Goal: Task Accomplishment & Management: Manage account settings

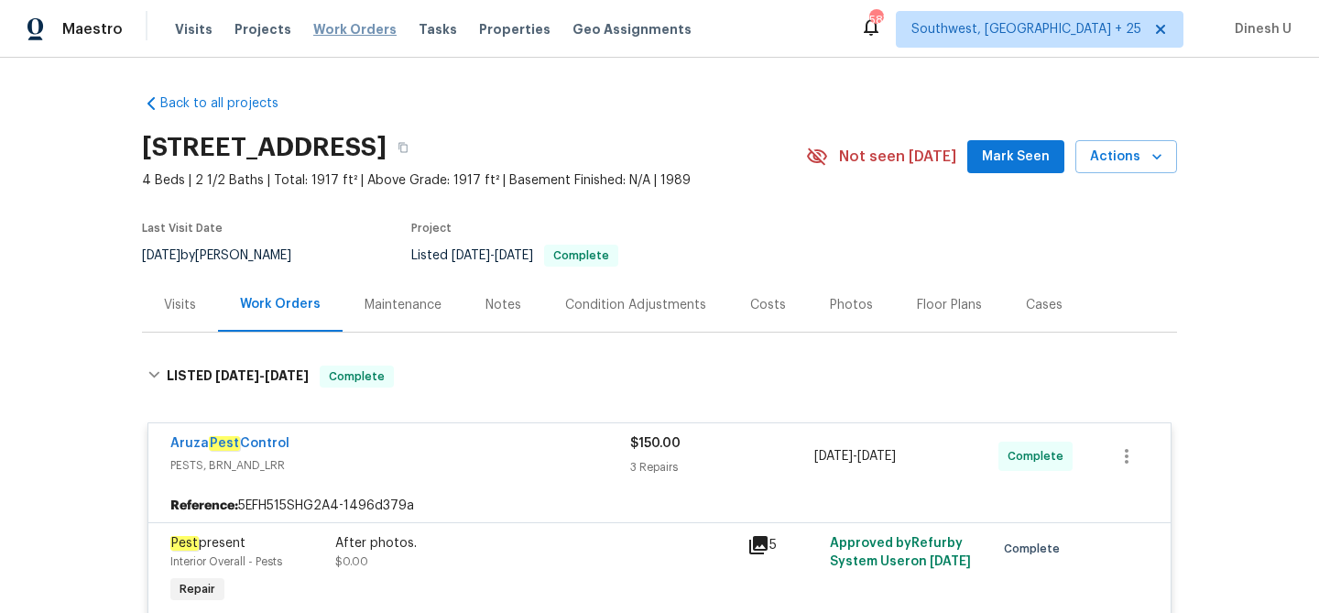
click at [358, 32] on span "Work Orders" at bounding box center [354, 29] width 83 height 18
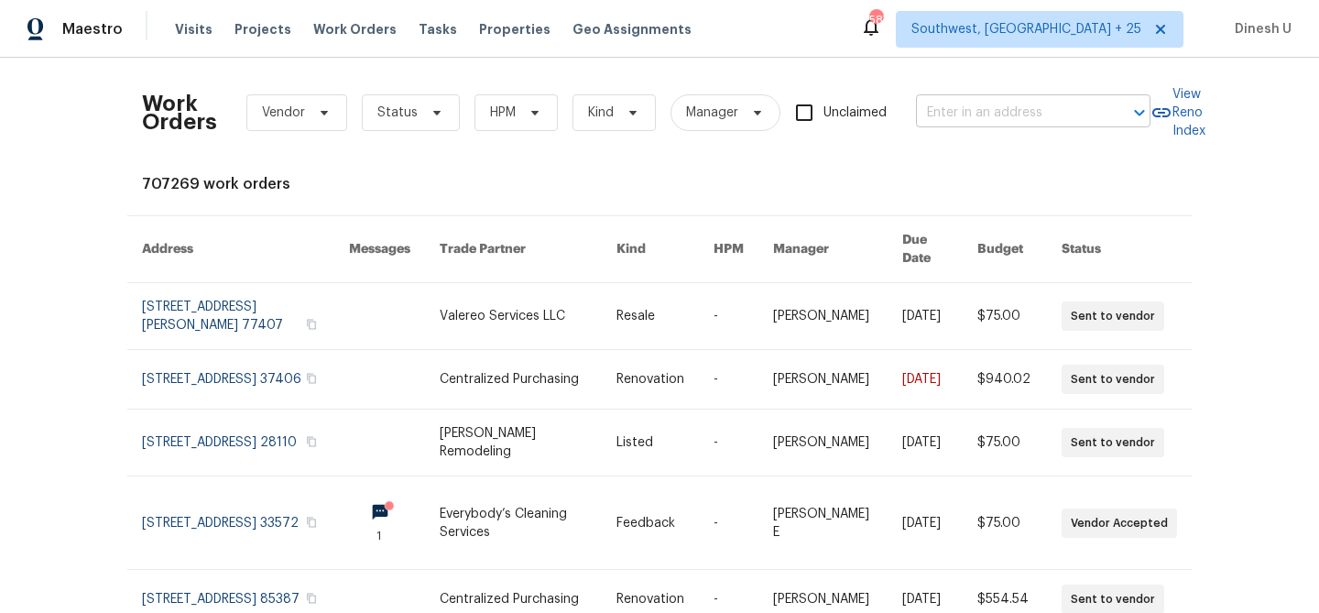
click at [965, 109] on input "text" at bounding box center [1007, 113] width 183 height 28
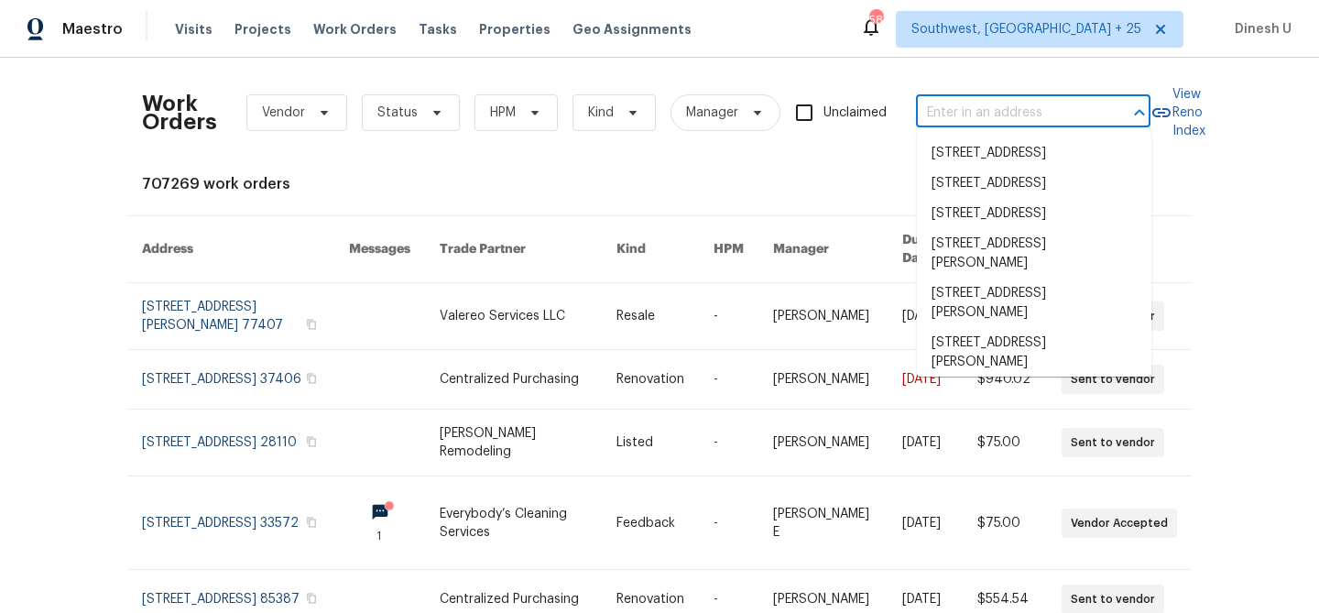
paste input "1024 Longstone Way Spartanburg, SC 29306"
type input "1024 Longstone Way Spartanburg, SC 29306"
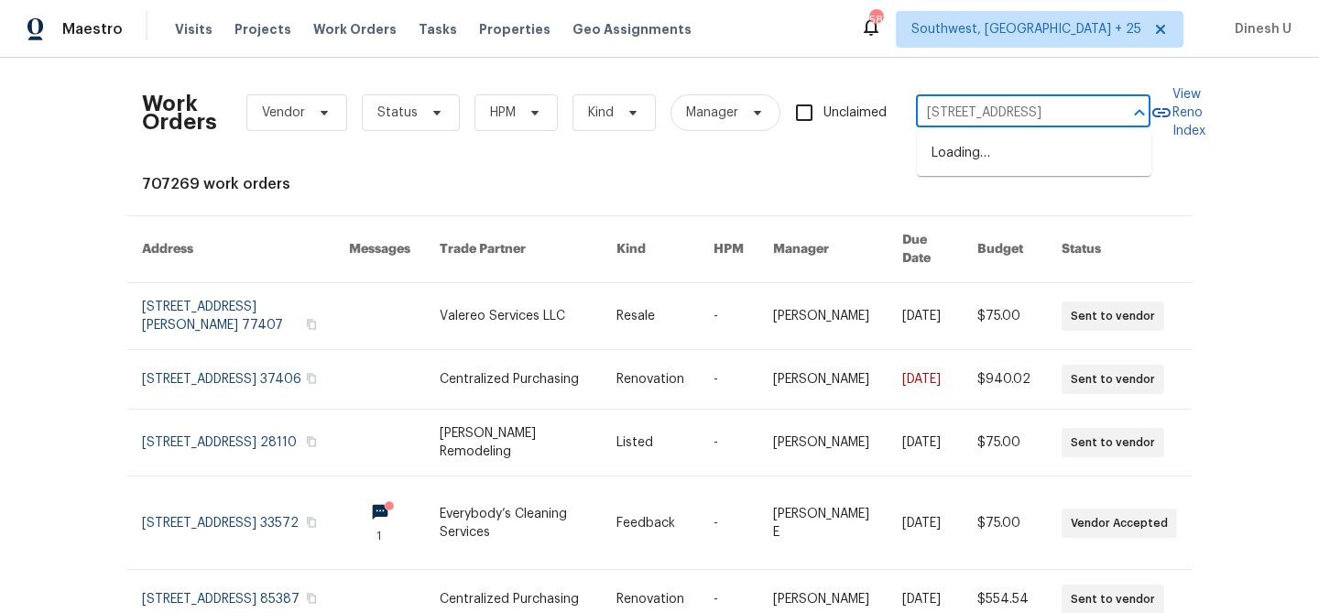
scroll to position [0, 97]
click at [956, 154] on li "1024 Longstone Way, Spartanburg, SC 29306" at bounding box center [1034, 153] width 235 height 30
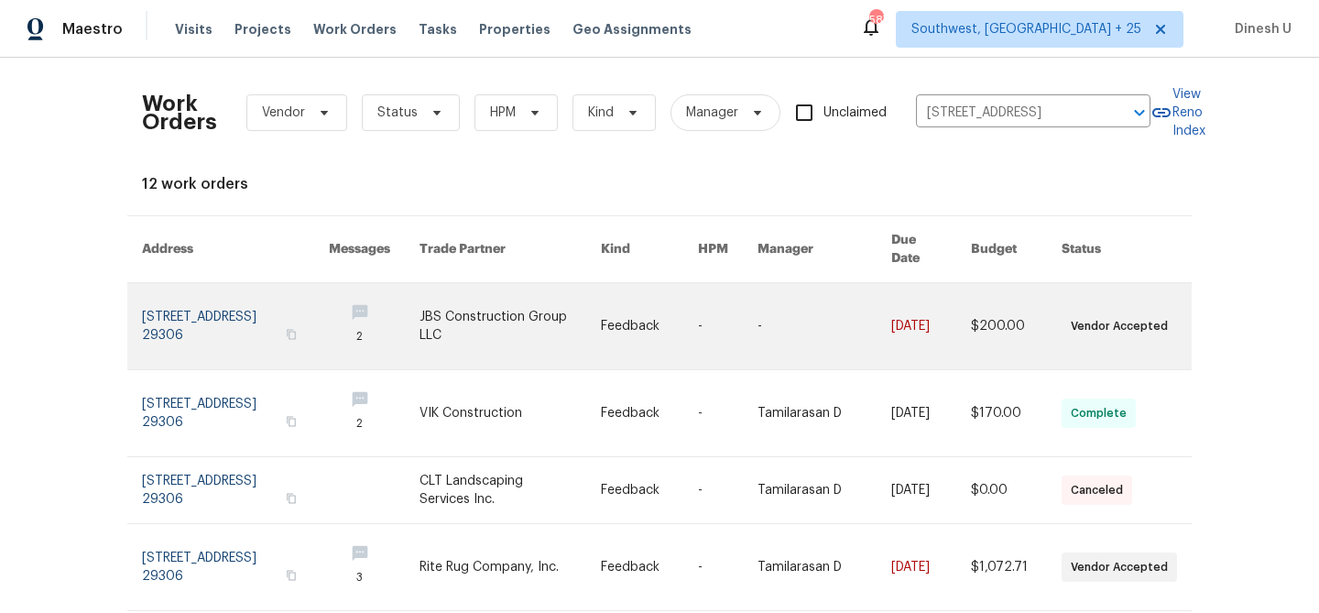
click at [192, 301] on link at bounding box center [235, 326] width 187 height 86
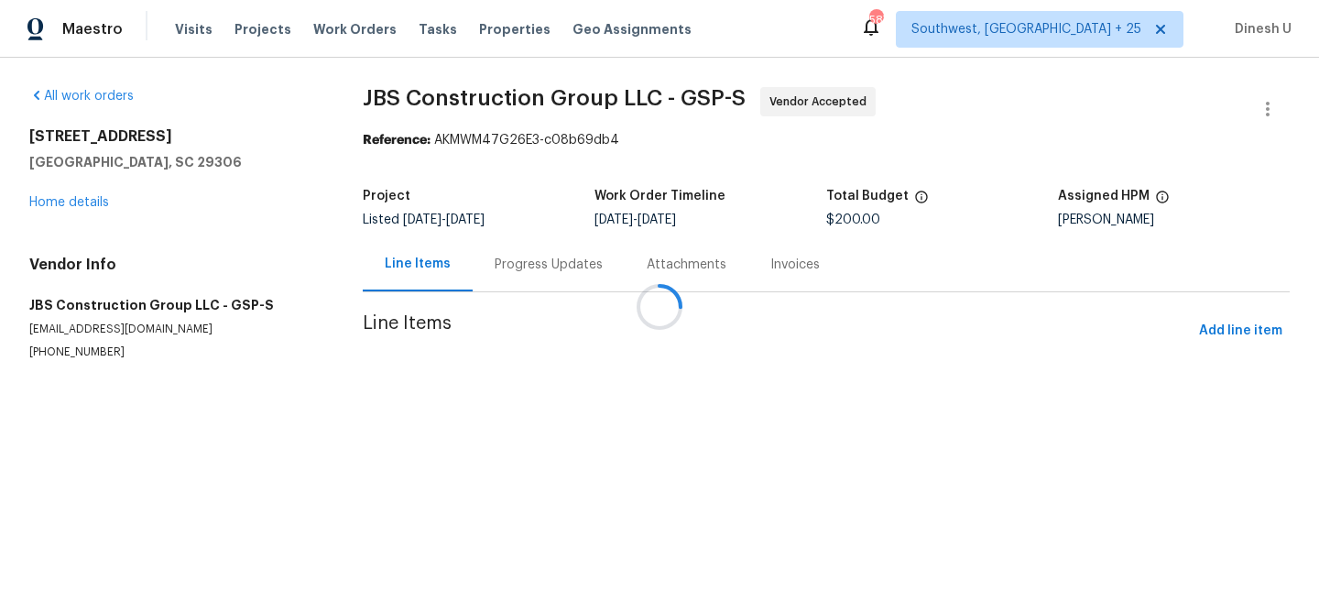
click at [93, 210] on div at bounding box center [659, 306] width 1319 height 613
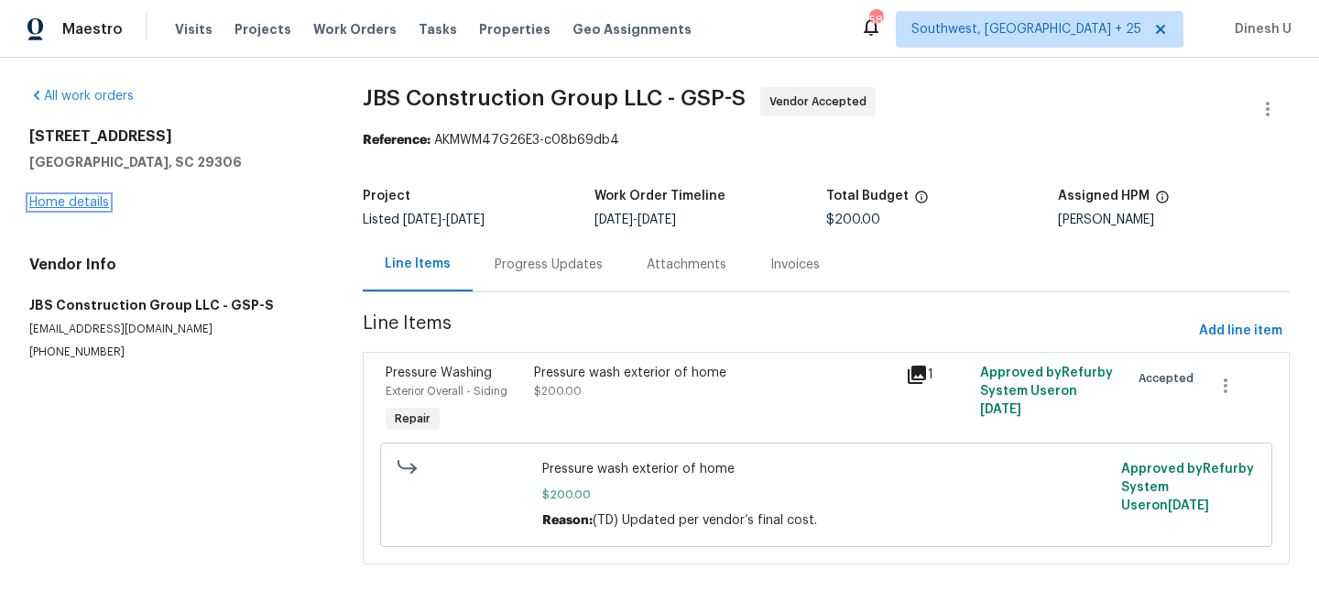
click at [86, 207] on link "Home details" at bounding box center [69, 202] width 80 height 13
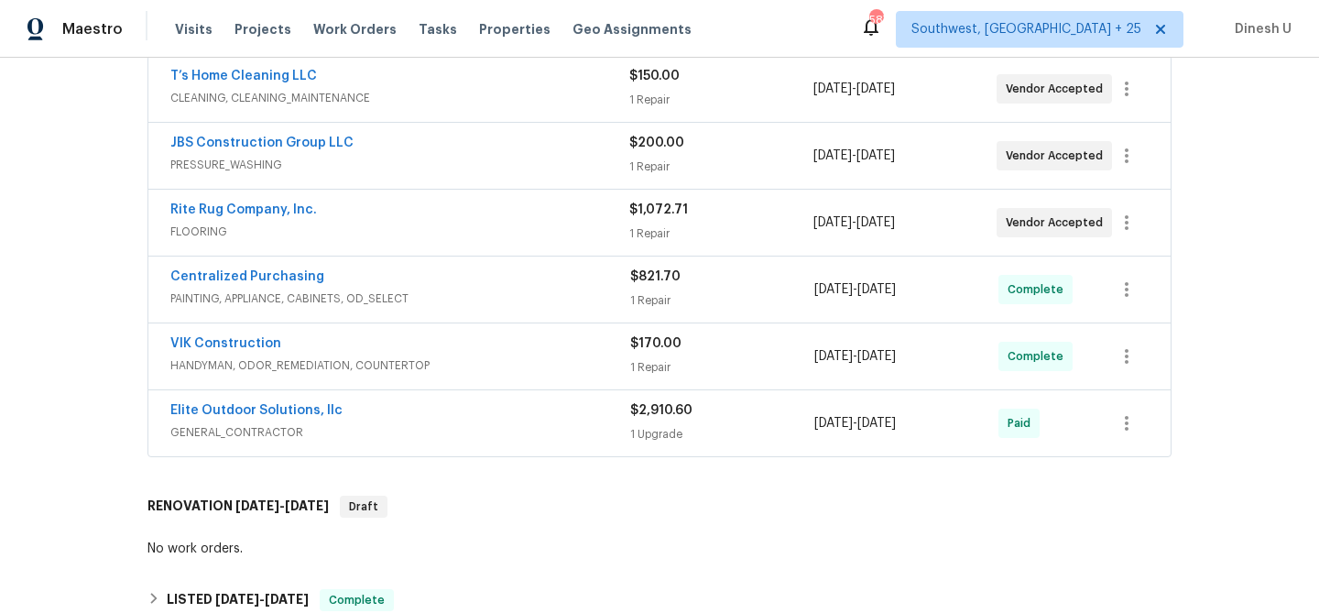
scroll to position [275, 0]
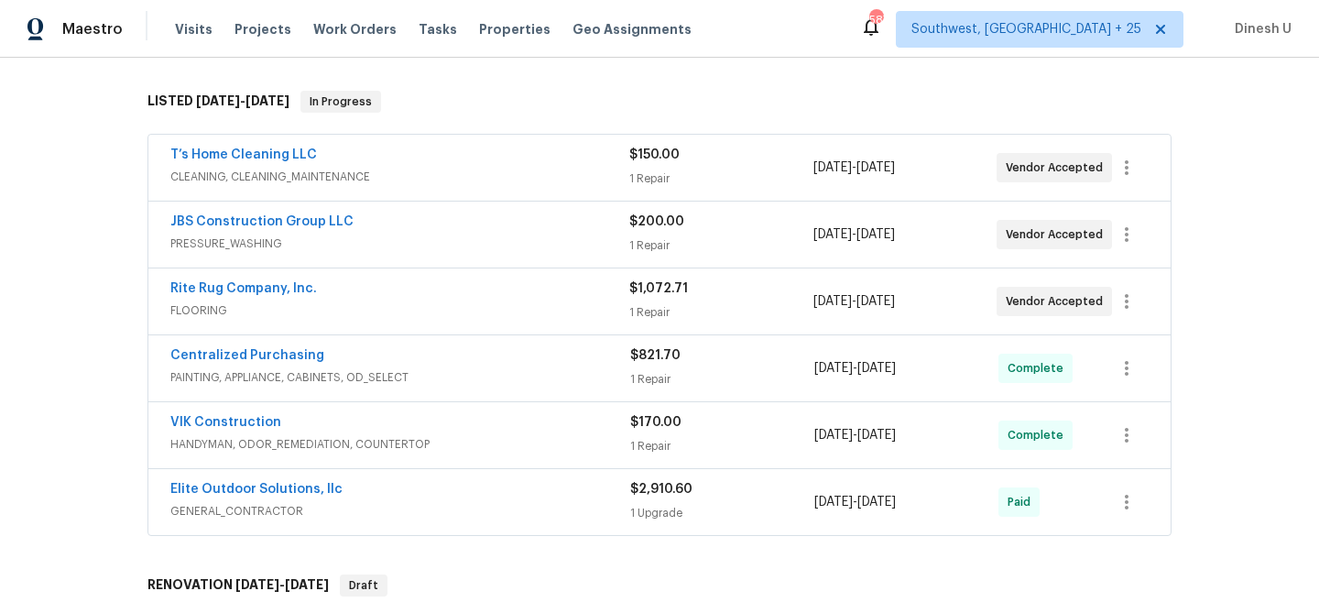
click at [649, 180] on div "1 Repair" at bounding box center [720, 179] width 183 height 18
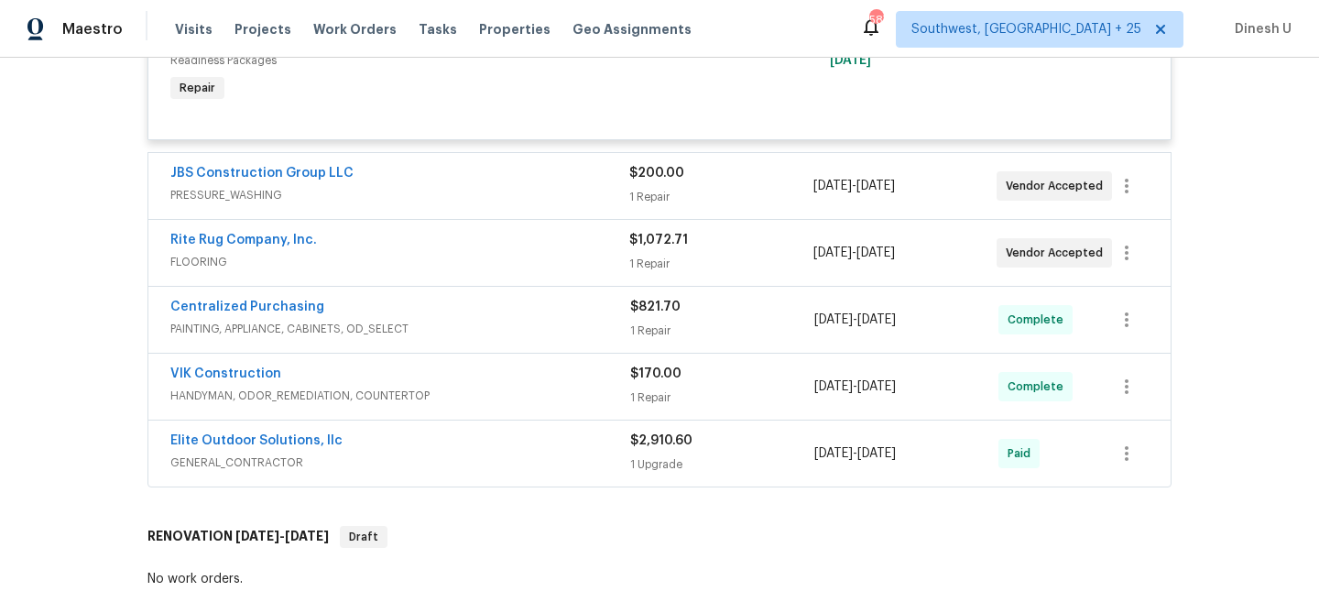
scroll to position [538, 0]
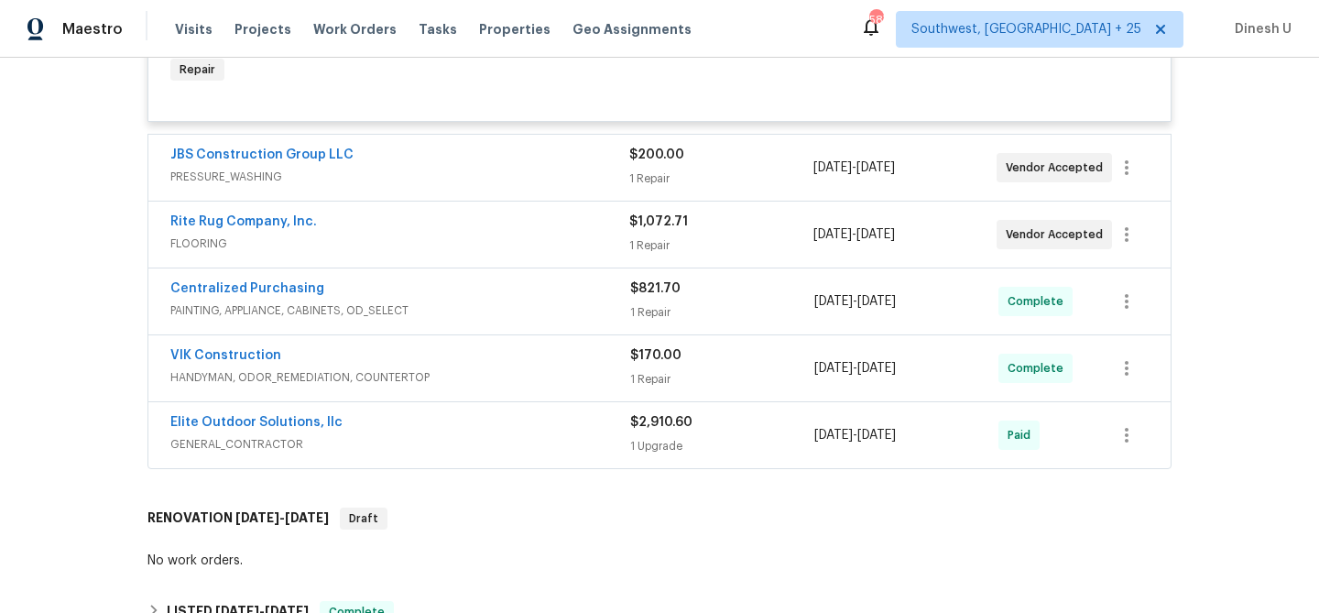
click at [655, 155] on span "$200.00" at bounding box center [656, 154] width 55 height 13
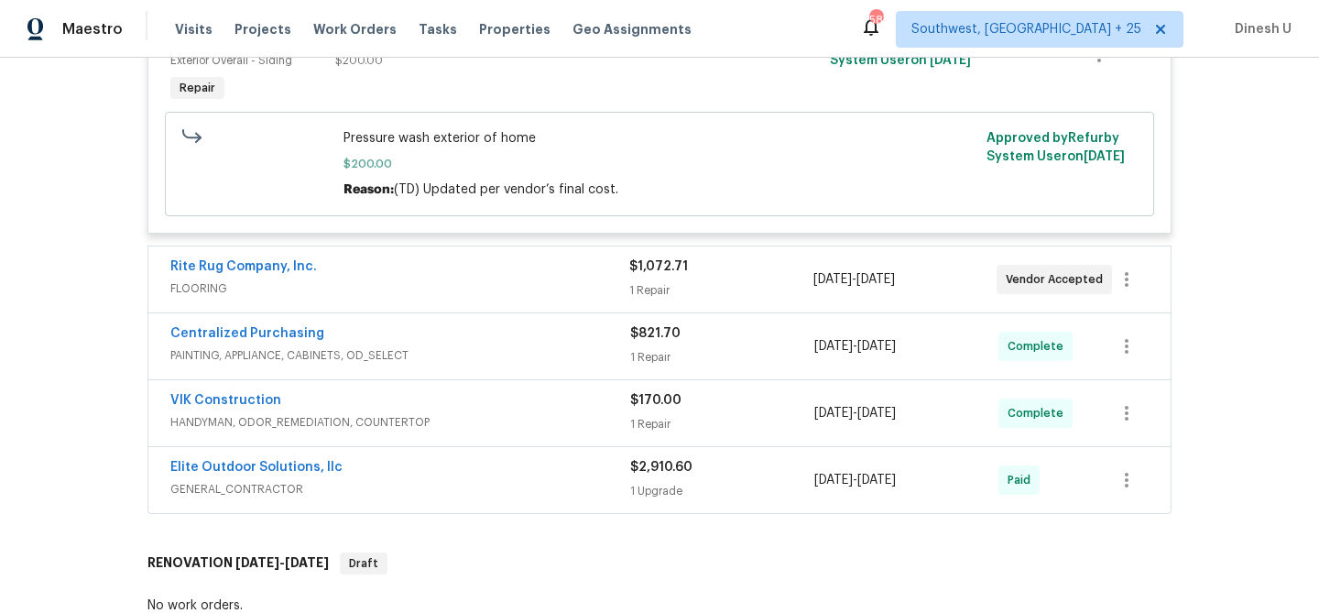
scroll to position [769, 0]
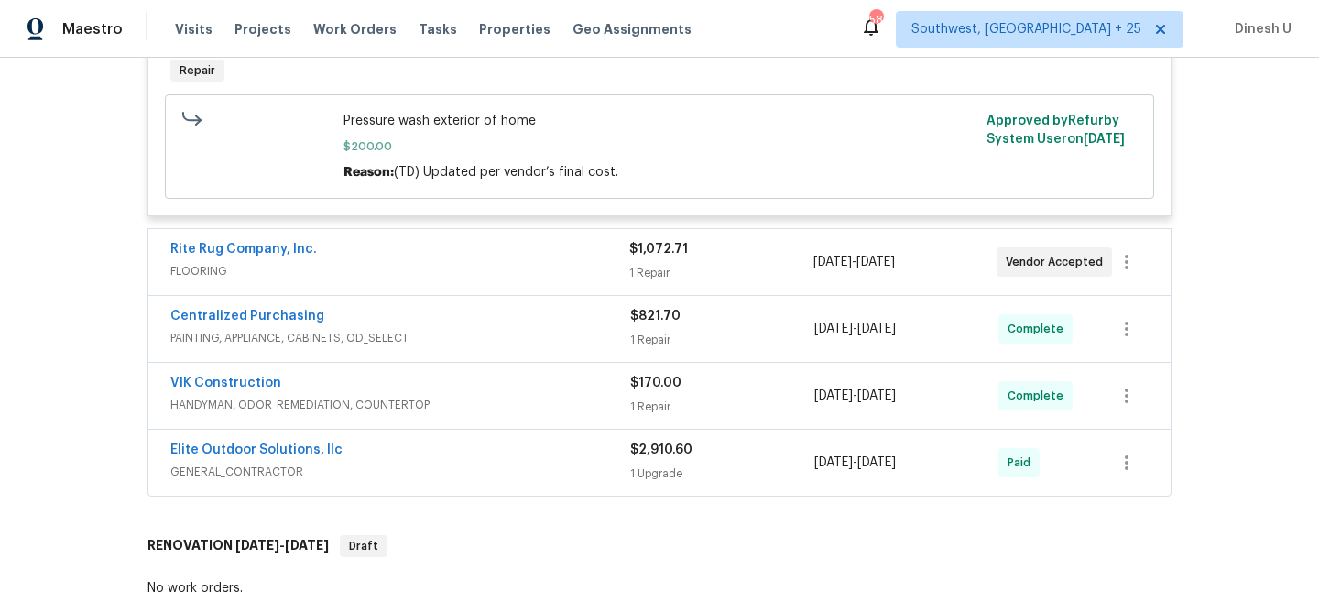
click at [673, 274] on div "1 Repair" at bounding box center [720, 273] width 183 height 18
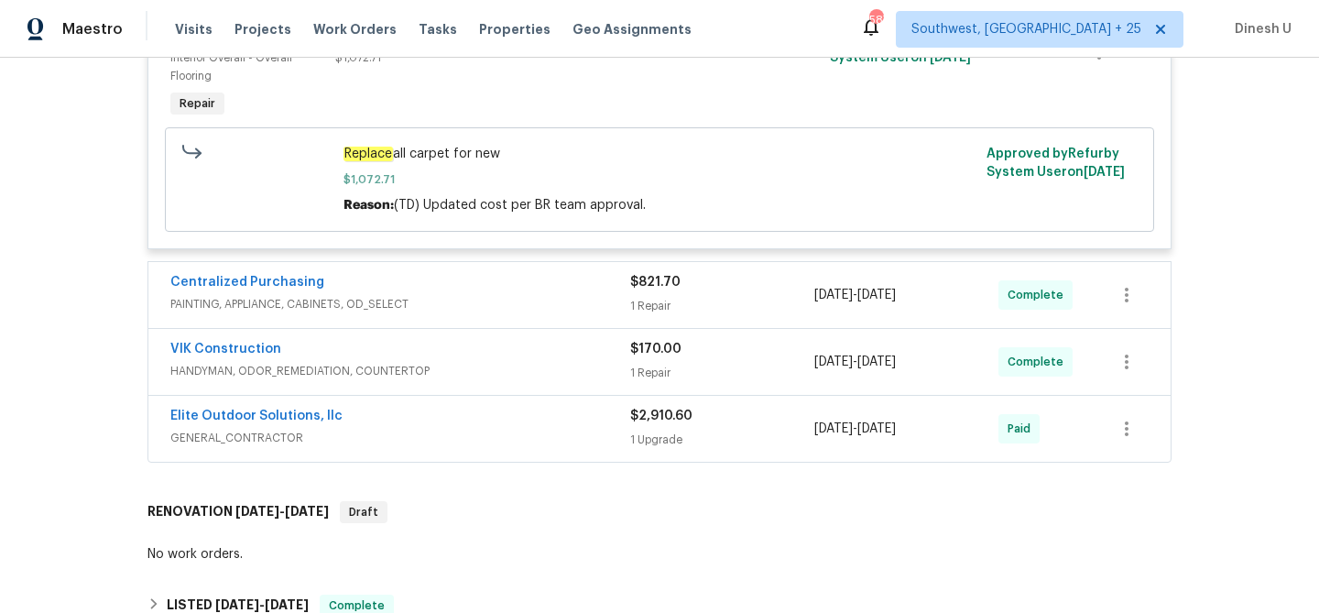
scroll to position [1091, 0]
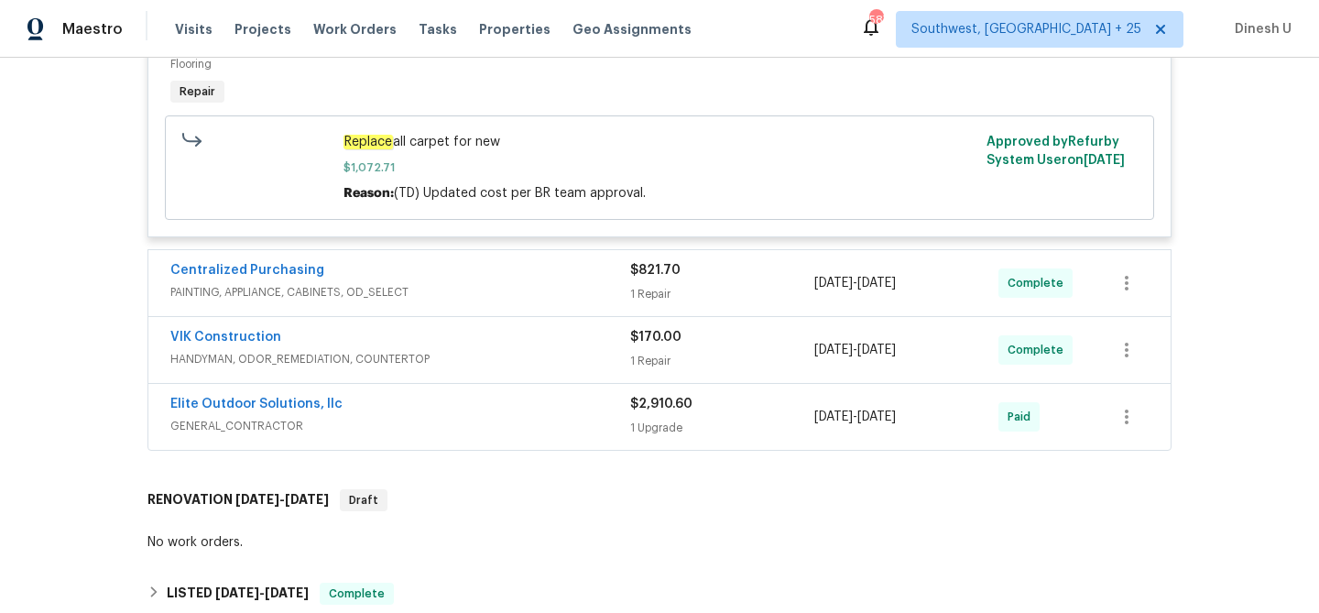
click at [640, 290] on div "1 Repair" at bounding box center [722, 294] width 184 height 18
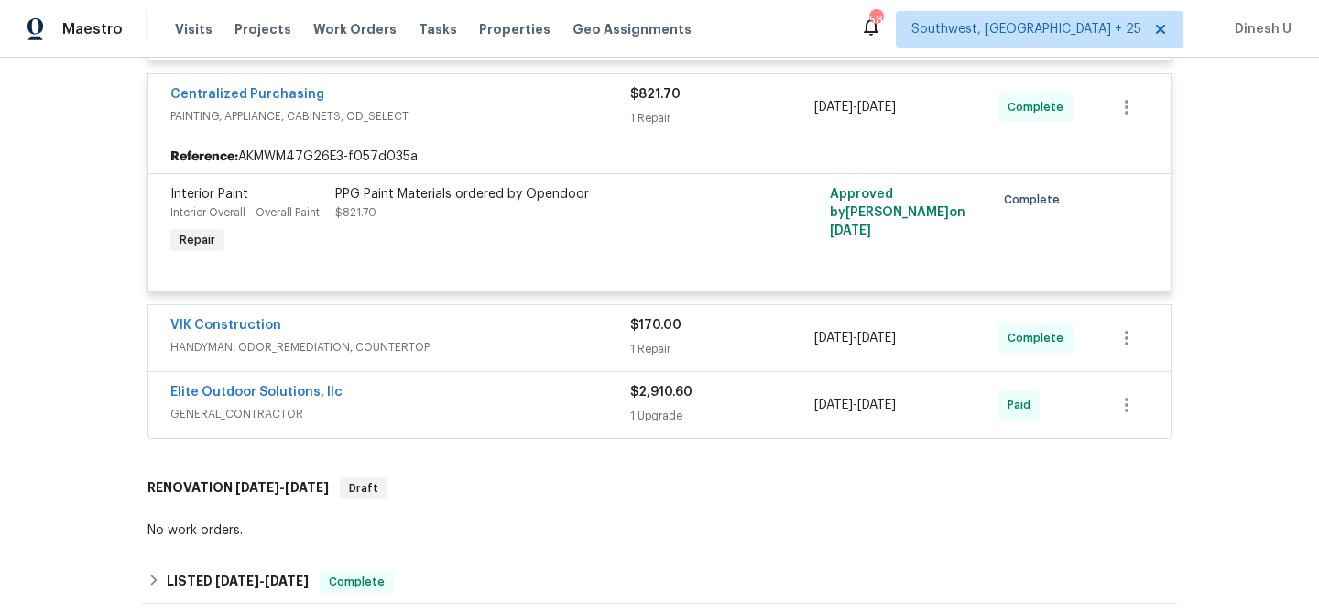
scroll to position [1308, 0]
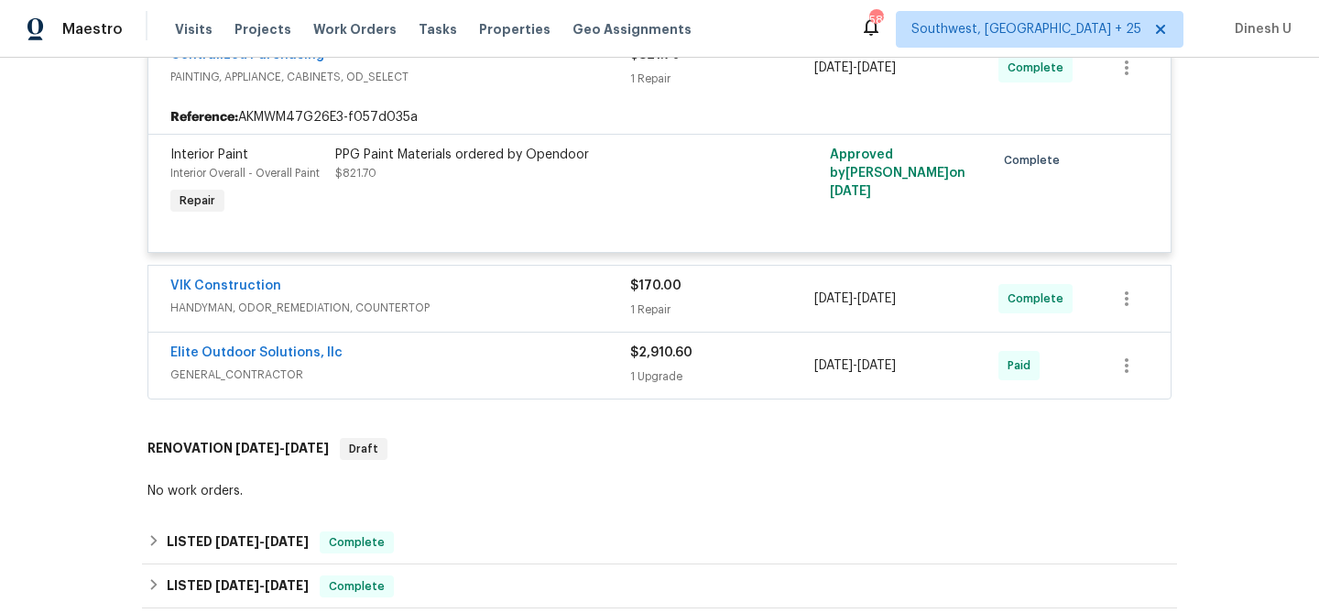
click at [634, 303] on div "1 Repair" at bounding box center [722, 310] width 184 height 18
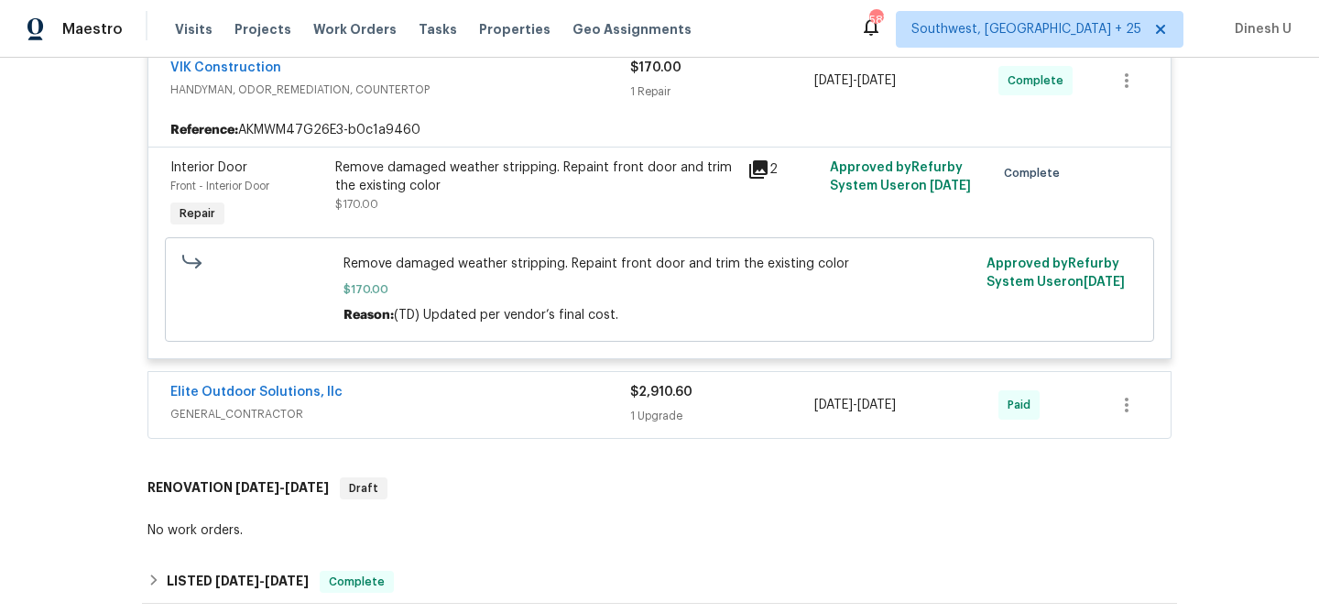
scroll to position [1546, 0]
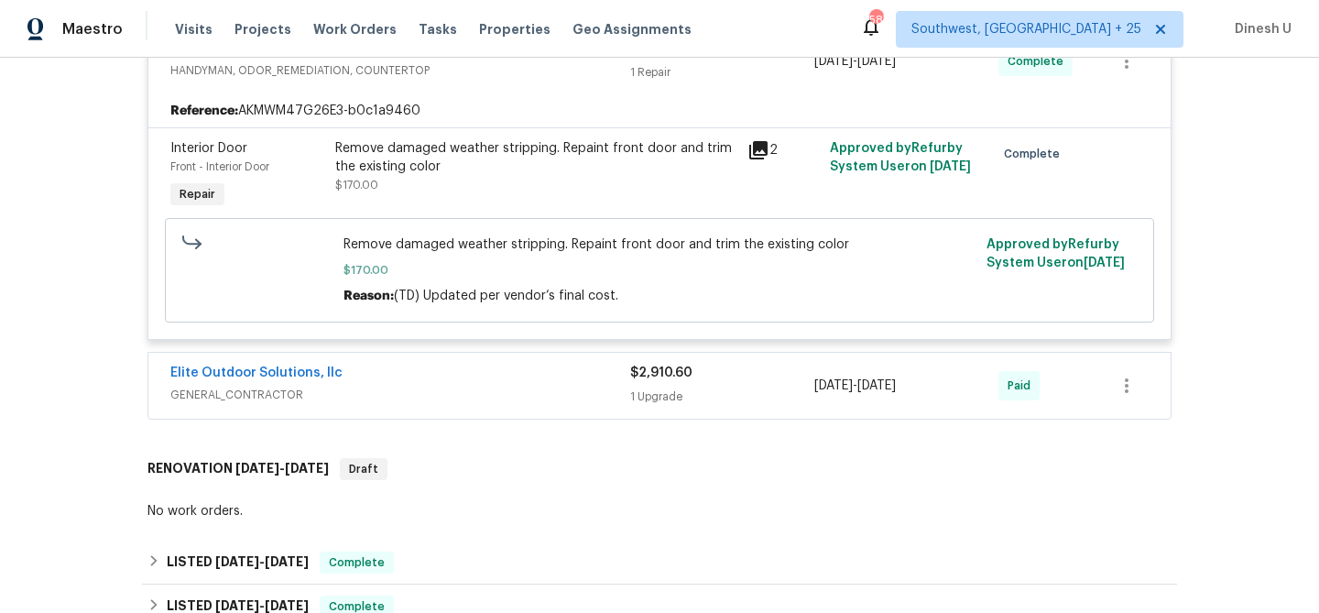
click at [641, 415] on div "Elite Outdoor Solutions, llc GENERAL_CONTRACTOR $2,910.60 1 Upgrade 8/13/2025 -…" at bounding box center [659, 386] width 1023 height 66
click at [629, 400] on span "GENERAL_CONTRACTOR" at bounding box center [400, 395] width 460 height 18
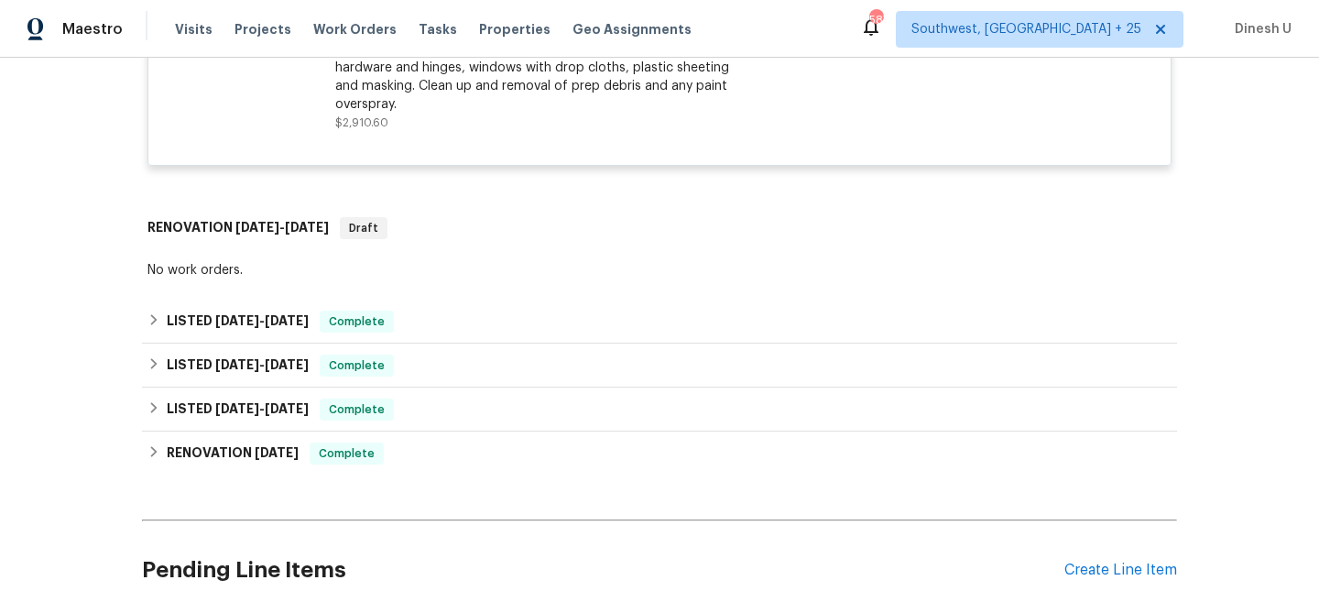
scroll to position [2113, 0]
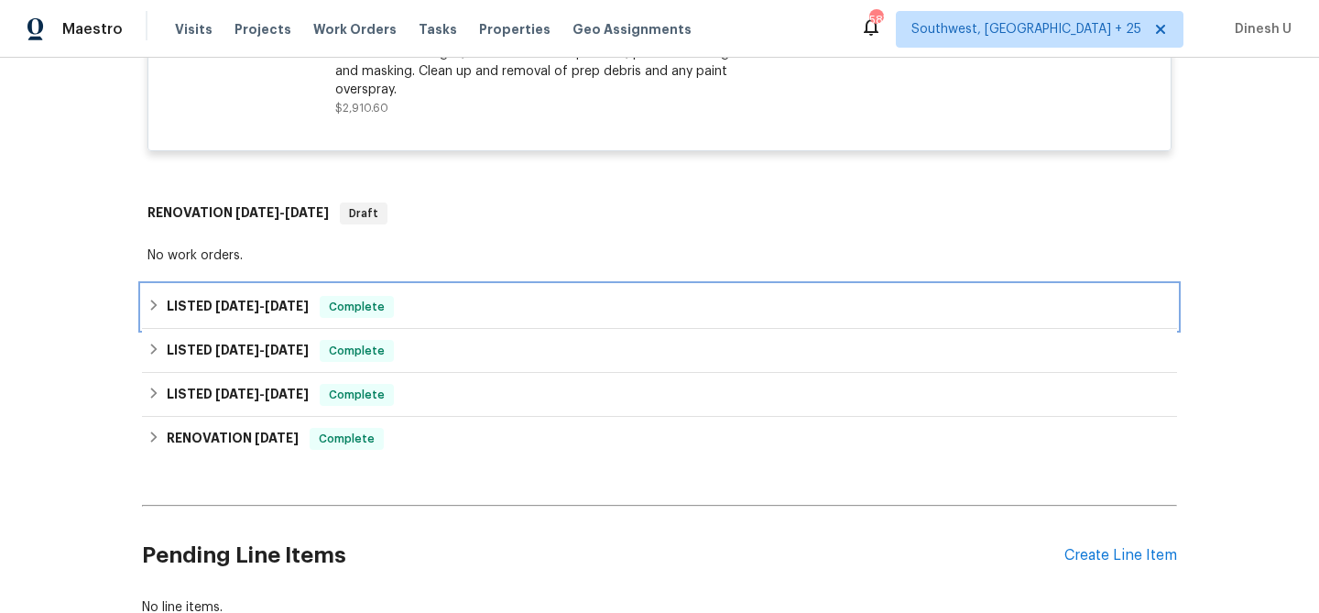
click at [285, 296] on div "LISTED 6/4/25 - 6/6/25 Complete" at bounding box center [659, 307] width 1035 height 44
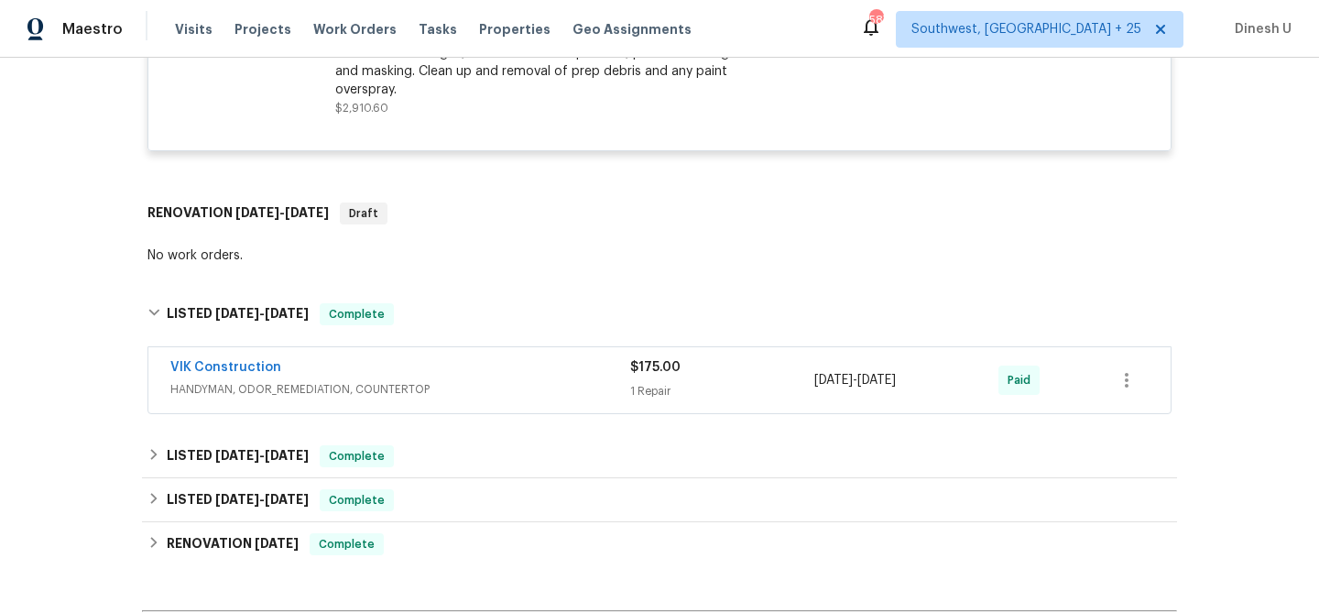
click at [630, 377] on div "$175.00" at bounding box center [722, 367] width 184 height 18
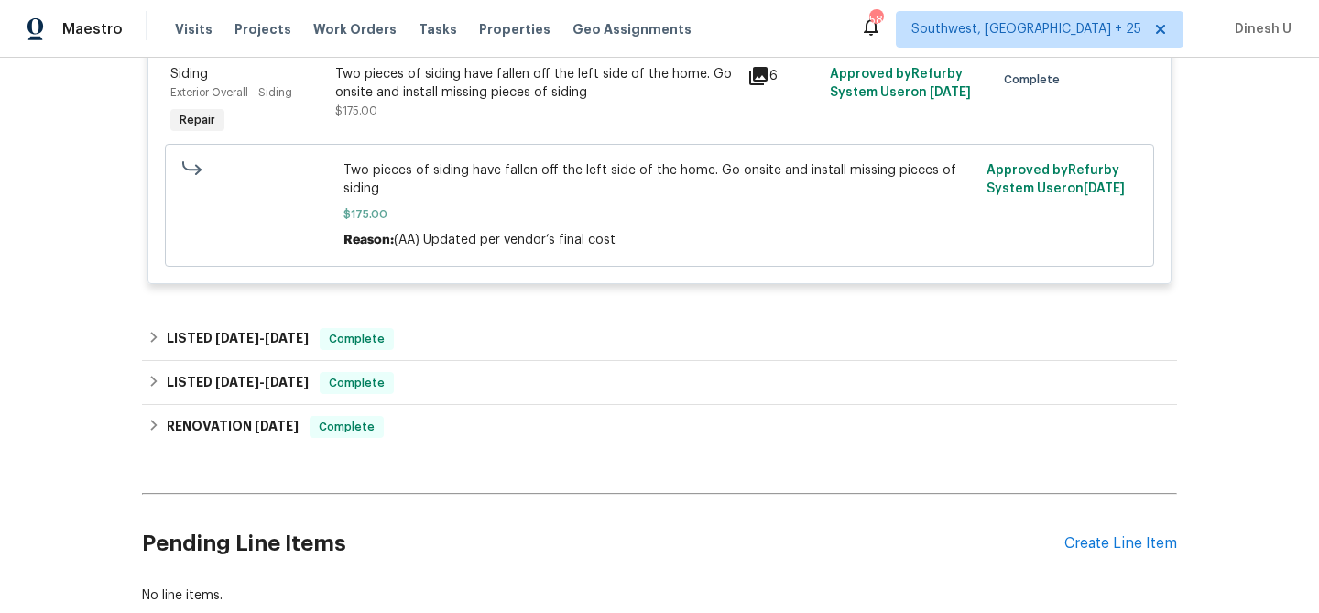
scroll to position [2524, 0]
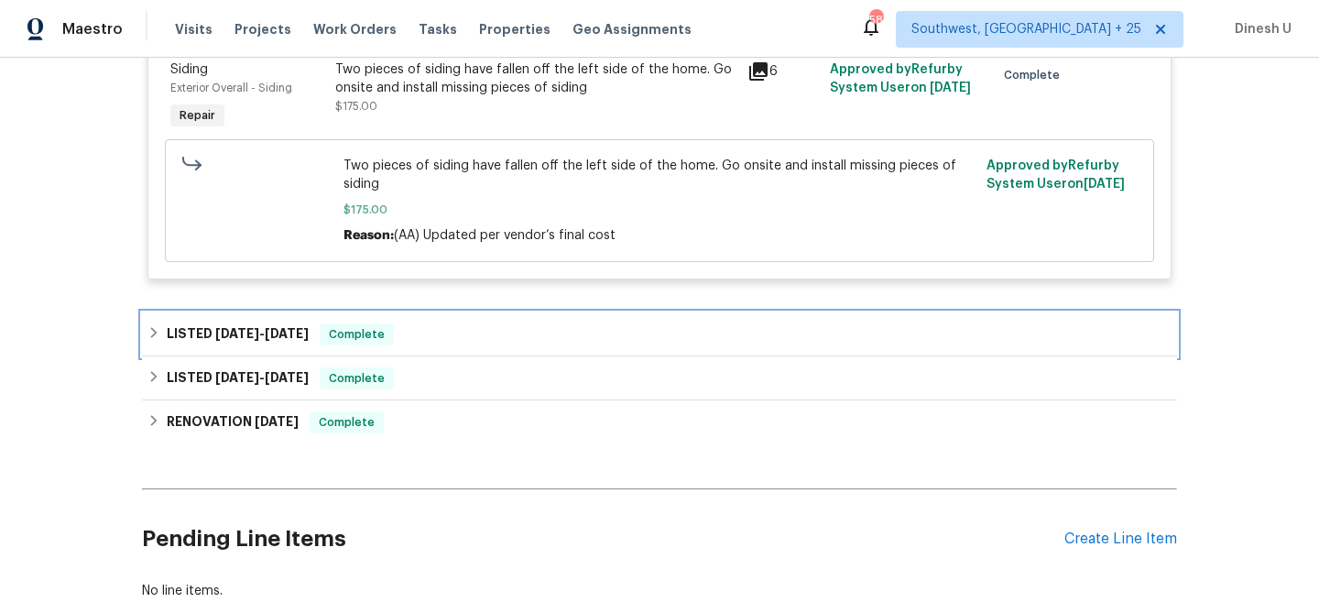
click at [308, 335] on span "3/27/25" at bounding box center [287, 333] width 44 height 13
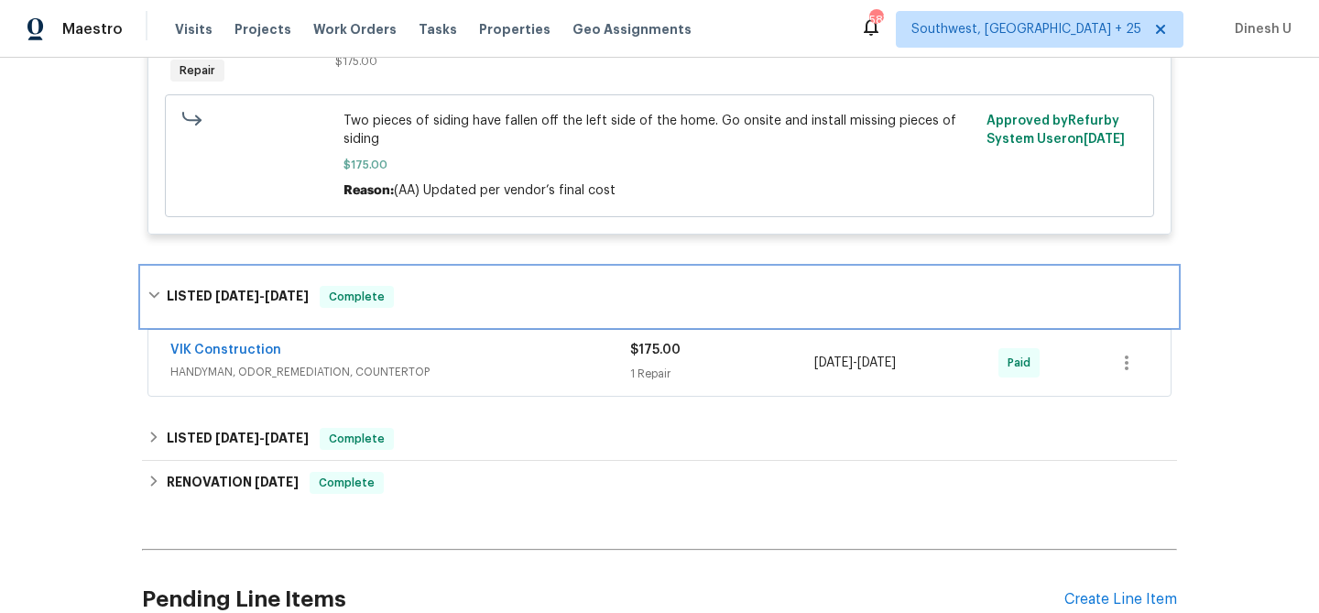
scroll to position [2747, 0]
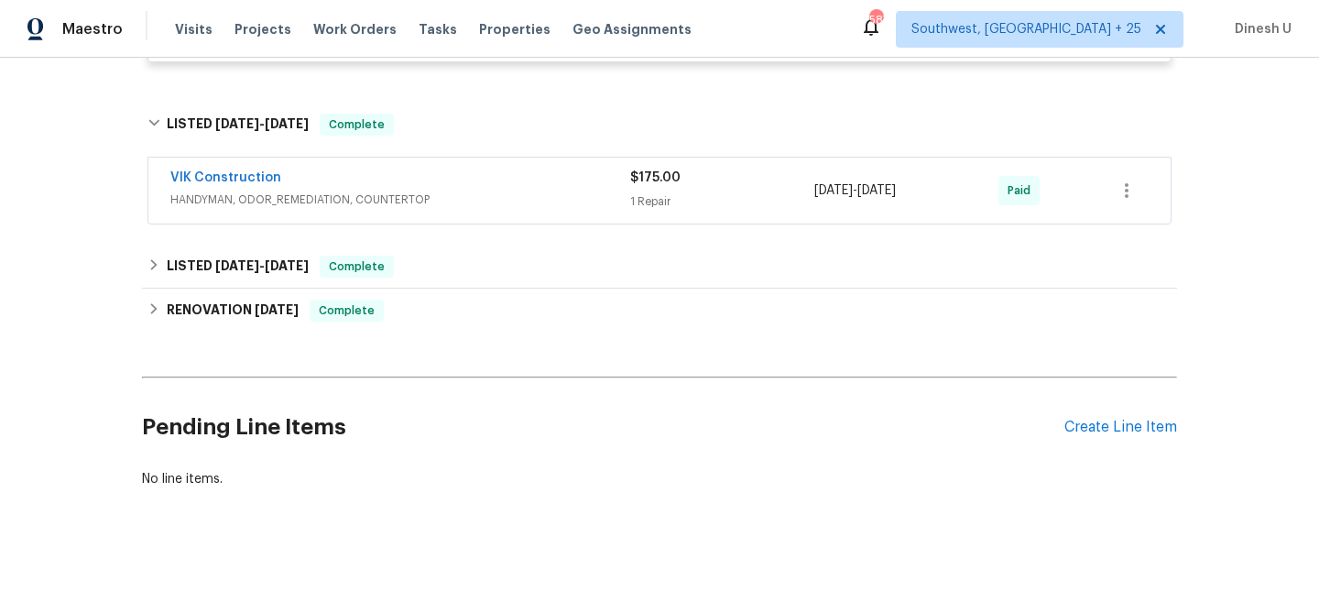
click at [655, 209] on div "1 Repair" at bounding box center [722, 201] width 184 height 18
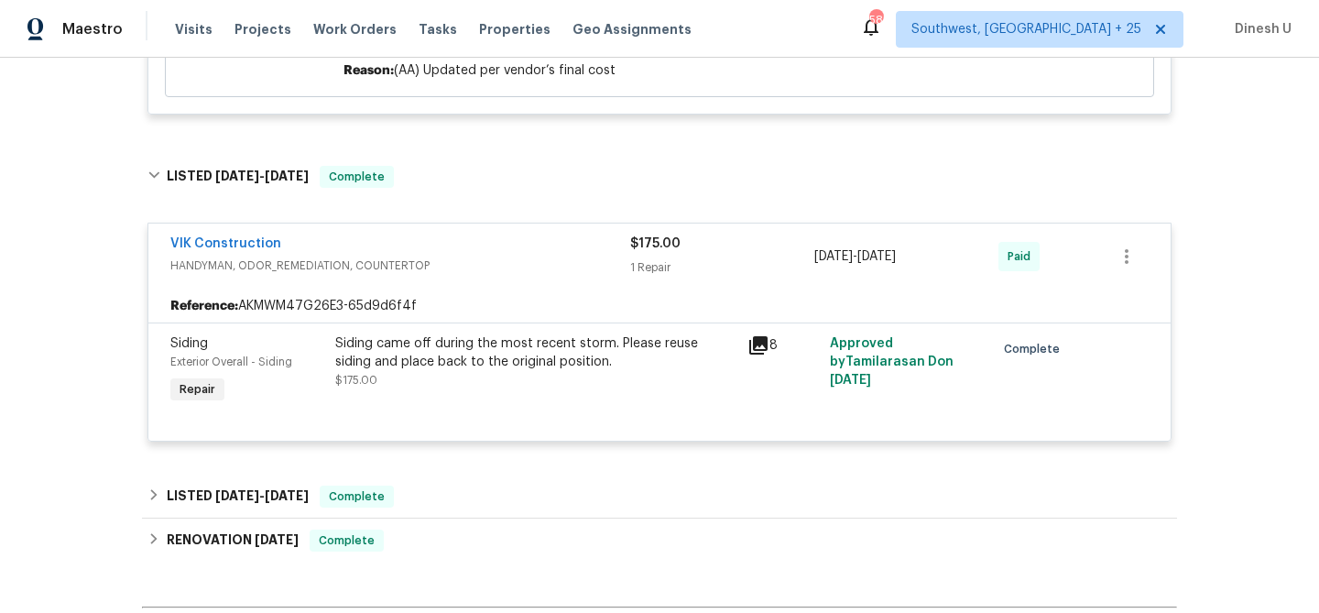
scroll to position [2706, 0]
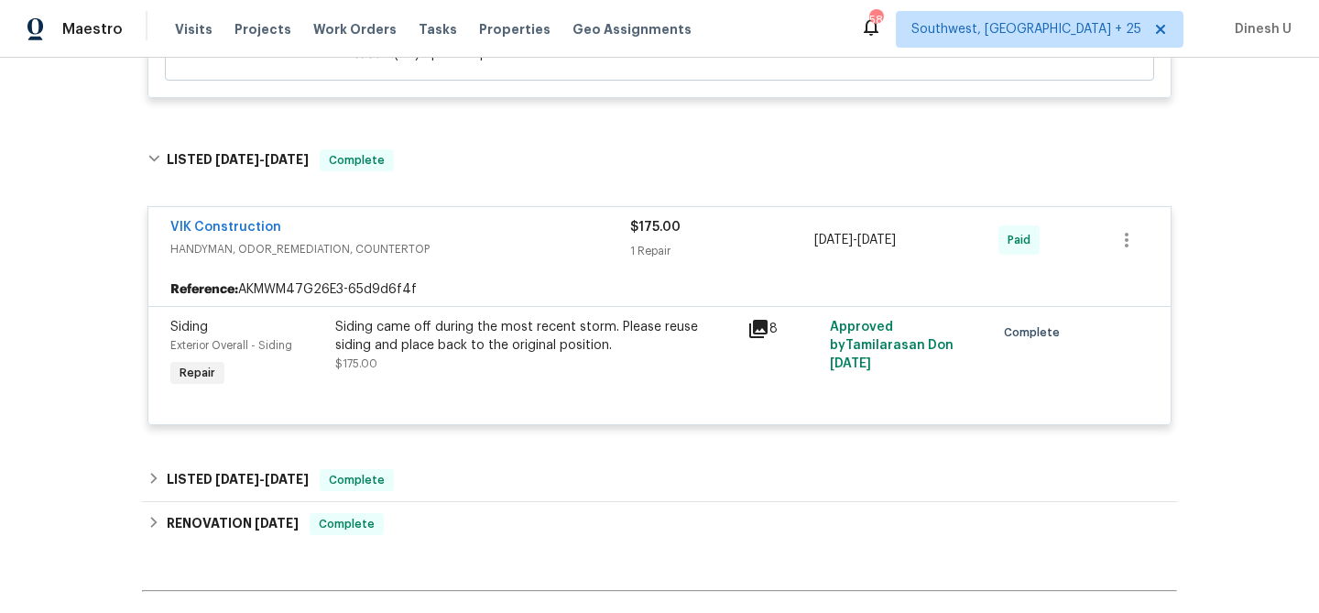
click at [762, 331] on icon at bounding box center [759, 329] width 18 height 18
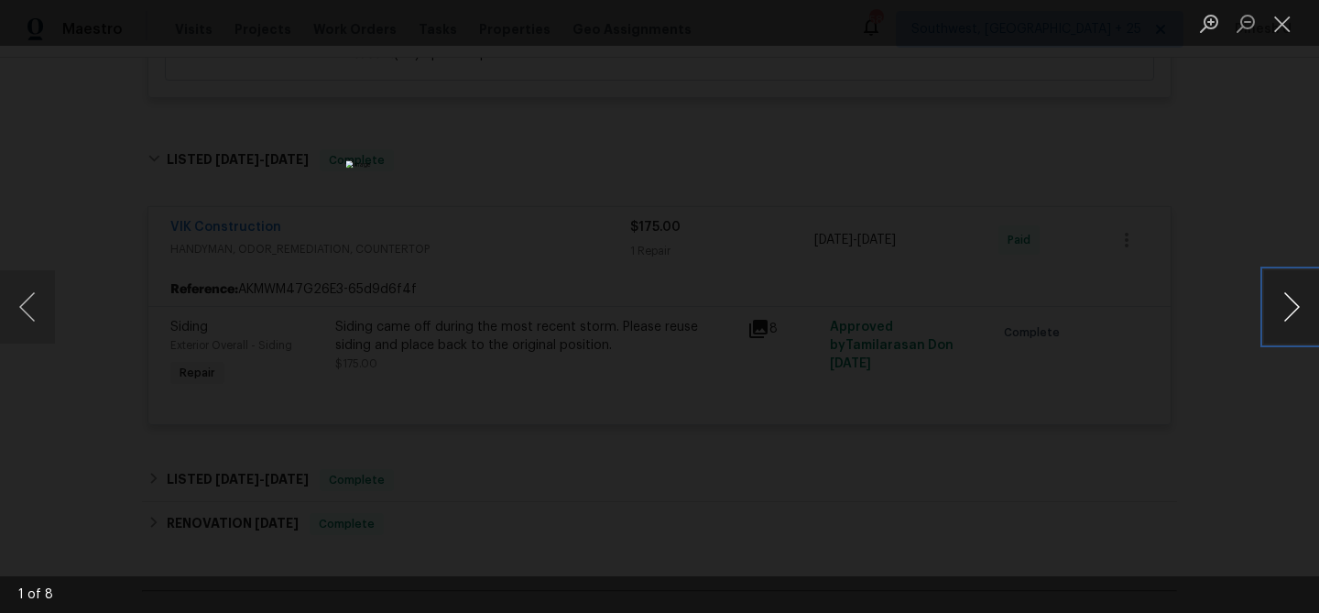
click at [1285, 305] on button "Next image" at bounding box center [1291, 306] width 55 height 73
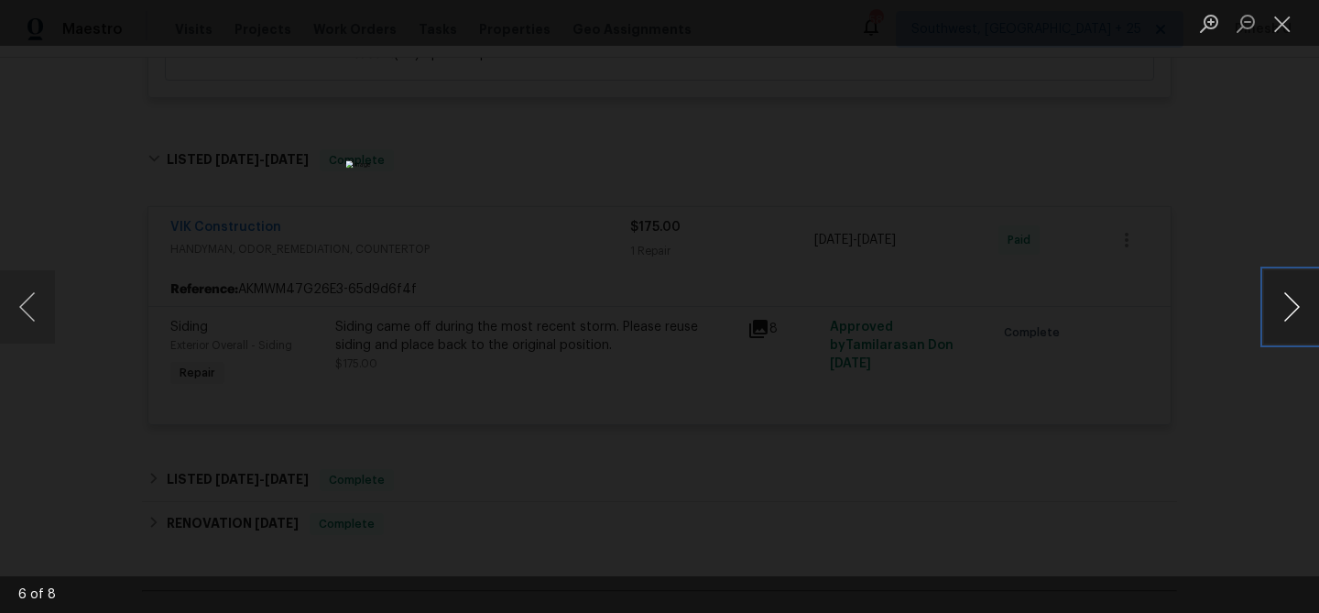
click at [1285, 305] on button "Next image" at bounding box center [1291, 306] width 55 height 73
click at [1275, 21] on button "Close lightbox" at bounding box center [1282, 23] width 37 height 32
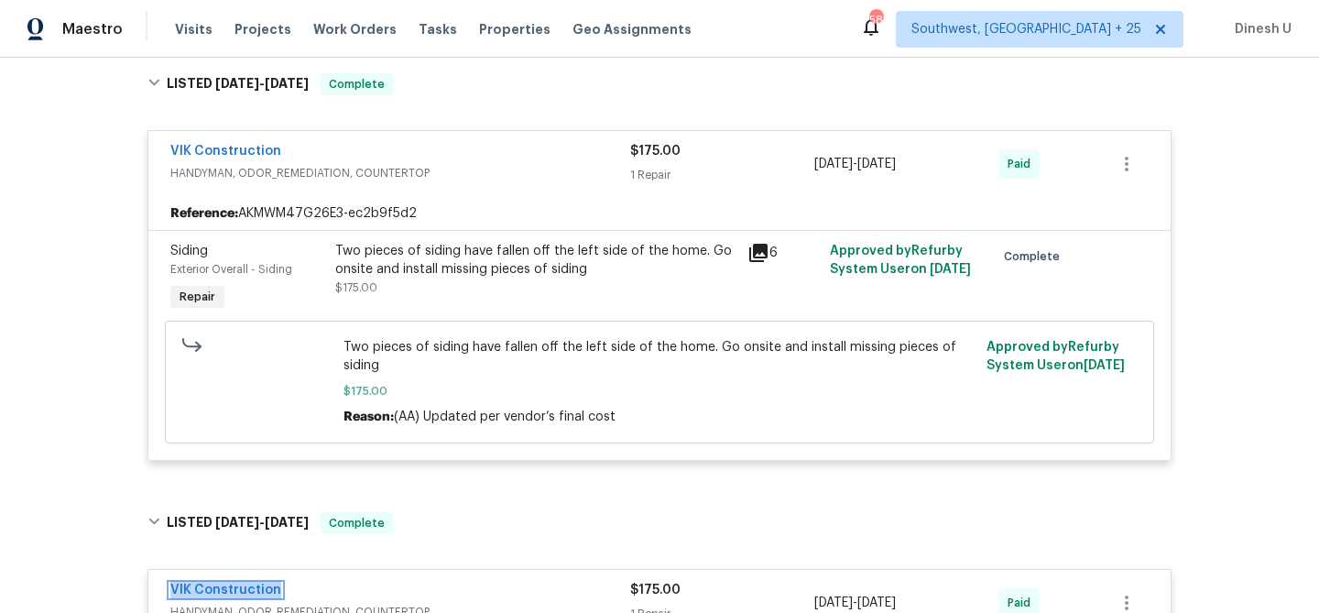
scroll to position [2339, 0]
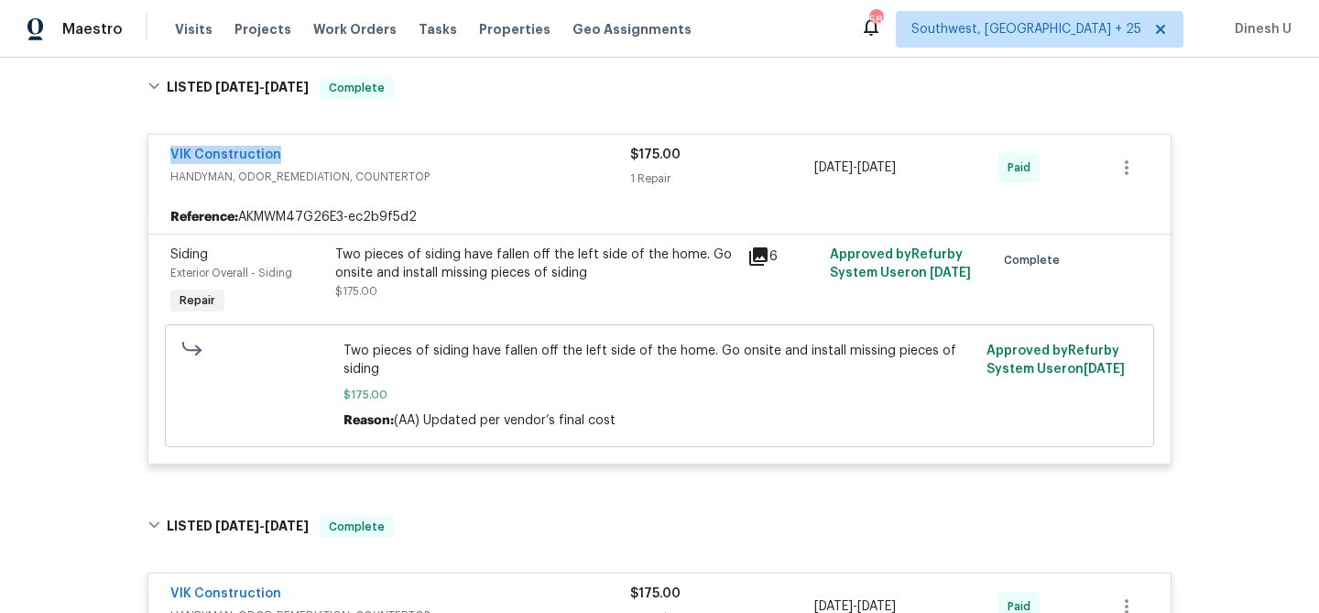
click at [751, 256] on icon at bounding box center [759, 257] width 22 height 22
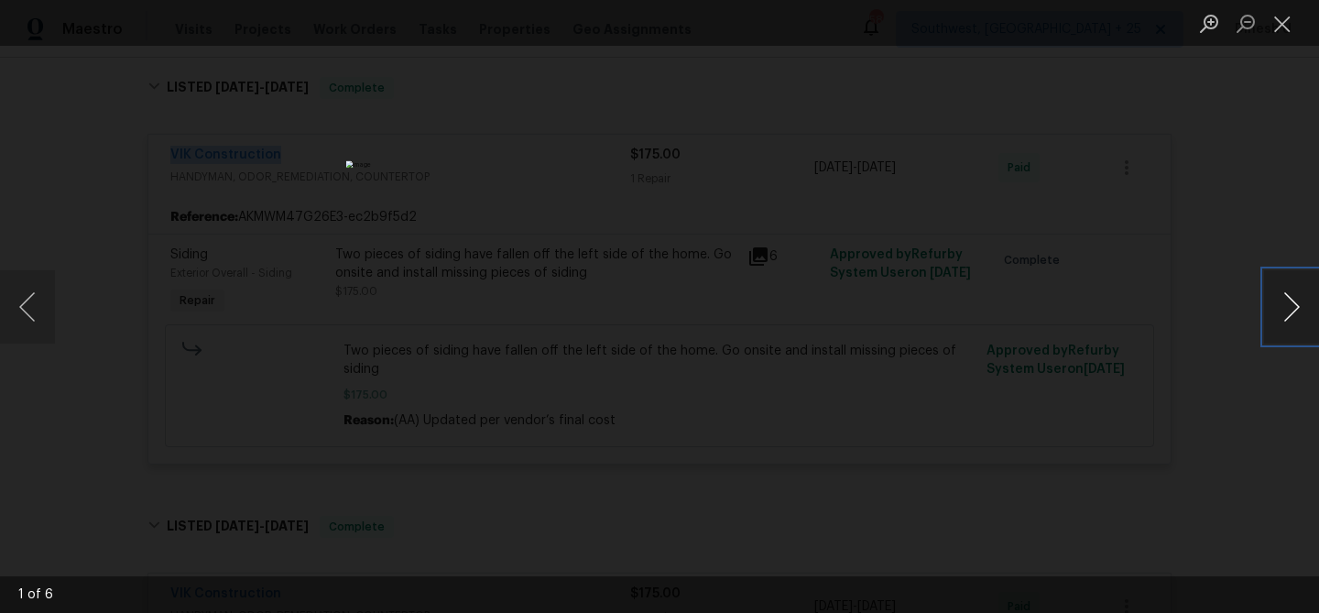
click at [1298, 302] on button "Next image" at bounding box center [1291, 306] width 55 height 73
click at [1283, 36] on button "Close lightbox" at bounding box center [1282, 23] width 37 height 32
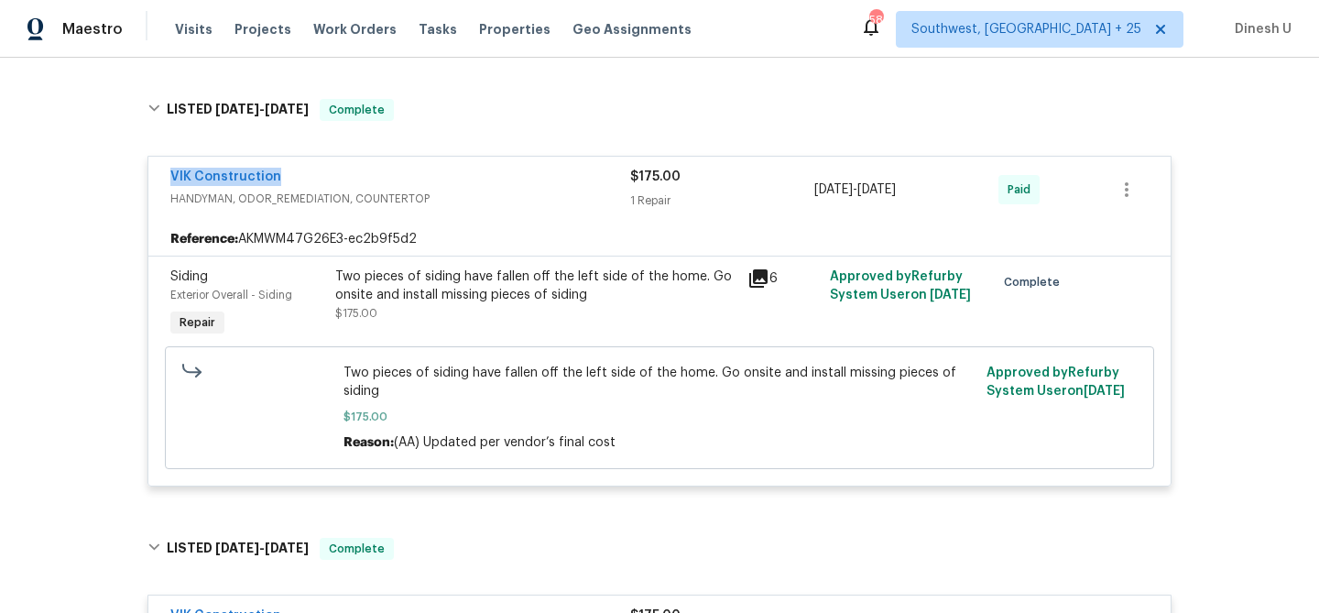
scroll to position [2332, 0]
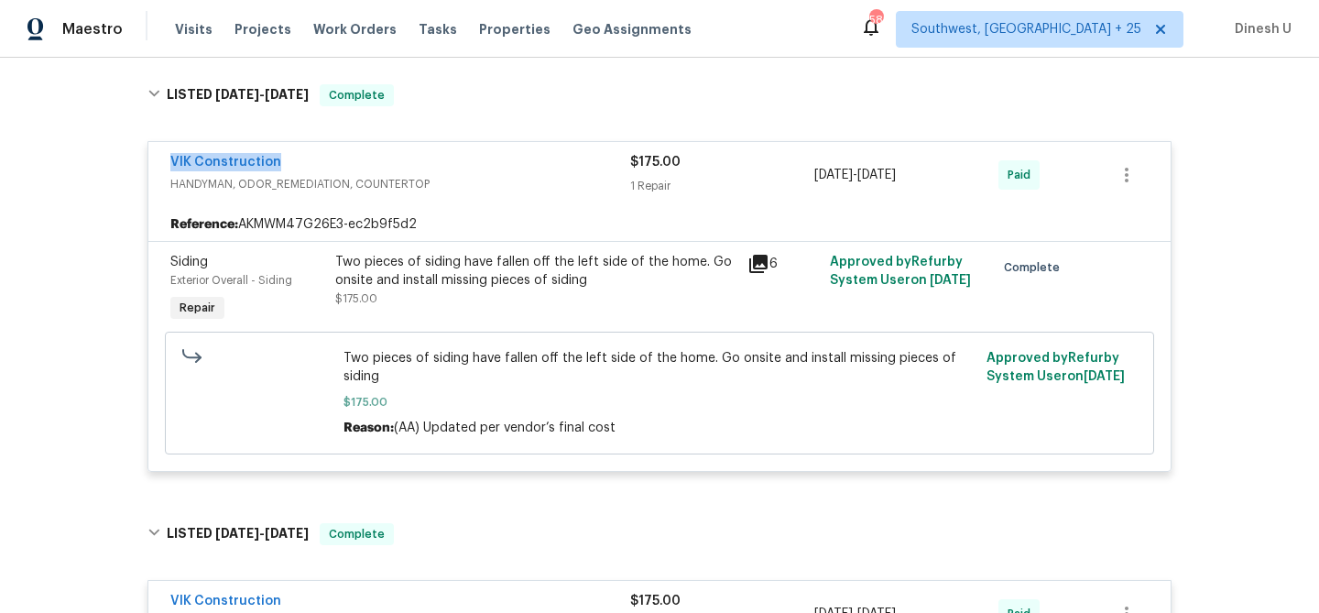
click at [441, 290] on div "Two pieces of siding have fallen off the left side of the home. Go onsite and i…" at bounding box center [535, 271] width 401 height 37
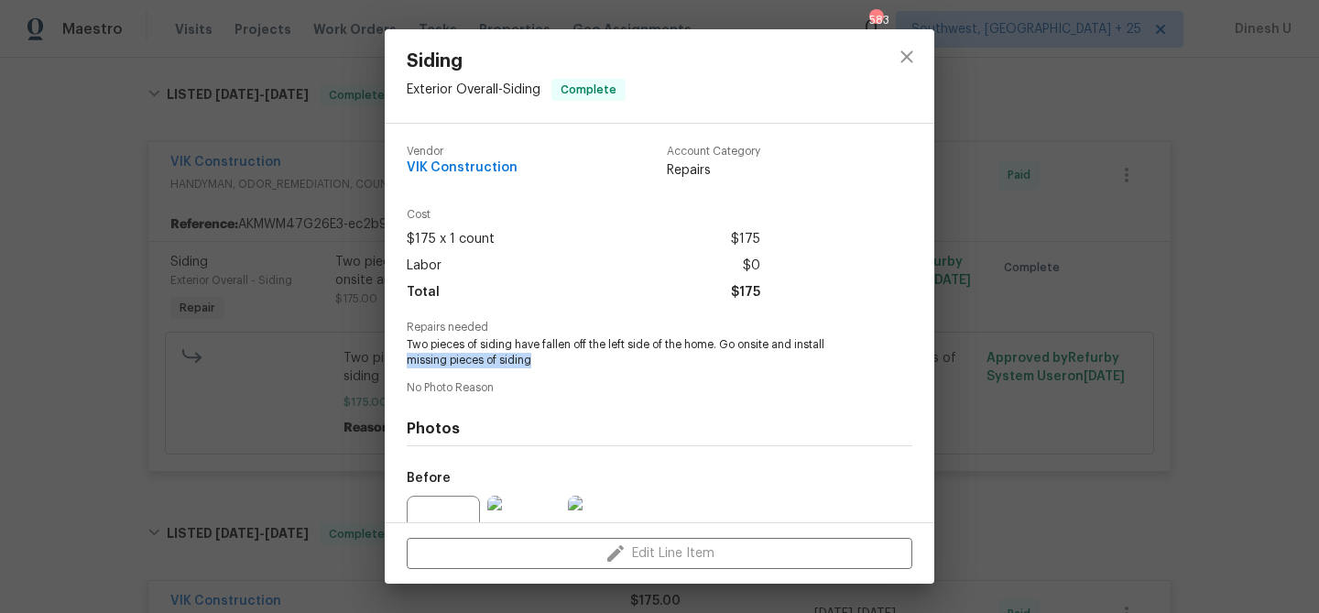
drag, startPoint x: 409, startPoint y: 363, endPoint x: 579, endPoint y: 358, distance: 170.5
click at [580, 358] on span "Two pieces of siding have fallen off the left side of the home. Go onsite and i…" at bounding box center [634, 352] width 455 height 31
copy span "missing pieces of siding"
click at [212, 204] on div "Siding Exterior Overall - Siding Complete Vendor VIK Construction Account Categ…" at bounding box center [659, 306] width 1319 height 613
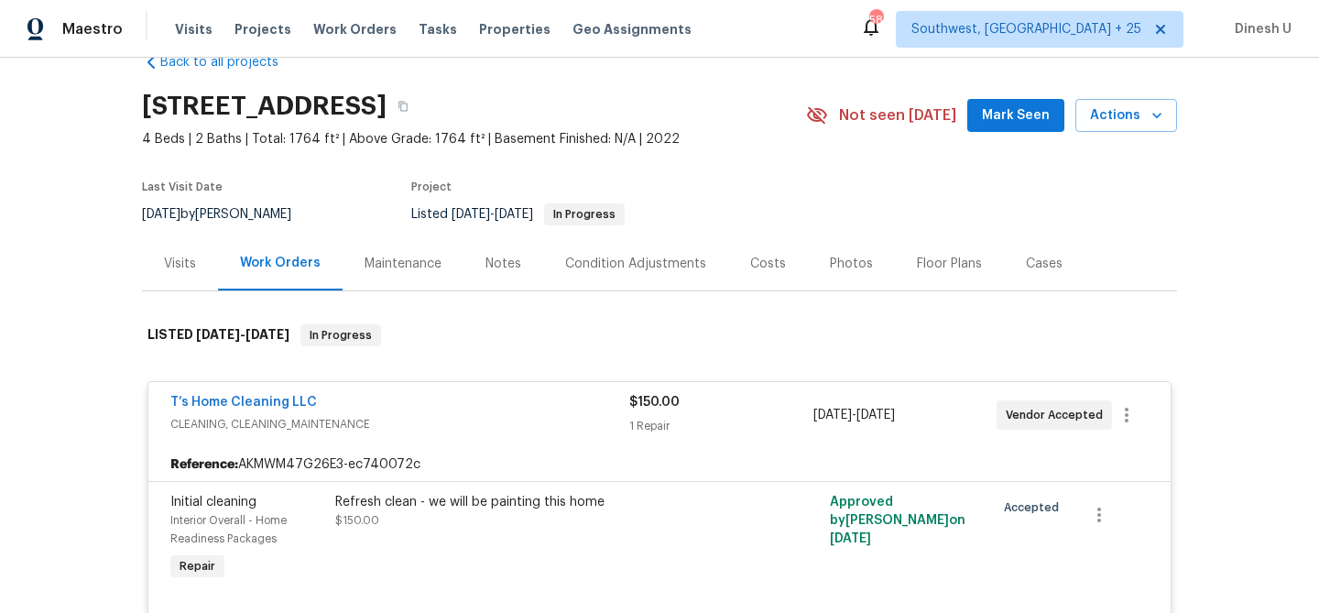
scroll to position [0, 0]
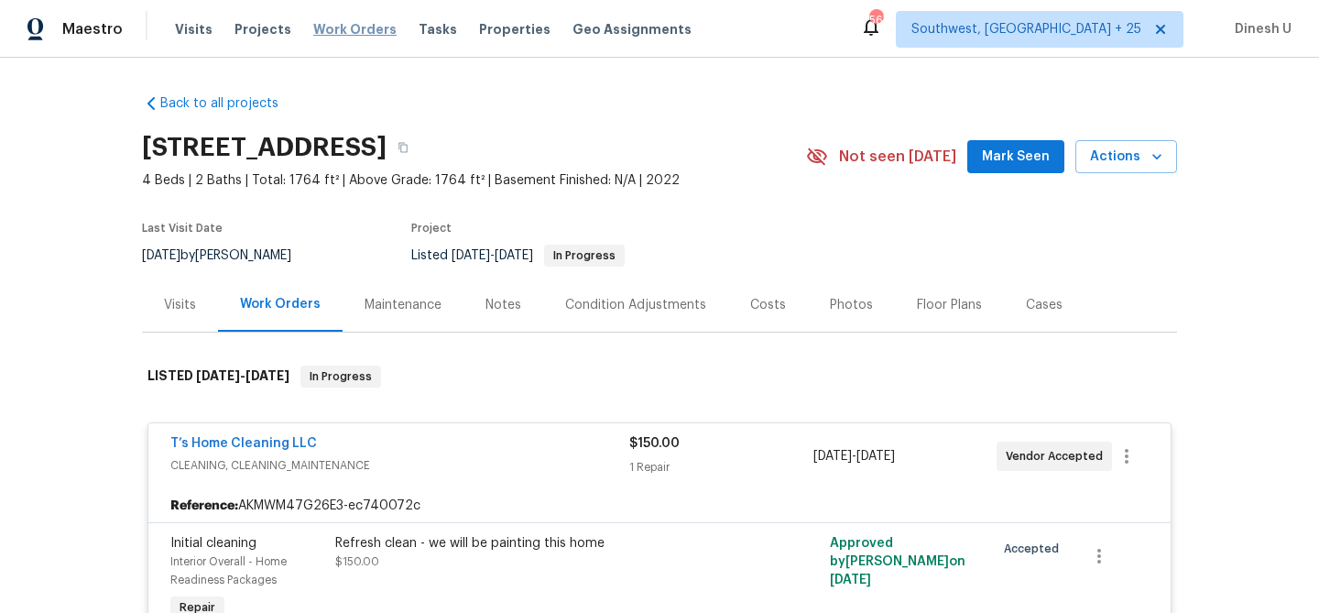
click at [328, 23] on span "Work Orders" at bounding box center [354, 29] width 83 height 18
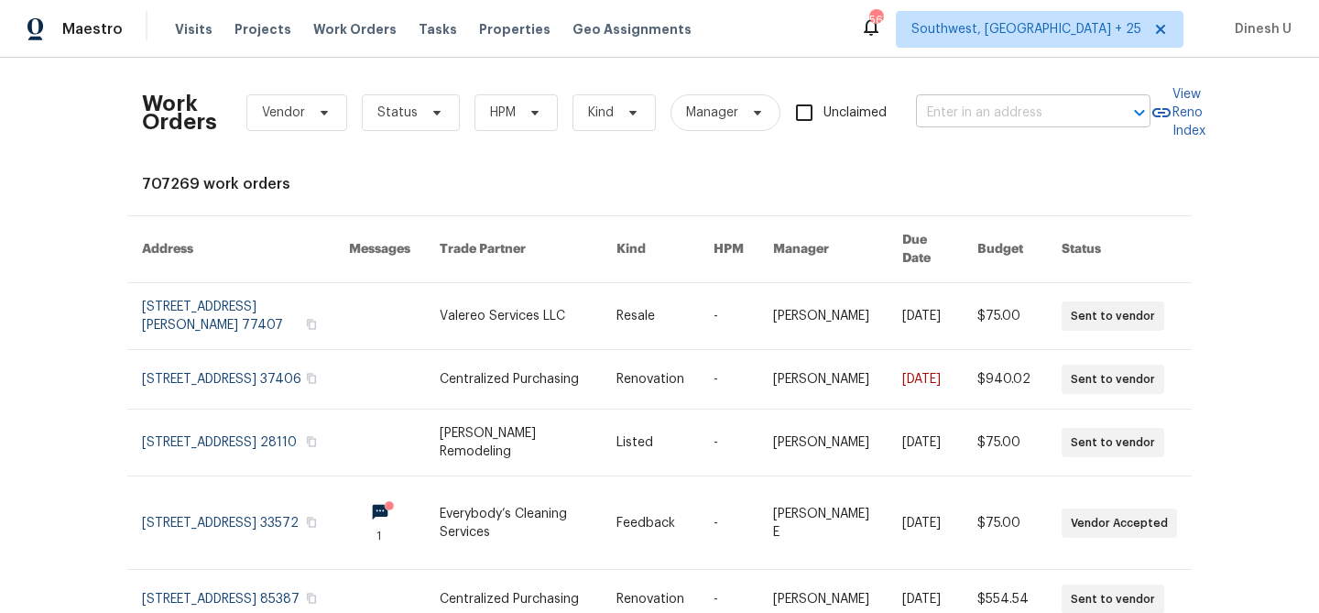
click at [944, 104] on input "text" at bounding box center [1007, 113] width 183 height 28
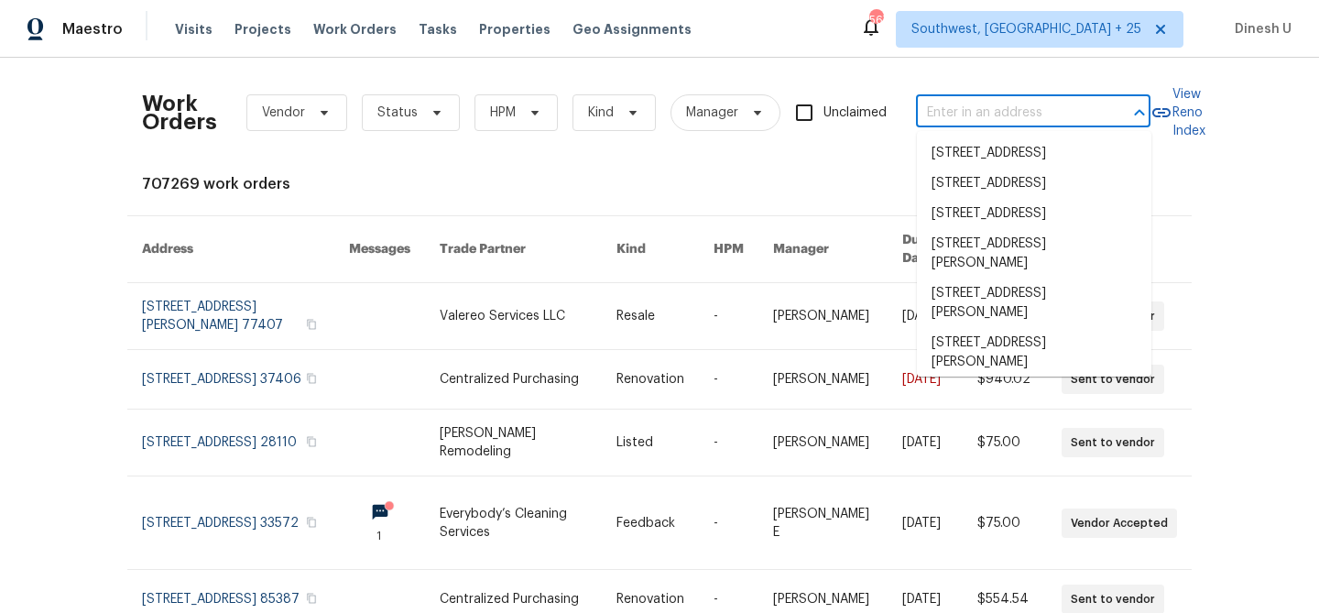
paste input "2 Meadowcreek Dr, Melissa, TX 75454"
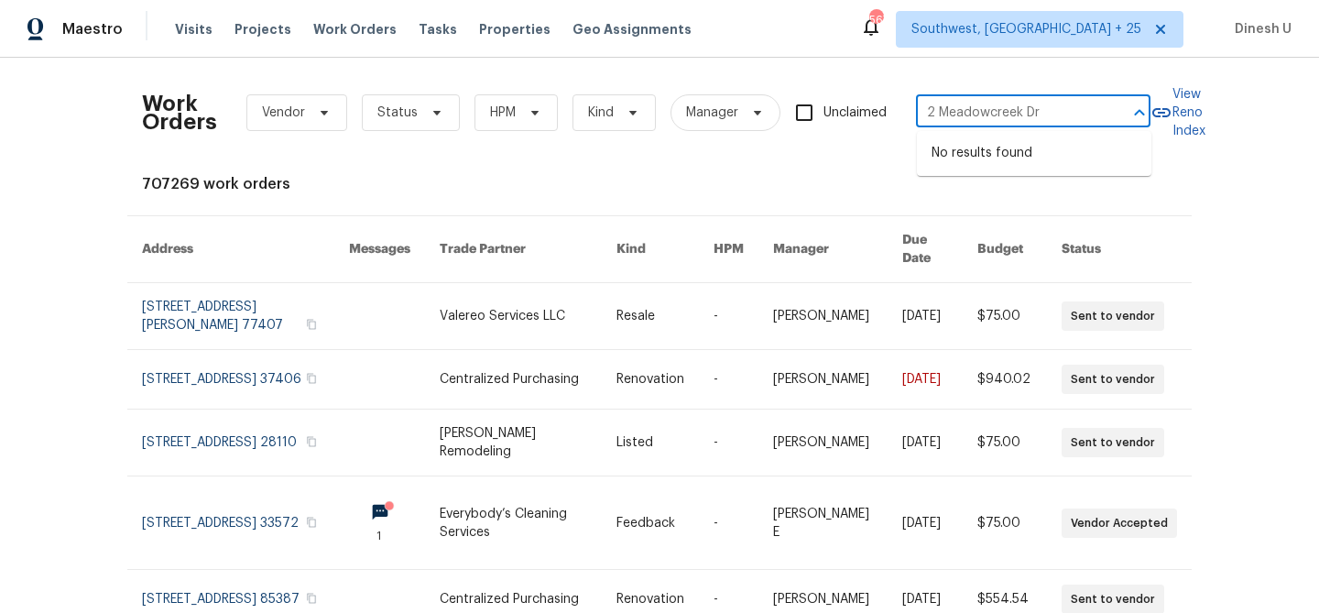
type input "2 Meadowcreek Dr"
click at [1120, 25] on span "Southwest, FL + 25" at bounding box center [1027, 29] width 230 height 18
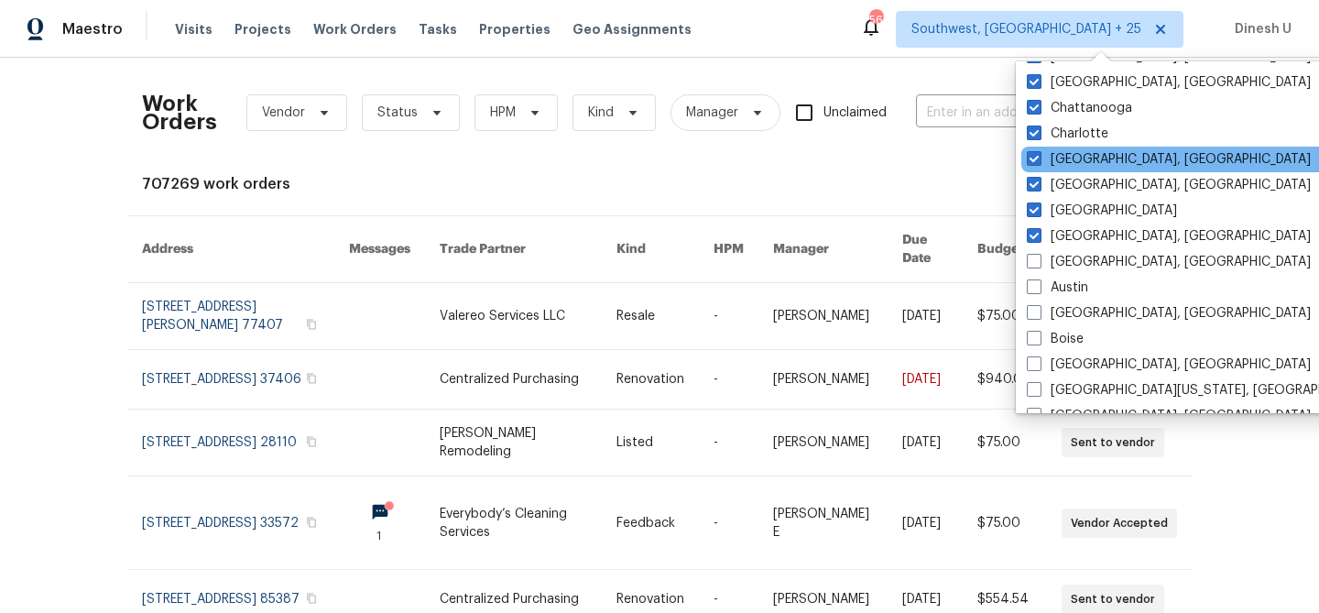
scroll to position [488, 0]
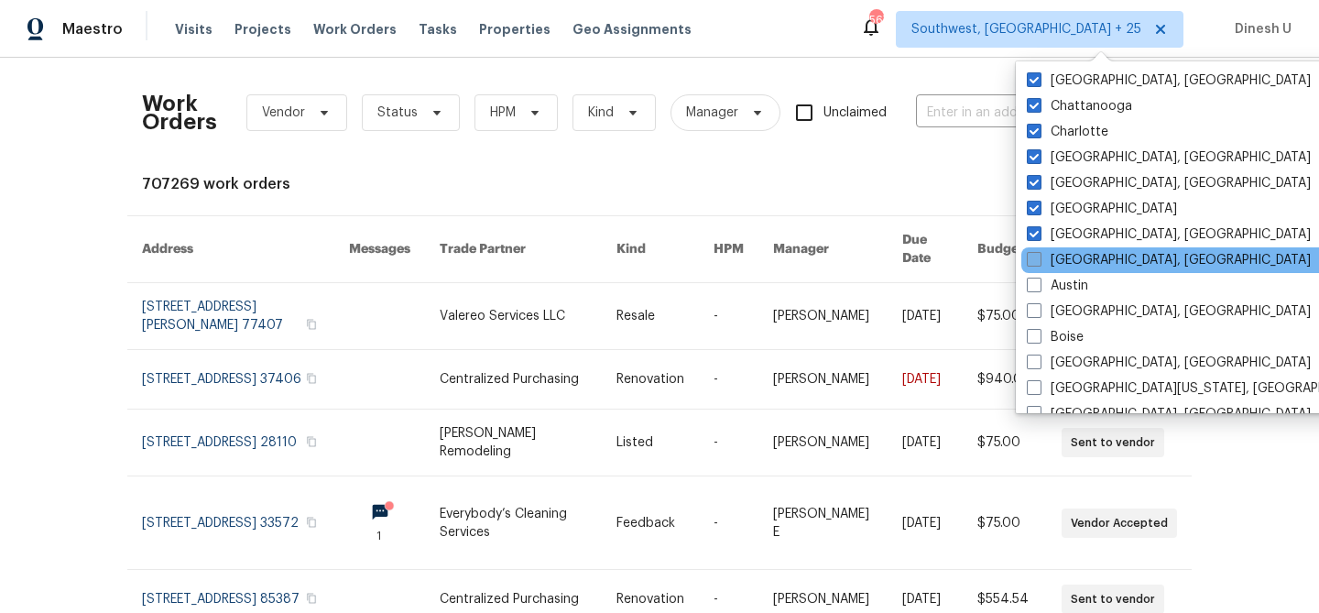
click at [1048, 258] on label "Albuquerque, NM" at bounding box center [1169, 260] width 284 height 18
click at [1039, 258] on input "Albuquerque, NM" at bounding box center [1033, 257] width 12 height 12
checkbox input "true"
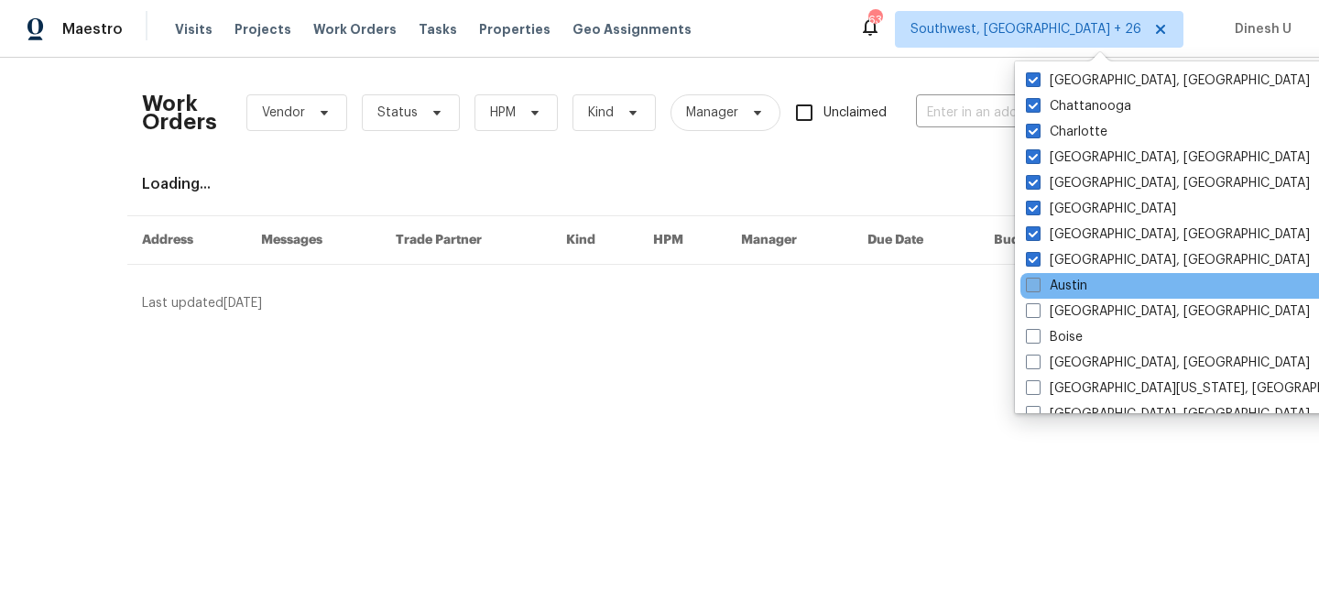
click at [1040, 286] on span at bounding box center [1033, 285] width 15 height 15
click at [1038, 286] on input "Austin" at bounding box center [1032, 283] width 12 height 12
checkbox input "true"
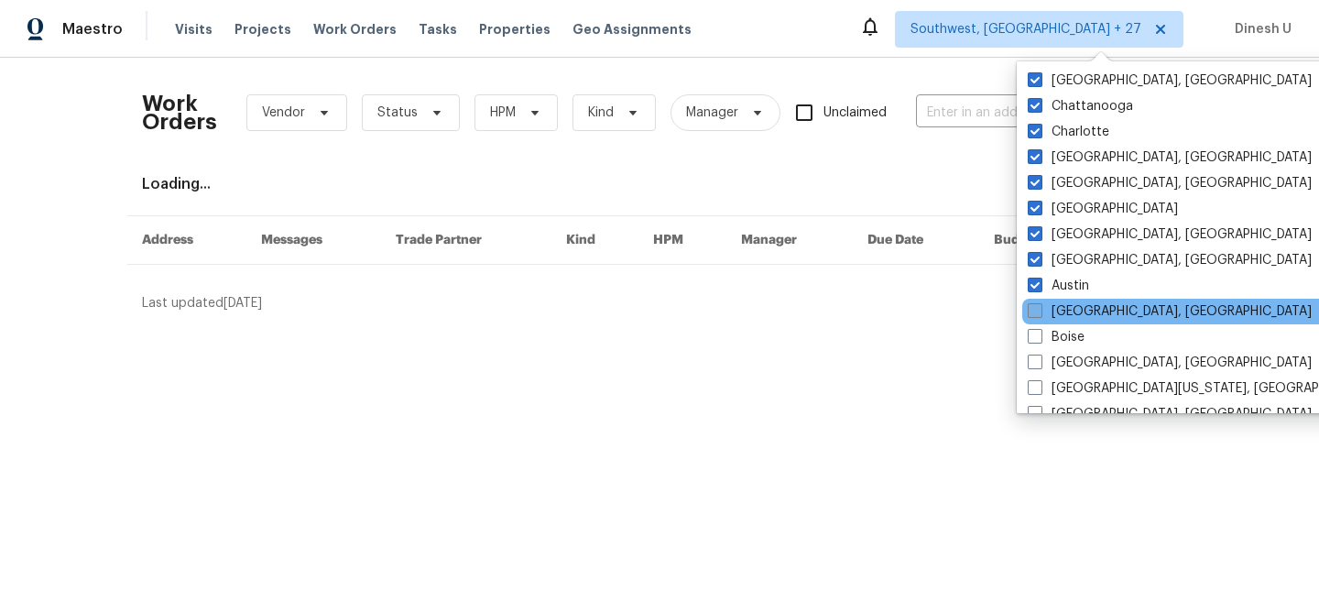
click at [1038, 309] on span at bounding box center [1035, 310] width 15 height 15
click at [1038, 309] on input "Baltimore, MD" at bounding box center [1034, 308] width 12 height 12
checkbox input "true"
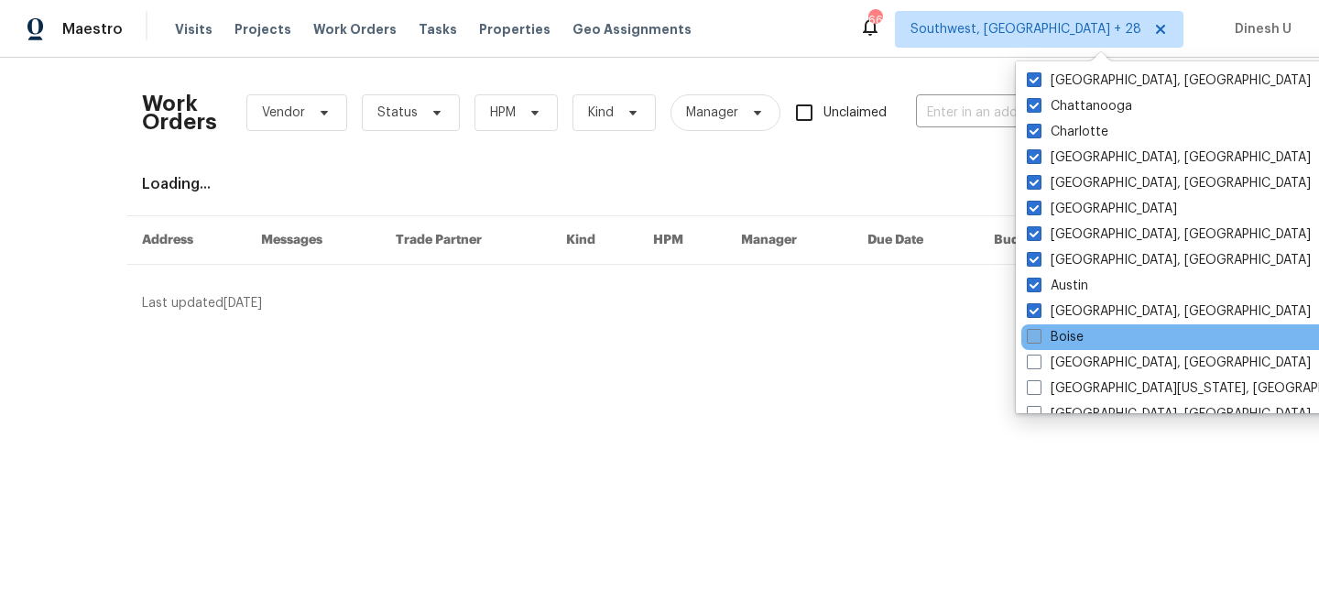
click at [1035, 338] on span at bounding box center [1034, 336] width 15 height 15
click at [1035, 338] on input "Boise" at bounding box center [1033, 334] width 12 height 12
checkbox input "true"
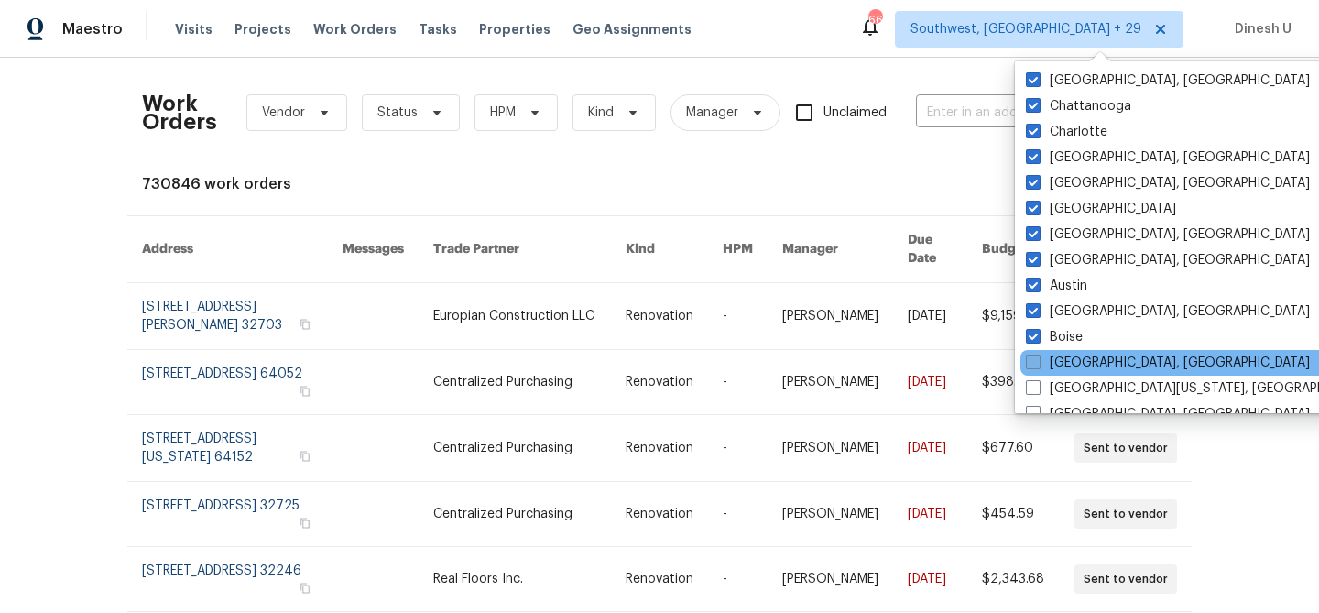
click at [1032, 360] on span at bounding box center [1033, 362] width 15 height 15
click at [1032, 360] on input "Boston, MA" at bounding box center [1032, 360] width 12 height 12
checkbox input "true"
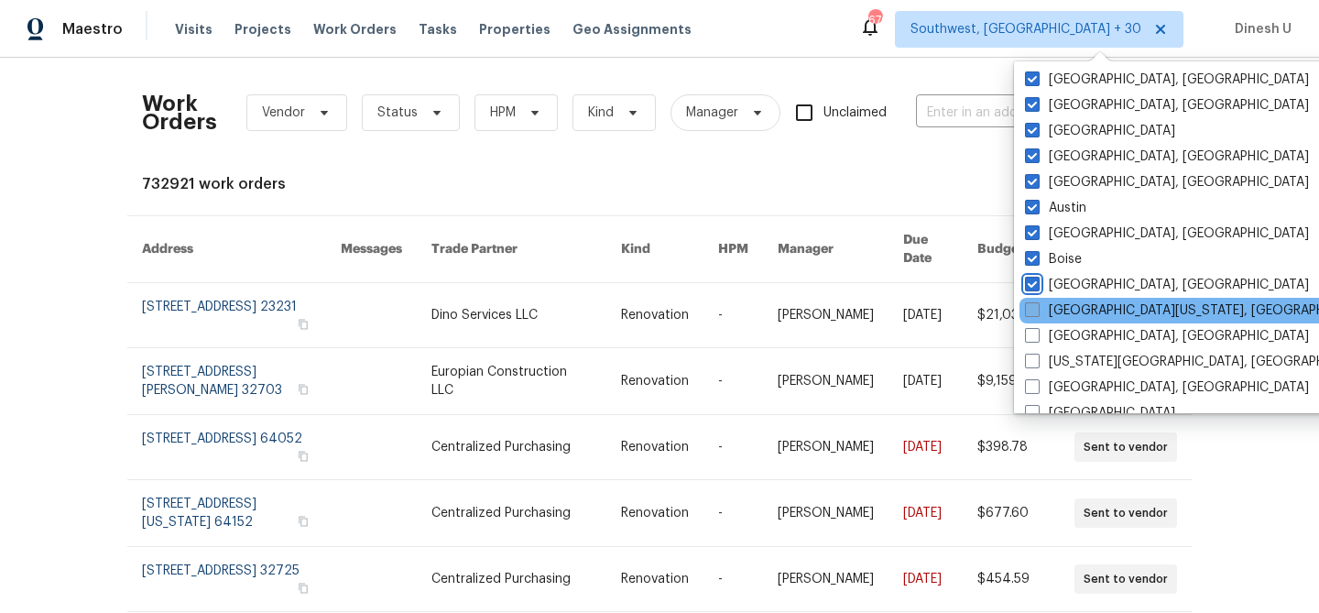
scroll to position [580, 0]
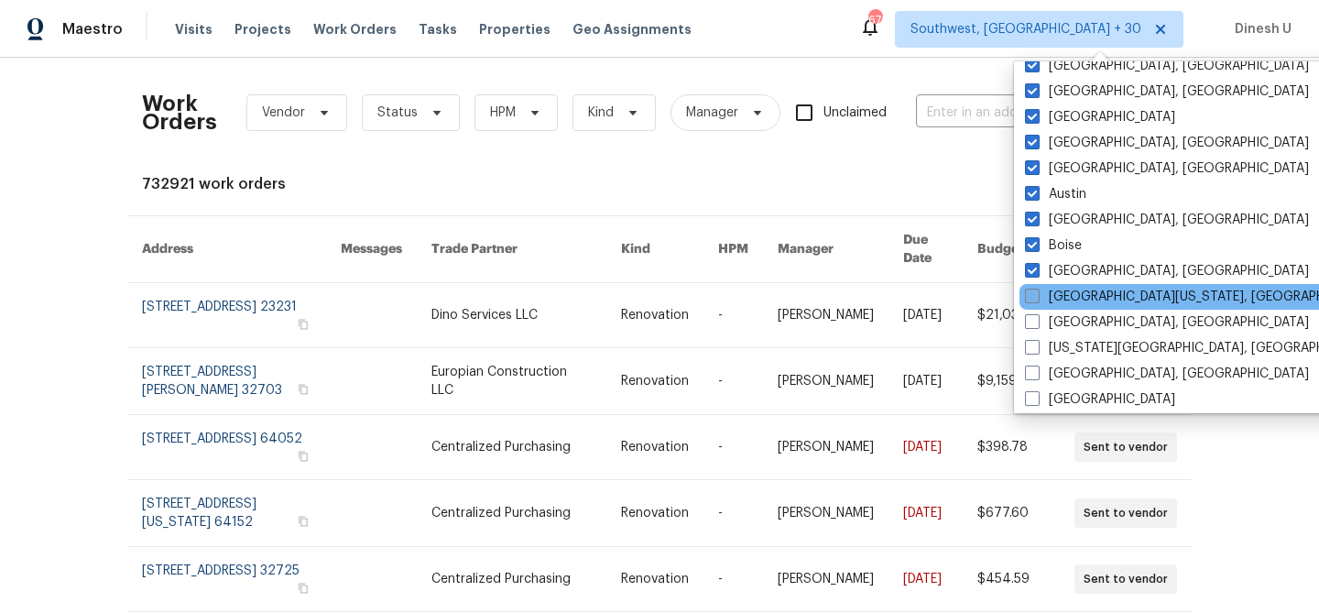
click at [1042, 289] on label "Central California, CA" at bounding box center [1201, 297] width 353 height 18
click at [1037, 289] on input "Central California, CA" at bounding box center [1031, 294] width 12 height 12
checkbox input "true"
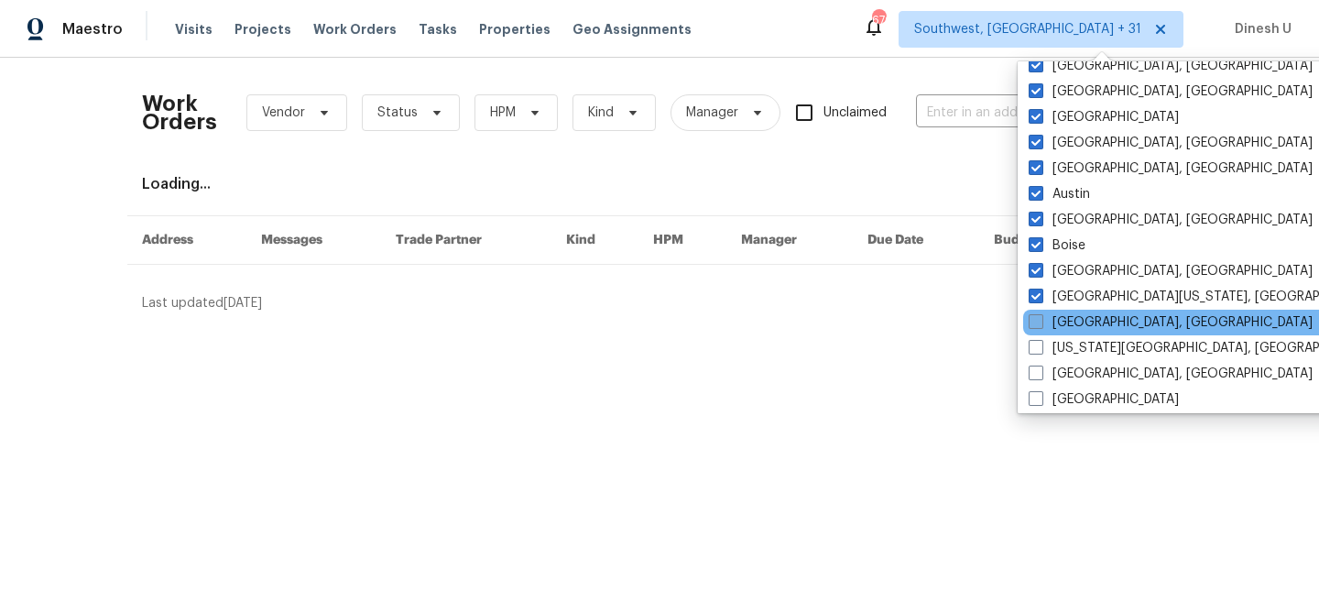
click at [1038, 324] on span at bounding box center [1036, 321] width 15 height 15
click at [1038, 324] on input "Chicago, IL" at bounding box center [1035, 319] width 12 height 12
checkbox input "true"
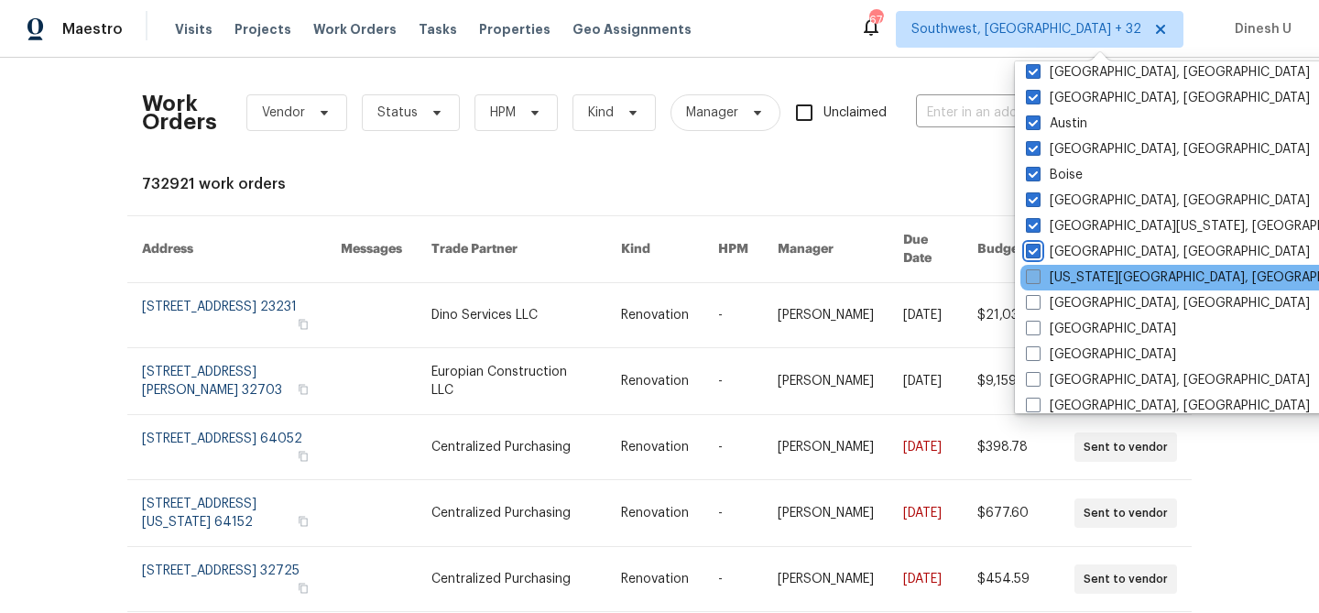
scroll to position [652, 0]
click at [1038, 281] on span at bounding box center [1033, 275] width 15 height 15
click at [1038, 279] on input "Colorado Springs, CO" at bounding box center [1032, 273] width 12 height 12
checkbox input "true"
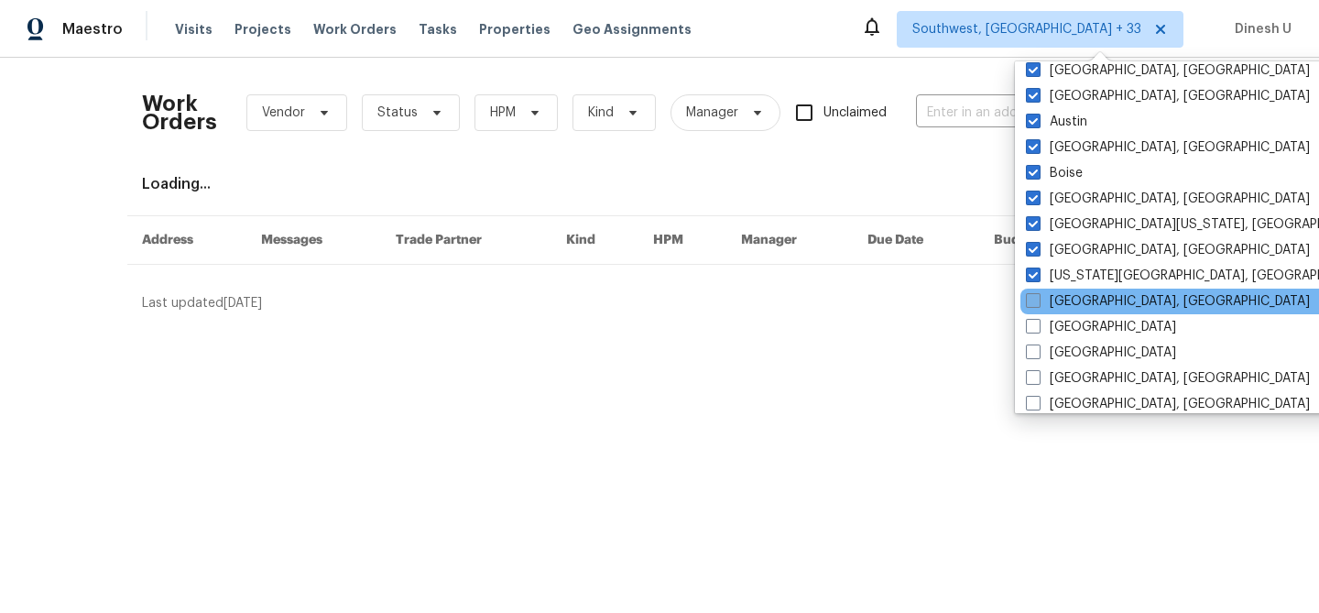
click at [1036, 305] on span at bounding box center [1033, 300] width 15 height 15
click at [1036, 304] on input "Corpus Christi, TX" at bounding box center [1032, 298] width 12 height 12
checkbox input "true"
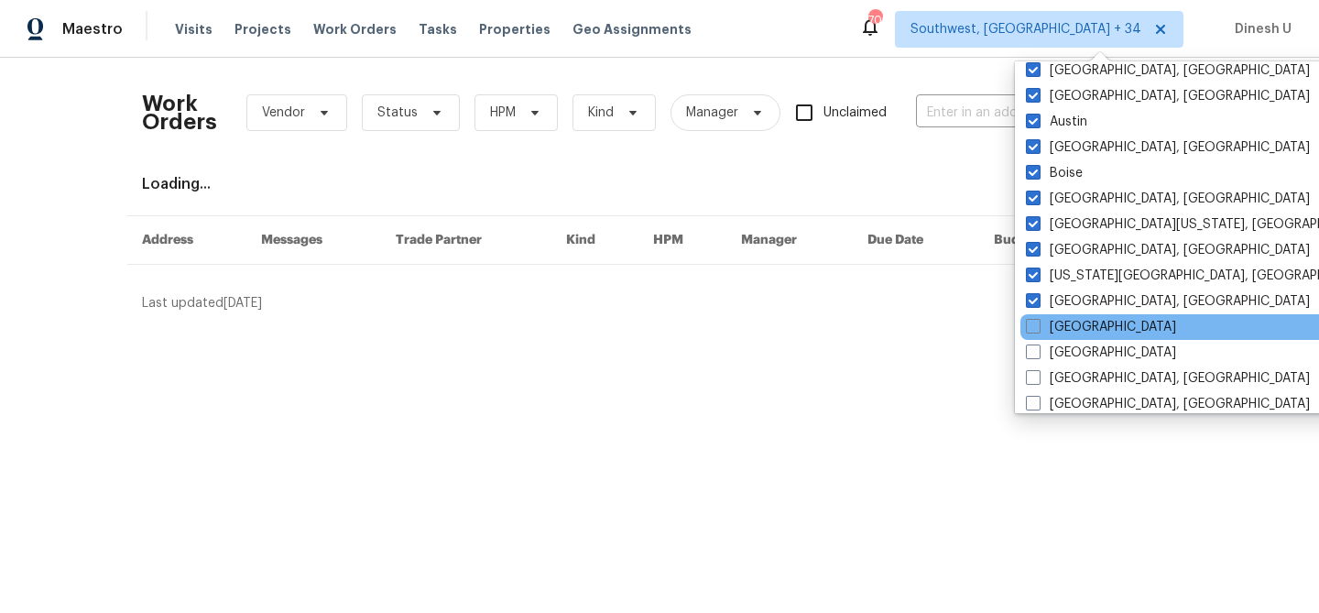
click at [1043, 339] on div "Dallas" at bounding box center [1205, 327] width 369 height 26
click at [1036, 331] on span at bounding box center [1033, 326] width 15 height 15
click at [1036, 330] on input "Dallas" at bounding box center [1032, 324] width 12 height 12
checkbox input "true"
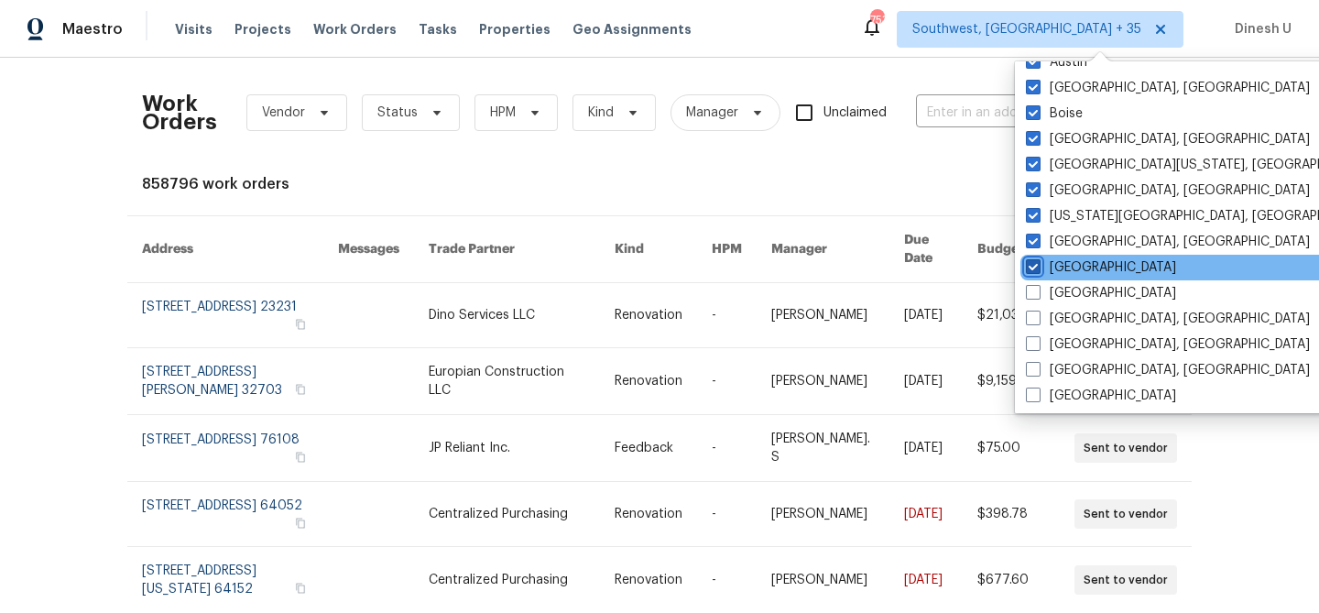
scroll to position [773, 0]
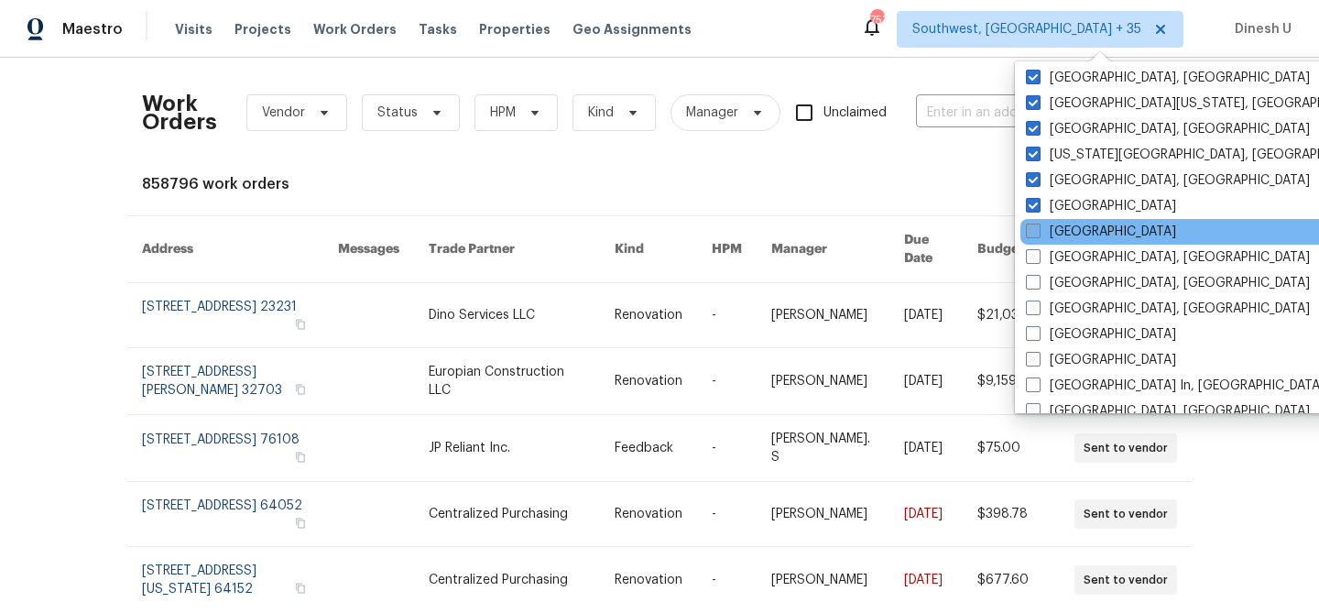
click at [1036, 234] on span at bounding box center [1033, 231] width 15 height 15
click at [1036, 234] on input "Denver" at bounding box center [1032, 229] width 12 height 12
checkbox input "true"
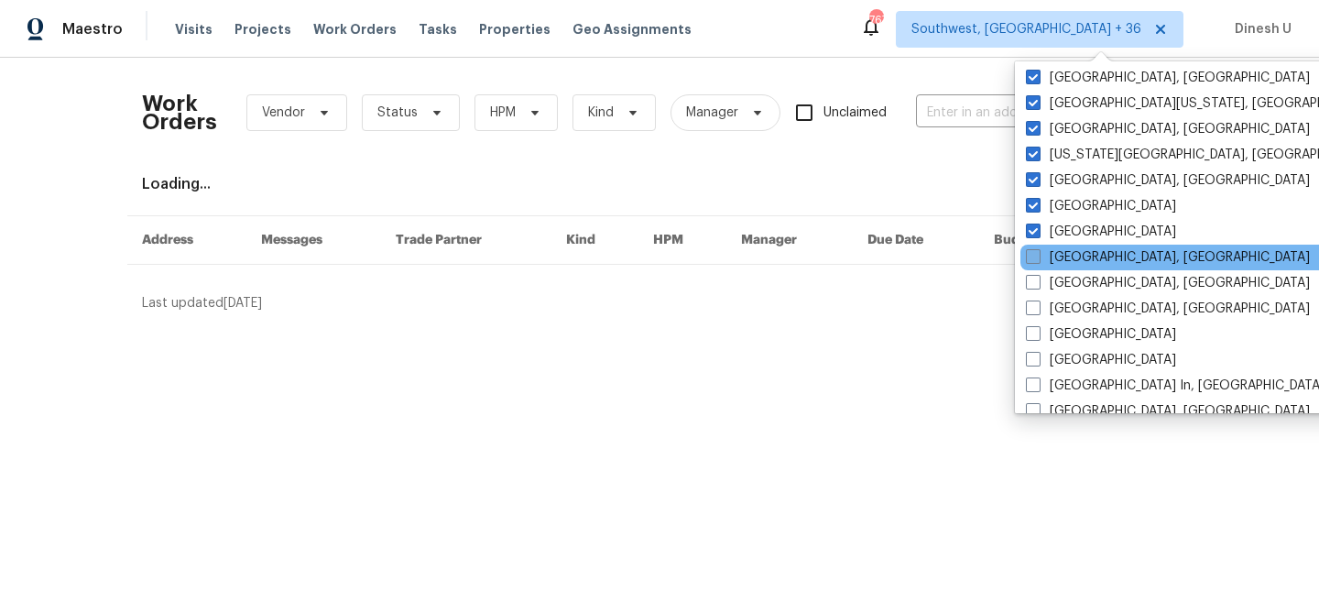
click at [1038, 257] on span at bounding box center [1033, 256] width 15 height 15
click at [1038, 257] on input "Detroit, MI" at bounding box center [1032, 254] width 12 height 12
checkbox input "true"
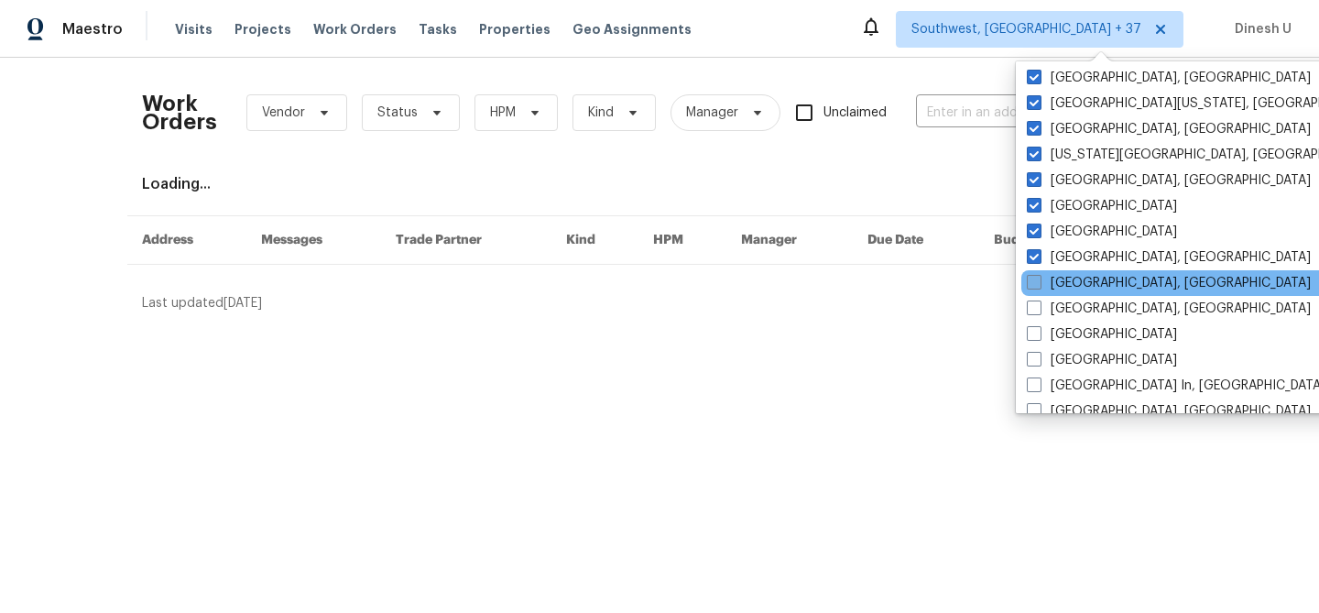
click at [1037, 279] on span at bounding box center [1034, 282] width 15 height 15
click at [1037, 279] on input "Indianapolis, IN" at bounding box center [1033, 280] width 12 height 12
checkbox input "true"
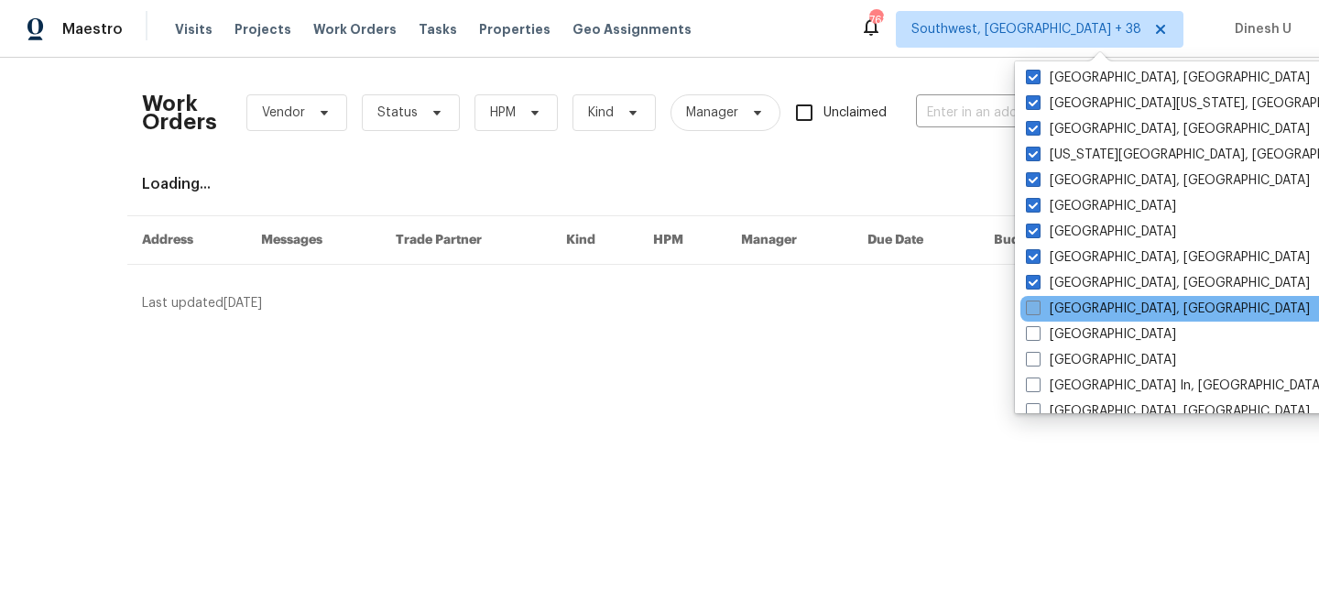
click at [1037, 308] on span at bounding box center [1033, 308] width 15 height 15
click at [1037, 308] on input "Killeen, TX" at bounding box center [1032, 306] width 12 height 12
checkbox input "true"
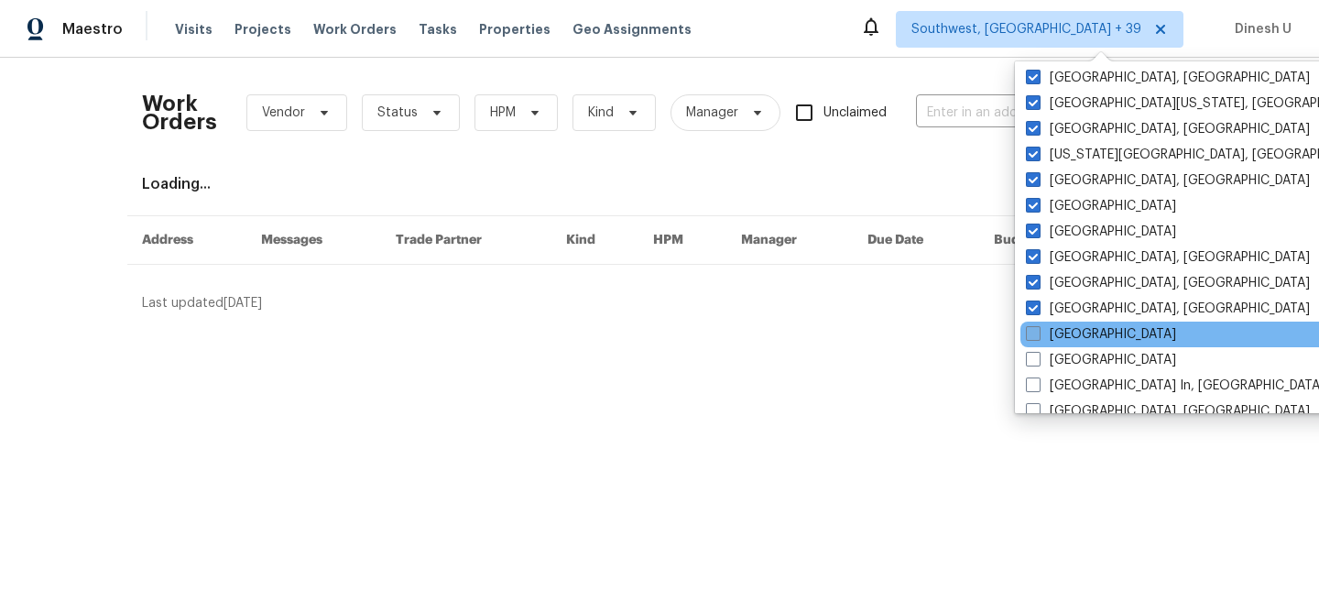
click at [1037, 330] on span at bounding box center [1033, 333] width 15 height 15
click at [1037, 330] on input "Las Vegas" at bounding box center [1032, 331] width 12 height 12
checkbox input "true"
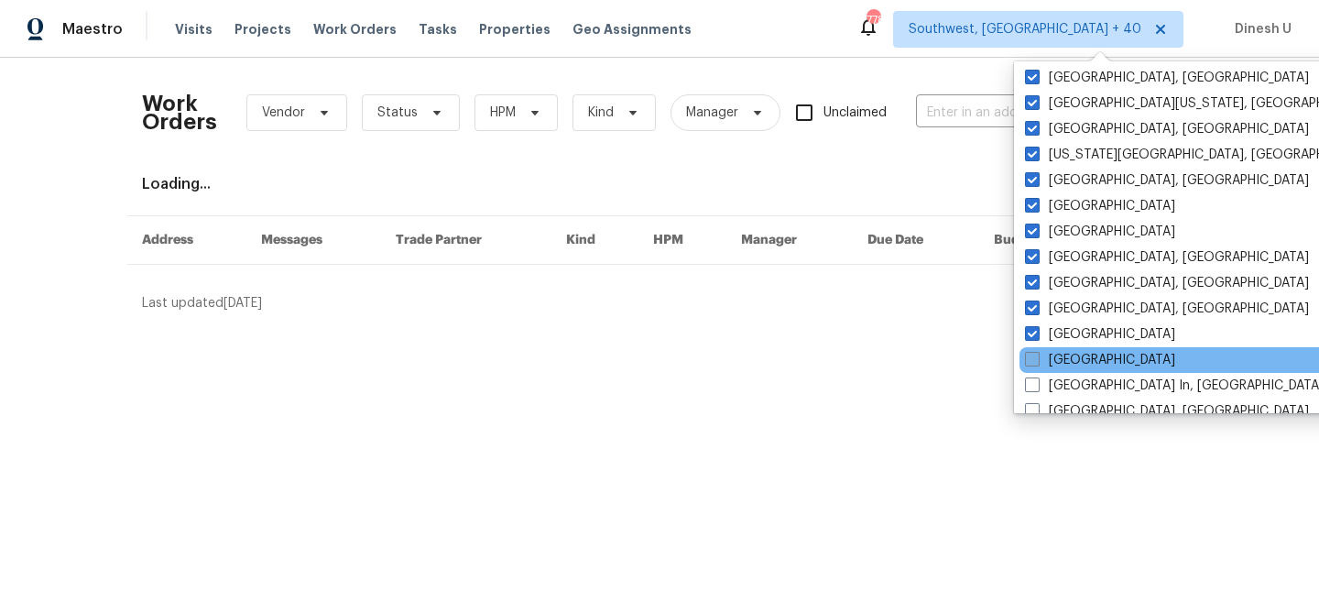
click at [1038, 358] on span at bounding box center [1032, 359] width 15 height 15
click at [1037, 358] on input "Los Angeles" at bounding box center [1031, 357] width 12 height 12
checkbox input "true"
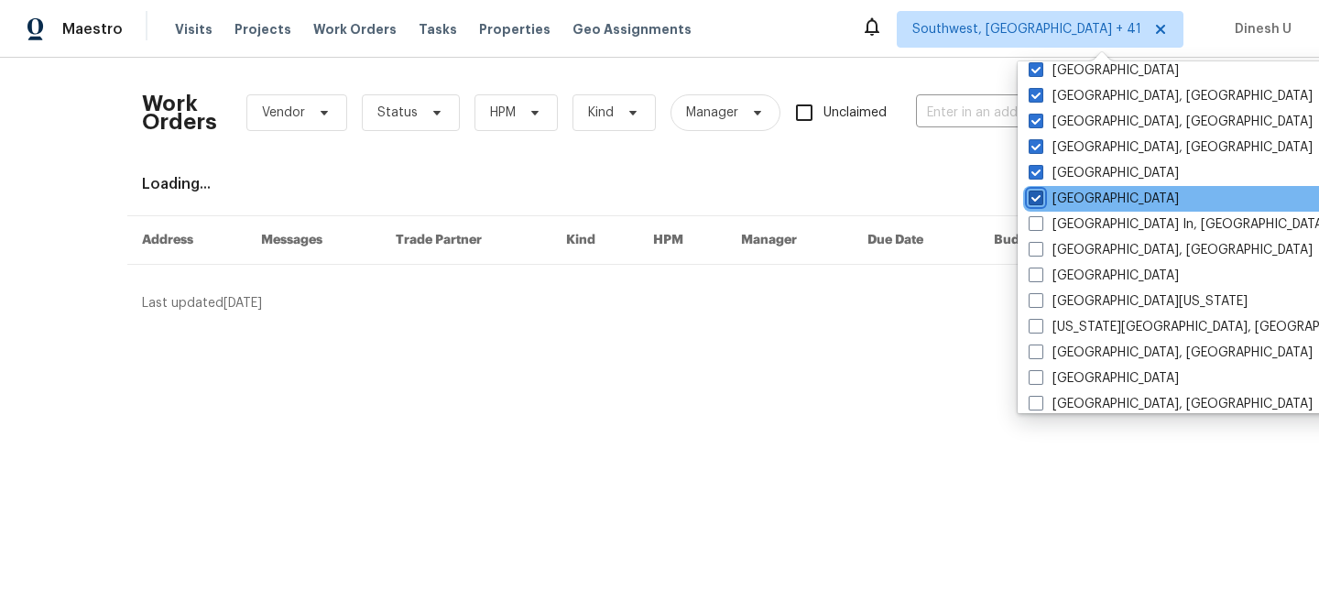
scroll to position [1020, 0]
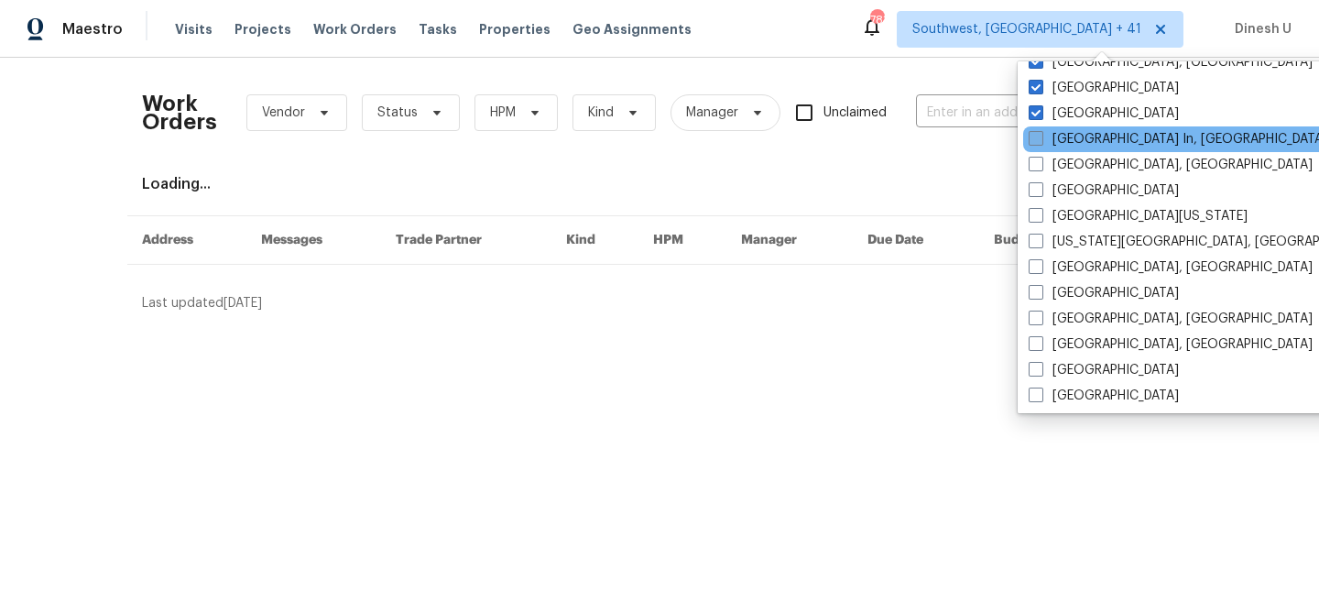
click at [1047, 139] on label "Louisville In, KY" at bounding box center [1178, 139] width 299 height 18
click at [1041, 139] on input "Louisville In, KY" at bounding box center [1035, 136] width 12 height 12
checkbox input "true"
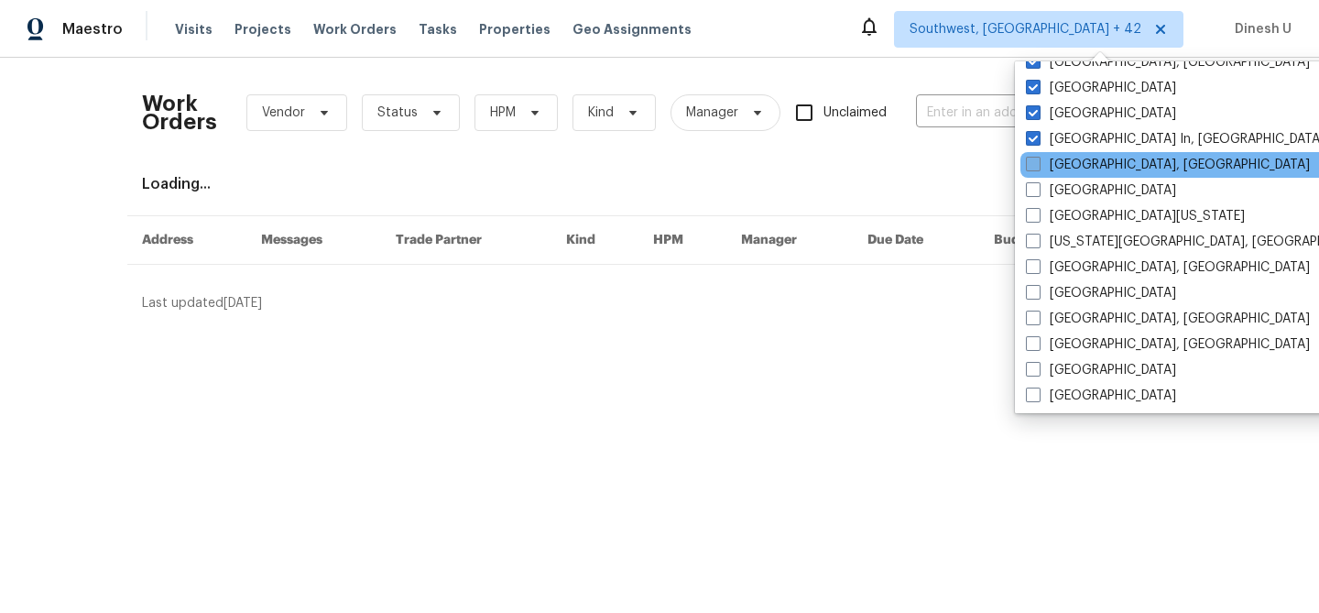
click at [1038, 166] on span at bounding box center [1033, 164] width 15 height 15
click at [1038, 166] on input "Memphis, TN" at bounding box center [1032, 162] width 12 height 12
checkbox input "true"
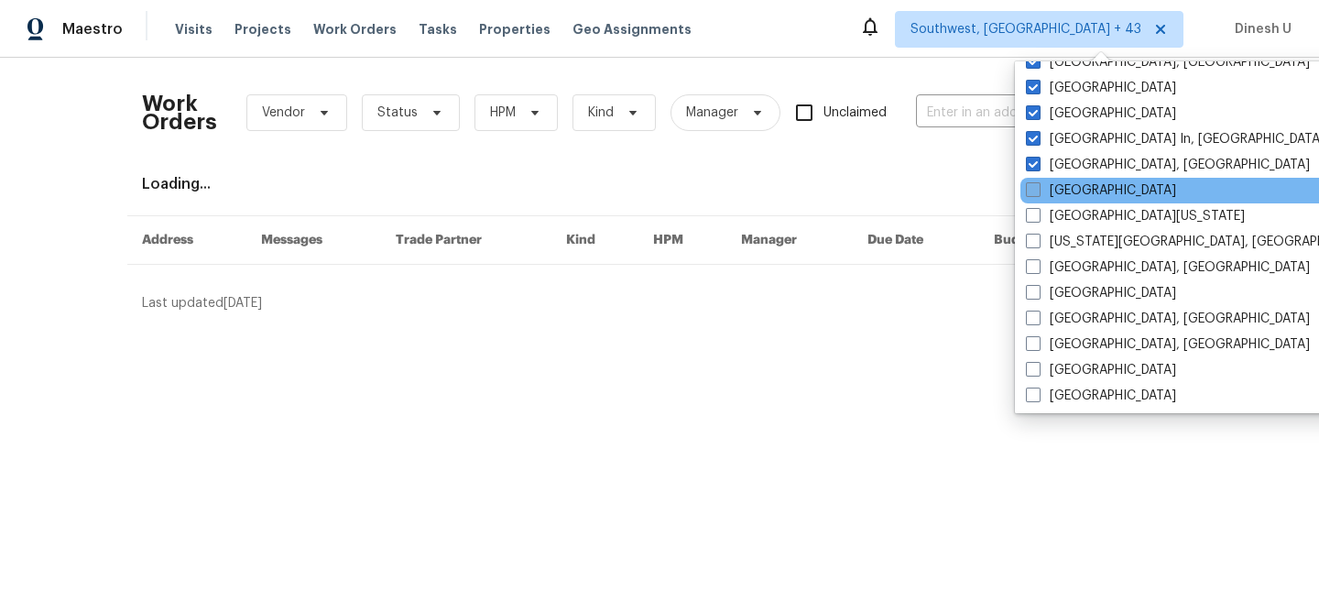
click at [1036, 182] on span at bounding box center [1033, 189] width 15 height 15
click at [1036, 182] on input "Minneapolis" at bounding box center [1032, 187] width 12 height 12
checkbox input "true"
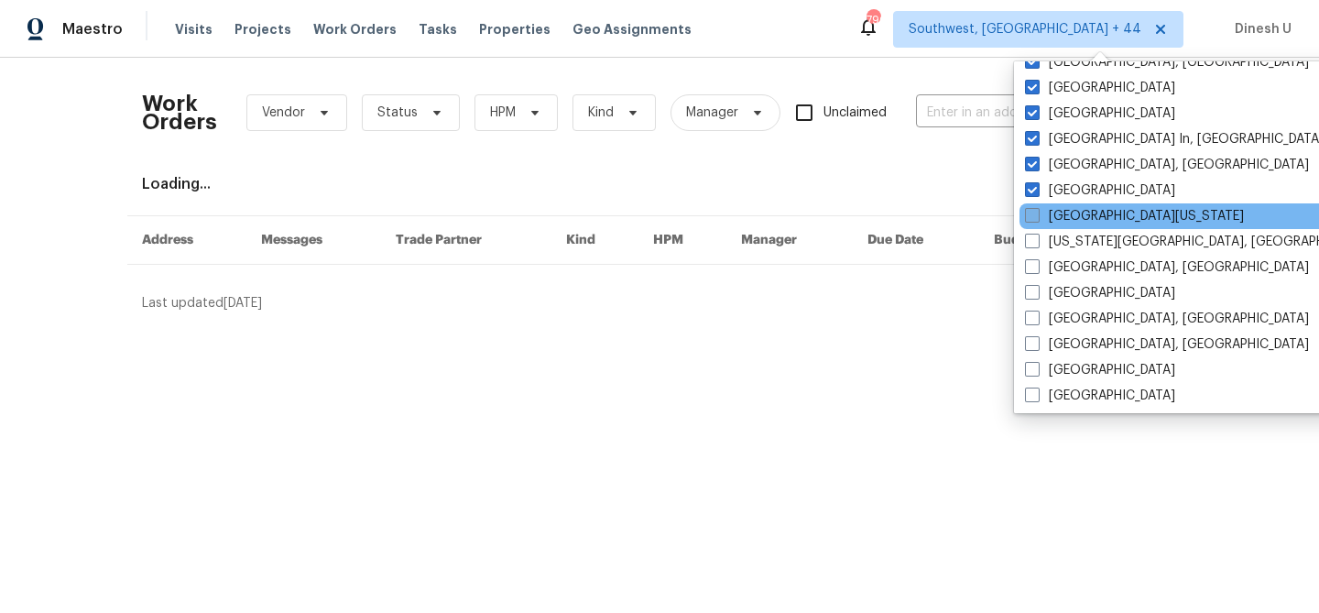
click at [1034, 210] on span at bounding box center [1032, 215] width 15 height 15
click at [1034, 210] on input "Northern Colorado" at bounding box center [1031, 213] width 12 height 12
checkbox input "true"
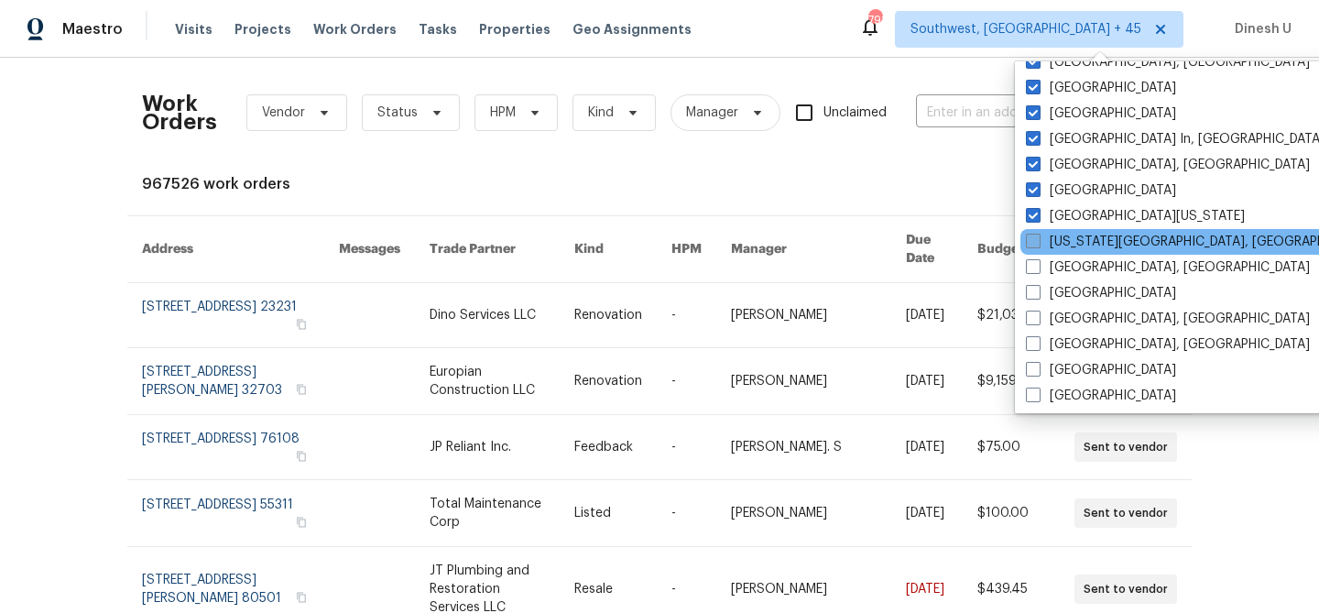
click at [1034, 235] on span at bounding box center [1033, 241] width 15 height 15
click at [1034, 235] on input "Oklahoma City, OK" at bounding box center [1032, 239] width 12 height 12
checkbox input "true"
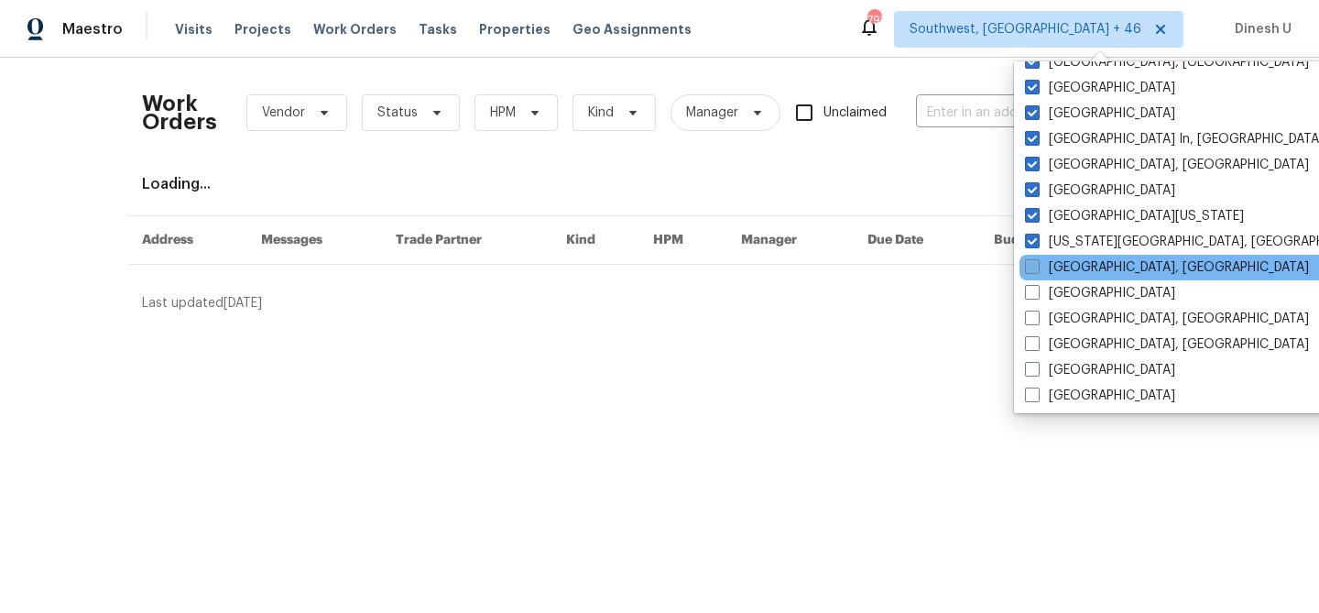
click at [1032, 270] on span at bounding box center [1032, 266] width 15 height 15
click at [1032, 270] on input "Philadelphia, PA" at bounding box center [1031, 264] width 12 height 12
checkbox input "true"
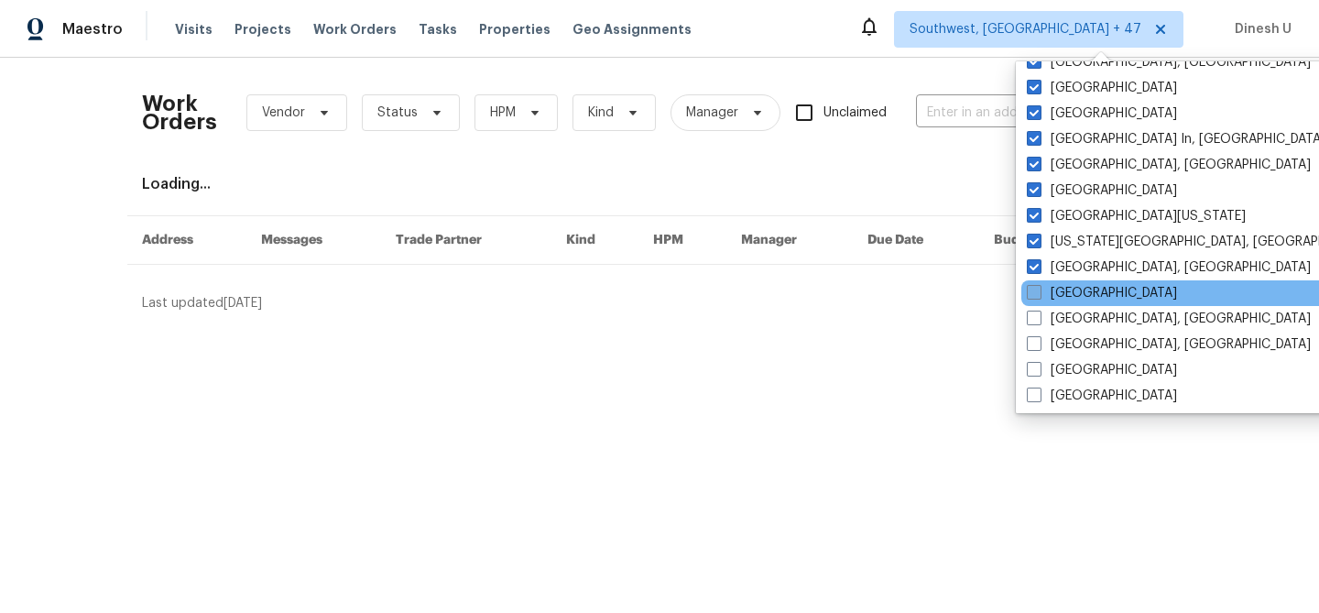
click at [1033, 301] on label "Portland" at bounding box center [1102, 293] width 150 height 18
click at [1033, 296] on input "Portland" at bounding box center [1033, 290] width 12 height 12
checkbox input "true"
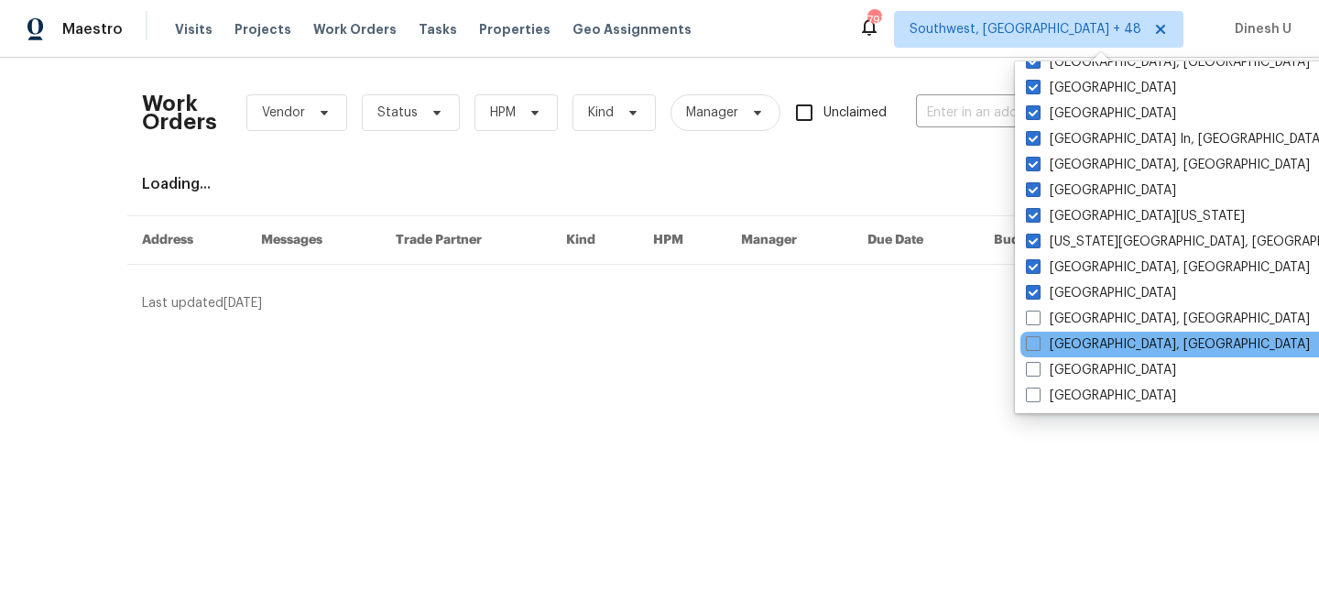
click at [1035, 332] on div "Reno, NV" at bounding box center [1205, 345] width 369 height 26
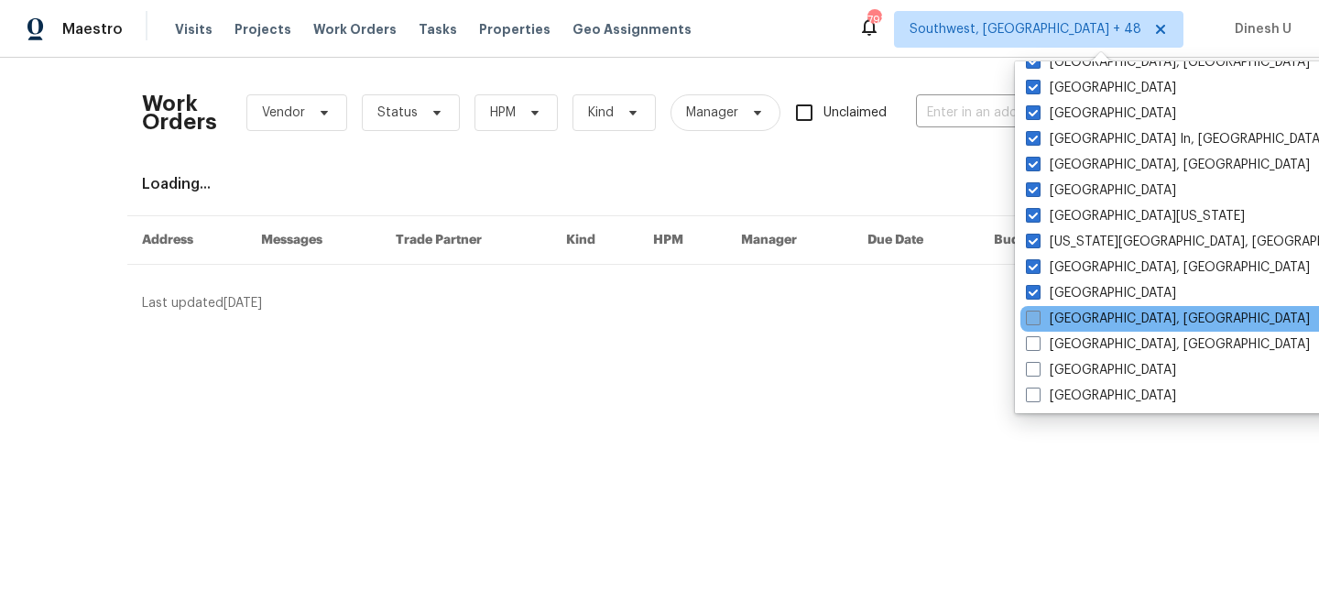
click at [1036, 315] on span at bounding box center [1033, 318] width 15 height 15
click at [1036, 315] on input "Prescott, AZ" at bounding box center [1032, 316] width 12 height 12
checkbox input "true"
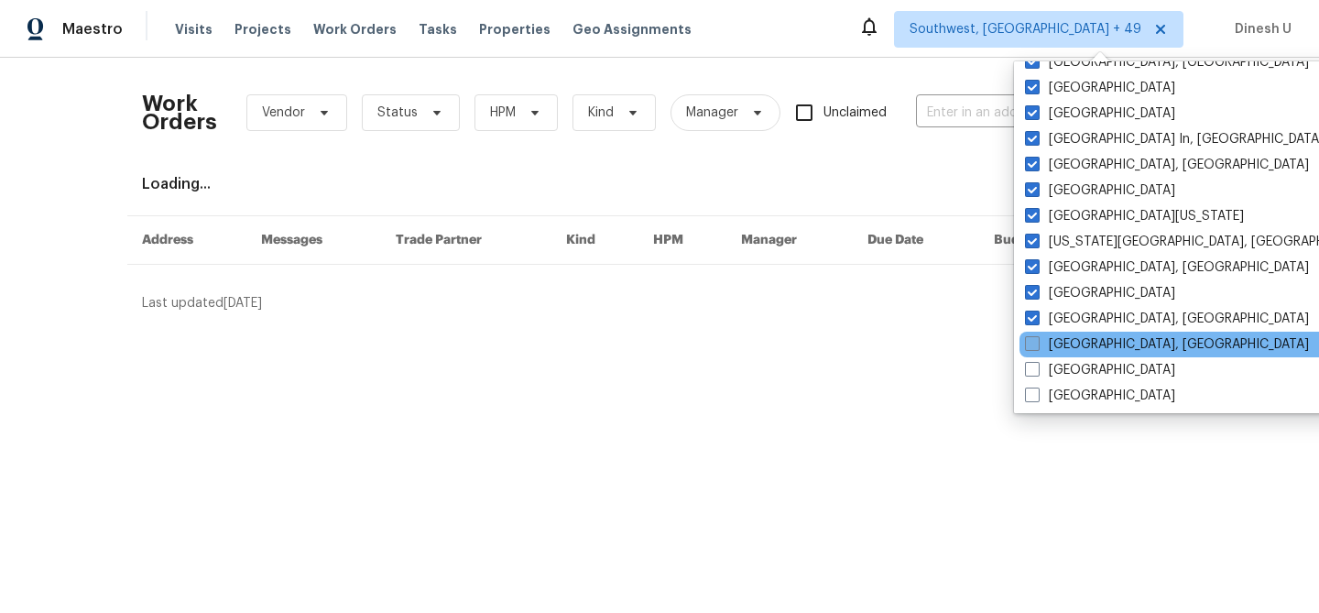
click at [1035, 345] on span at bounding box center [1032, 343] width 15 height 15
click at [1035, 345] on input "Reno, NV" at bounding box center [1031, 341] width 12 height 12
checkbox input "true"
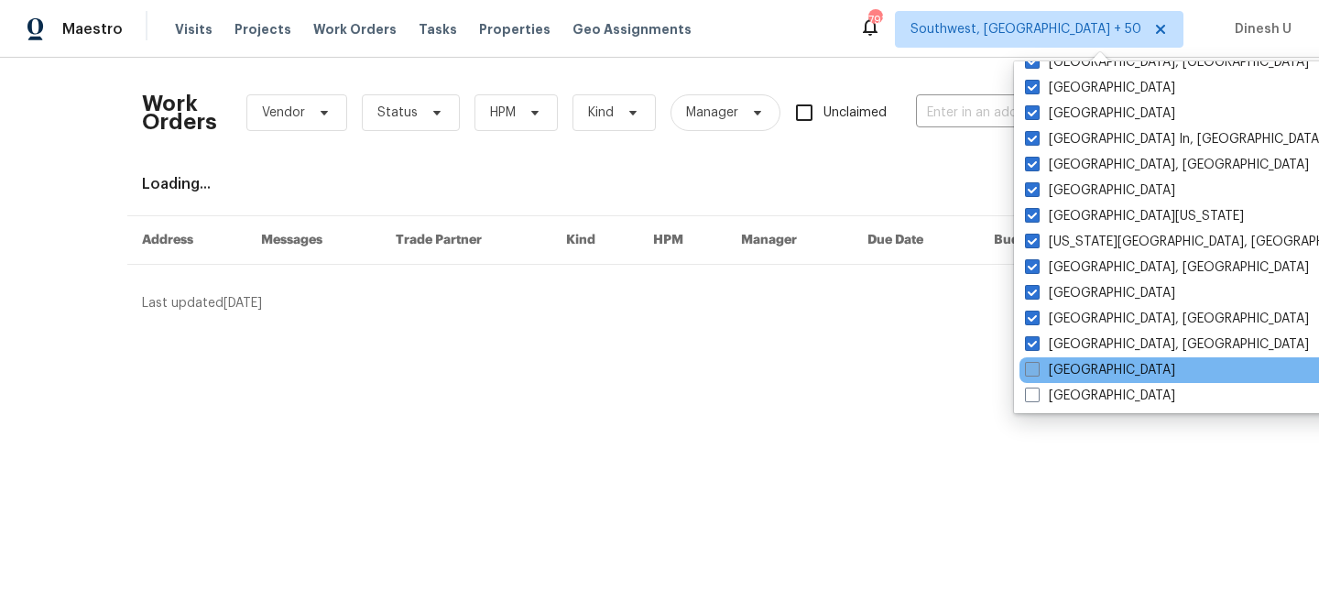
click at [1038, 373] on span at bounding box center [1032, 369] width 15 height 15
click at [1037, 373] on input "Riverside" at bounding box center [1031, 367] width 12 height 12
checkbox input "true"
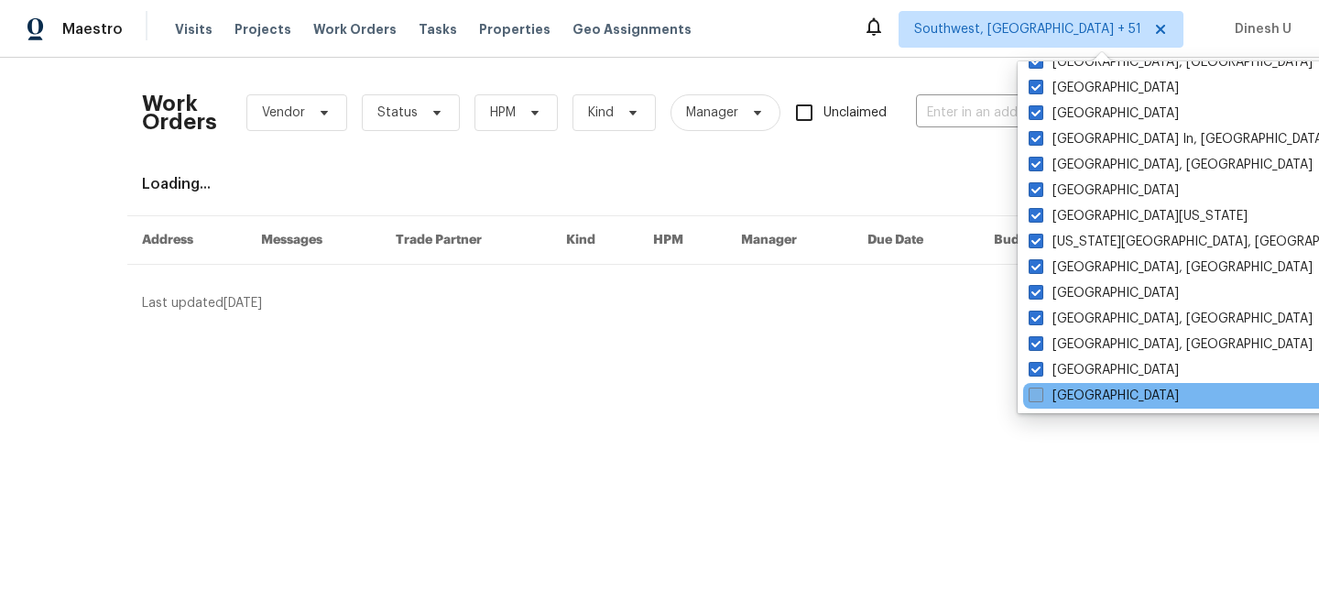
click at [1038, 401] on span at bounding box center [1036, 395] width 15 height 15
click at [1038, 399] on input "Sacramento" at bounding box center [1035, 393] width 12 height 12
checkbox input "true"
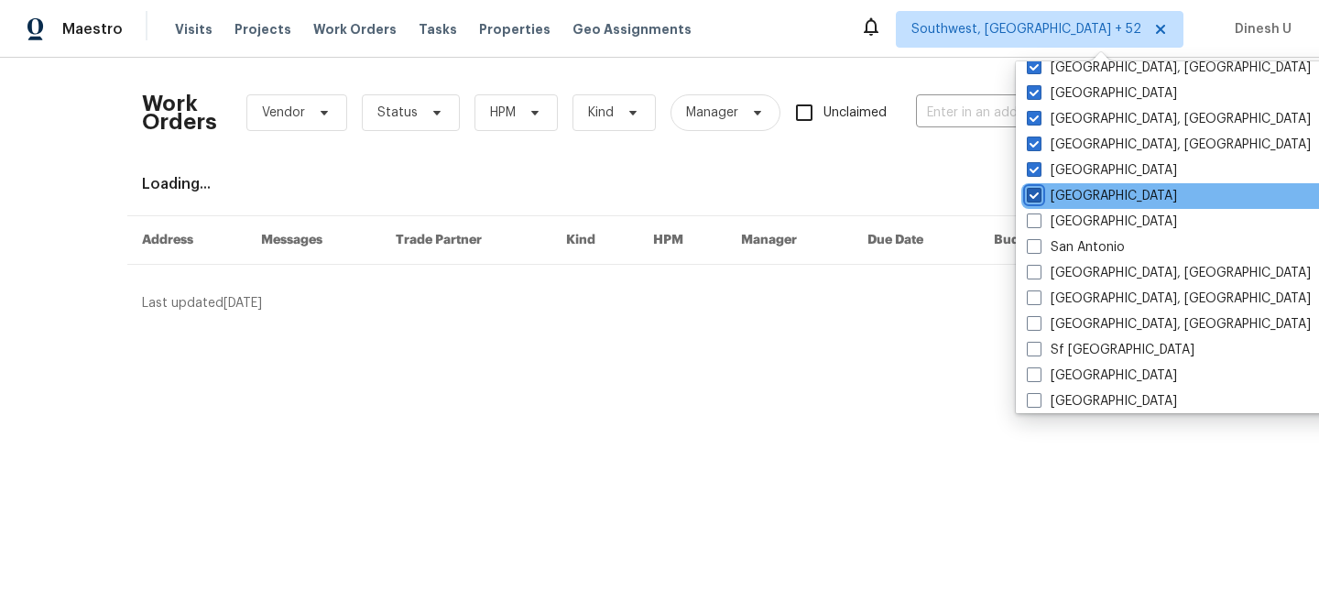
scroll to position [1228, 0]
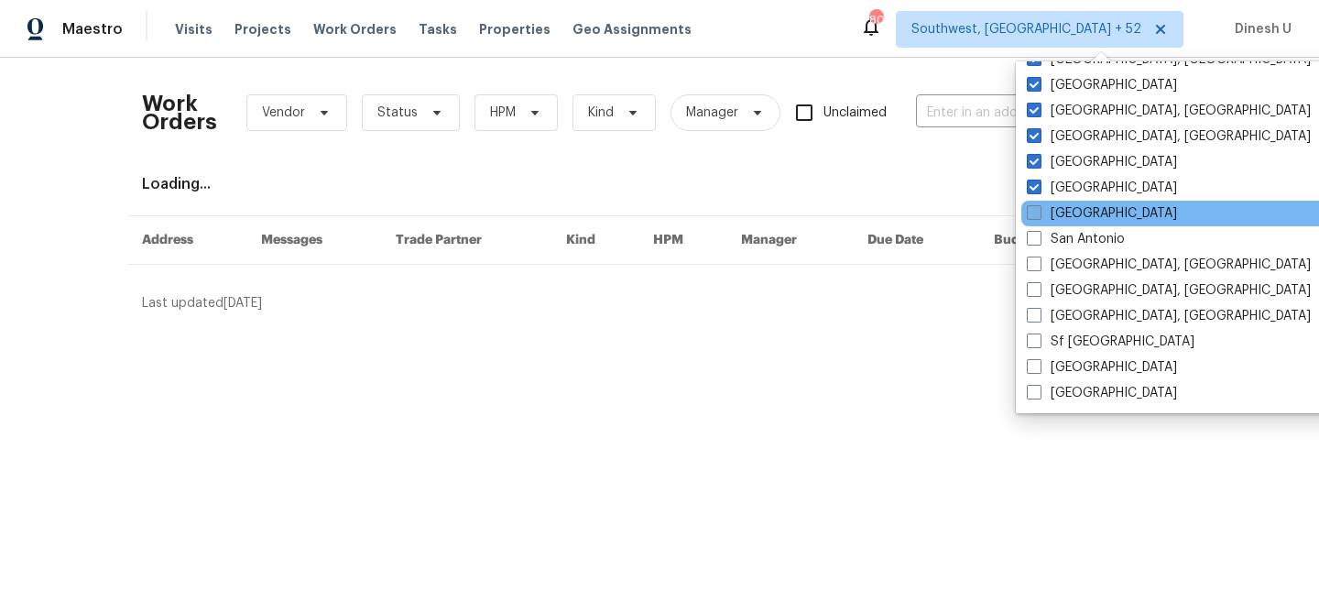
click at [1042, 220] on label "Salt Lake City" at bounding box center [1102, 213] width 150 height 18
click at [1039, 216] on input "Salt Lake City" at bounding box center [1033, 210] width 12 height 12
checkbox input "true"
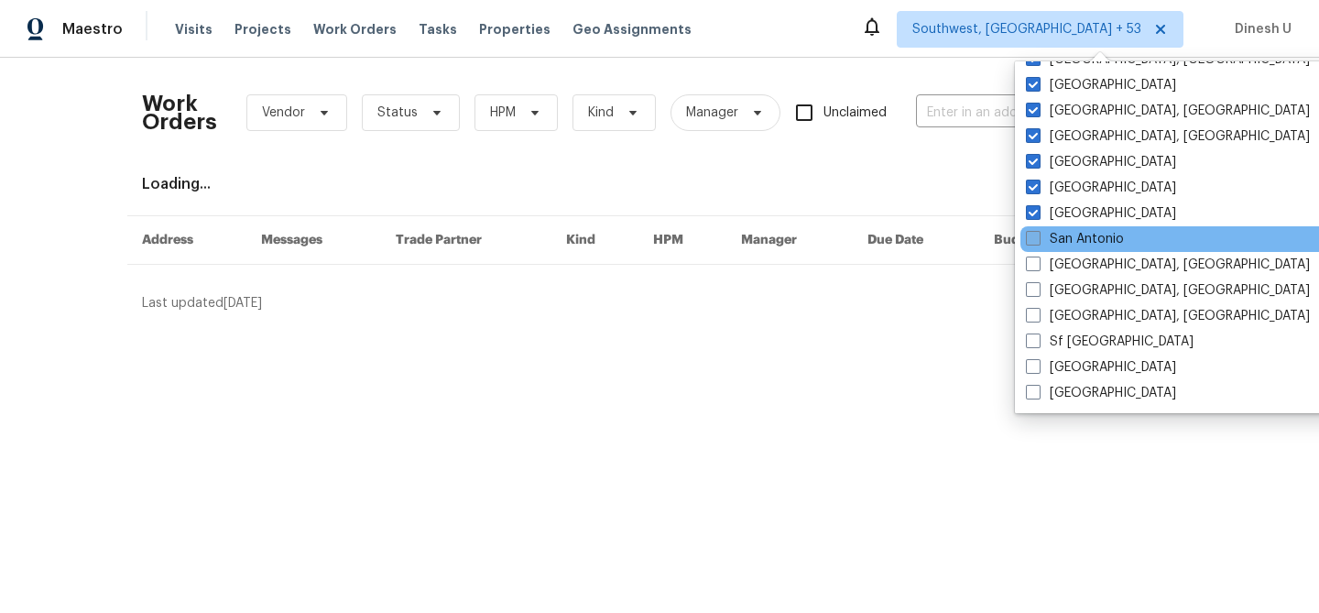
click at [1041, 233] on label "San Antonio" at bounding box center [1075, 239] width 98 height 18
click at [1038, 233] on input "San Antonio" at bounding box center [1032, 236] width 12 height 12
checkbox input "true"
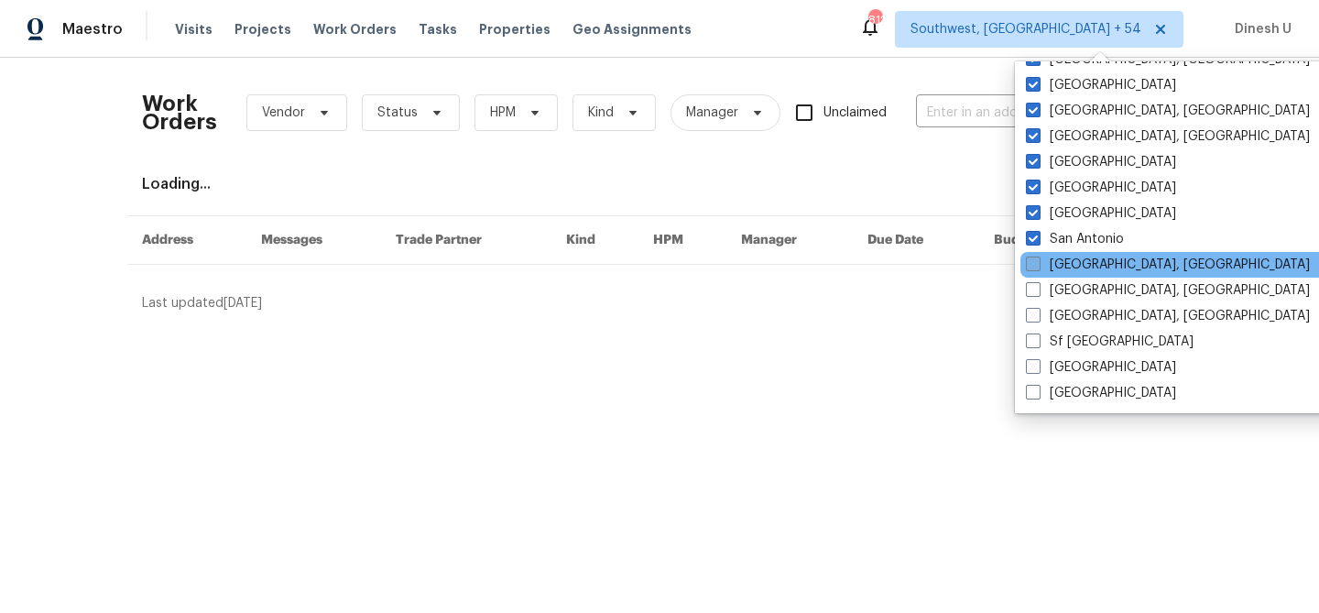
click at [1036, 259] on span at bounding box center [1033, 264] width 15 height 15
click at [1036, 259] on input "San Diego, CA" at bounding box center [1032, 262] width 12 height 12
checkbox input "true"
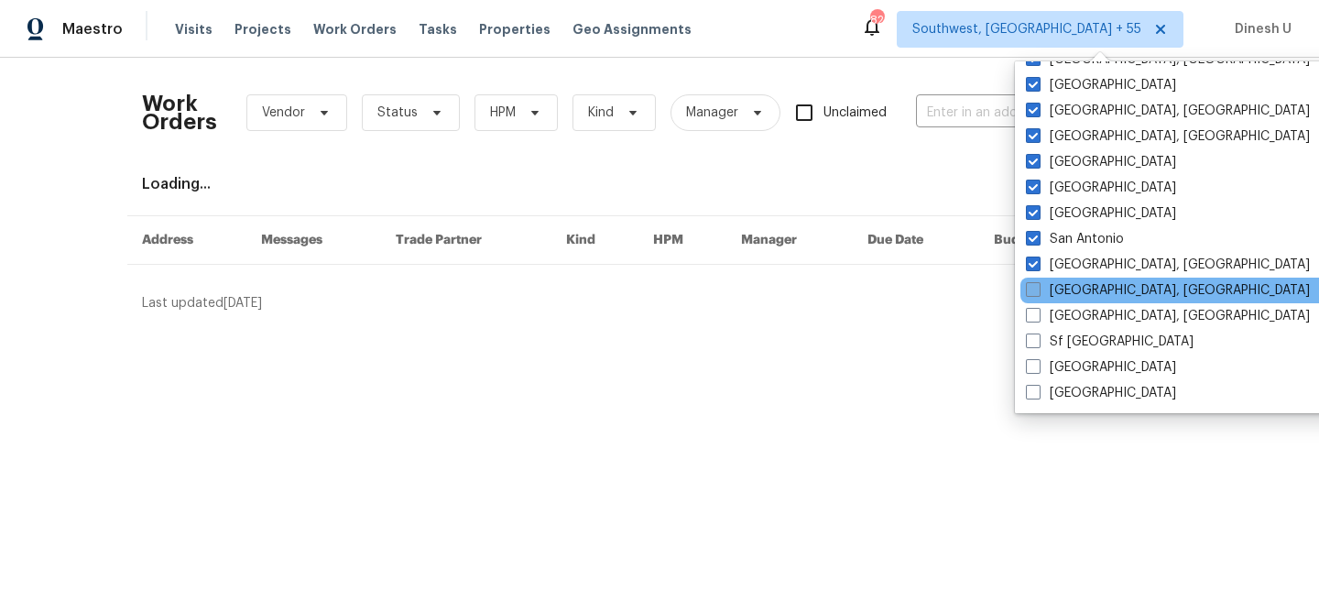
click at [1030, 290] on span at bounding box center [1033, 289] width 15 height 15
click at [1030, 290] on input "Savannah, GA" at bounding box center [1032, 287] width 12 height 12
checkbox input "true"
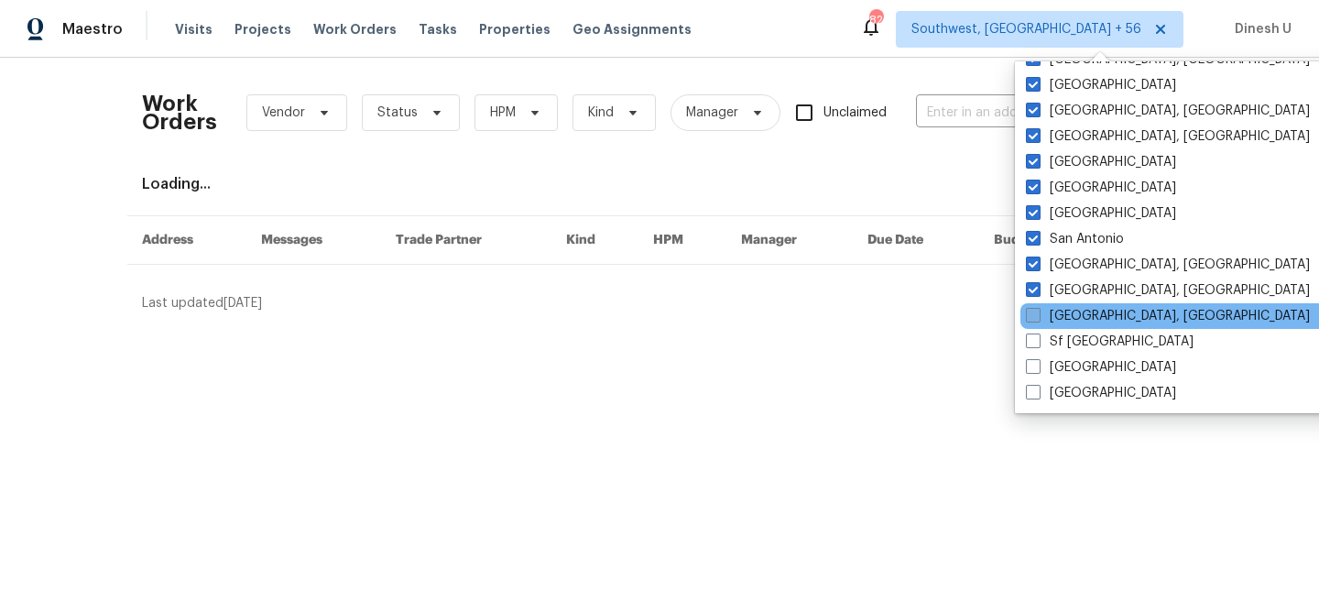
click at [1030, 313] on span at bounding box center [1033, 315] width 15 height 15
click at [1030, 313] on input "Seattle, WA" at bounding box center [1032, 313] width 12 height 12
checkbox input "true"
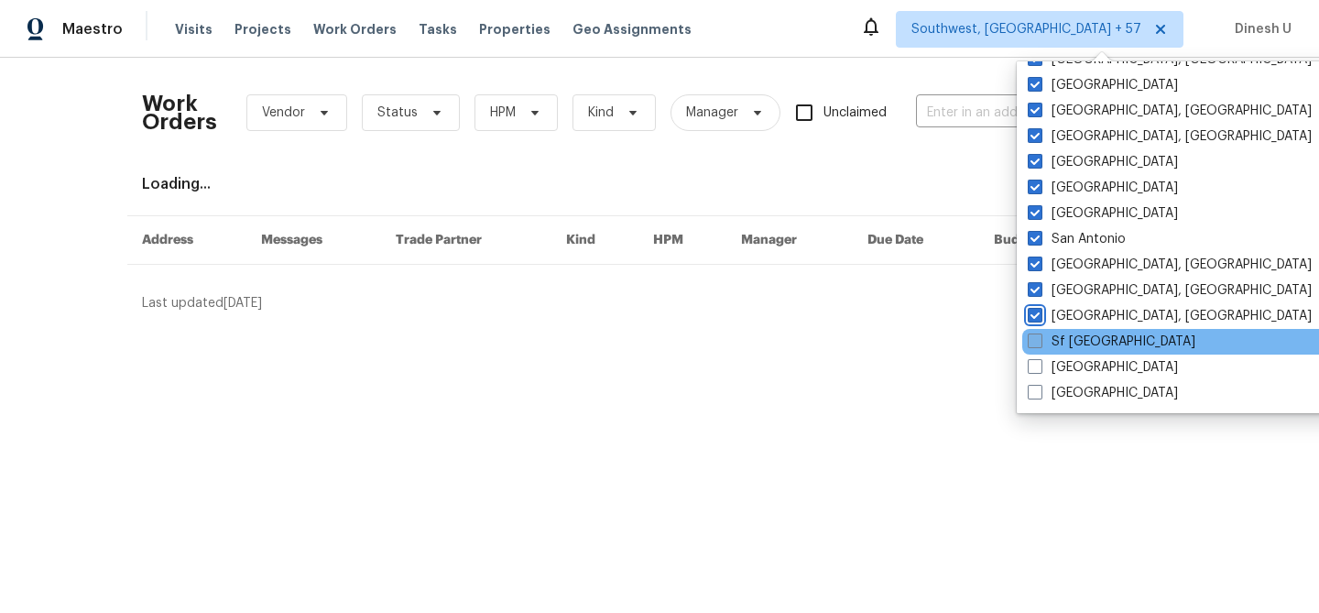
click at [1033, 345] on span at bounding box center [1035, 341] width 15 height 15
click at [1033, 345] on input "Sf Bay Area" at bounding box center [1034, 339] width 12 height 12
checkbox input "true"
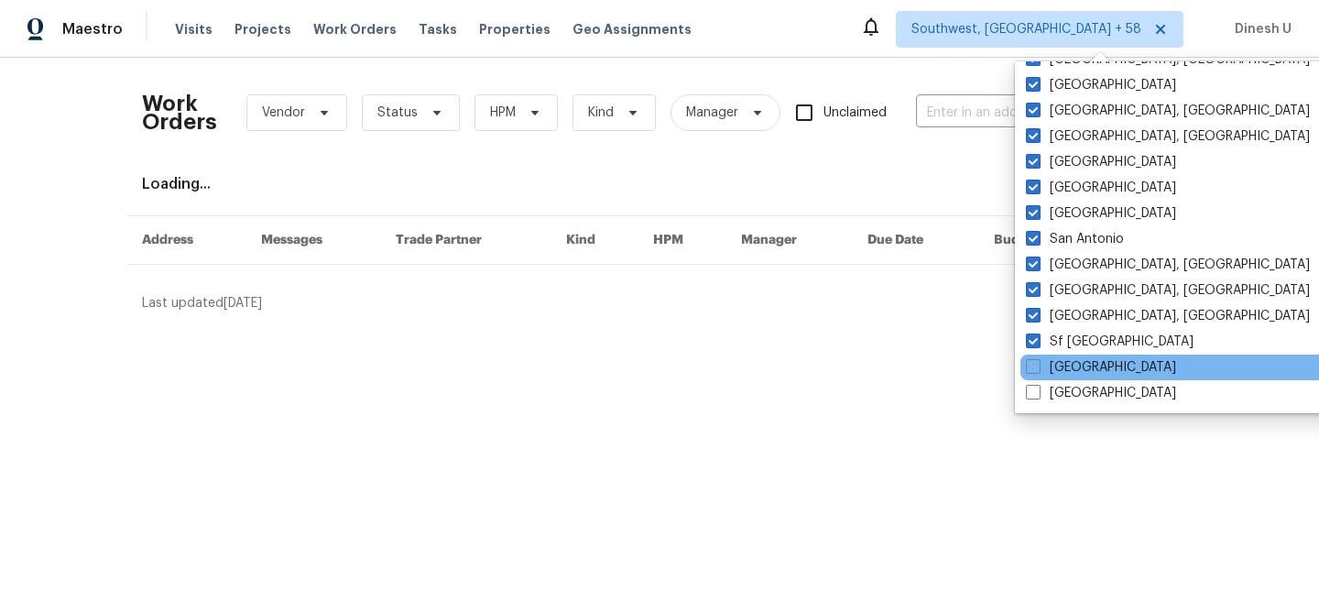
click at [1037, 377] on div "St Louis" at bounding box center [1205, 368] width 369 height 26
click at [1037, 364] on span at bounding box center [1033, 366] width 15 height 15
click at [1037, 364] on input "St Louis" at bounding box center [1032, 364] width 12 height 12
checkbox input "true"
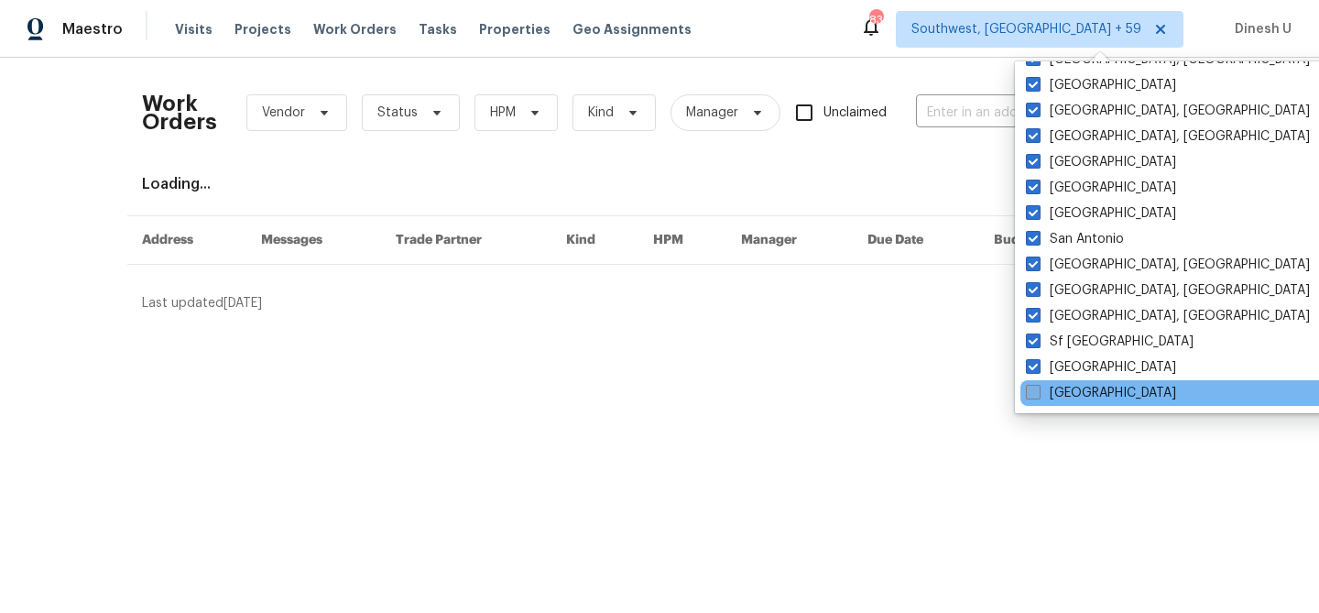
click at [1033, 396] on span at bounding box center [1033, 392] width 15 height 15
click at [1033, 396] on input "Tucson" at bounding box center [1032, 390] width 12 height 12
checkbox input "true"
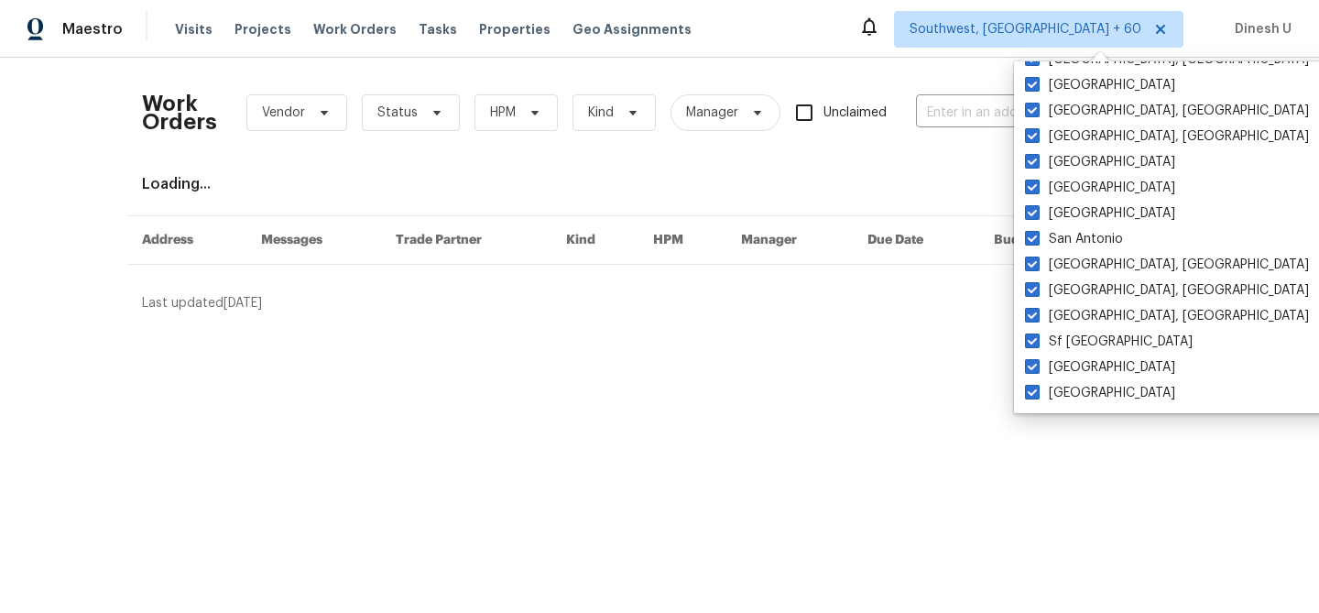
click at [823, 324] on div "Work Orders Vendor Status HPM Kind Manager Unclaimed ​ View Reno Index Loading.…" at bounding box center [659, 192] width 1319 height 269
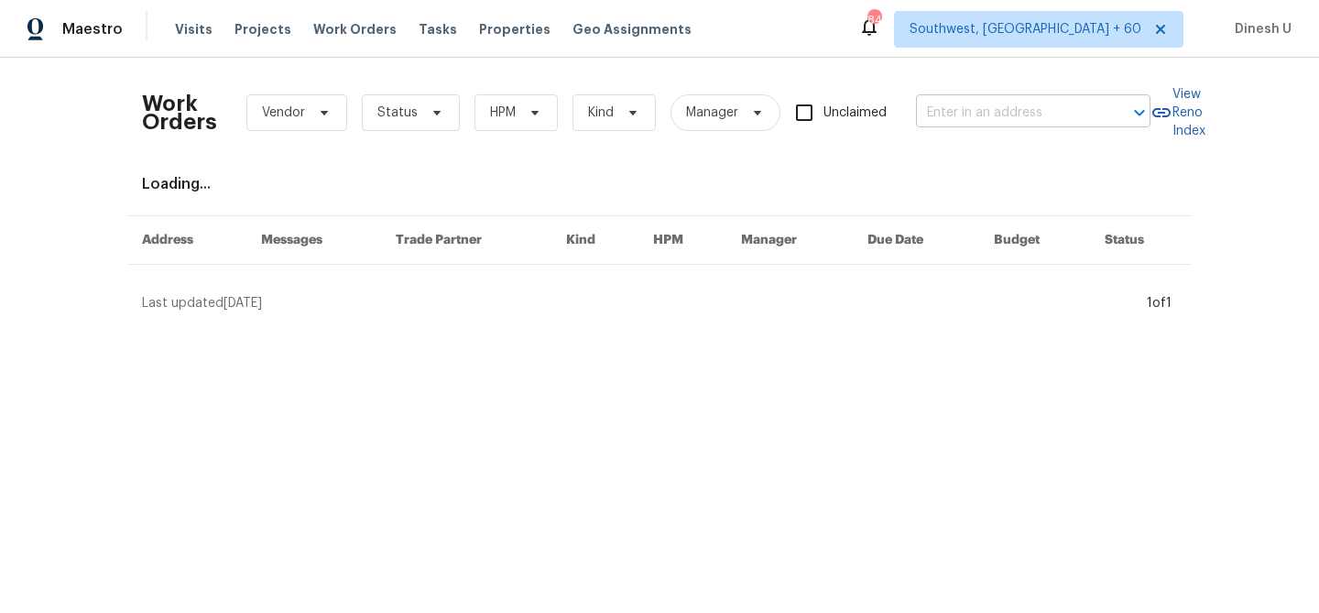
click at [967, 110] on input "text" at bounding box center [1007, 113] width 183 height 28
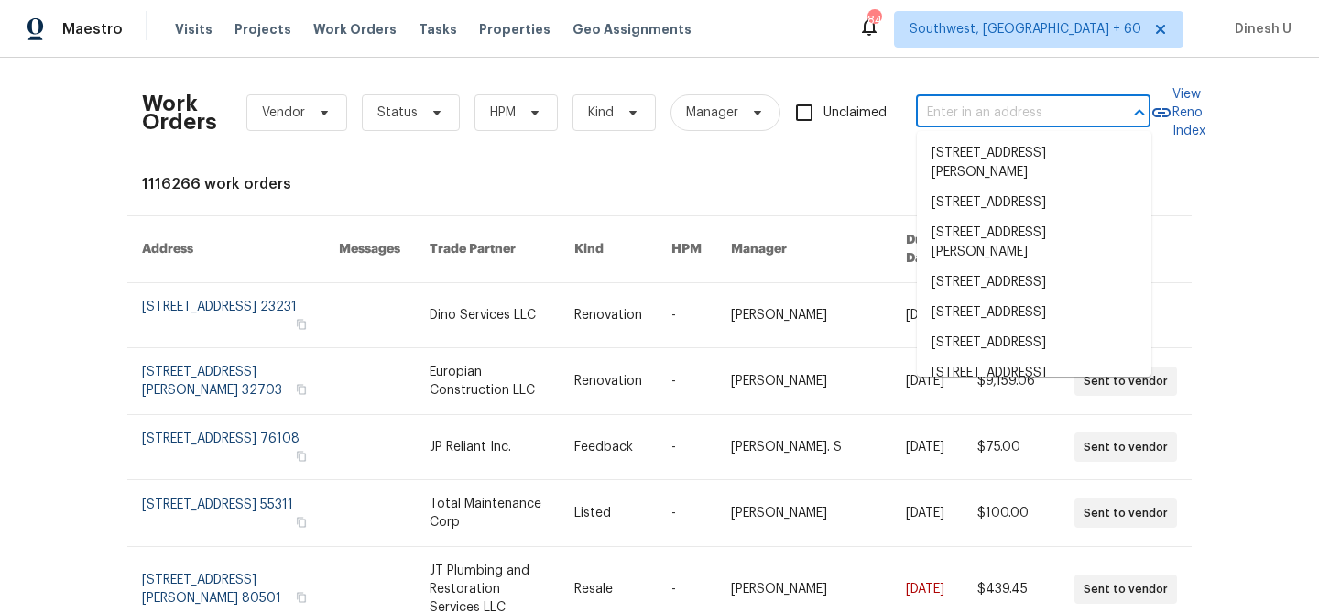
paste input "2 Meadowcreek Dr, Melissa, TX 75454"
type input "2 Meadowcreek Dr, Melissa, TX 75454"
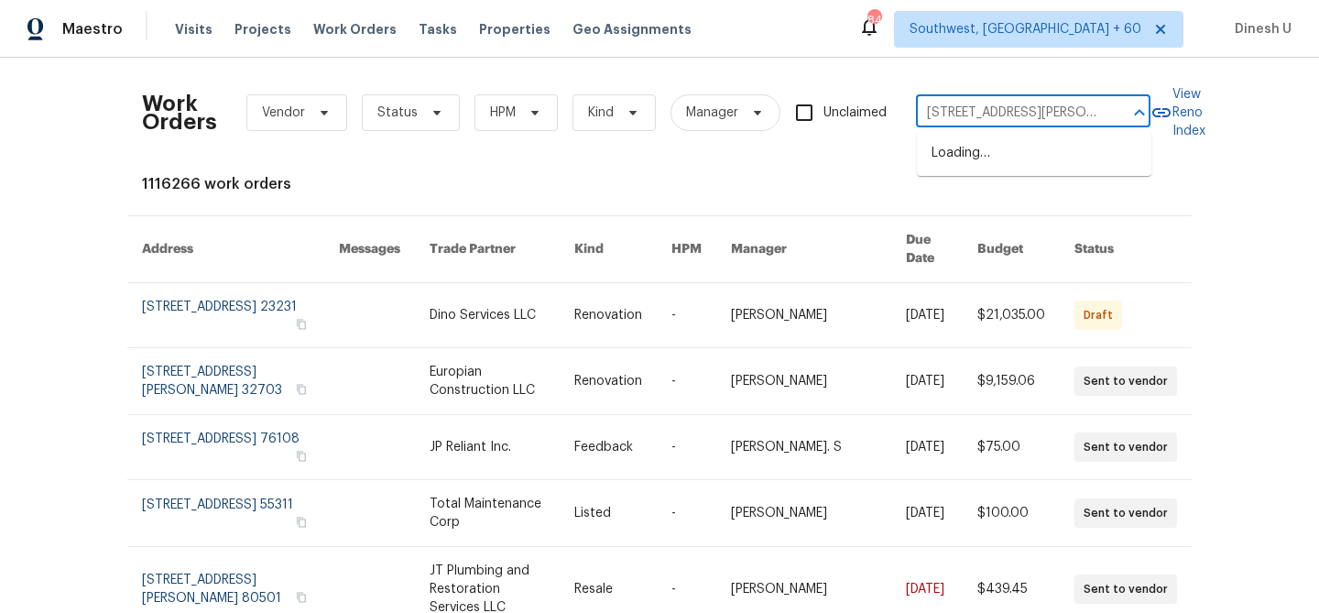
scroll to position [0, 52]
click at [937, 161] on li "2 Meadowcreek Dr, Melissa, TX 75454" at bounding box center [1034, 162] width 235 height 49
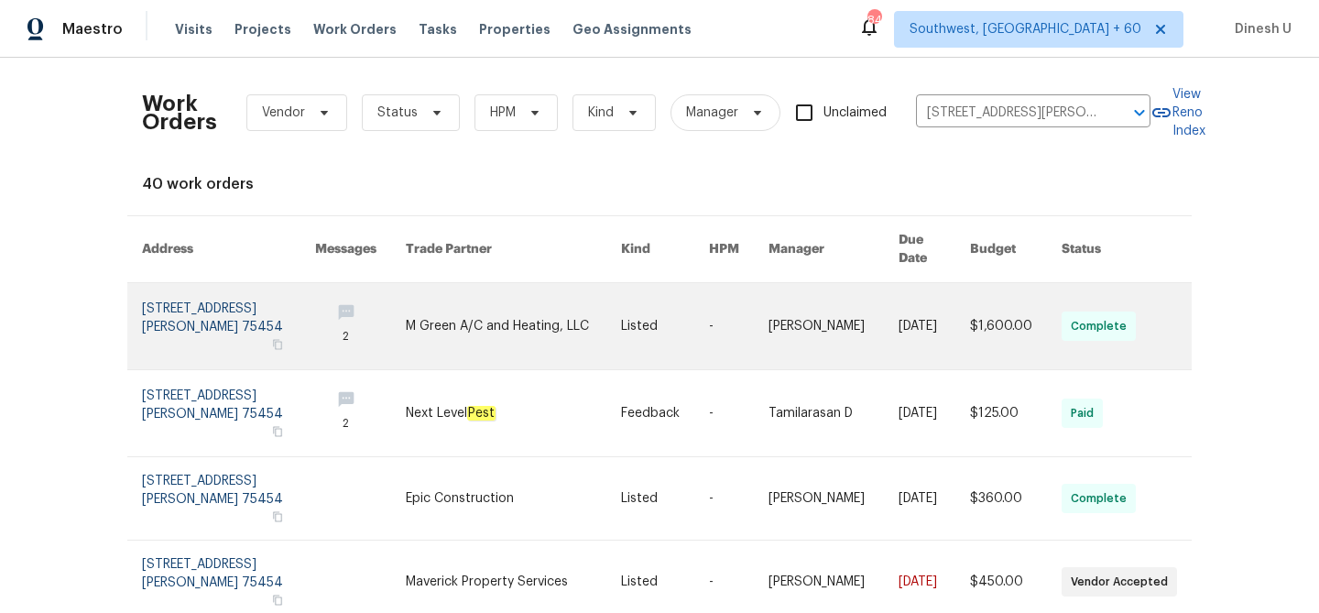
click at [157, 323] on link at bounding box center [228, 326] width 173 height 86
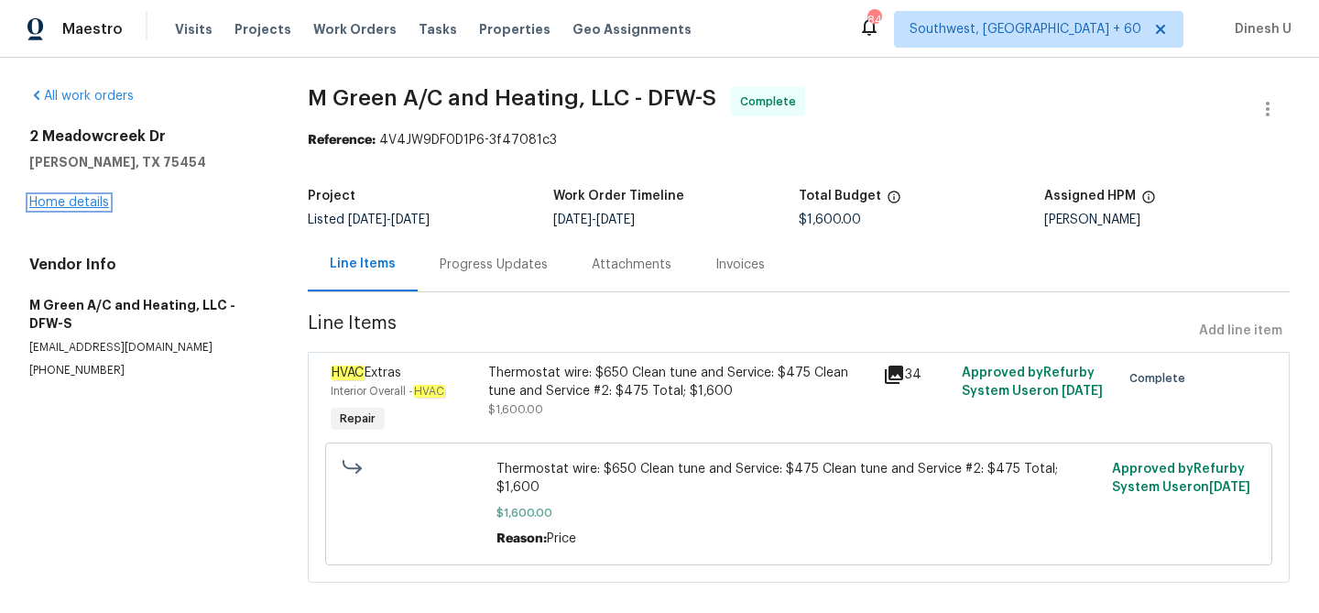
click at [74, 204] on link "Home details" at bounding box center [69, 202] width 80 height 13
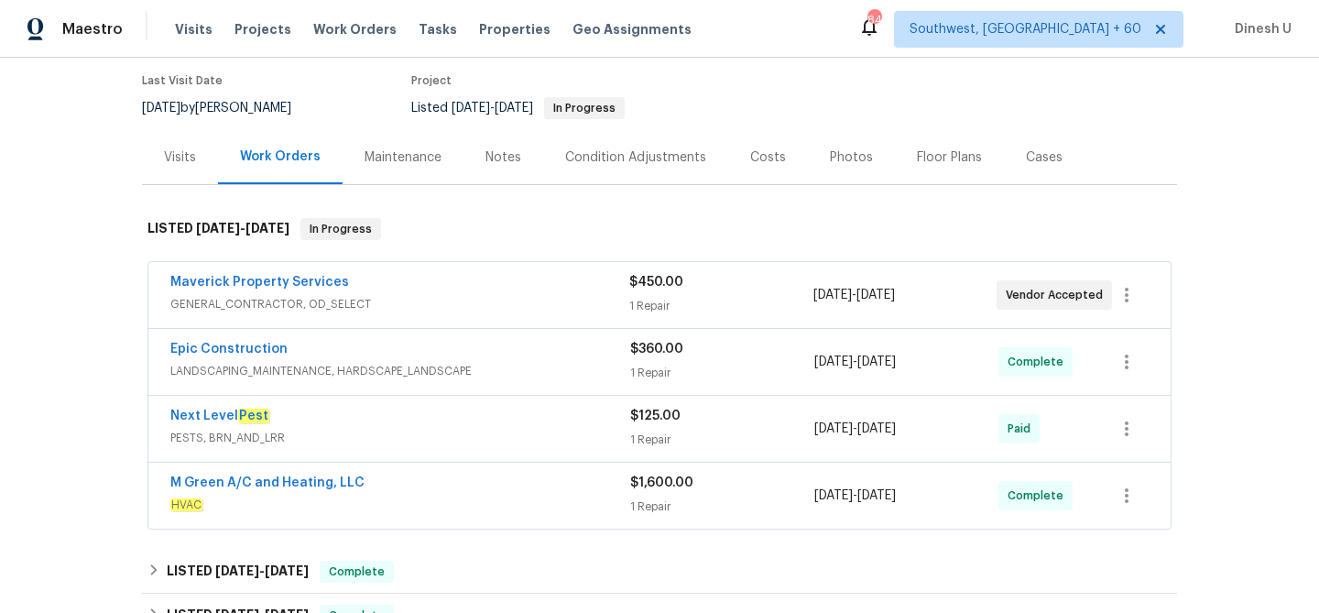
scroll to position [178, 0]
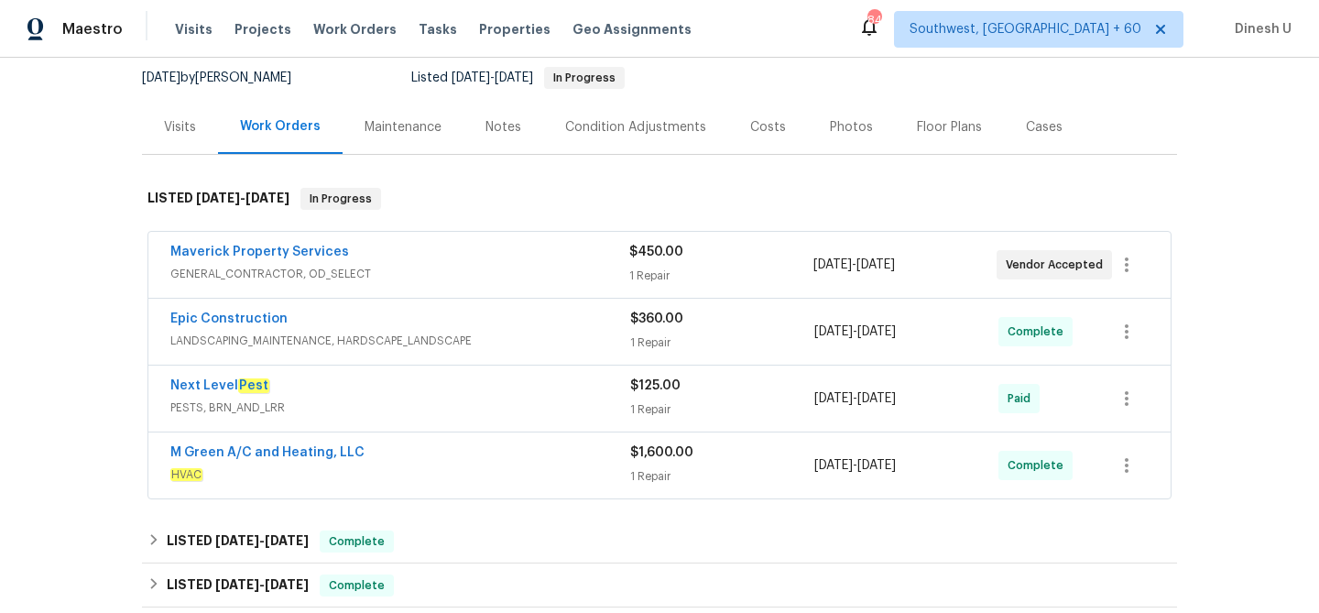
click at [657, 264] on div "$450.00 1 Repair" at bounding box center [720, 265] width 183 height 44
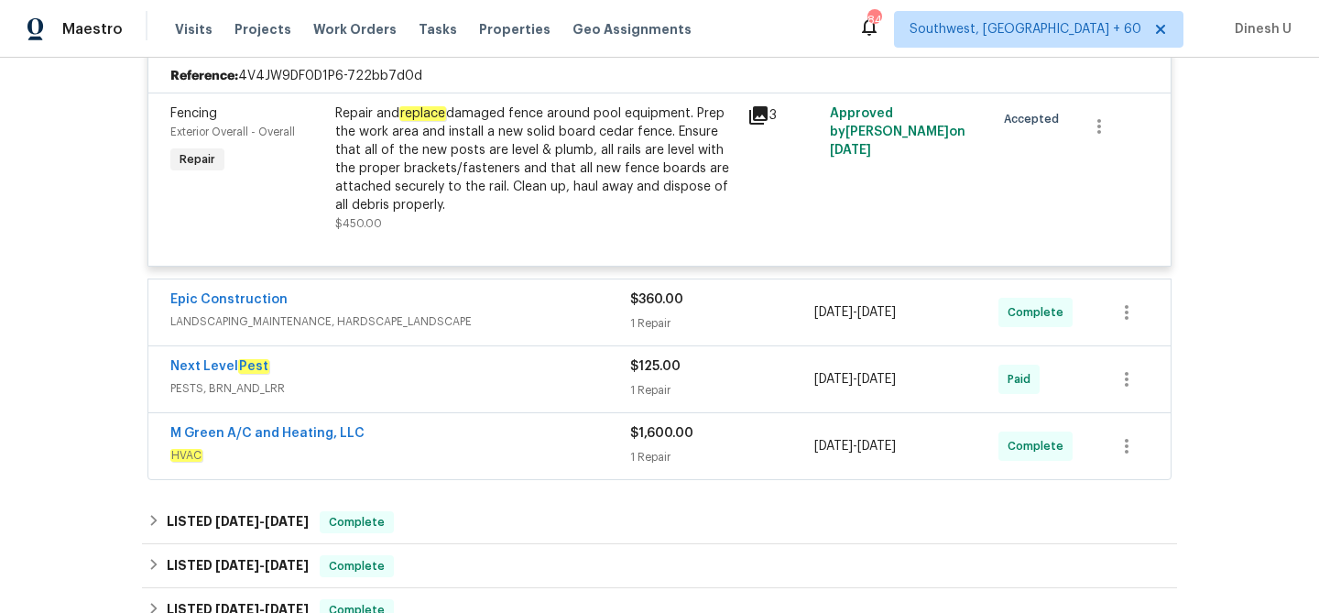
scroll to position [454, 0]
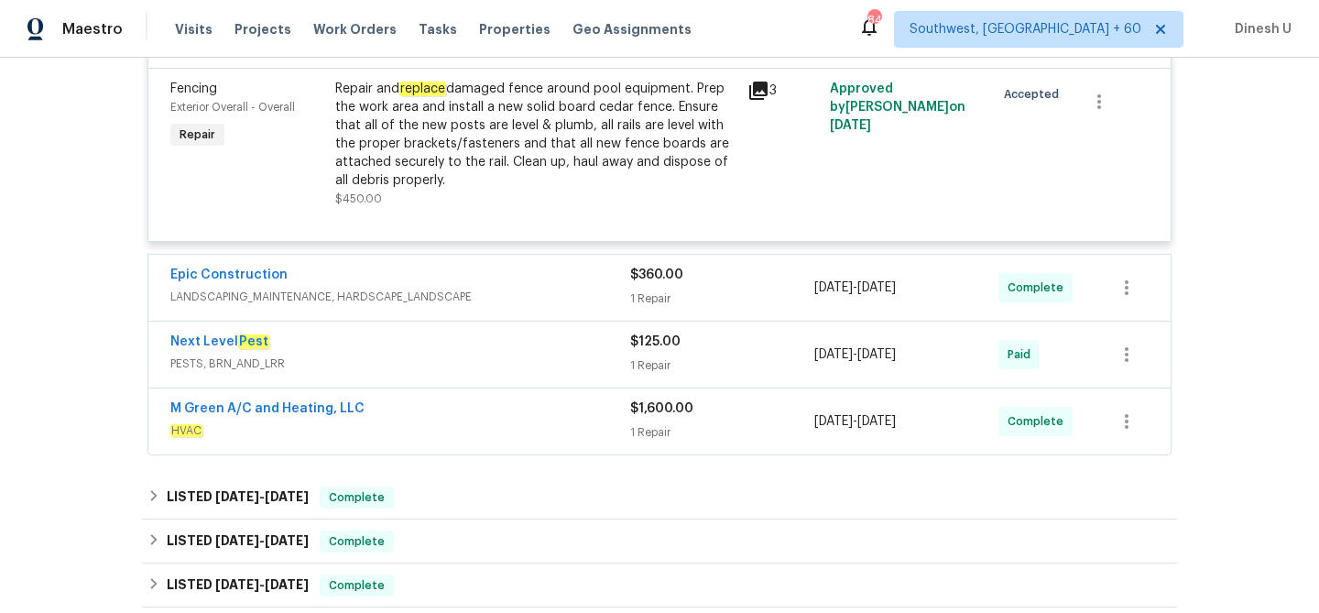
click at [653, 289] on div "$360.00 1 Repair" at bounding box center [722, 288] width 184 height 44
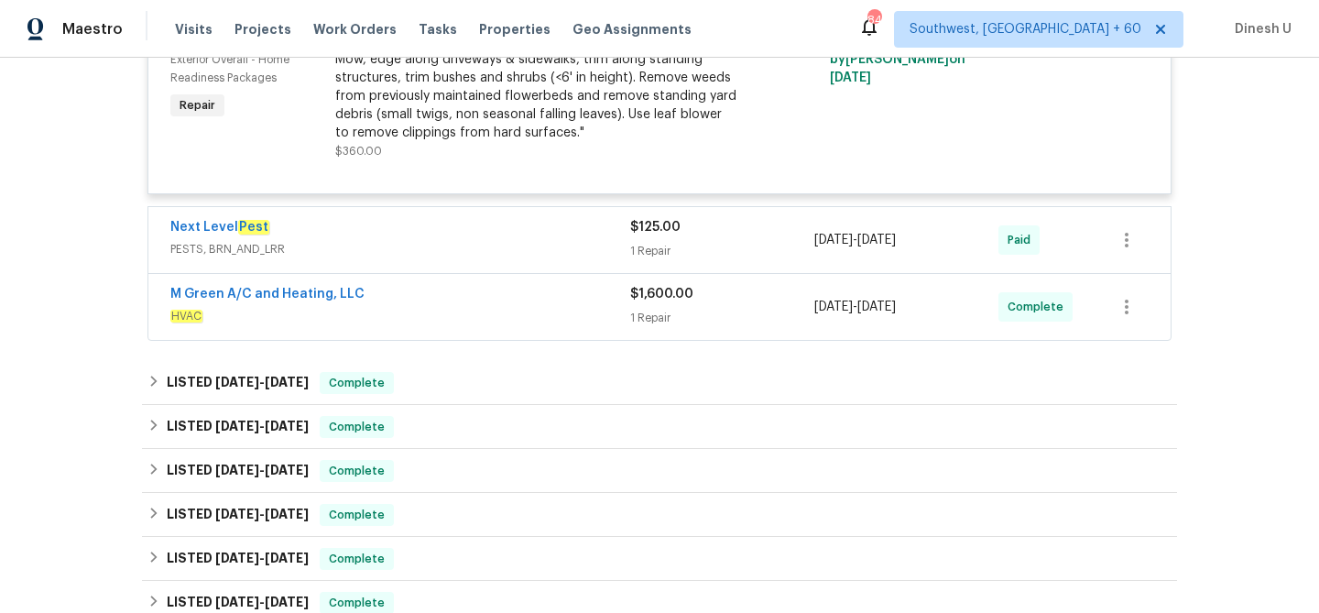
scroll to position [799, 0]
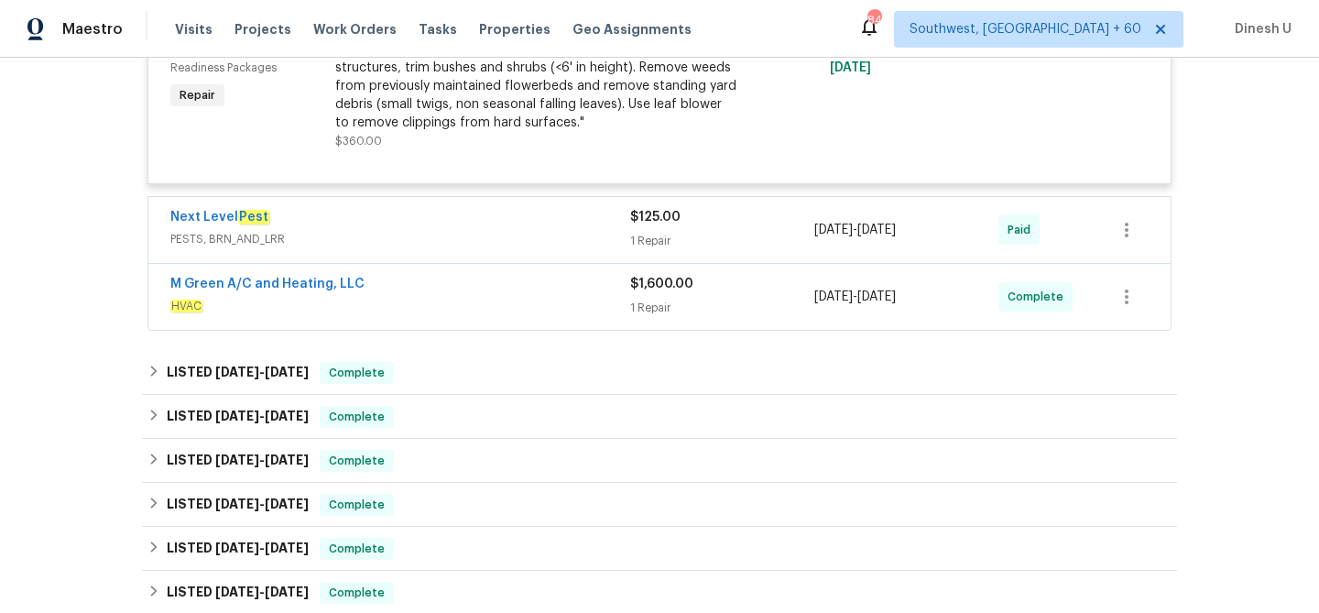
click at [639, 236] on div "1 Repair" at bounding box center [722, 241] width 184 height 18
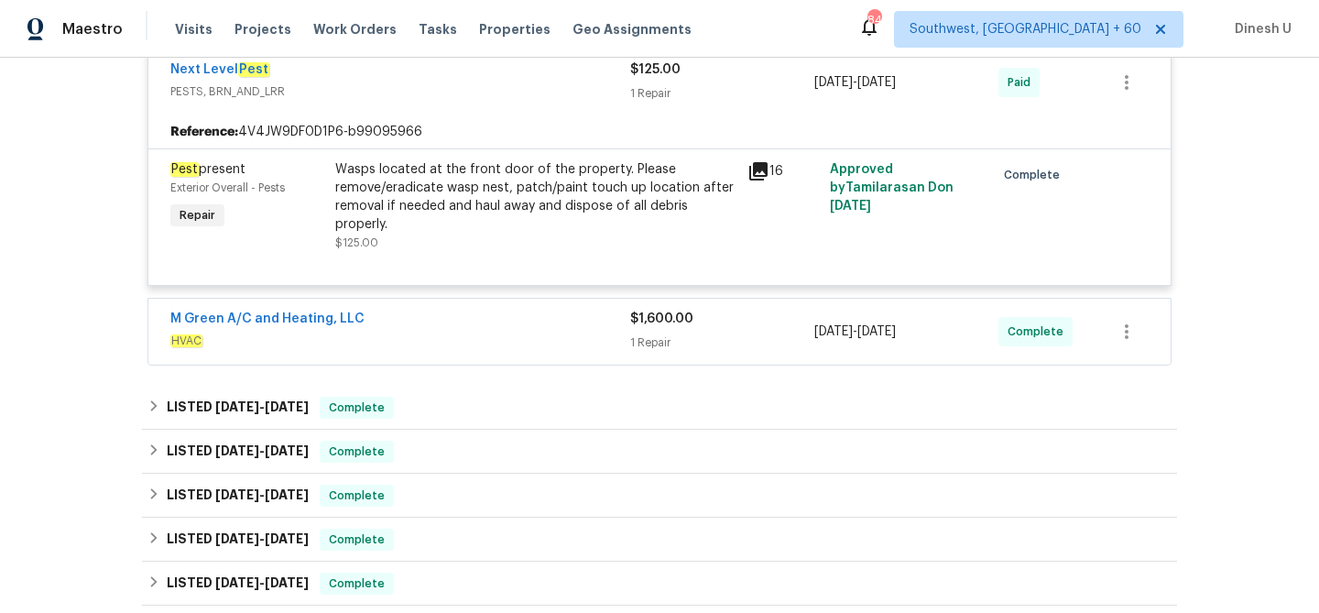
scroll to position [983, 0]
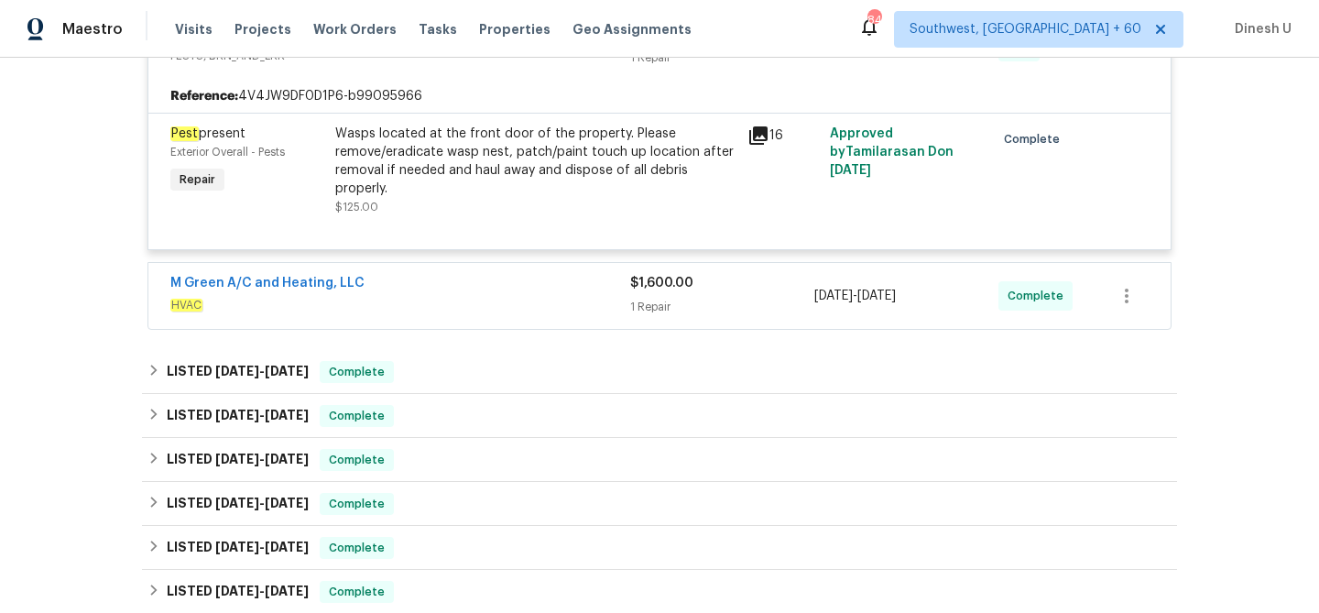
click at [652, 301] on div "1 Repair" at bounding box center [722, 307] width 184 height 18
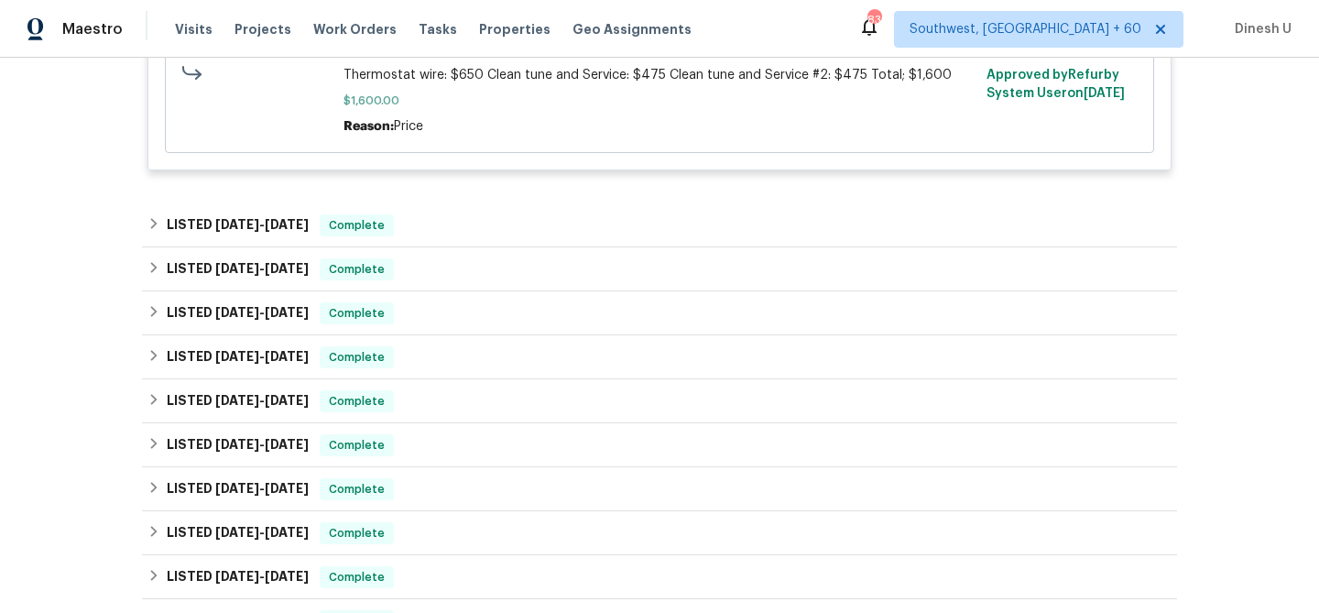
scroll to position [1395, 0]
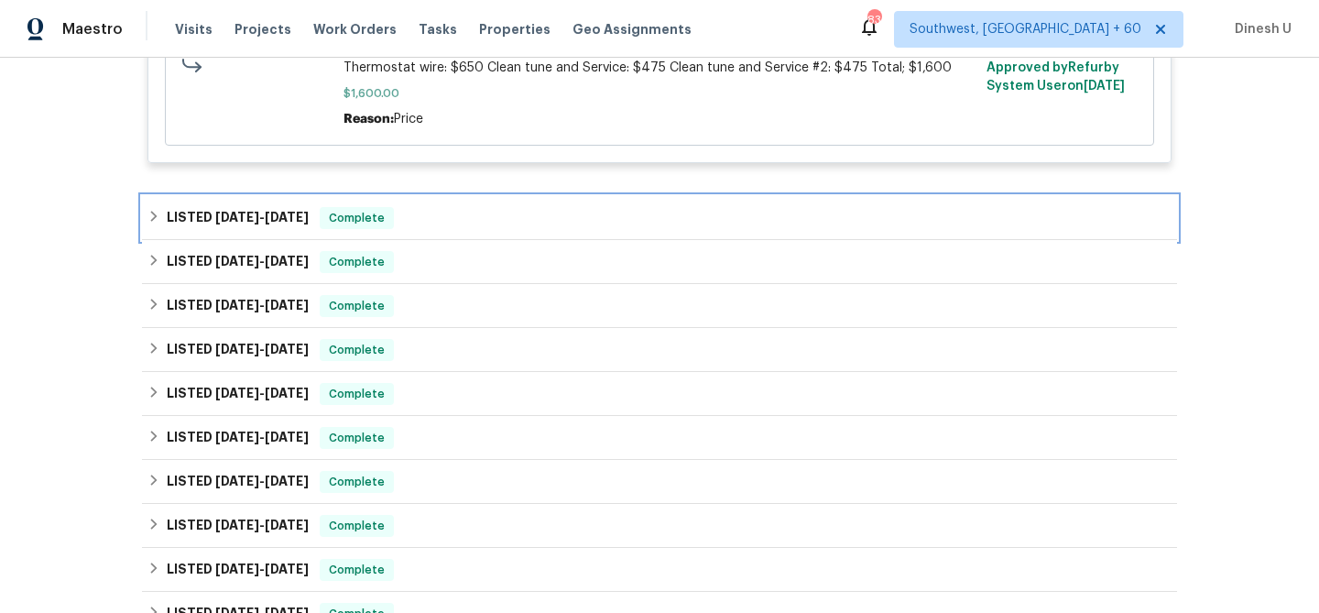
click at [263, 217] on span "6/4/25 - 7/17/25" at bounding box center [261, 217] width 93 height 13
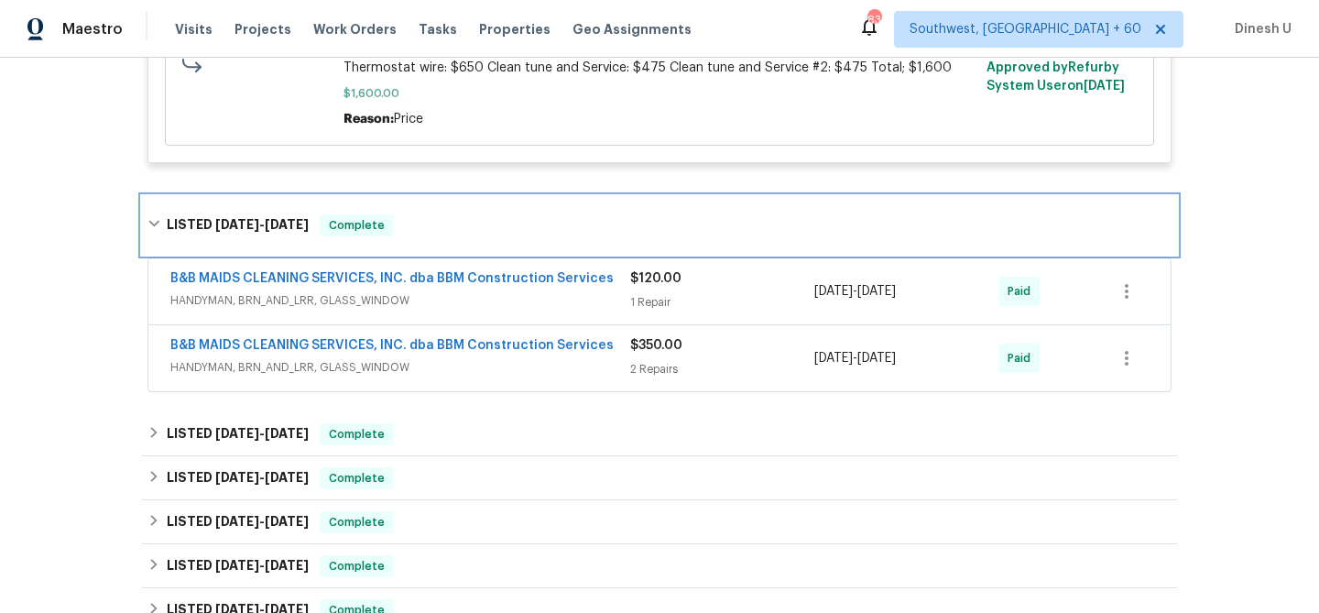
scroll to position [1496, 0]
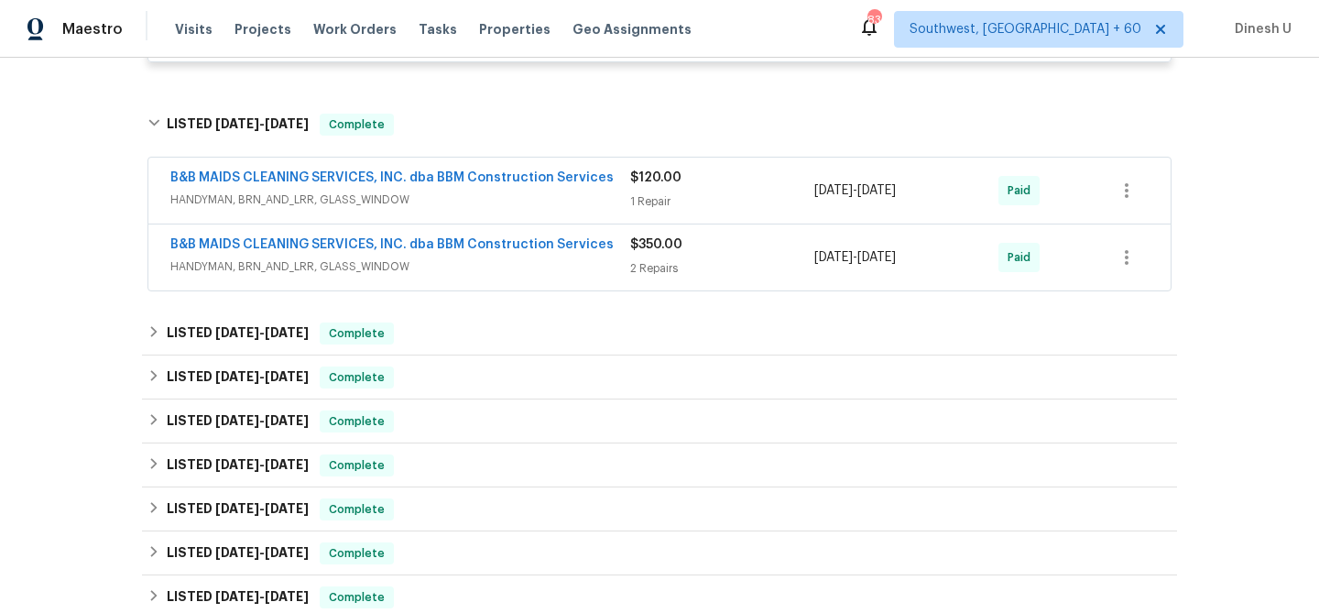
click at [649, 194] on div "1 Repair" at bounding box center [722, 201] width 184 height 18
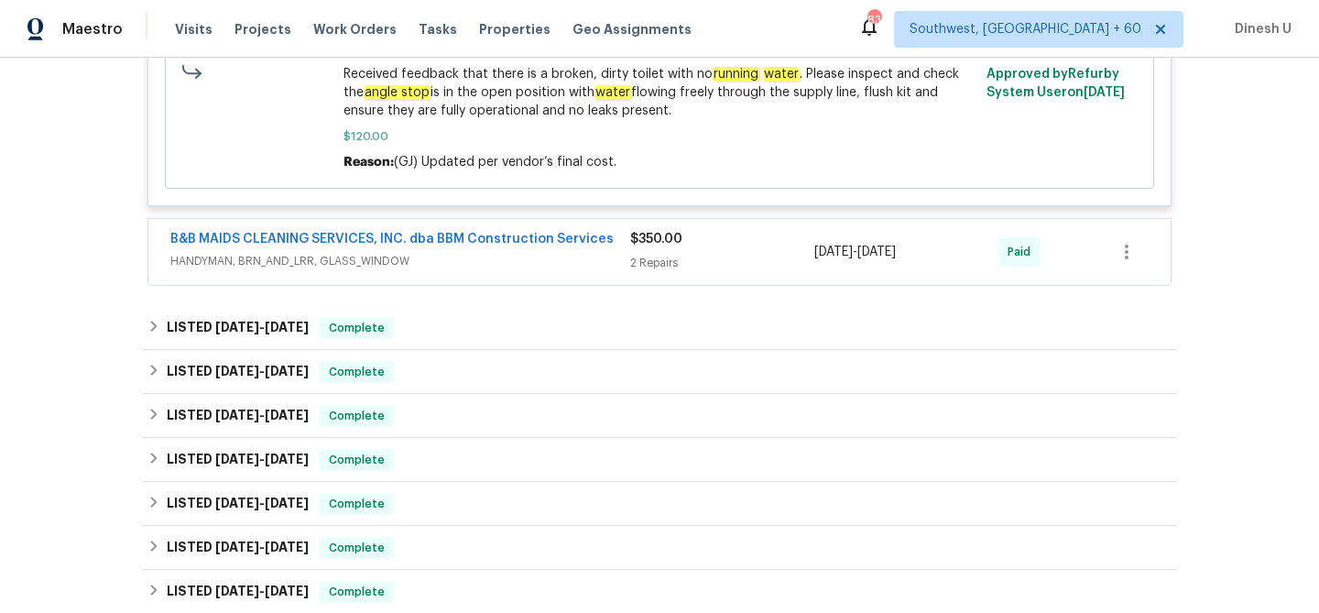
scroll to position [1872, 0]
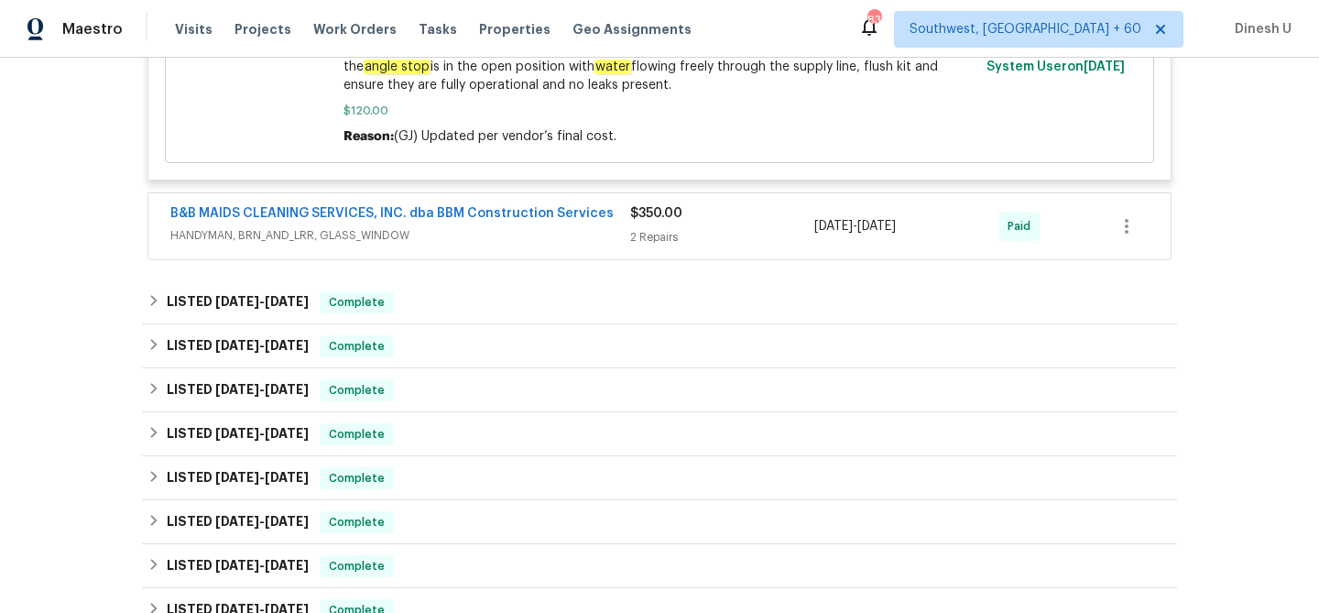
click at [664, 228] on div "2 Repairs" at bounding box center [722, 237] width 184 height 18
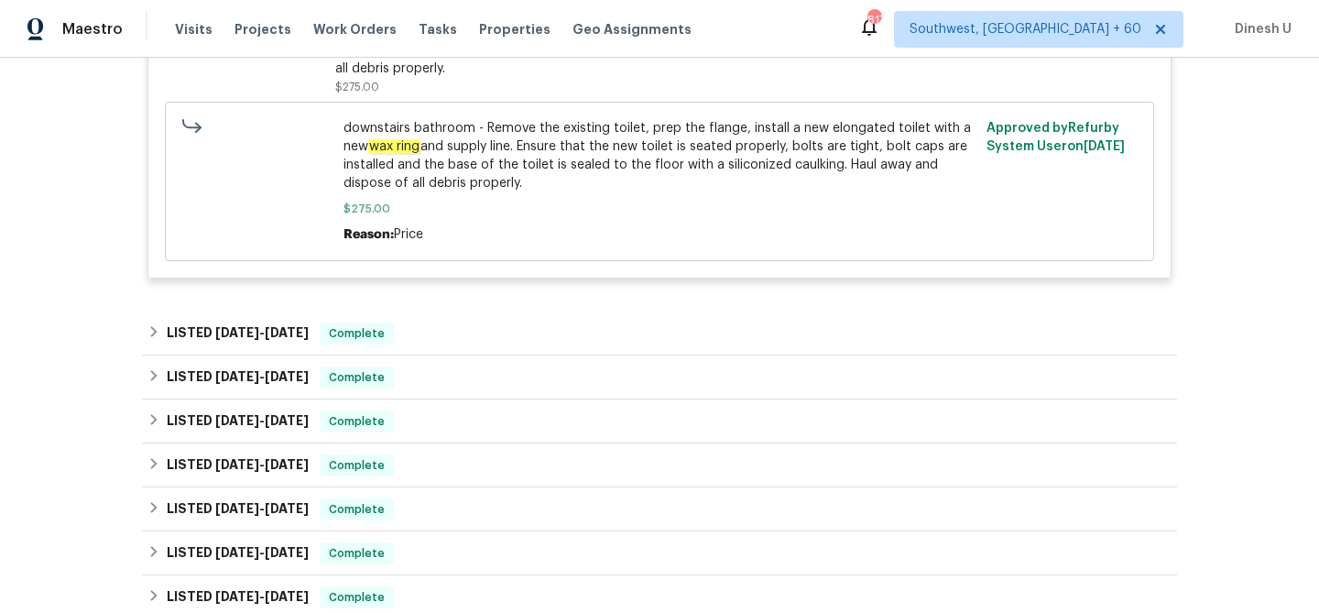
scroll to position [2391, 0]
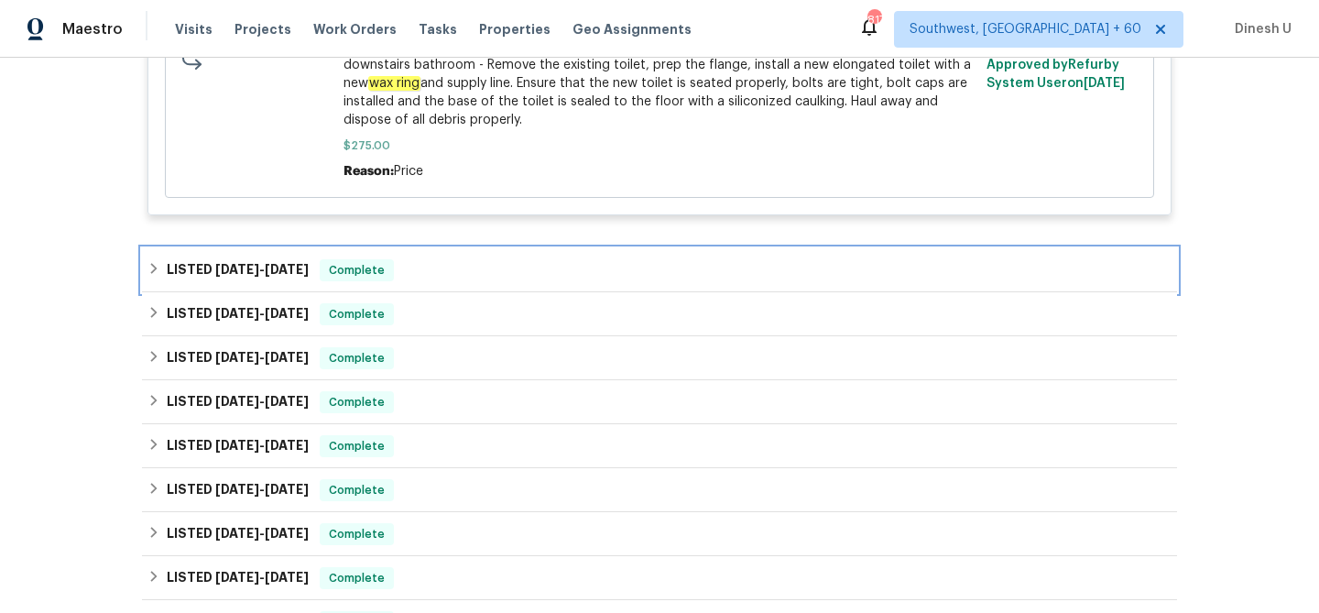
click at [276, 263] on span "5/26/25" at bounding box center [287, 269] width 44 height 13
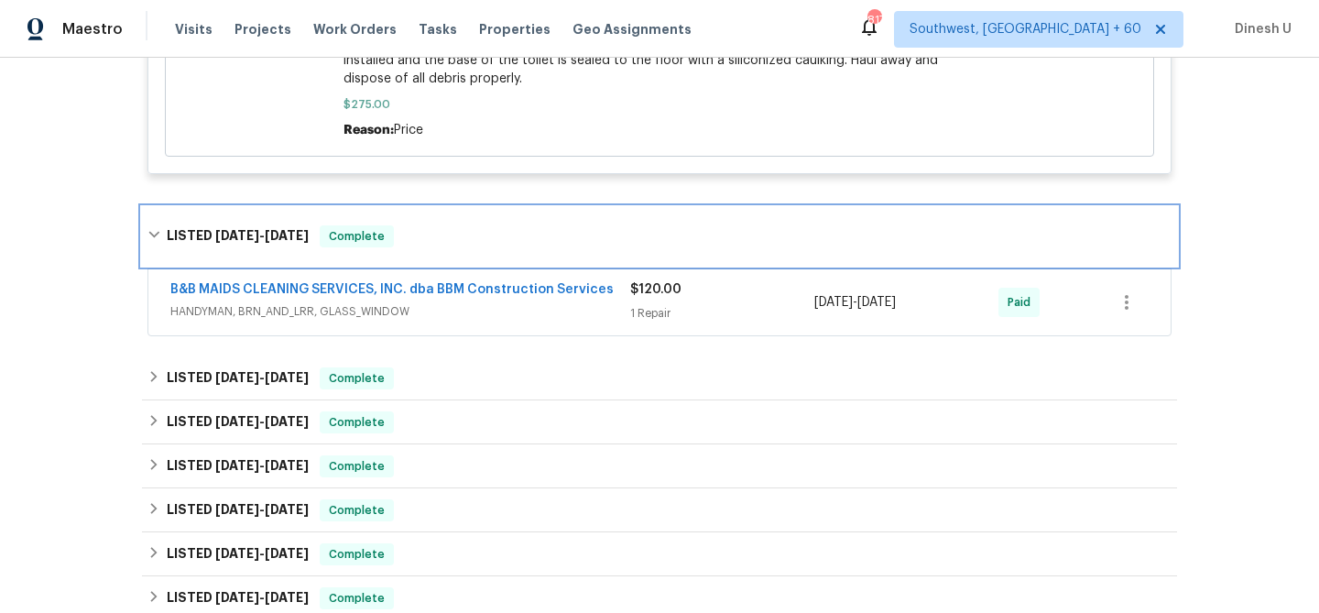
scroll to position [2467, 0]
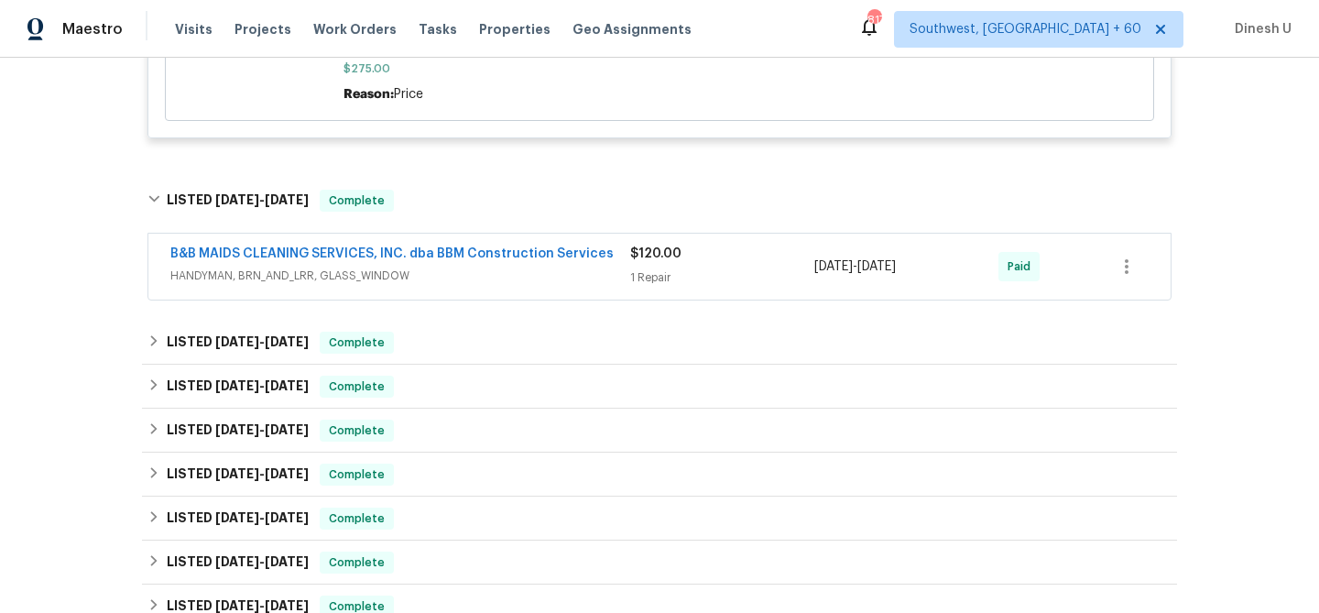
click at [651, 249] on div "$120.00 1 Repair" at bounding box center [722, 267] width 184 height 44
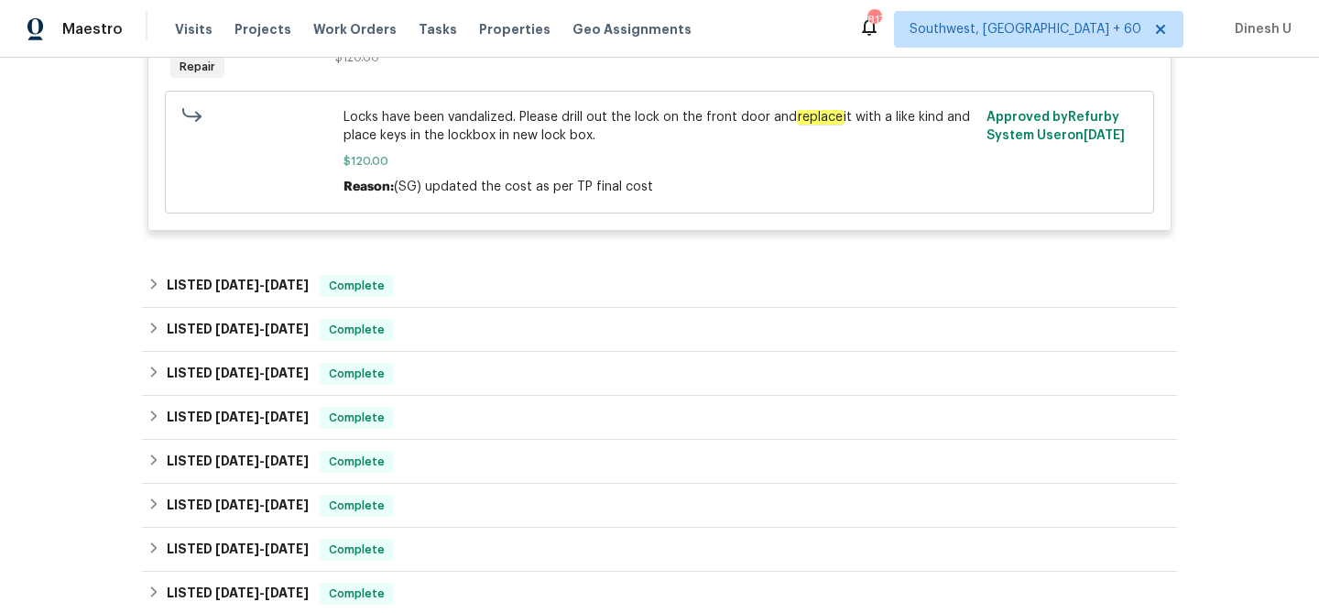
scroll to position [2871, 0]
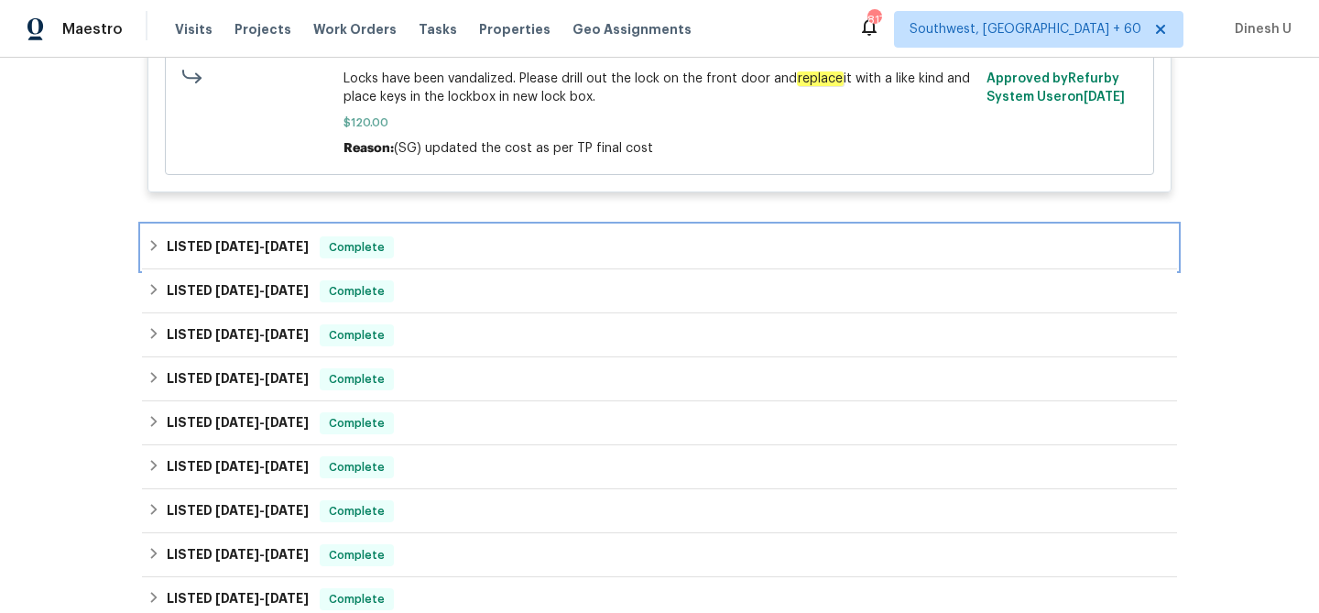
click at [293, 240] on span "5/12/25" at bounding box center [287, 246] width 44 height 13
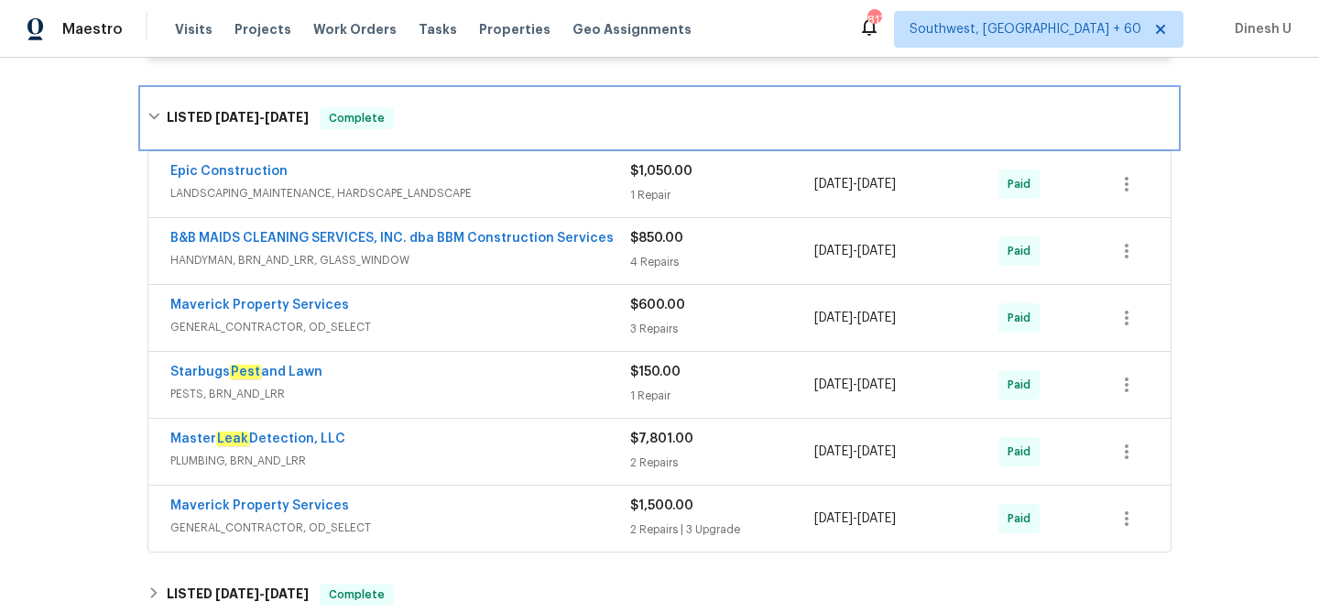
scroll to position [3020, 0]
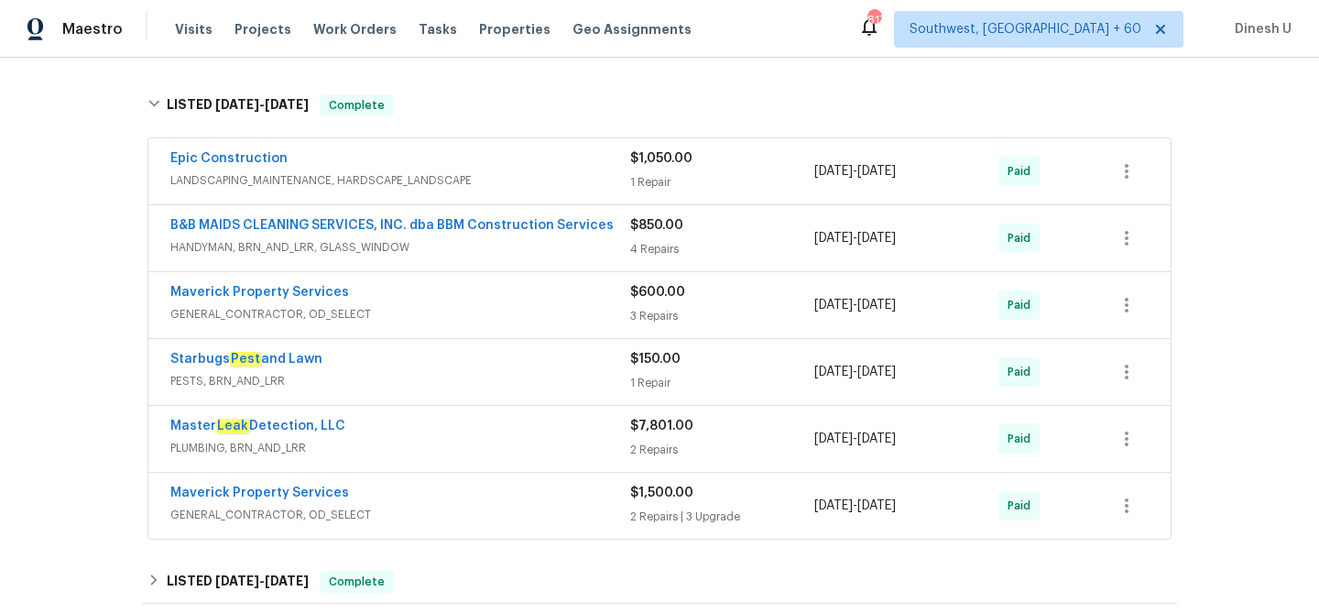
click at [651, 173] on div "1 Repair" at bounding box center [722, 182] width 184 height 18
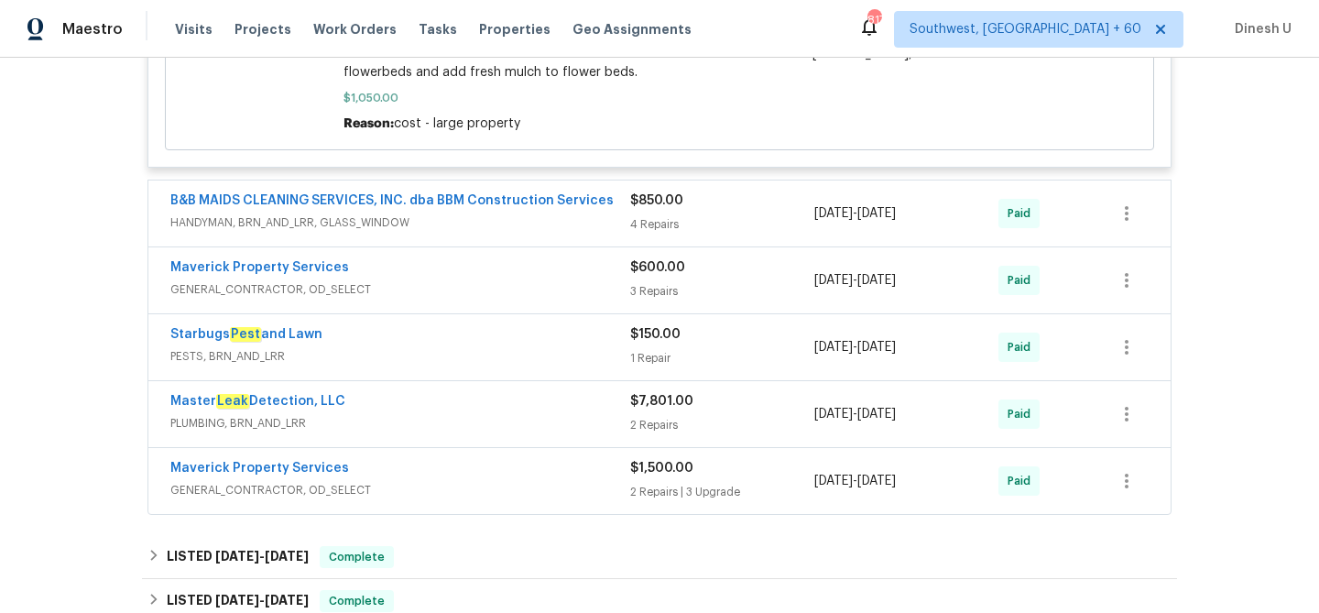
scroll to position [3473, 0]
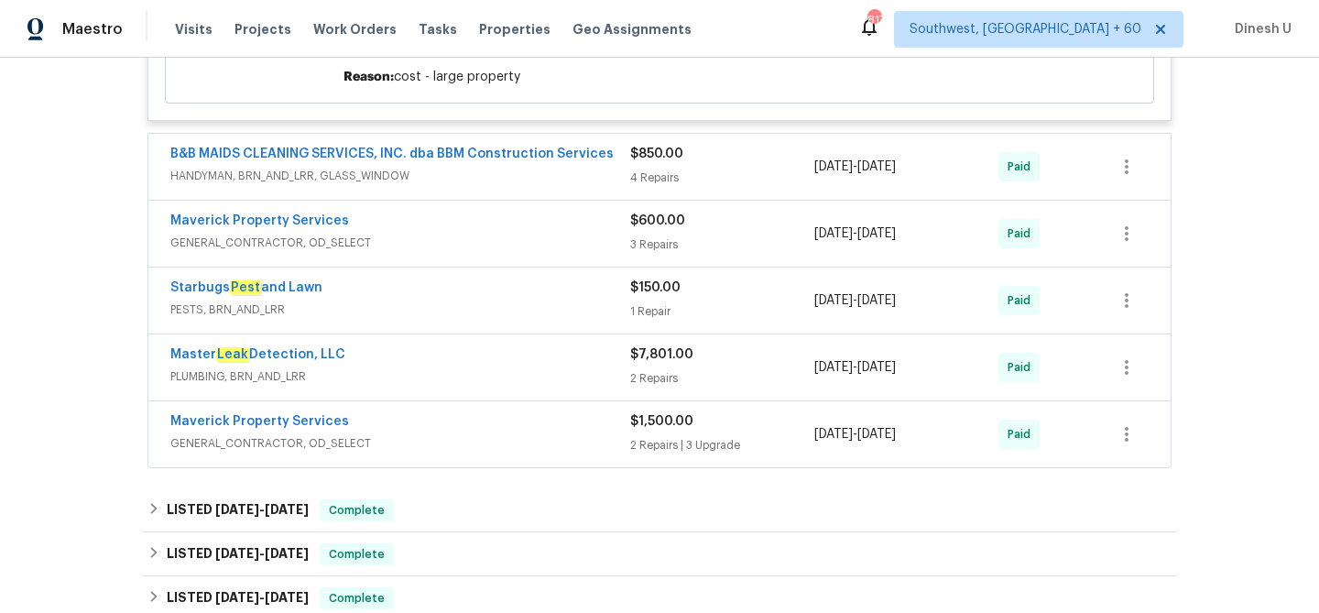
click at [671, 153] on div "$850.00 4 Repairs" at bounding box center [722, 167] width 184 height 44
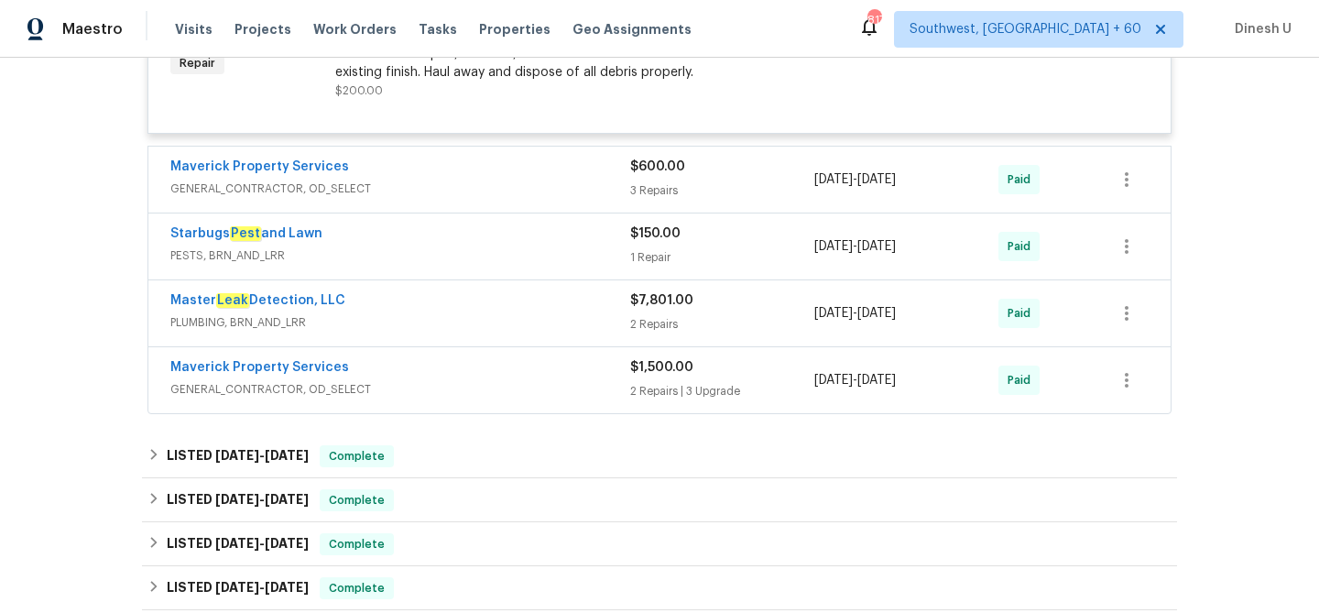
scroll to position [4535, 0]
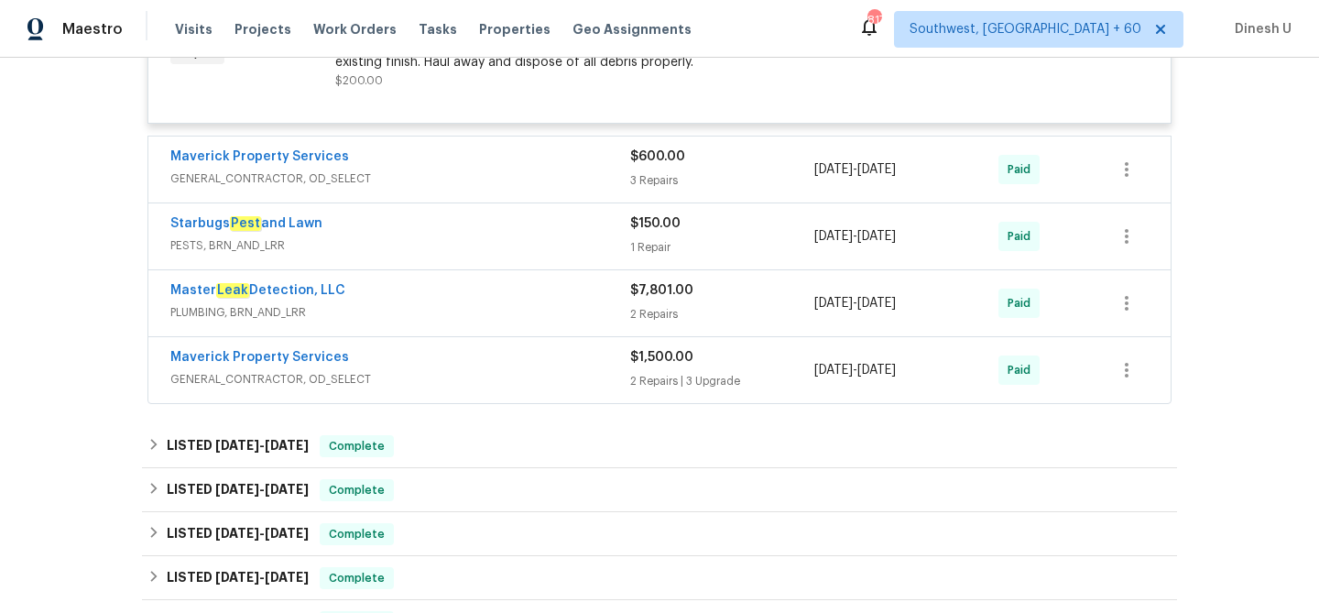
click at [635, 173] on div "3 Repairs" at bounding box center [722, 180] width 184 height 18
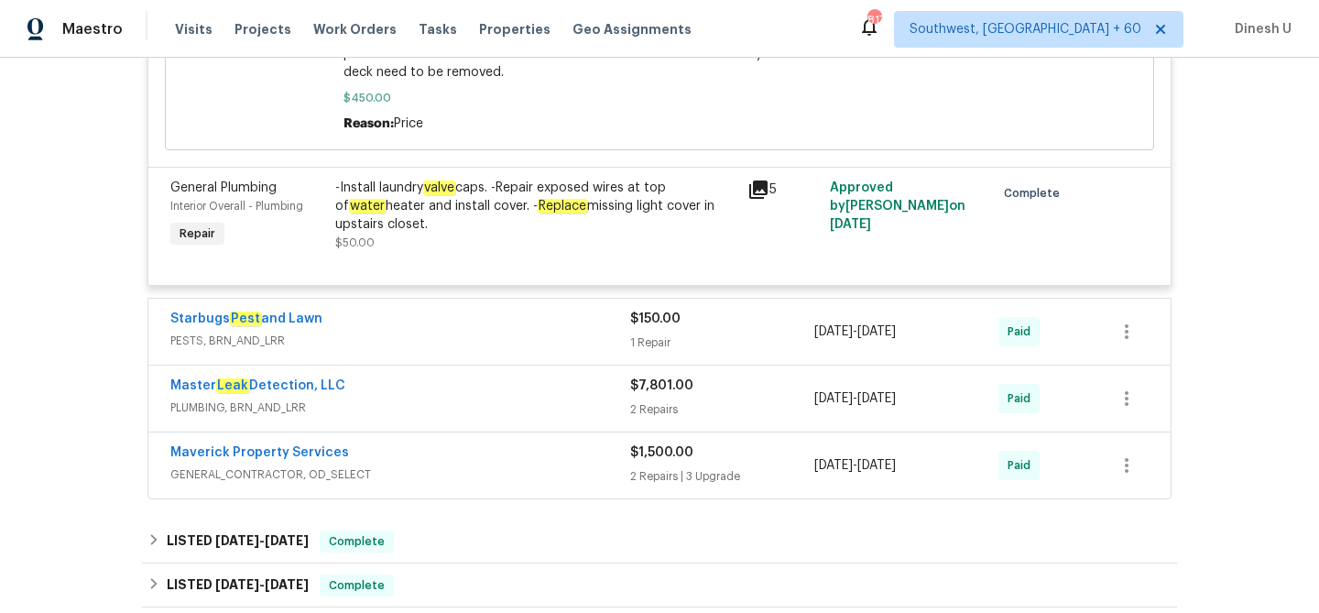
scroll to position [5220, 0]
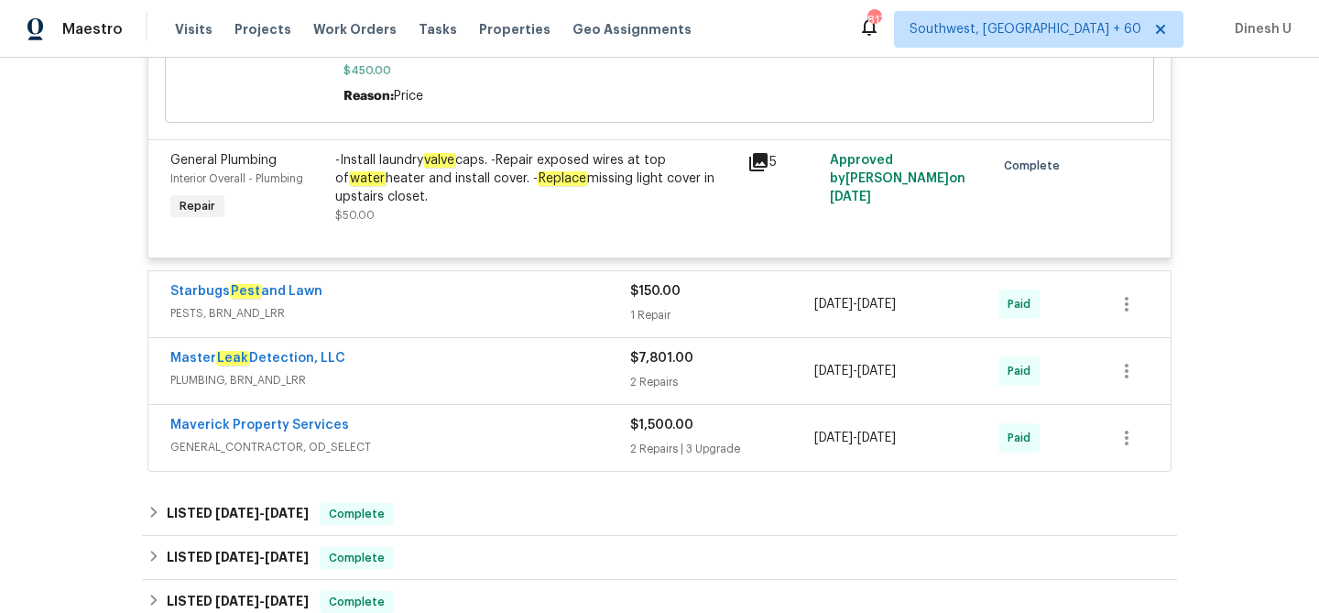
click at [648, 306] on div "1 Repair" at bounding box center [722, 315] width 184 height 18
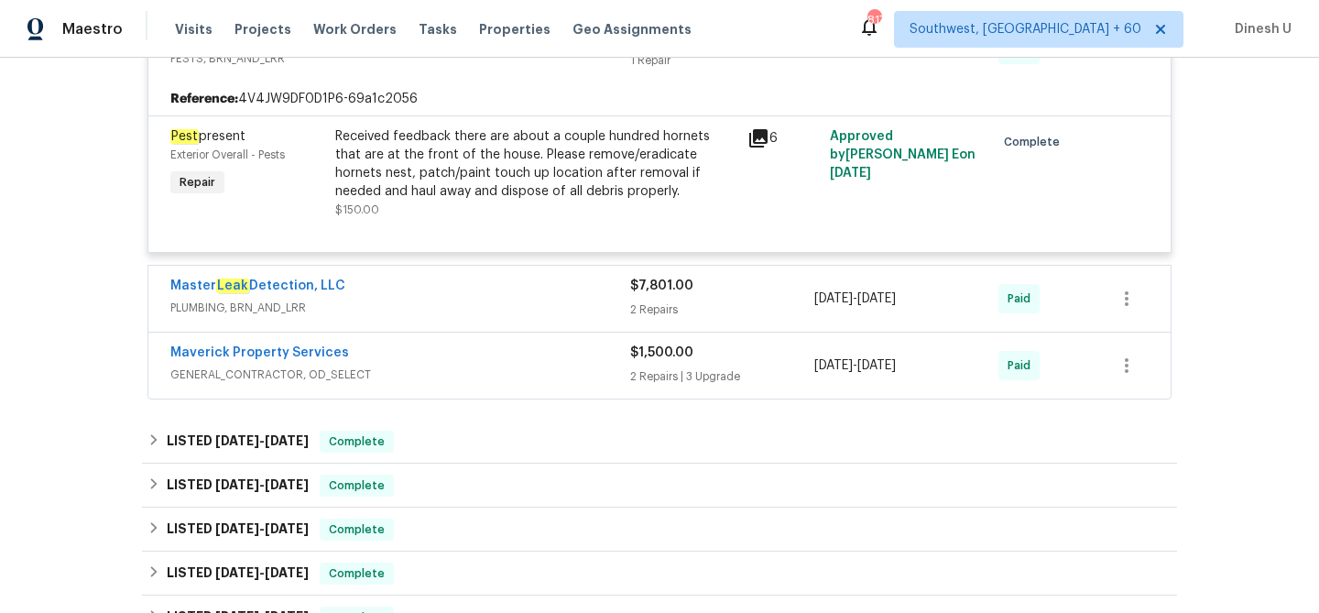
scroll to position [5515, 0]
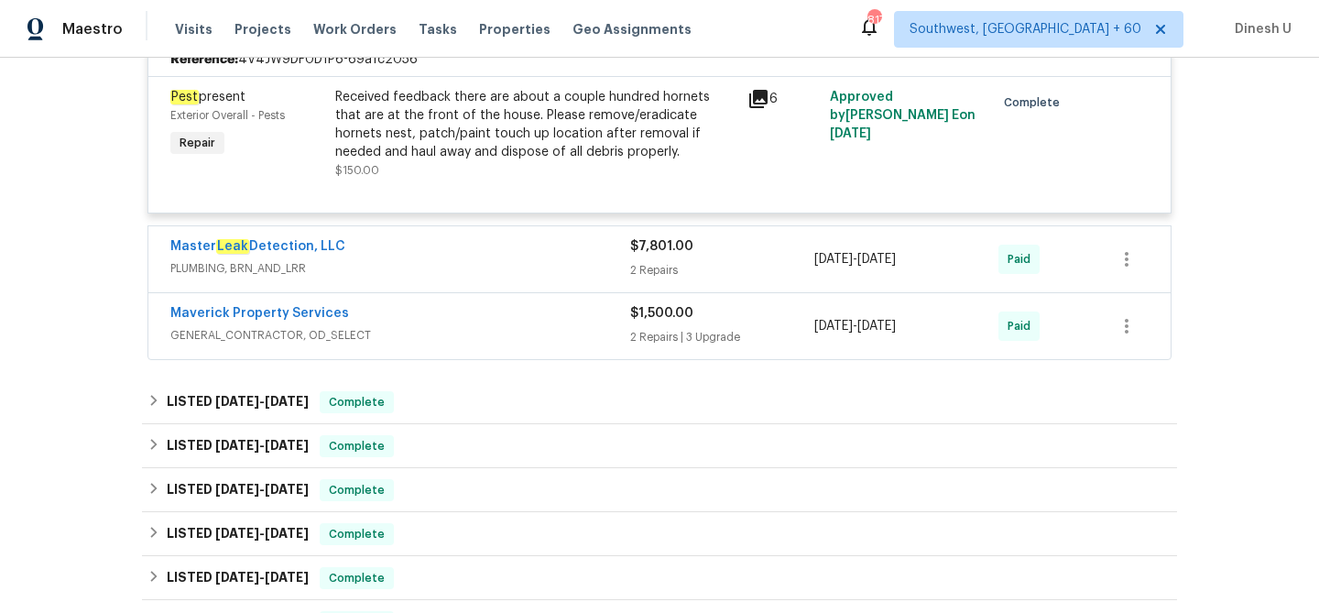
click at [651, 264] on div "2 Repairs" at bounding box center [722, 270] width 184 height 18
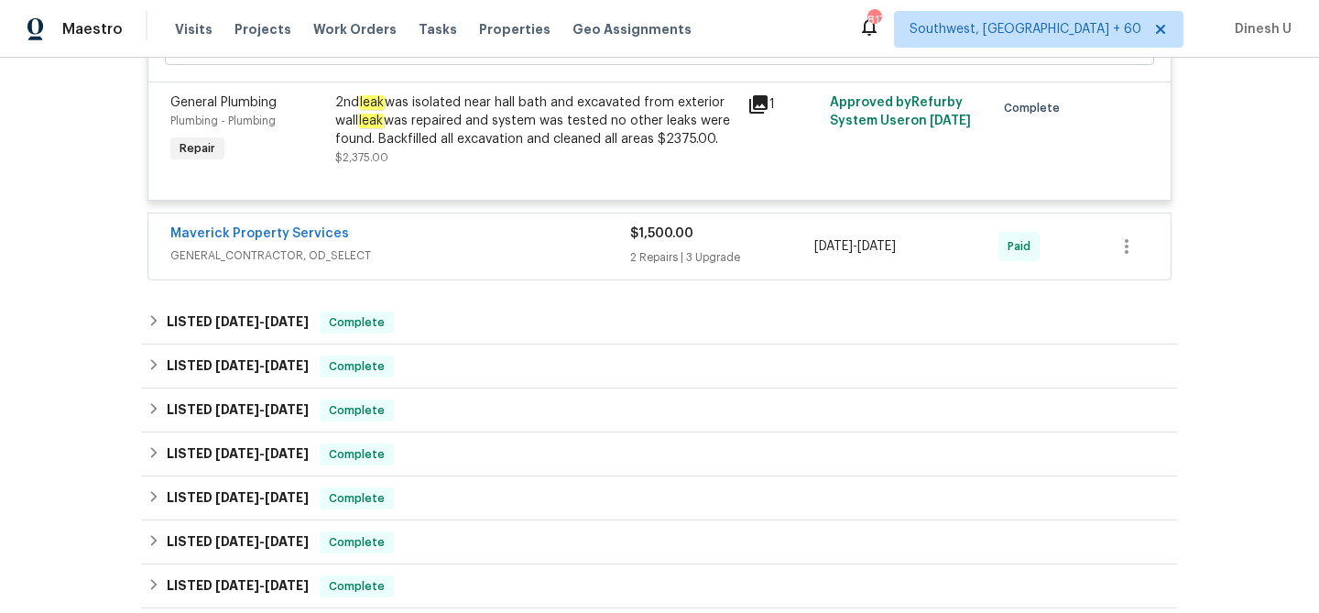
scroll to position [6068, 0]
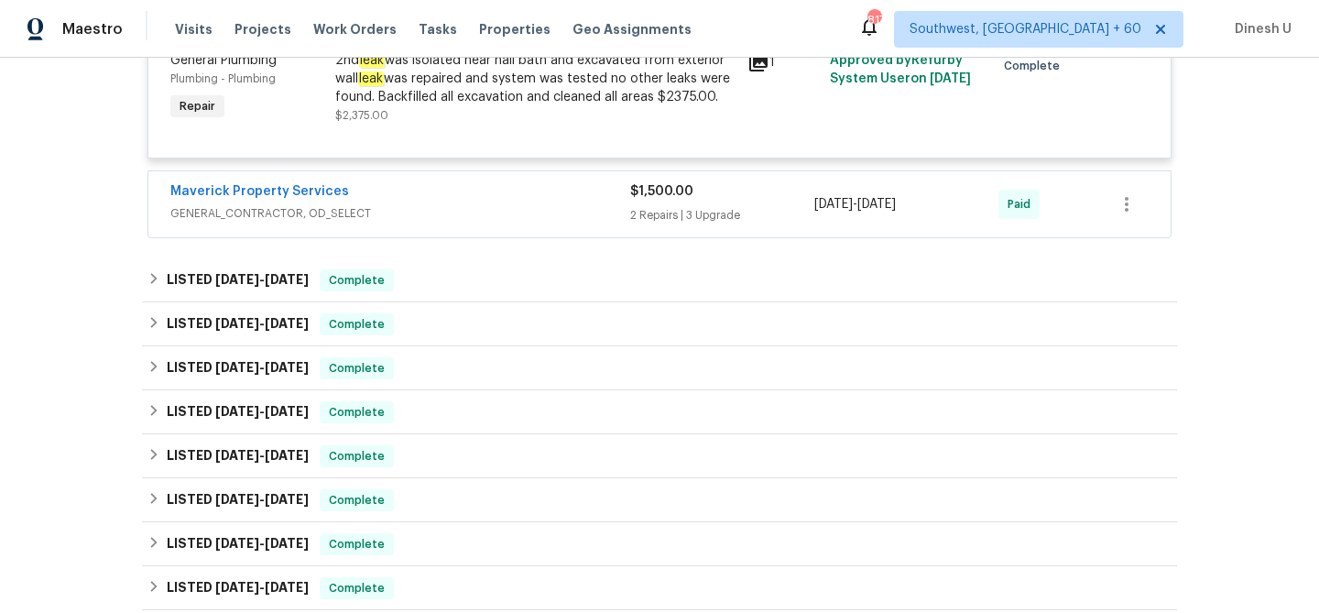
click at [700, 216] on div "2 Repairs | 3 Upgrade" at bounding box center [722, 215] width 184 height 18
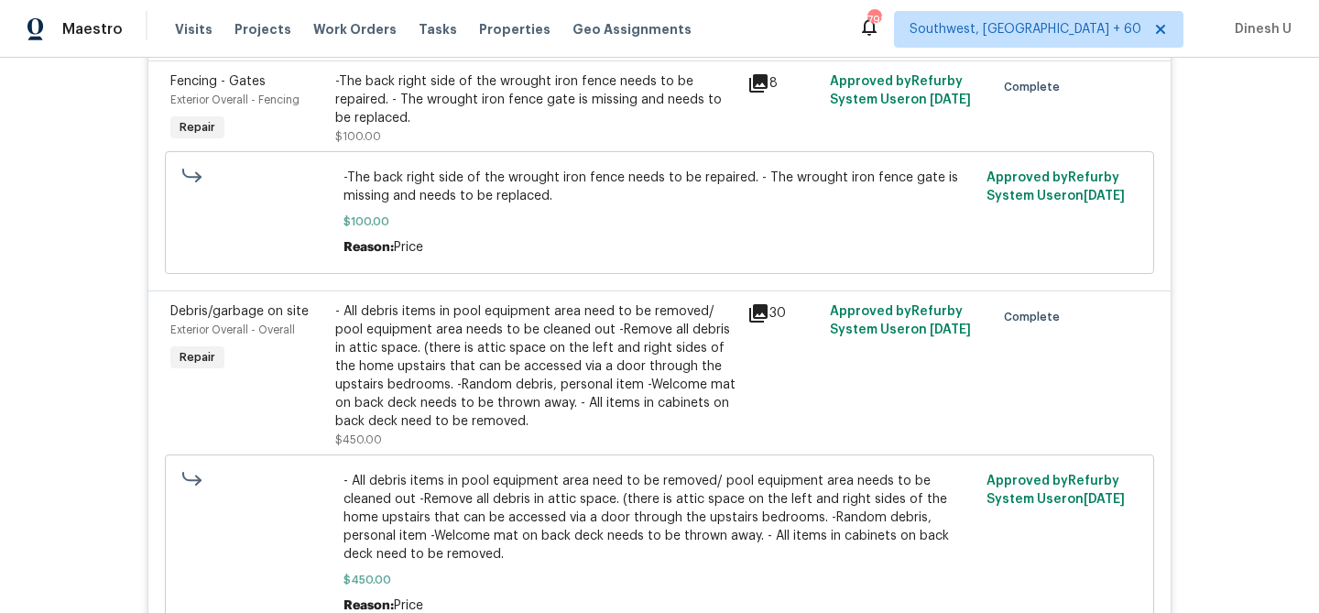
scroll to position [4489, 0]
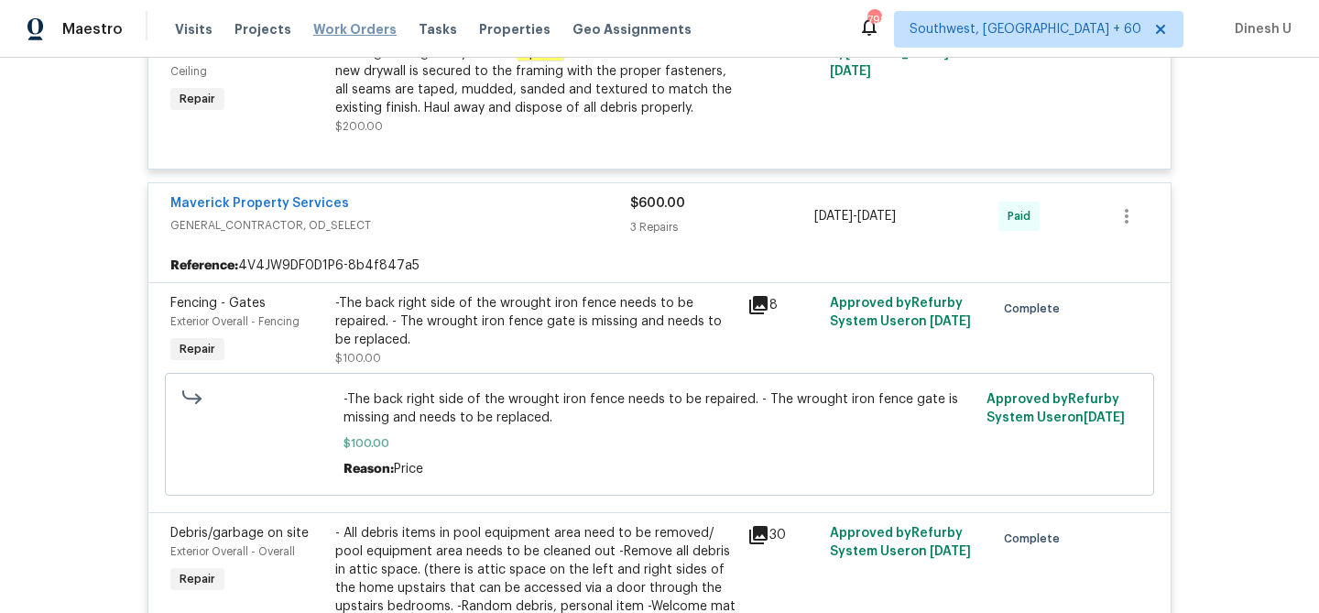
click at [348, 29] on span "Work Orders" at bounding box center [354, 29] width 83 height 18
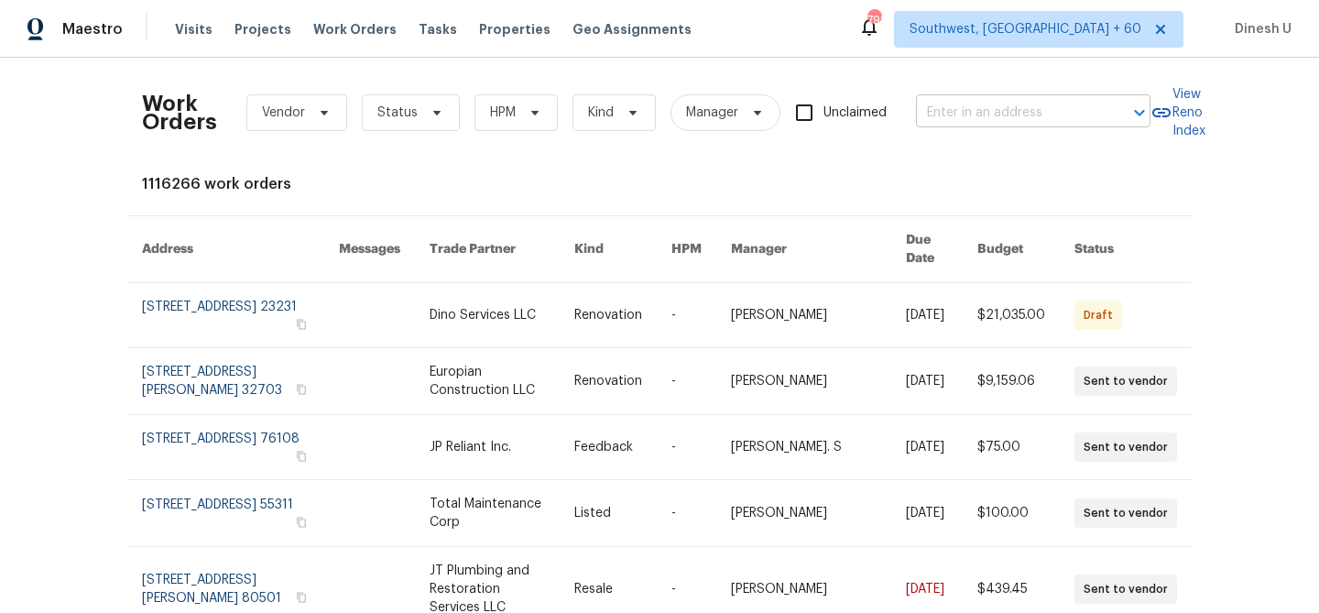
click at [960, 106] on input "text" at bounding box center [1007, 113] width 183 height 28
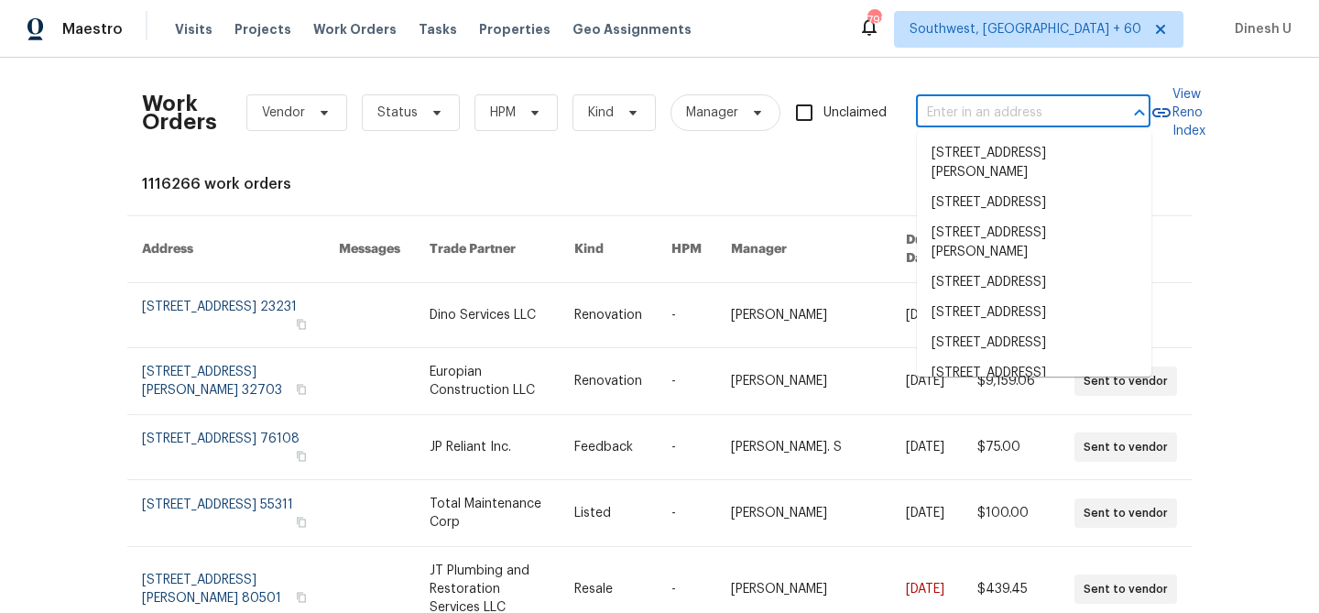
paste input "13625 Bell Ave Oklahoma City, OK 73142"
type input "13625 Bell Ave Oklahoma City, OK 73142"
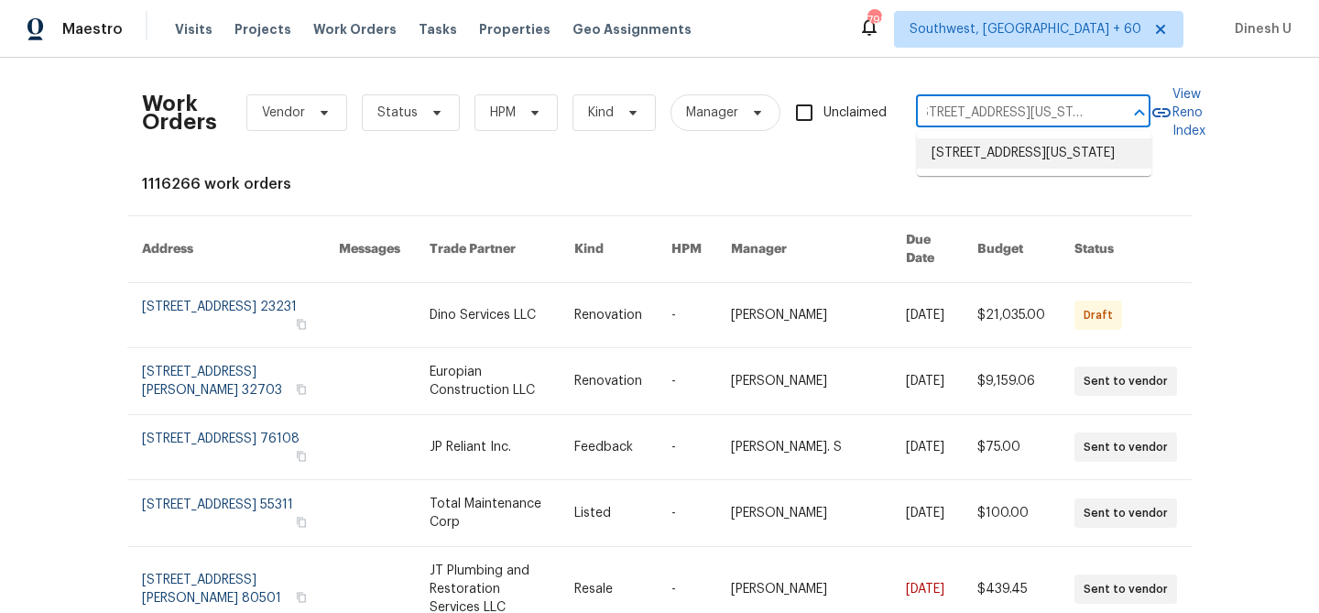
click at [962, 158] on li "13625 Bell Ave, Oklahoma City, OK 73142" at bounding box center [1034, 153] width 235 height 30
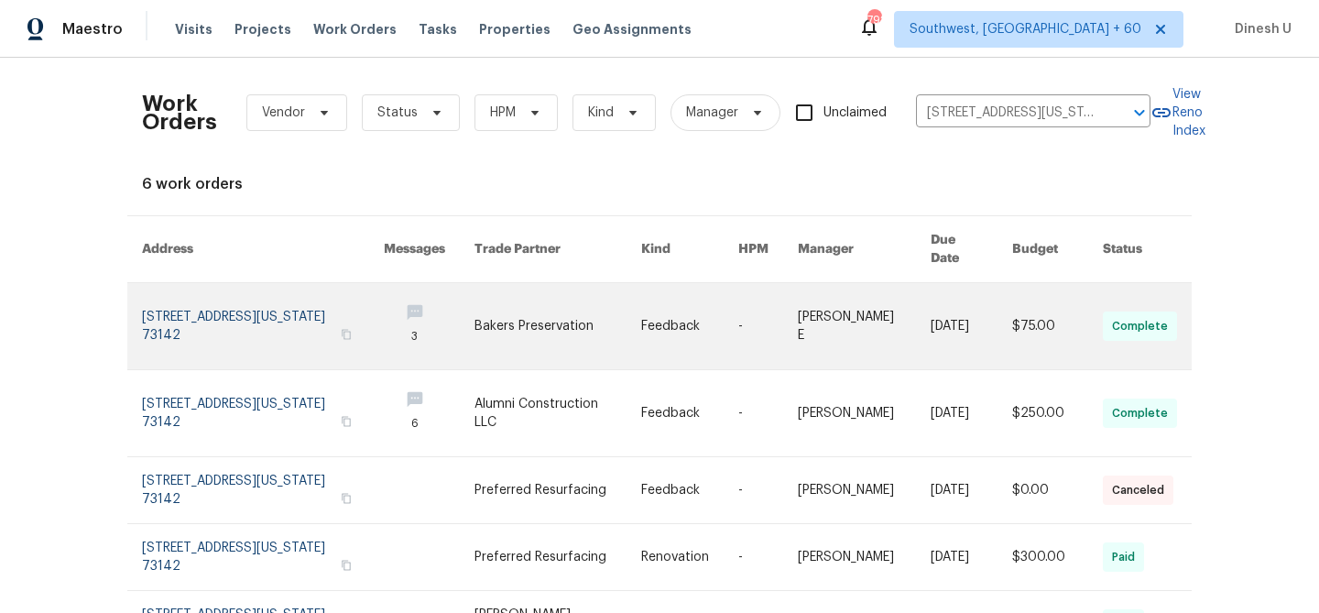
click at [160, 301] on link at bounding box center [263, 326] width 242 height 86
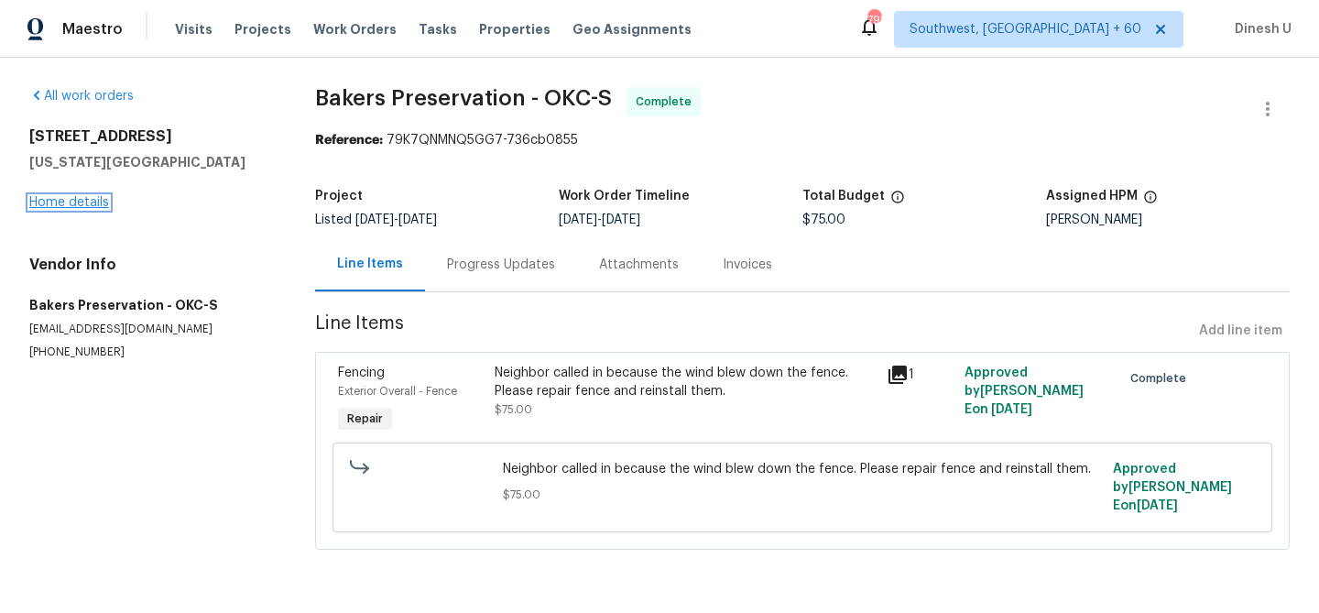
click at [65, 207] on link "Home details" at bounding box center [69, 202] width 80 height 13
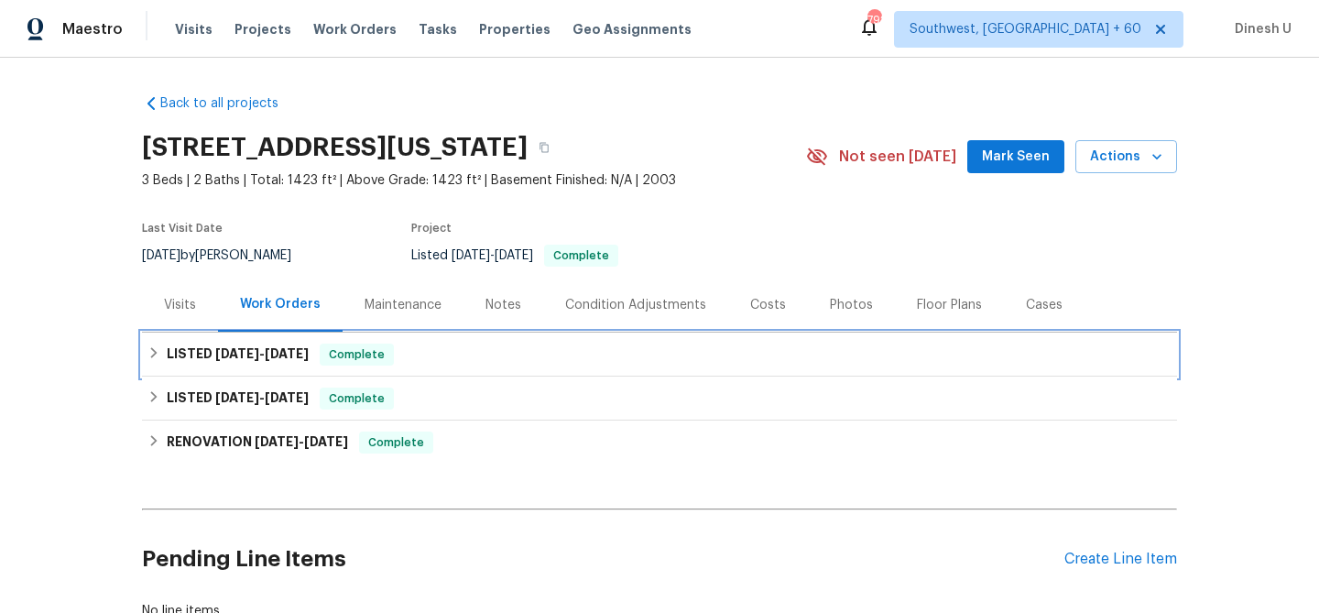
click at [222, 364] on h6 "LISTED 8/20/25 - 8/29/25" at bounding box center [238, 355] width 142 height 22
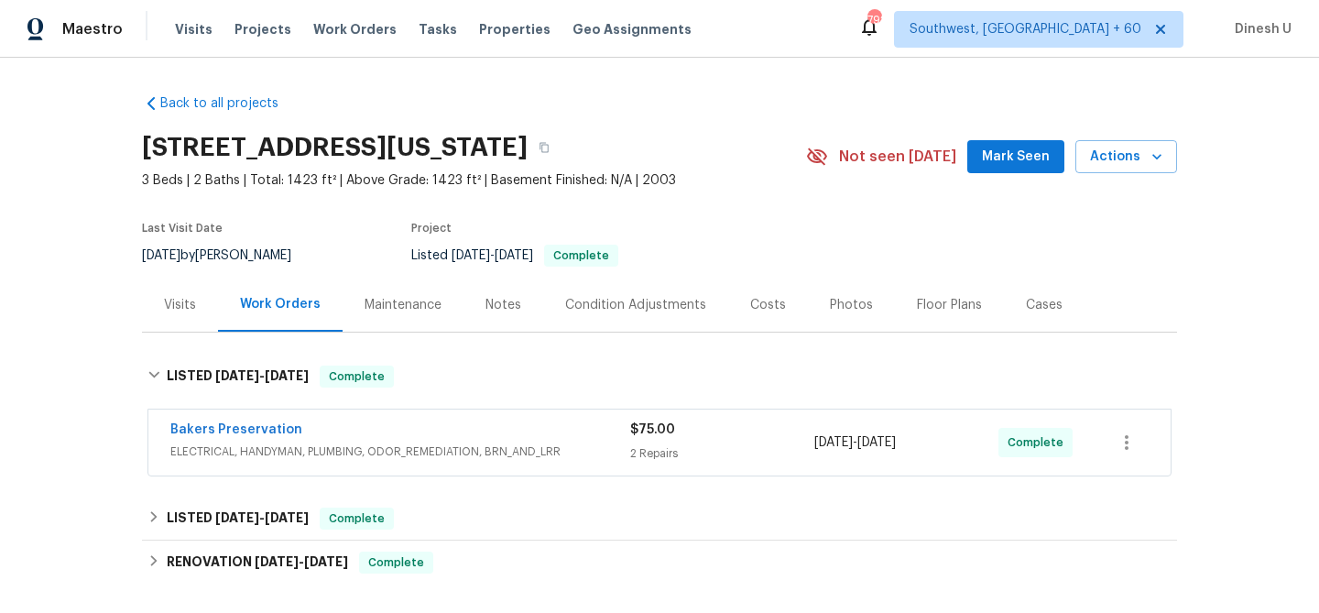
click at [681, 450] on div "2 Repairs" at bounding box center [722, 453] width 184 height 18
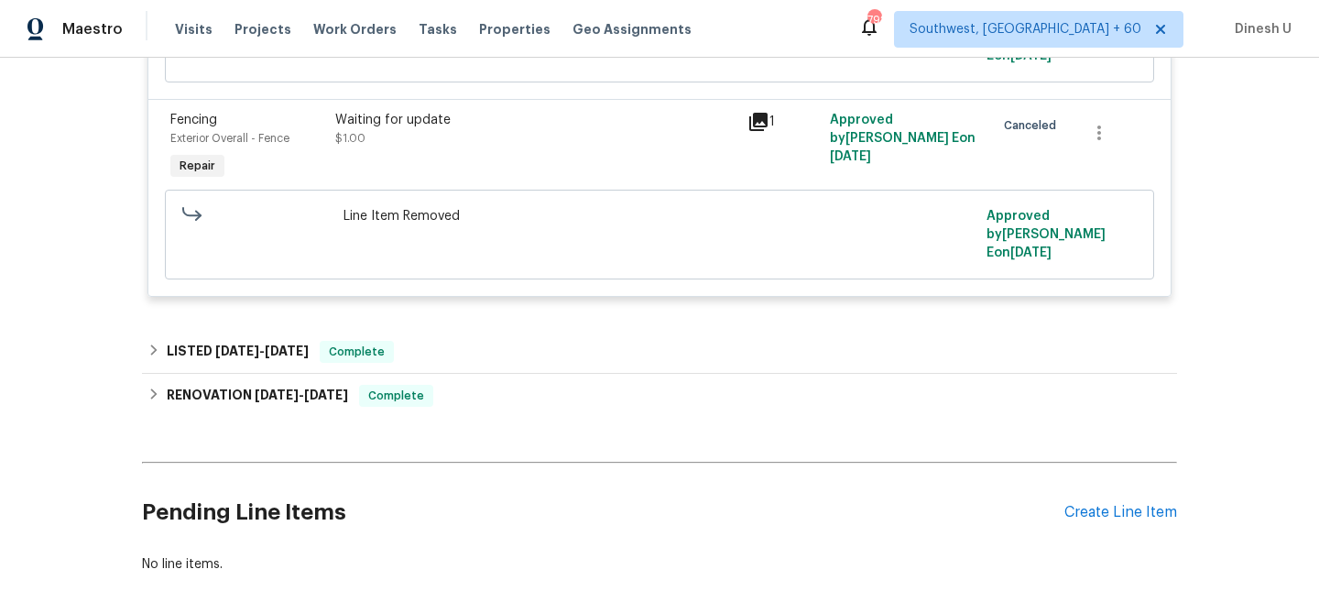
scroll to position [643, 0]
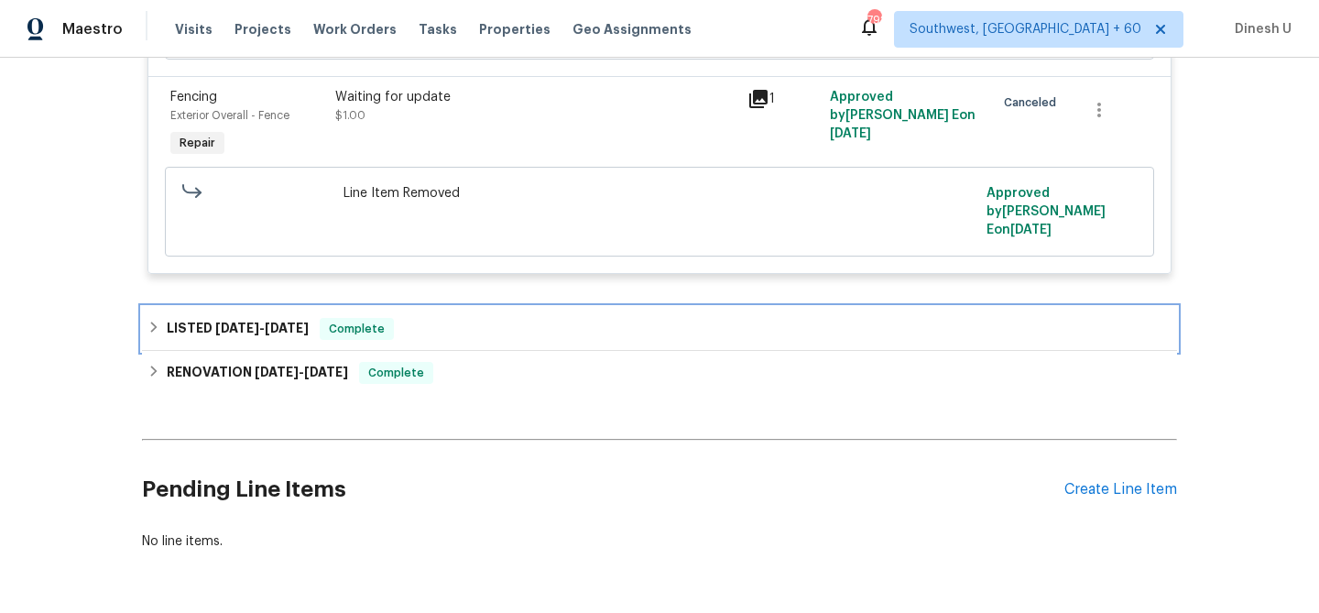
click at [278, 322] on span "7/29/25" at bounding box center [287, 328] width 44 height 13
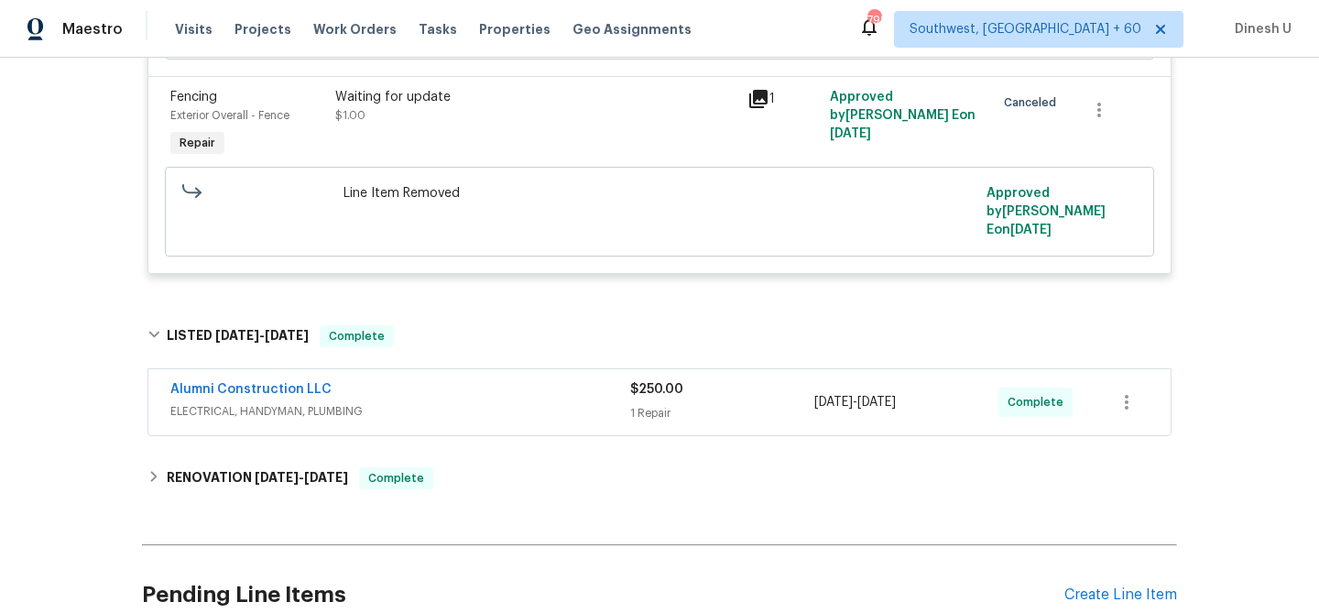
click at [656, 404] on div "1 Repair" at bounding box center [722, 413] width 184 height 18
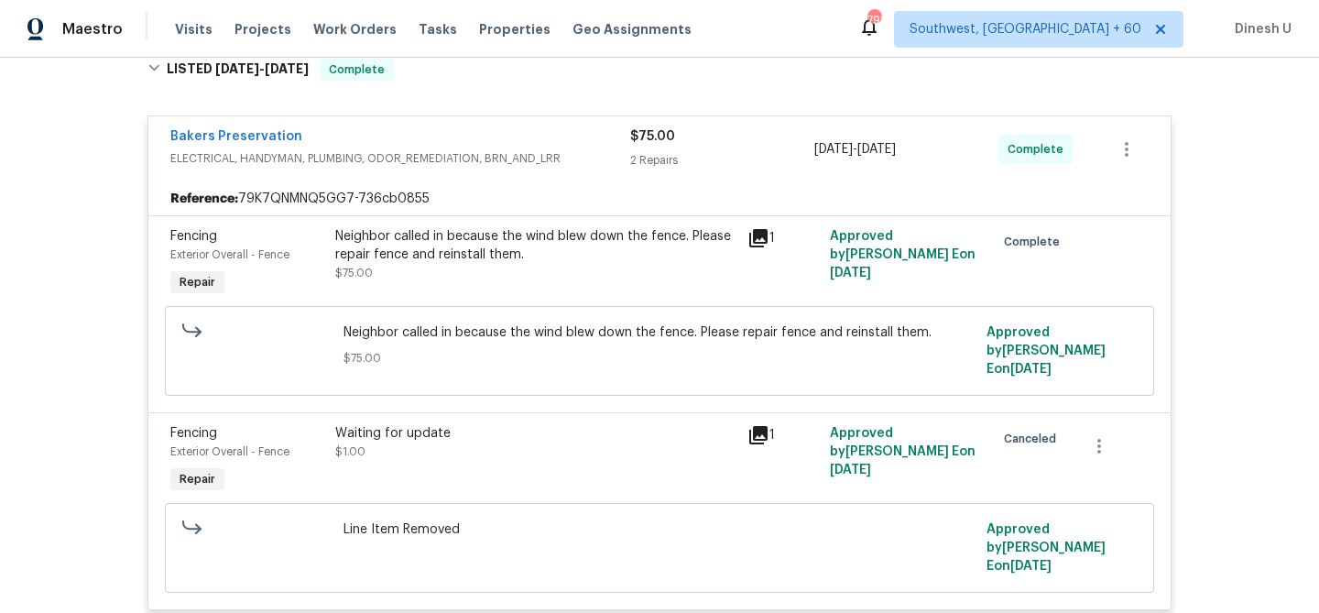
scroll to position [222, 0]
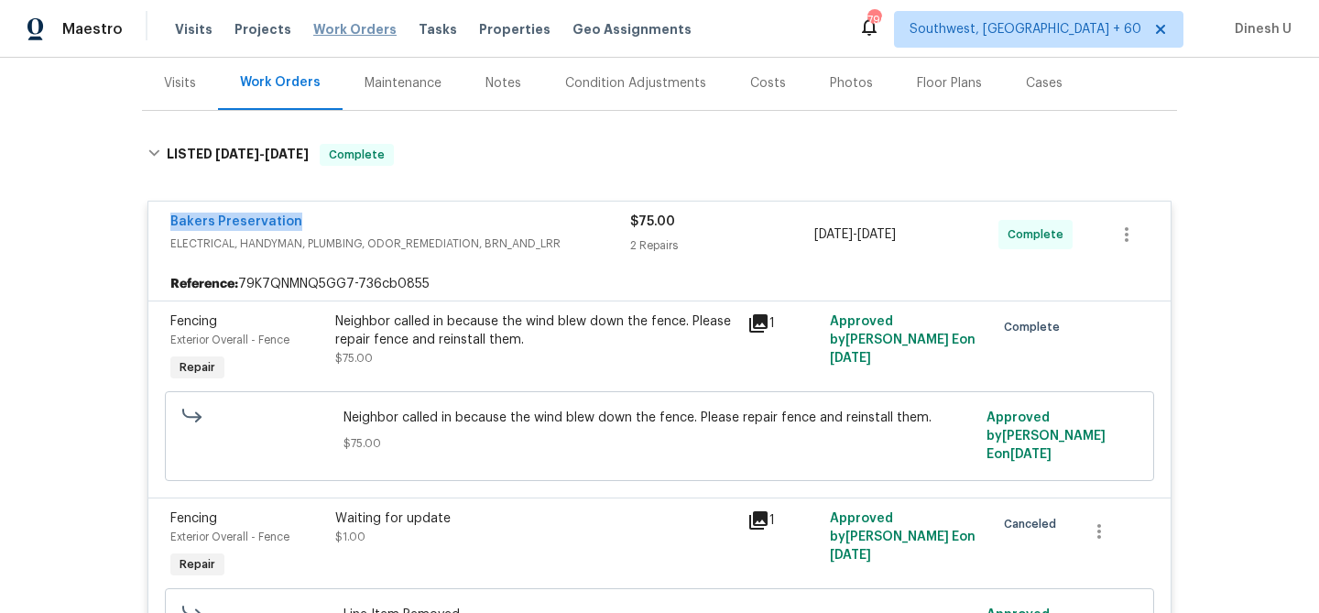
click at [346, 27] on span "Work Orders" at bounding box center [354, 29] width 83 height 18
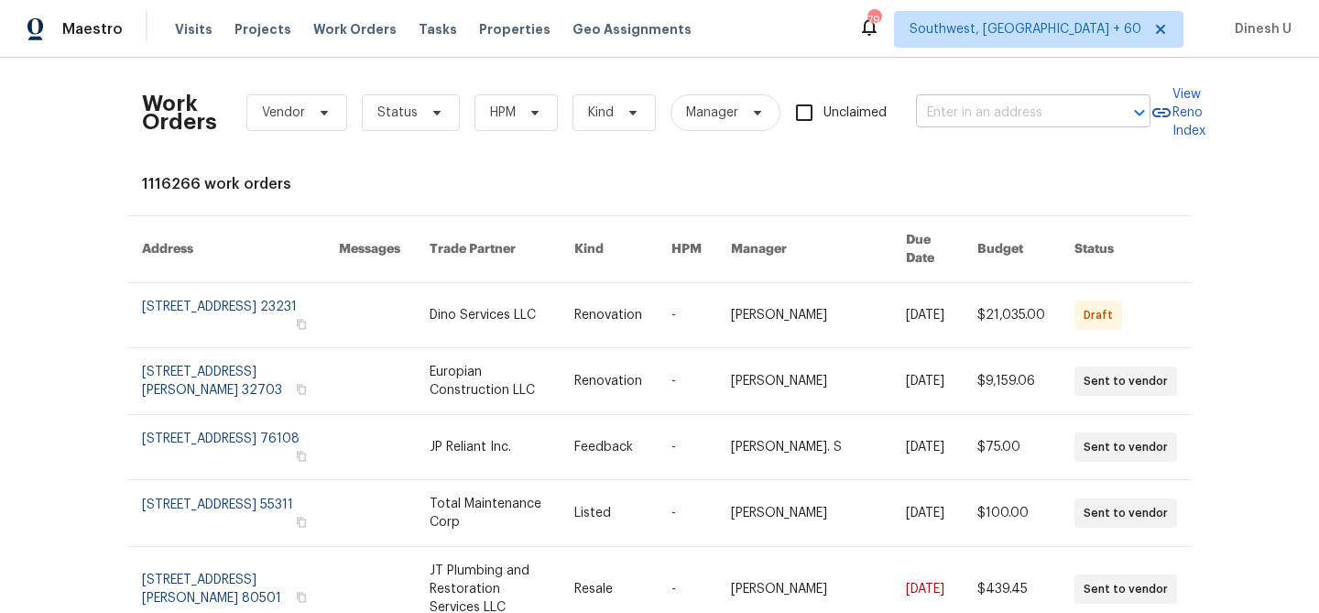
click at [932, 108] on input "text" at bounding box center [1007, 113] width 183 height 28
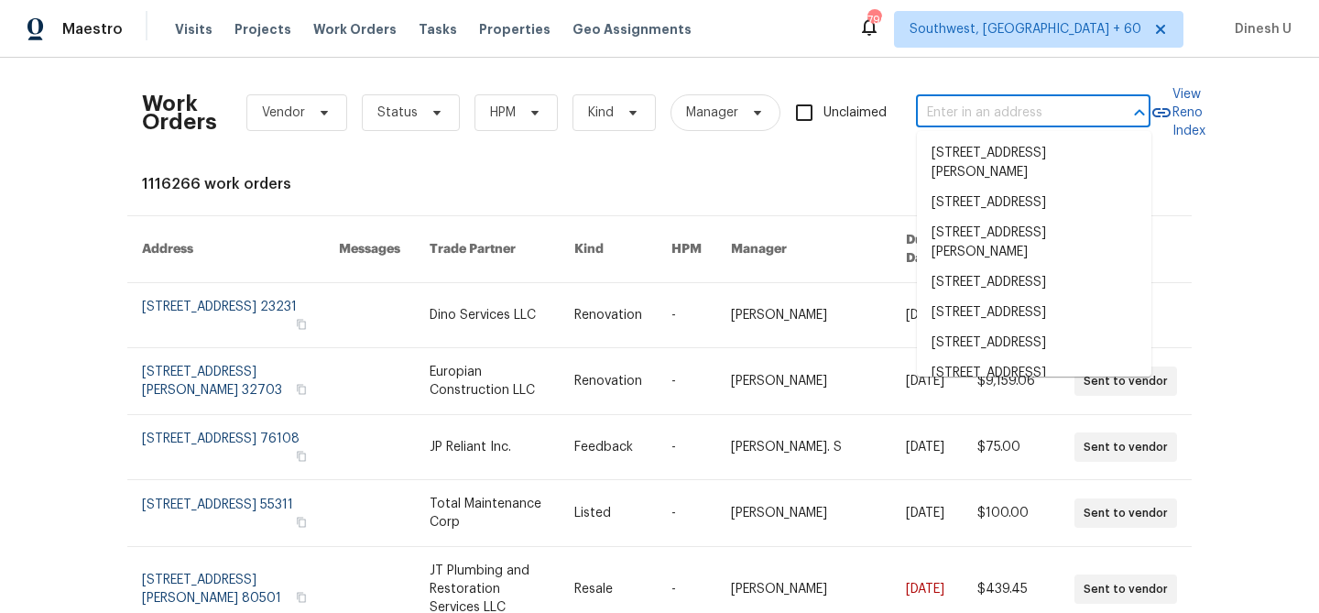
paste input "2683 Beulah Church Rd, Matthews, NC 28104"
type input "2683 Beulah Church Rd, Matthews, NC 28104"
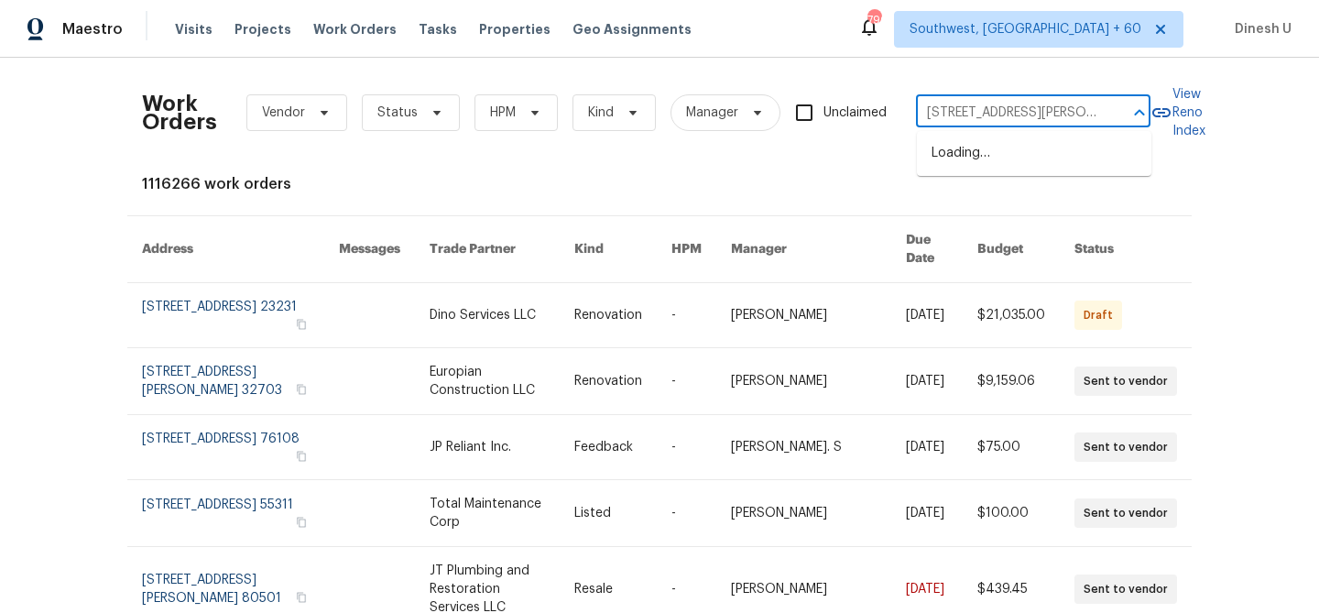
scroll to position [0, 99]
click at [937, 158] on li "2683 Beulah Church Rd, Matthews, NC 28104" at bounding box center [1034, 162] width 235 height 49
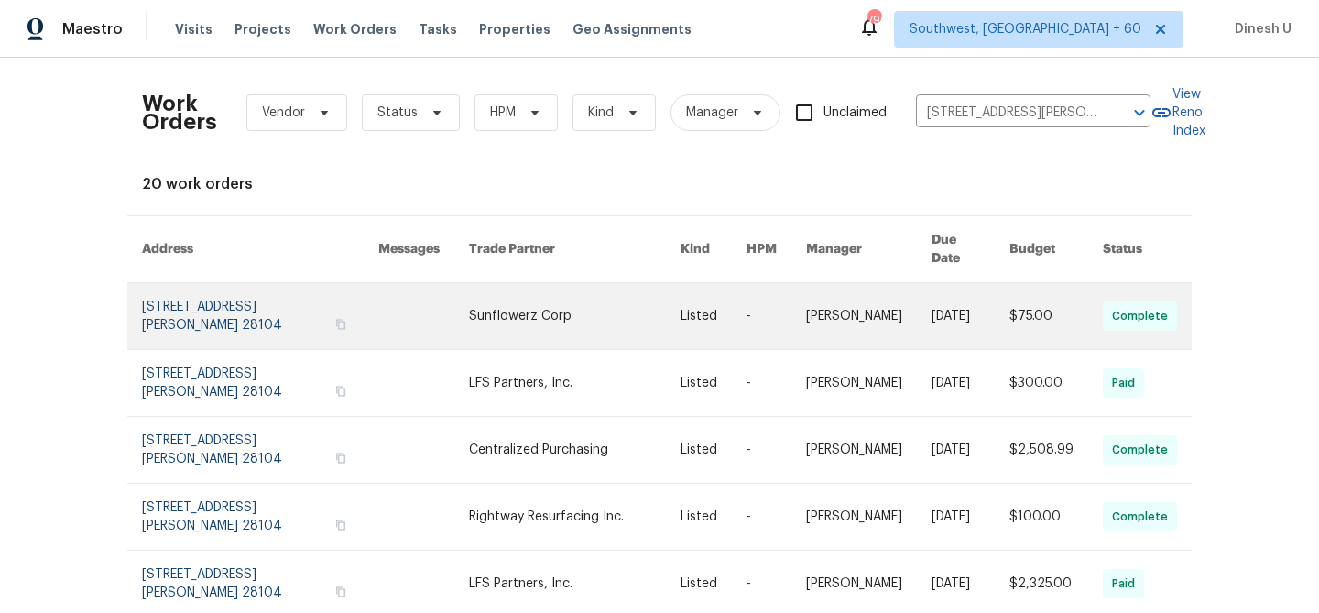
click at [244, 289] on link at bounding box center [260, 316] width 236 height 66
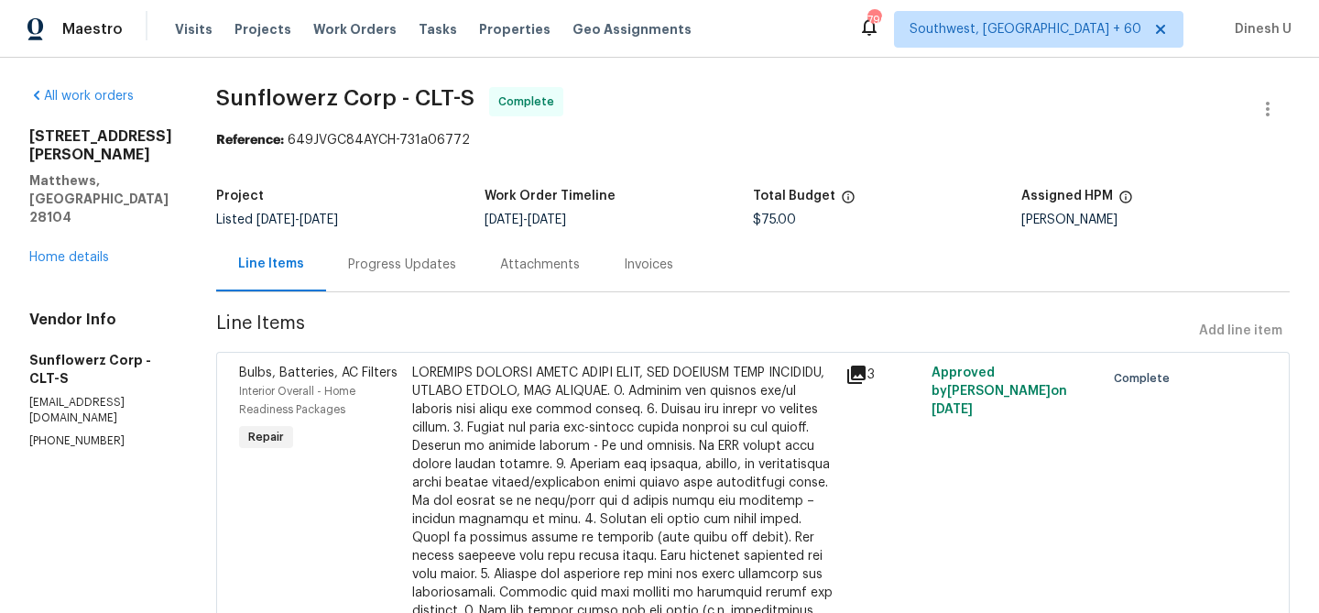
click at [73, 201] on div "2683 Beulah Church Rd Matthews, NC 28104 Home details" at bounding box center [100, 196] width 143 height 139
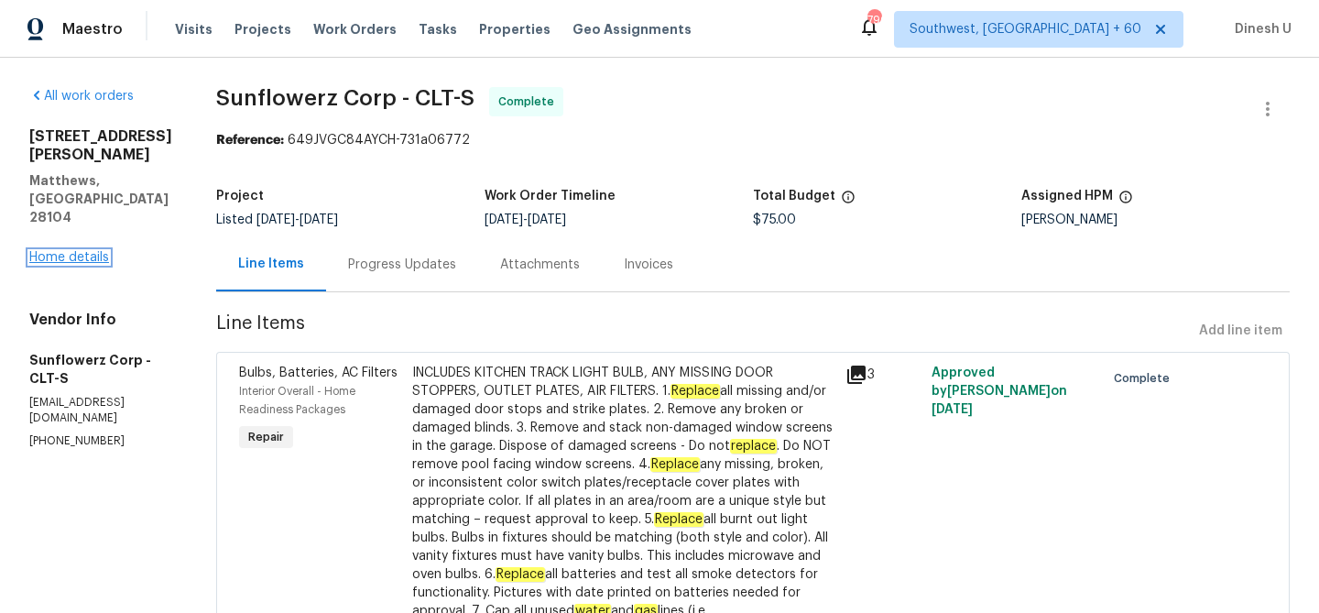
click at [65, 251] on link "Home details" at bounding box center [69, 257] width 80 height 13
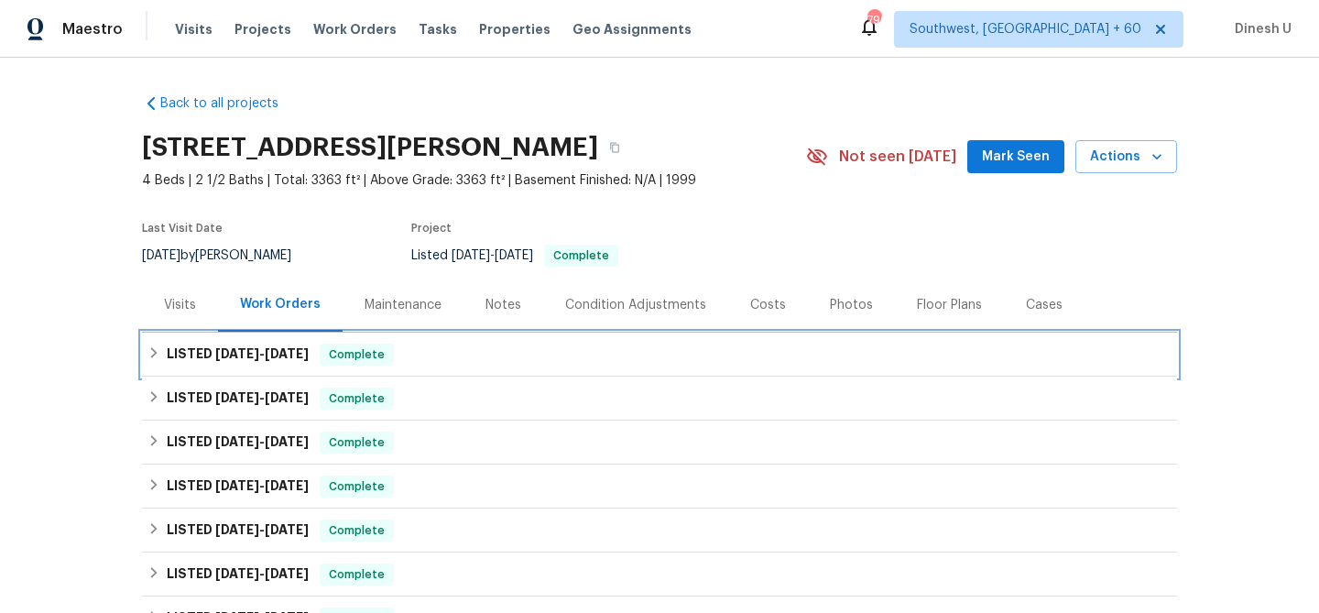
click at [302, 347] on span "8/28/25" at bounding box center [287, 353] width 44 height 13
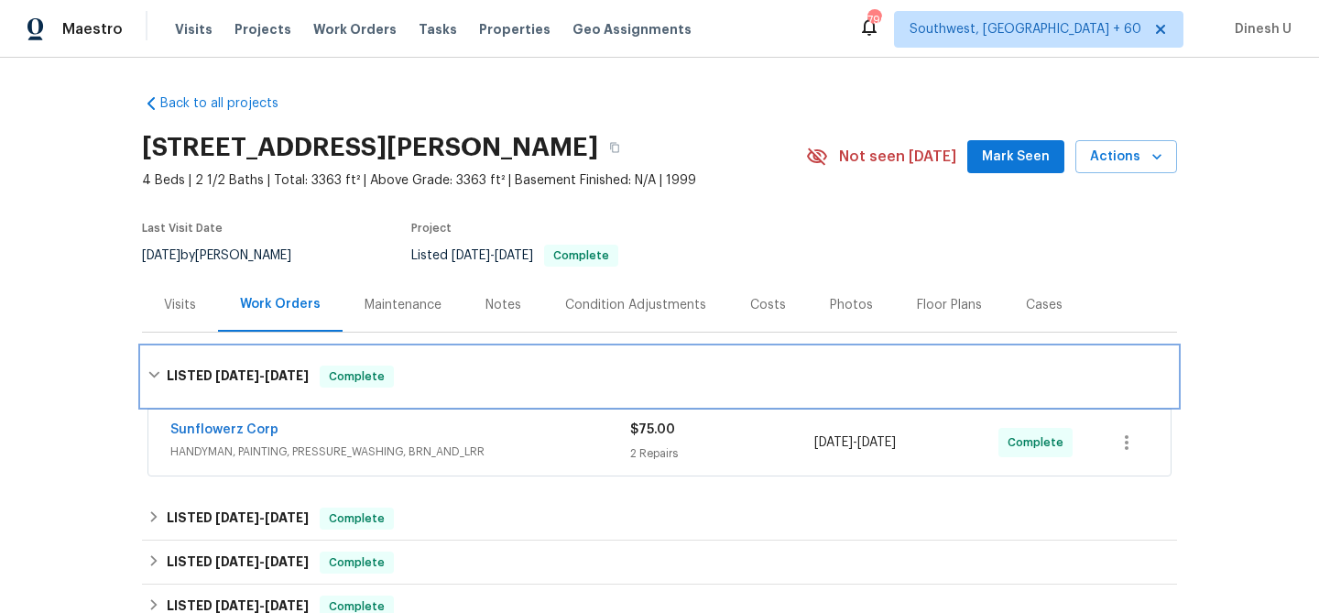
scroll to position [159, 0]
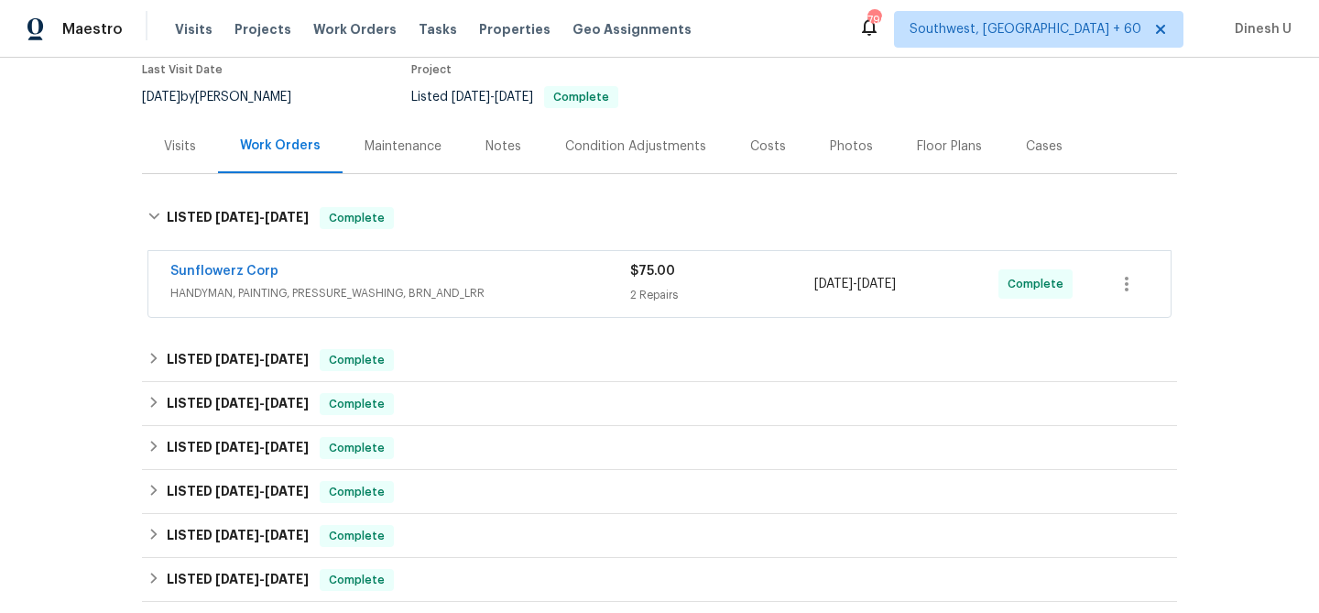
click at [653, 286] on div "2 Repairs" at bounding box center [722, 295] width 184 height 18
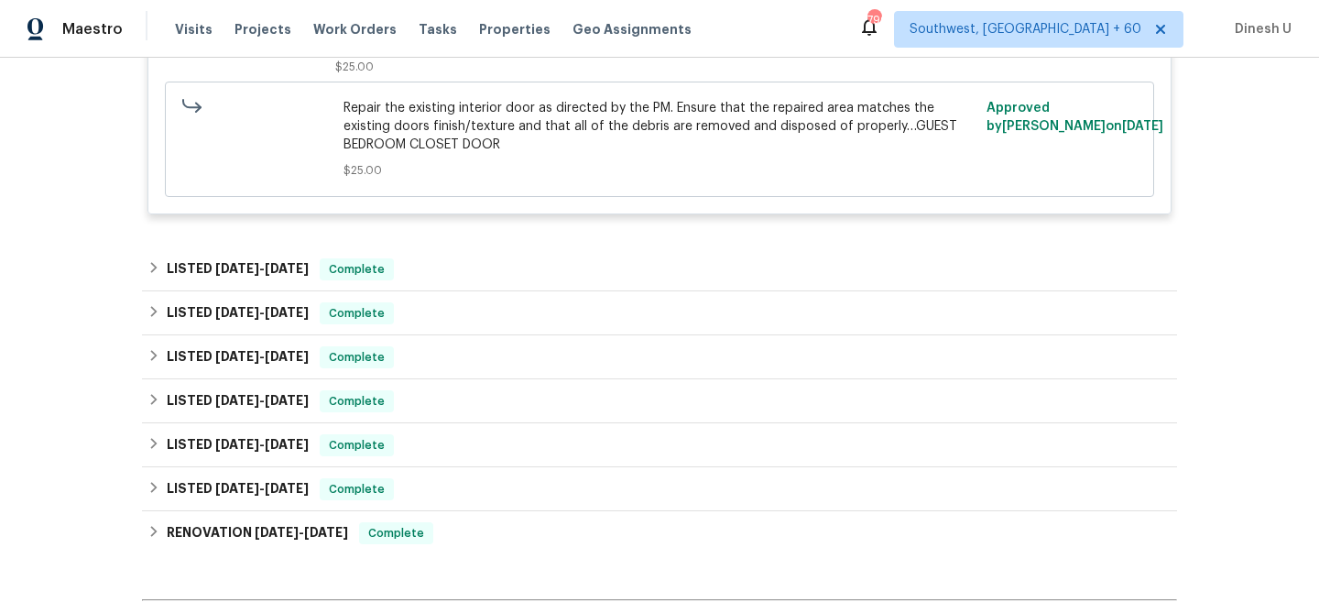
scroll to position [1203, 0]
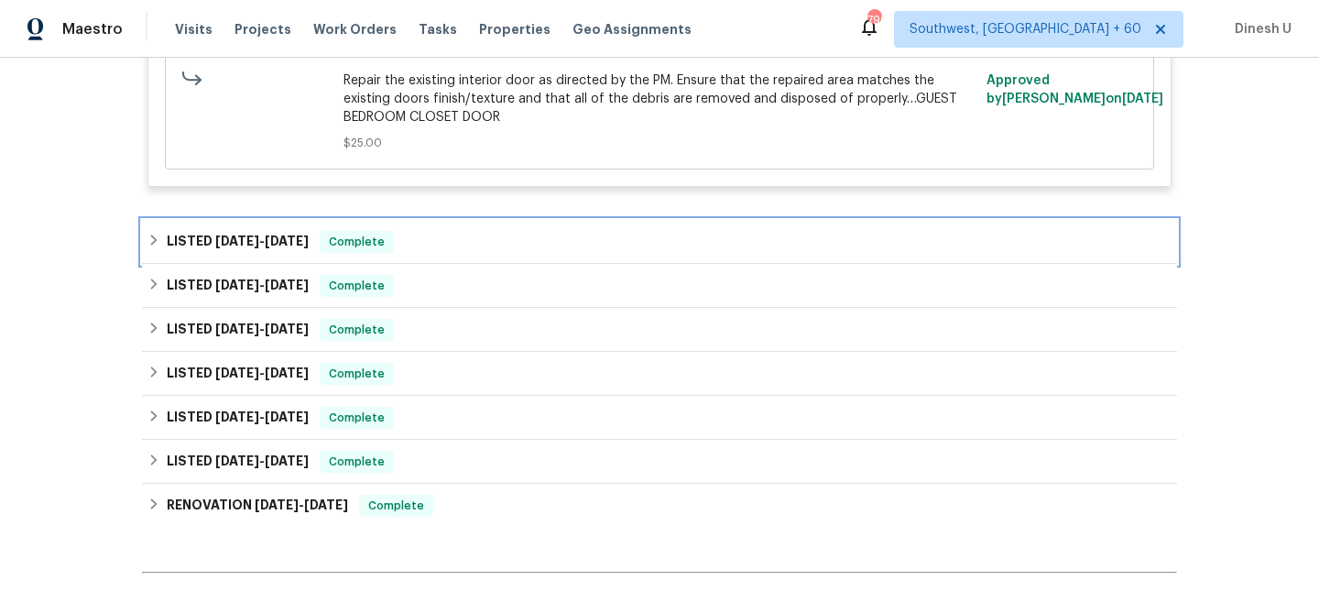
click at [297, 253] on h6 "LISTED 7/10/25 - 7/14/25" at bounding box center [238, 242] width 142 height 22
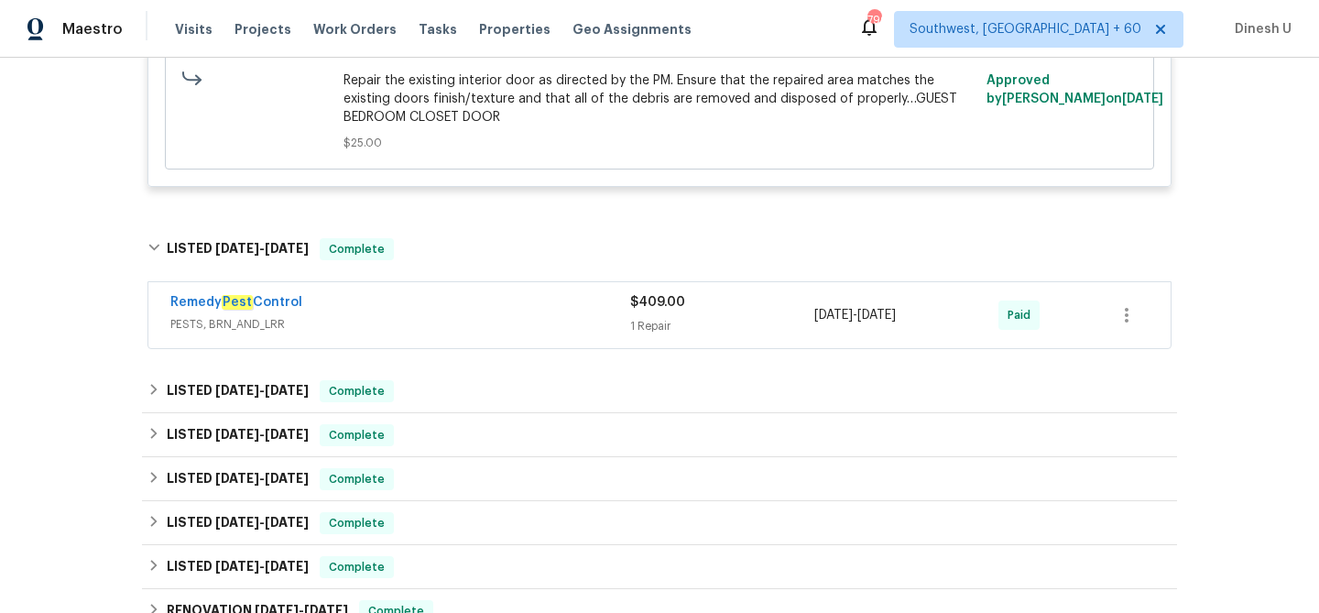
click at [636, 313] on div "$409.00 1 Repair" at bounding box center [722, 315] width 184 height 44
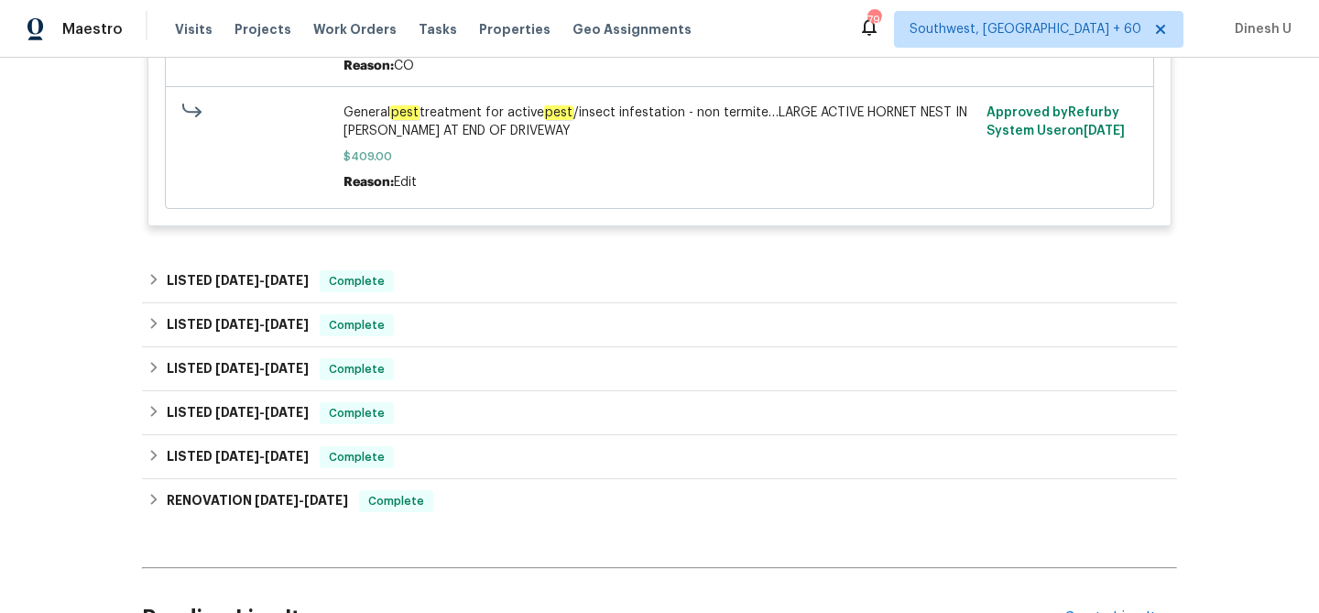
scroll to position [1755, 0]
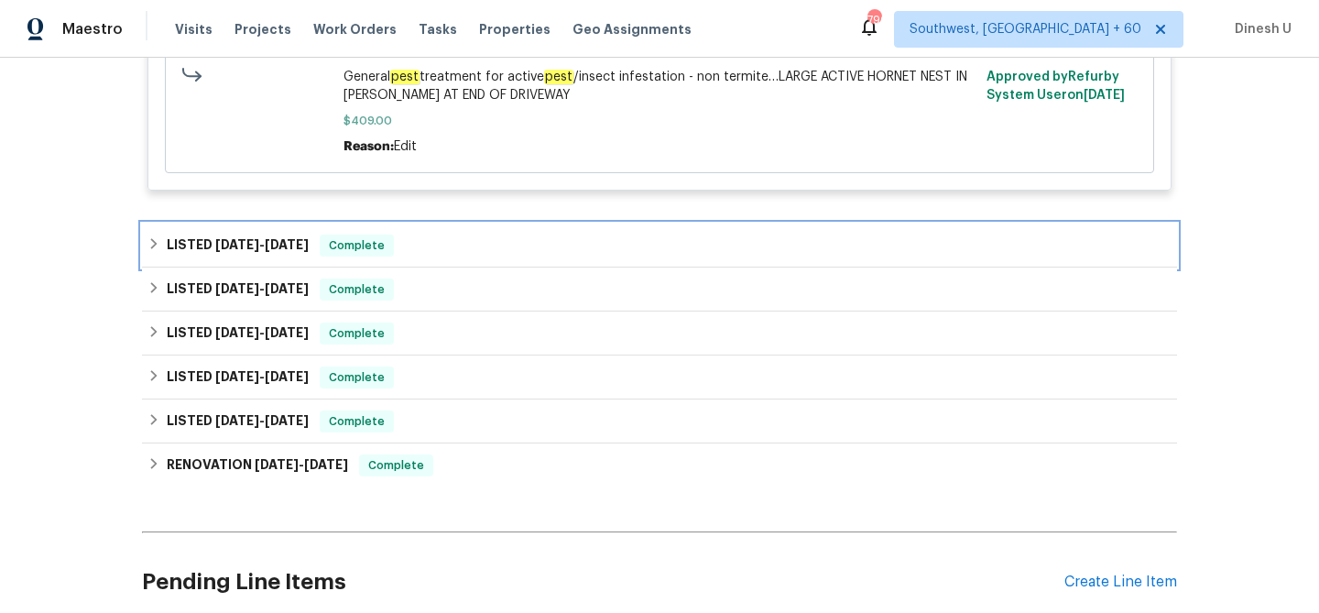
click at [304, 243] on span "7/25/25" at bounding box center [287, 244] width 44 height 13
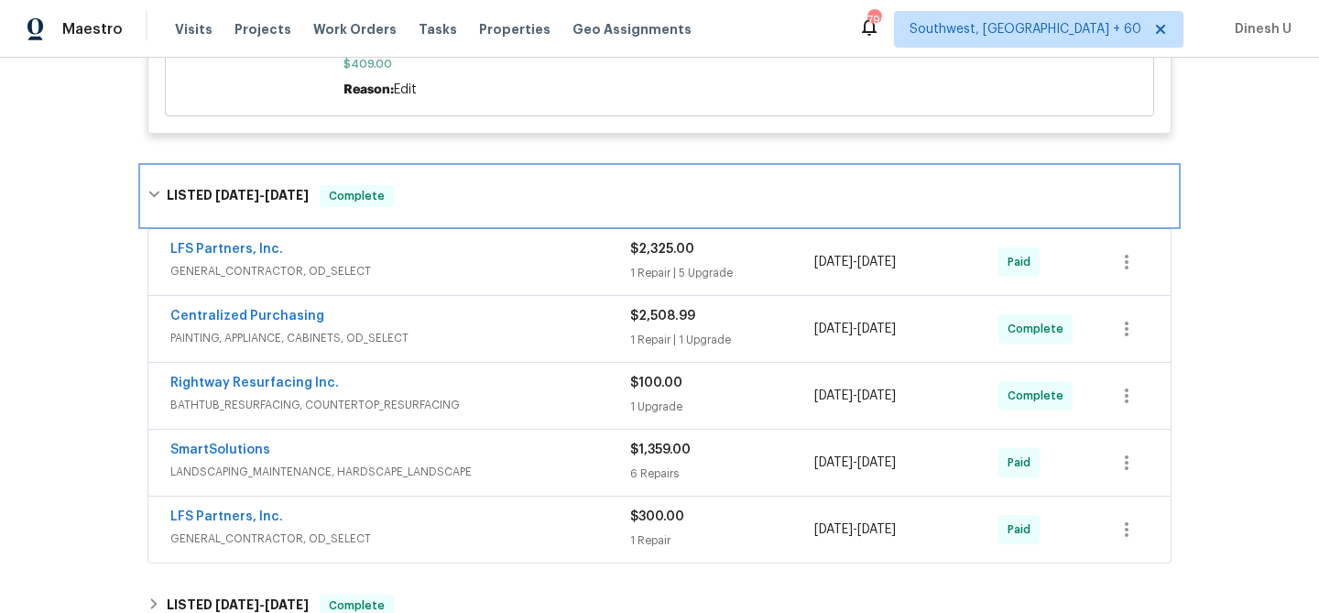
scroll to position [1834, 0]
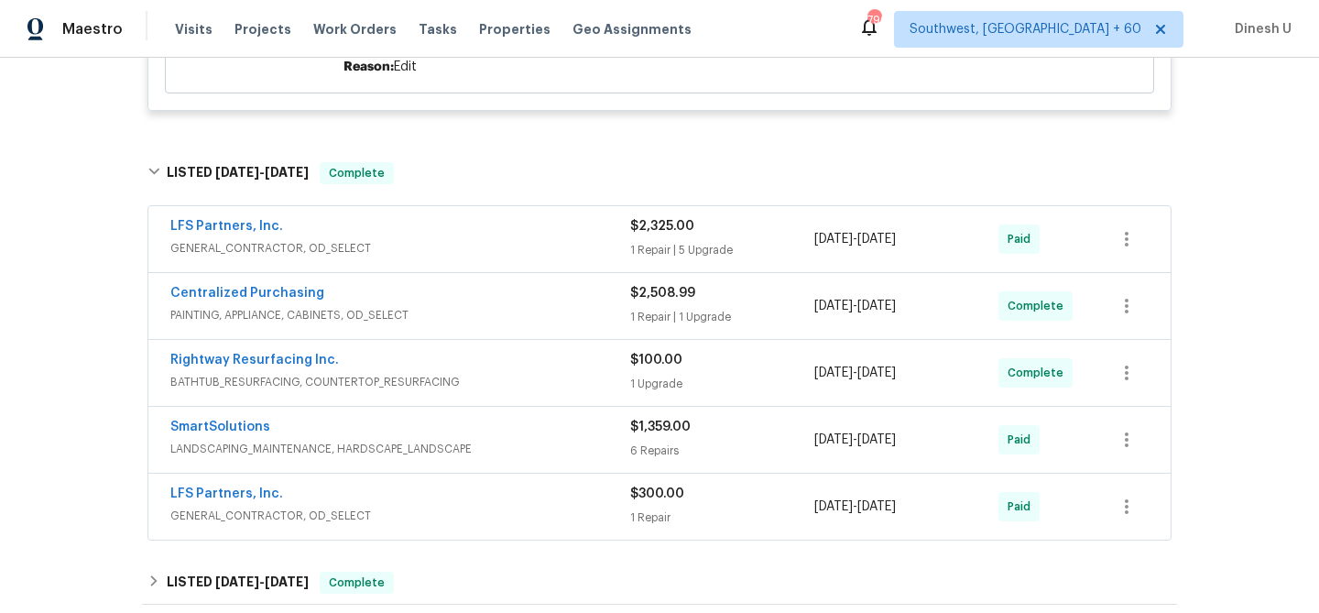
click at [649, 252] on div "1 Repair | 5 Upgrade" at bounding box center [722, 250] width 184 height 18
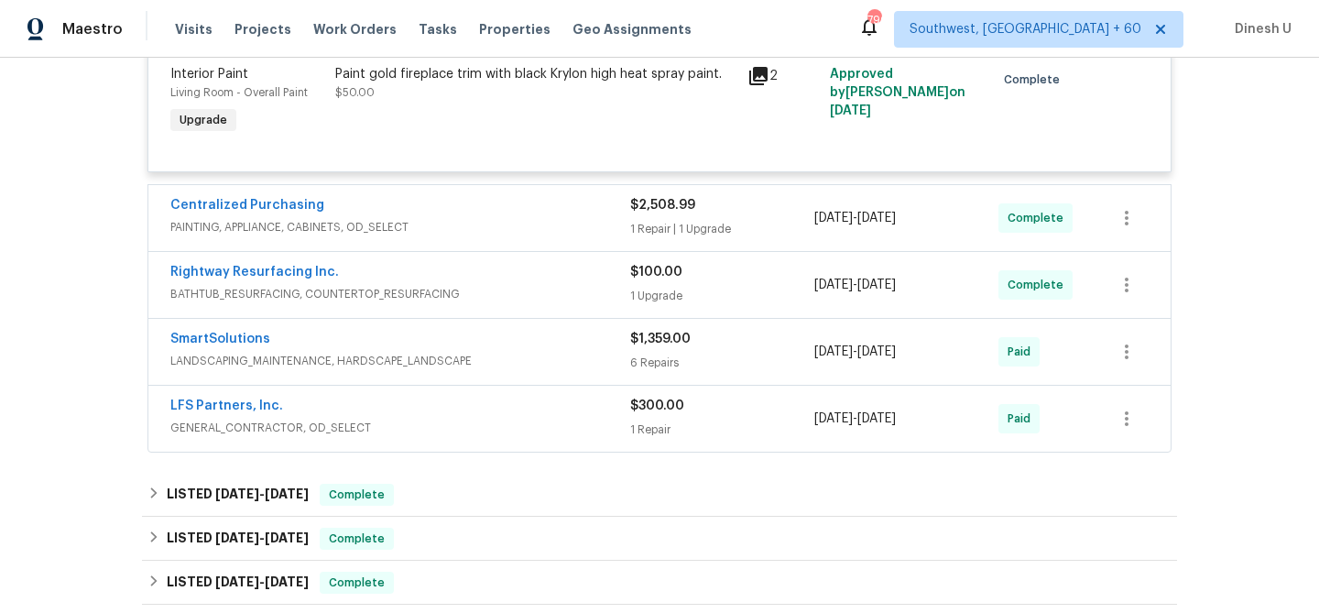
scroll to position [2957, 0]
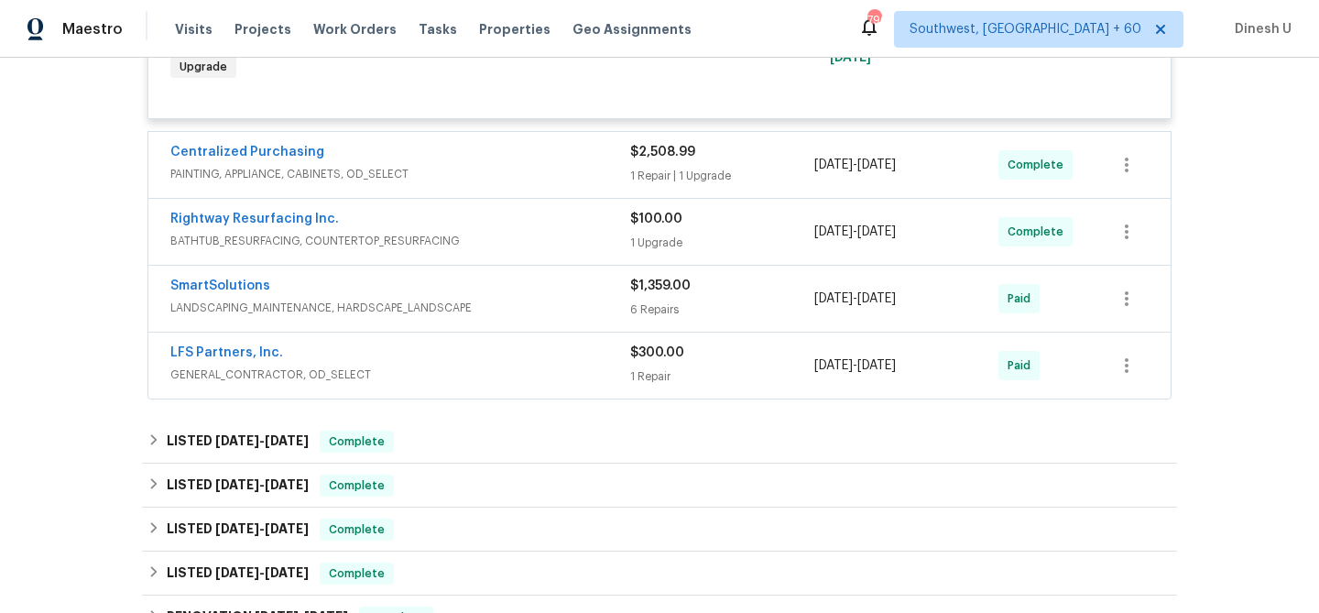
click at [640, 175] on div "1 Repair | 1 Upgrade" at bounding box center [722, 176] width 184 height 18
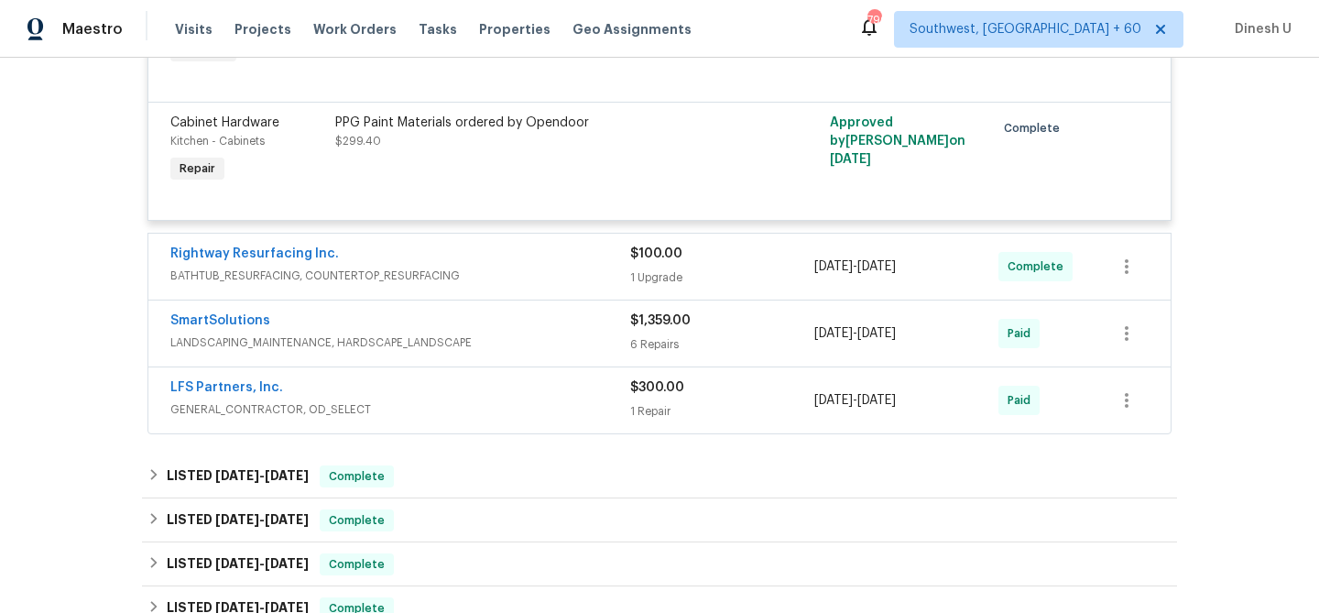
scroll to position [3212, 0]
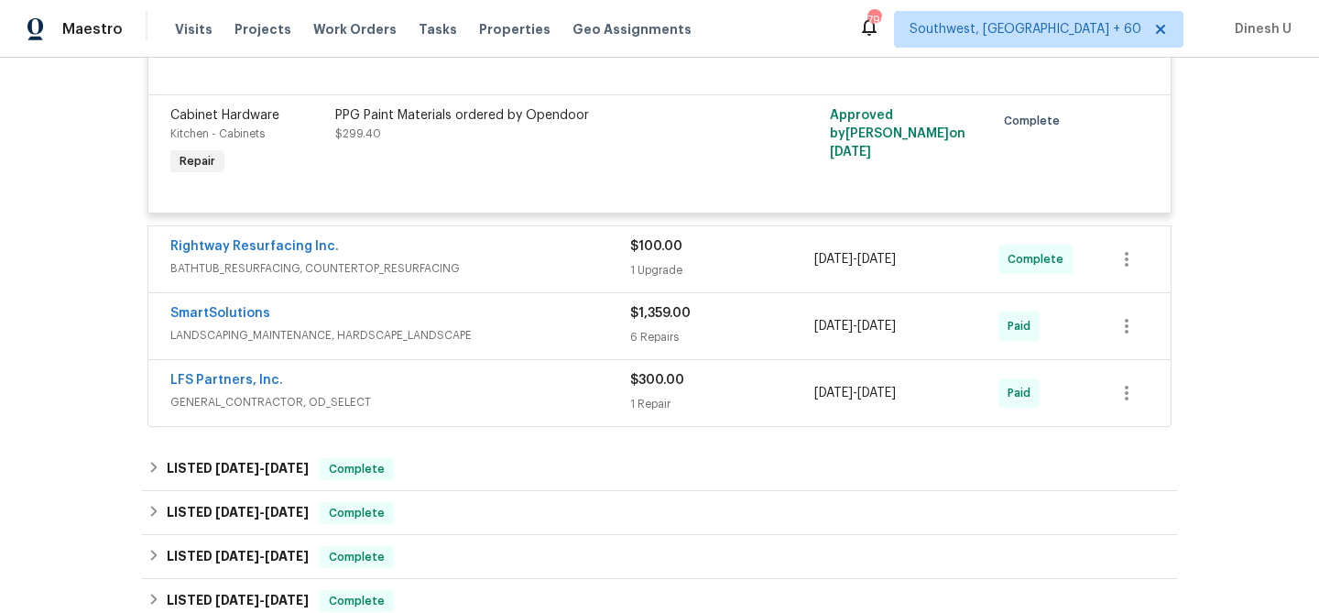
click at [663, 271] on div "1 Upgrade" at bounding box center [722, 270] width 184 height 18
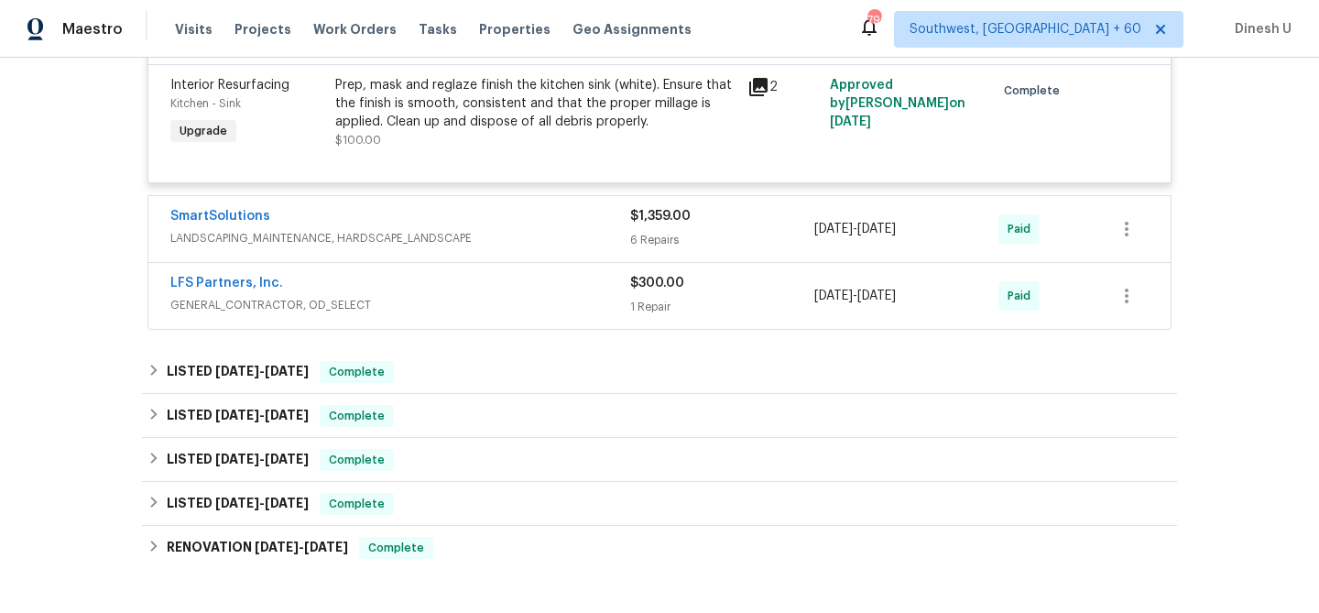
scroll to position [3506, 0]
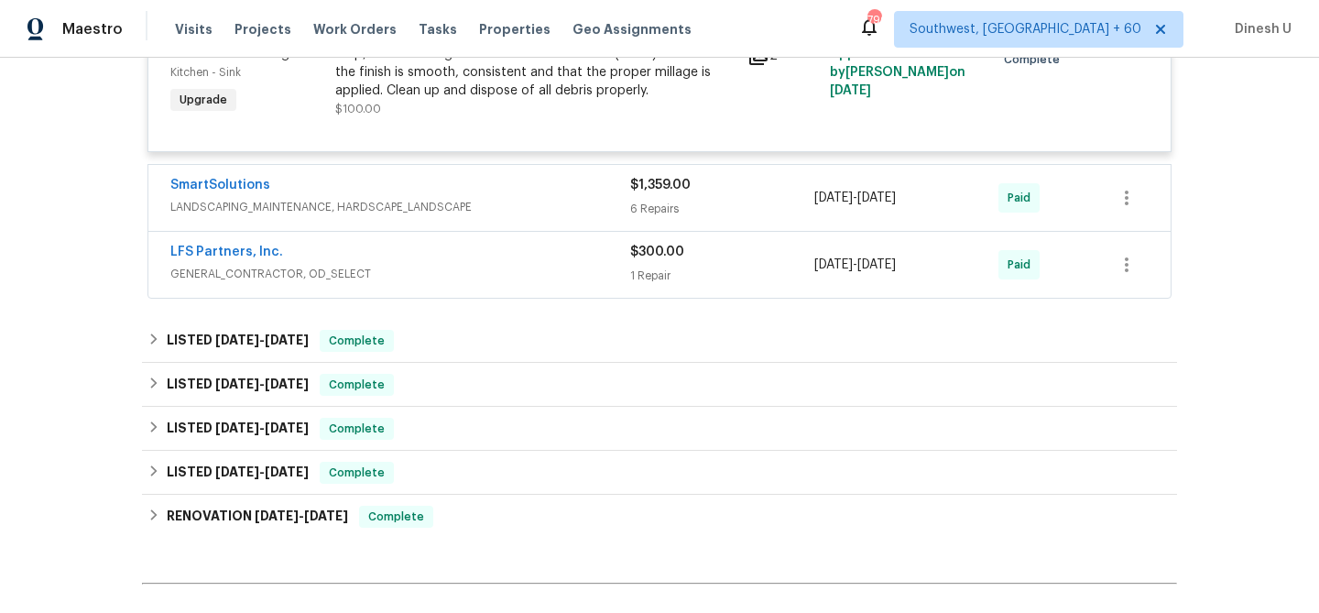
click at [640, 207] on div "6 Repairs" at bounding box center [722, 209] width 184 height 18
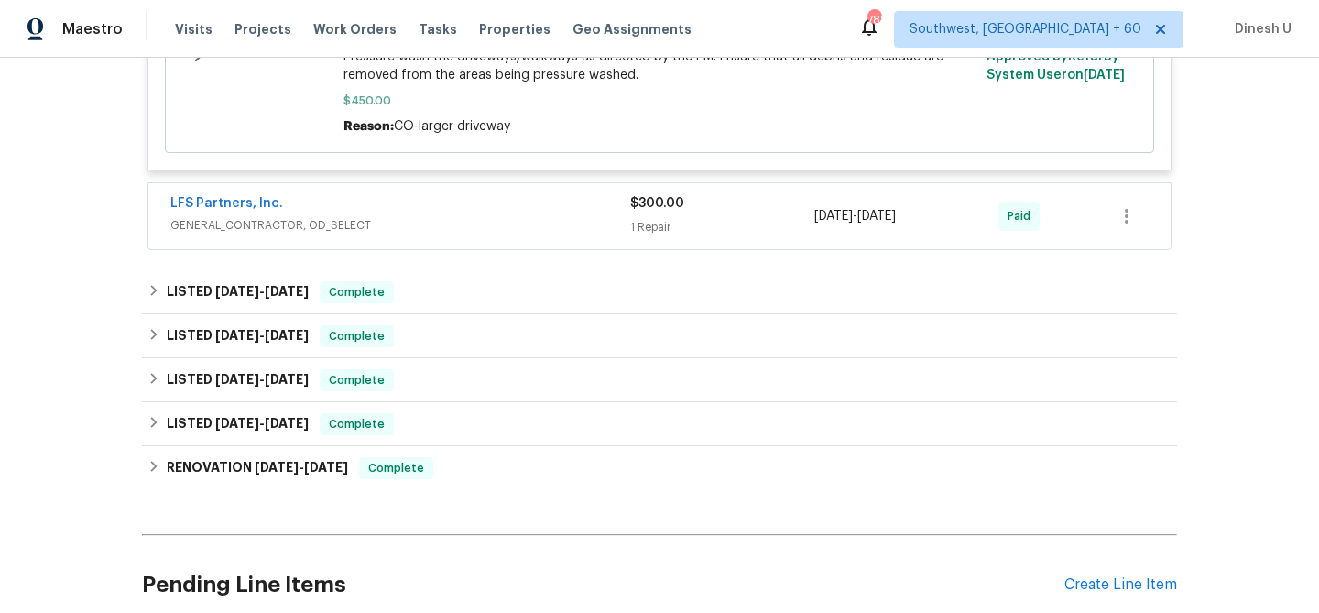
scroll to position [4718, 0]
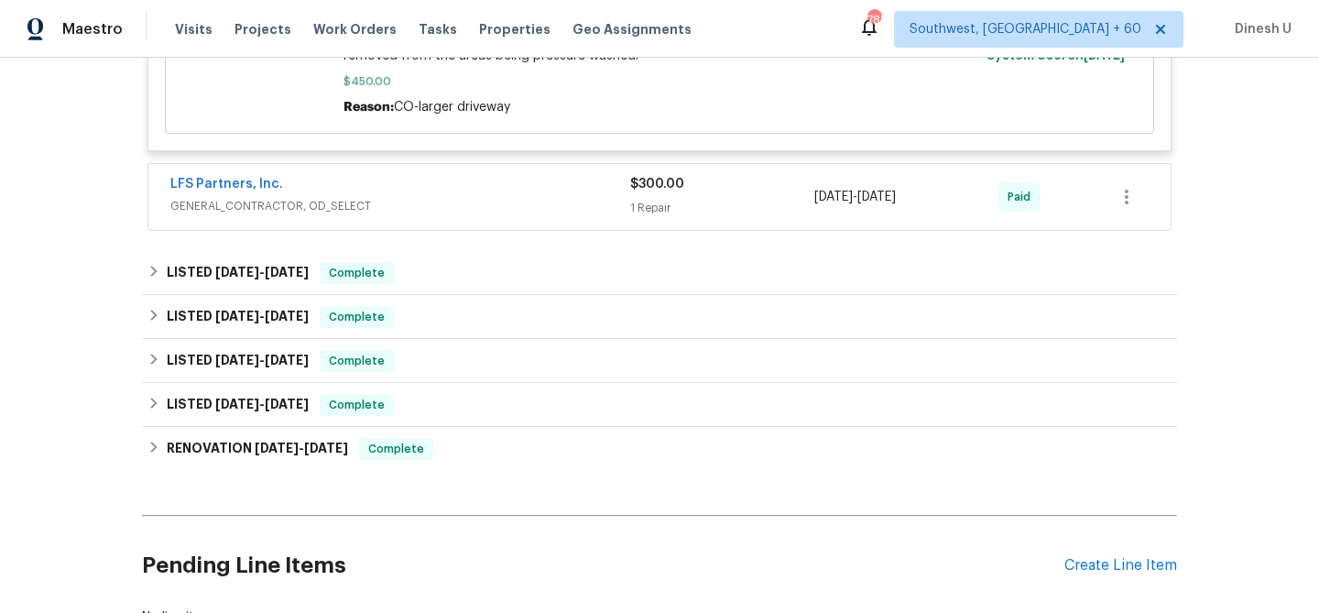
click at [640, 208] on div "$300.00 1 Repair" at bounding box center [722, 197] width 184 height 44
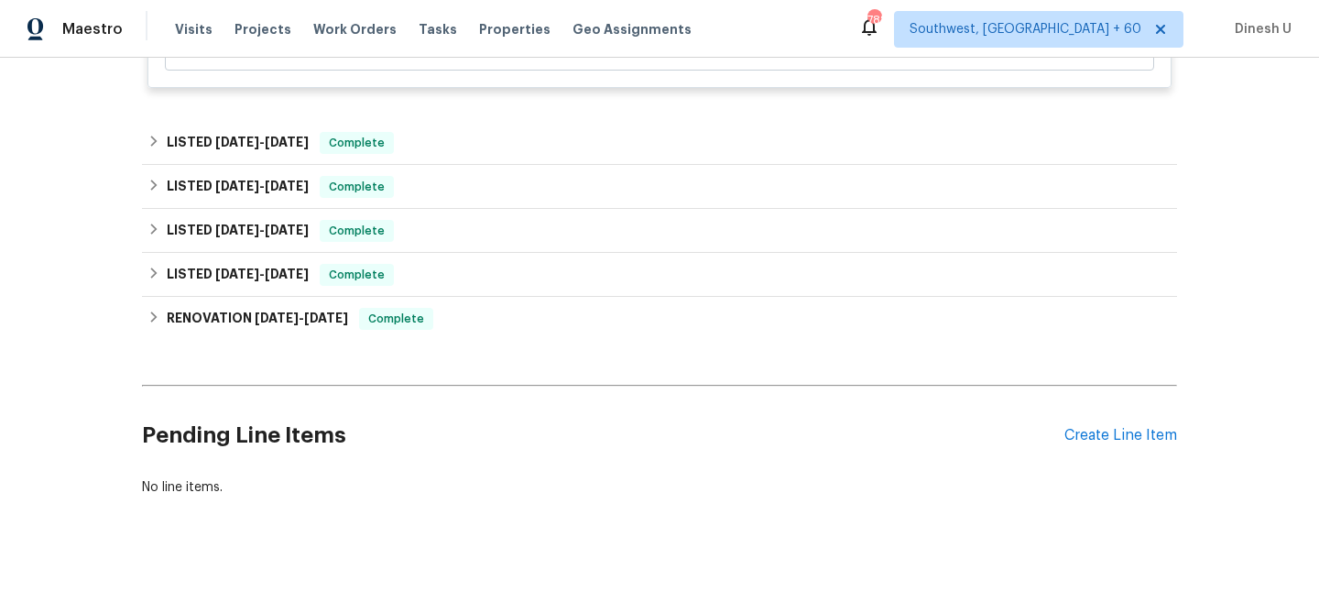
scroll to position [5167, 0]
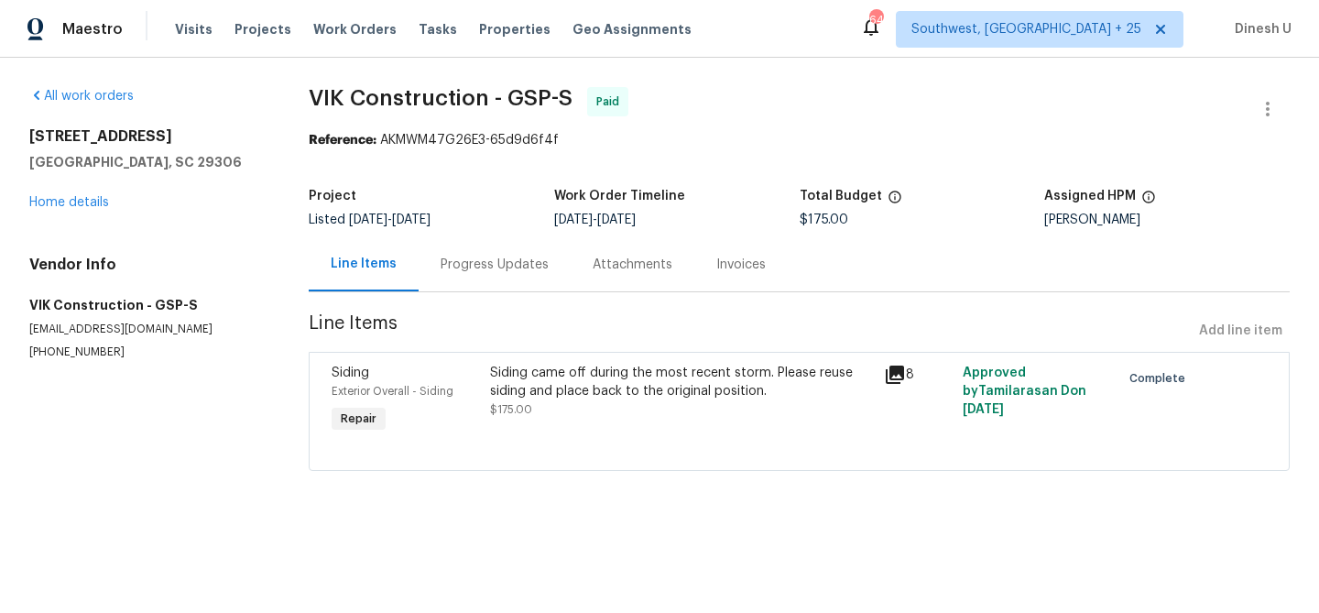
click at [482, 256] on div "Progress Updates" at bounding box center [495, 265] width 108 height 18
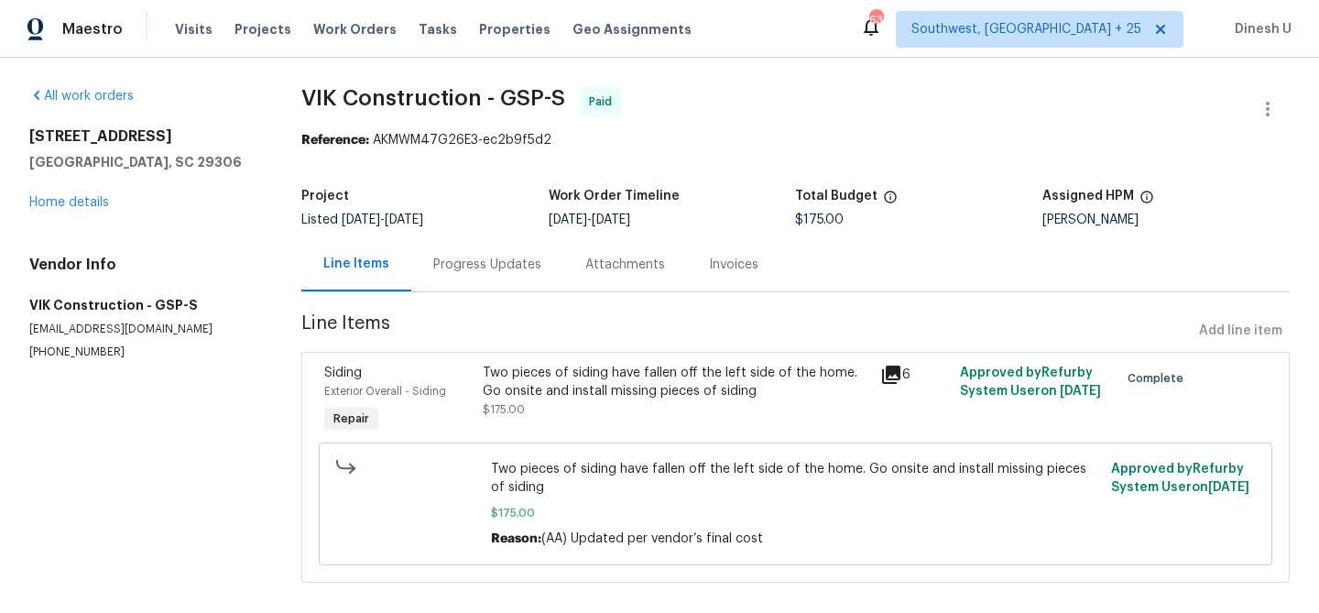
click at [464, 262] on div "Progress Updates" at bounding box center [487, 265] width 108 height 18
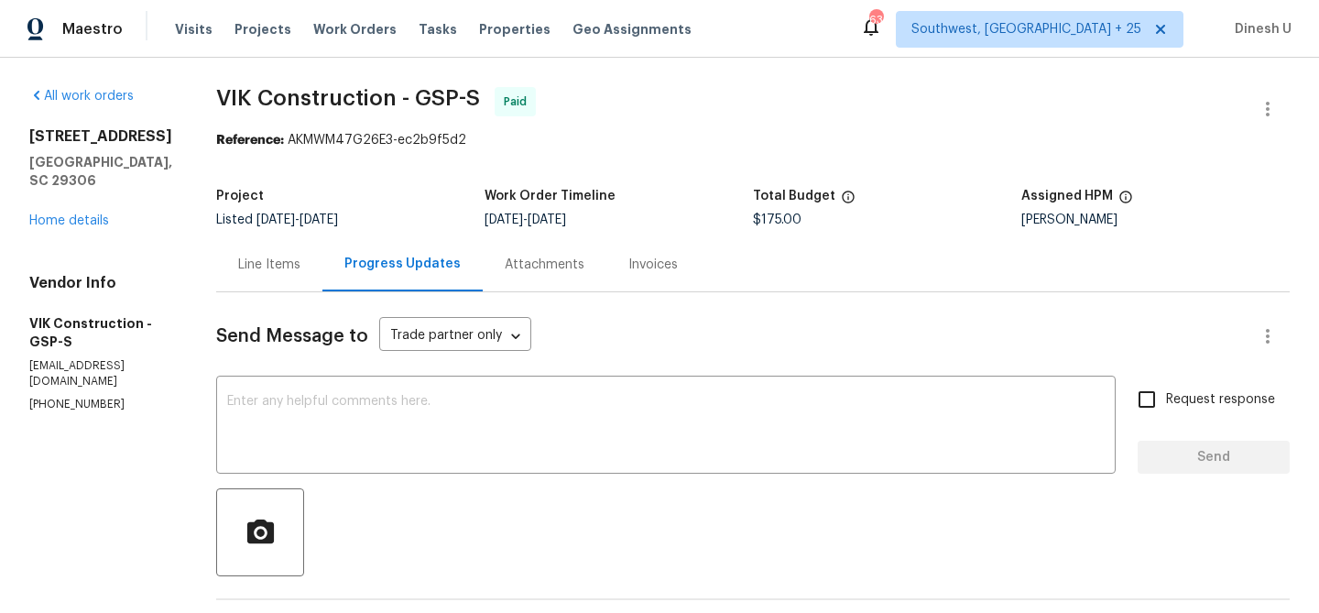
click at [301, 256] on div "Line Items" at bounding box center [269, 265] width 62 height 18
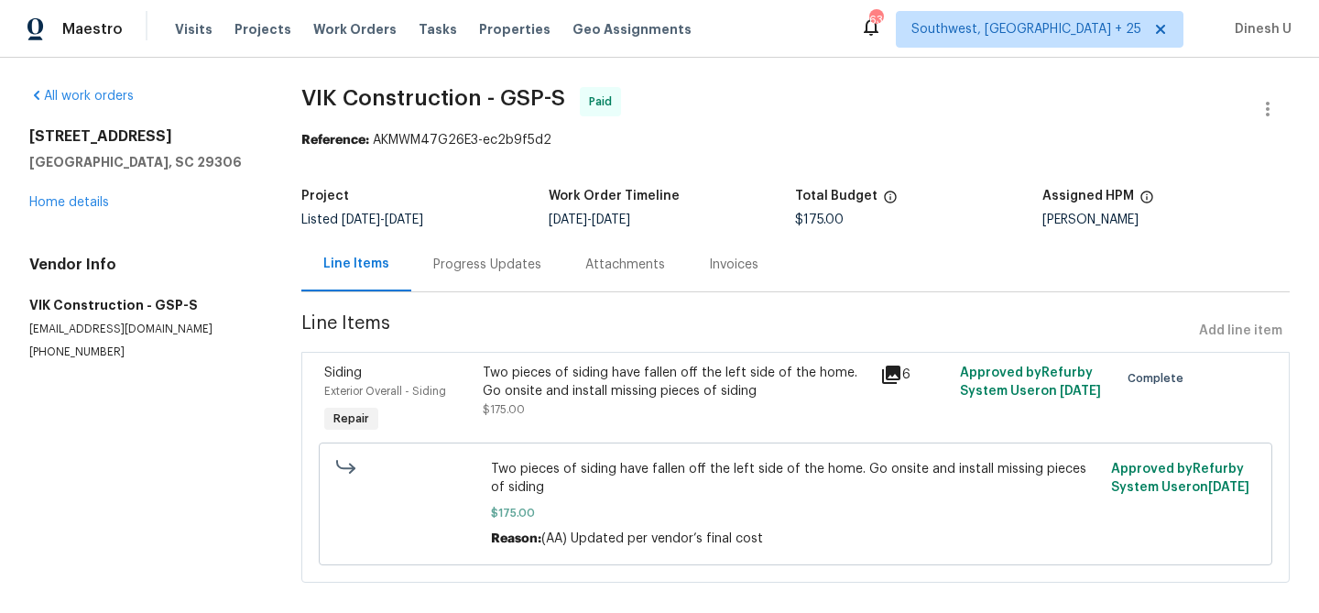
click at [485, 261] on div "Progress Updates" at bounding box center [487, 265] width 108 height 18
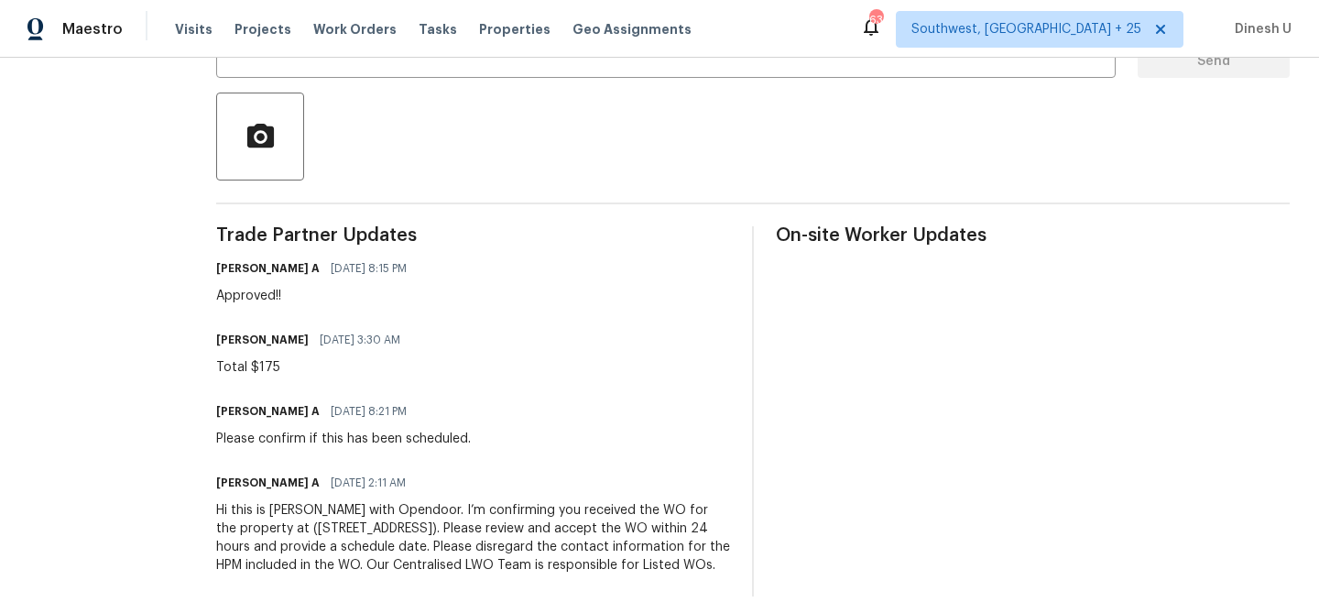
scroll to position [427, 0]
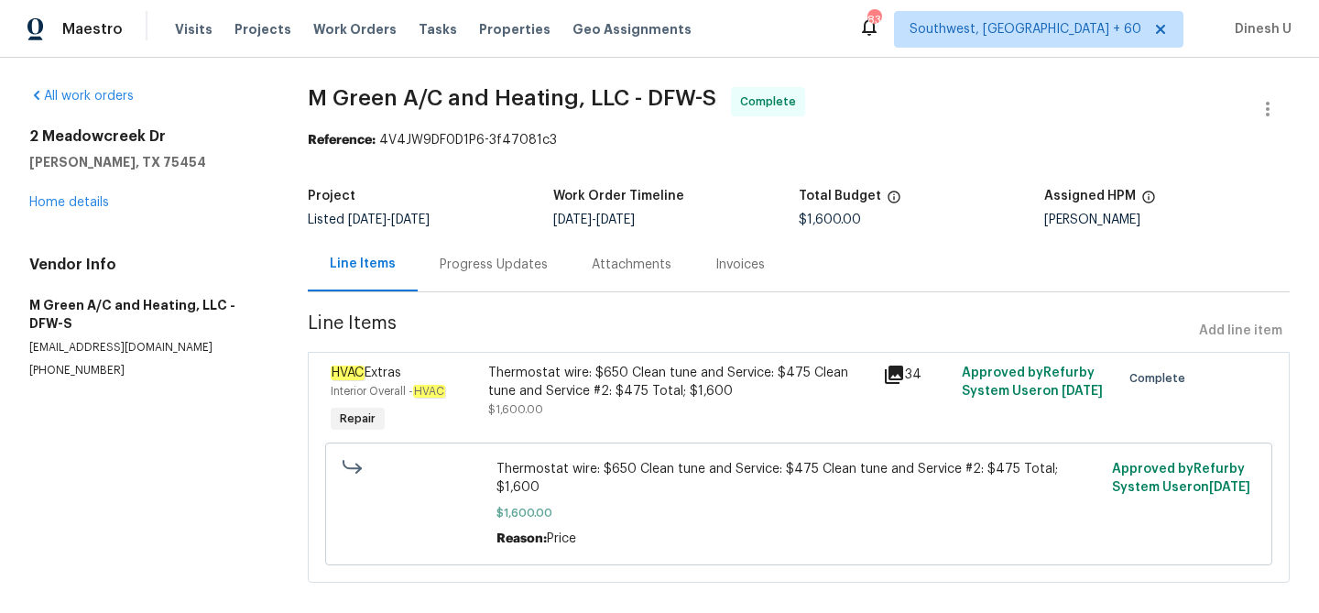
scroll to position [4, 0]
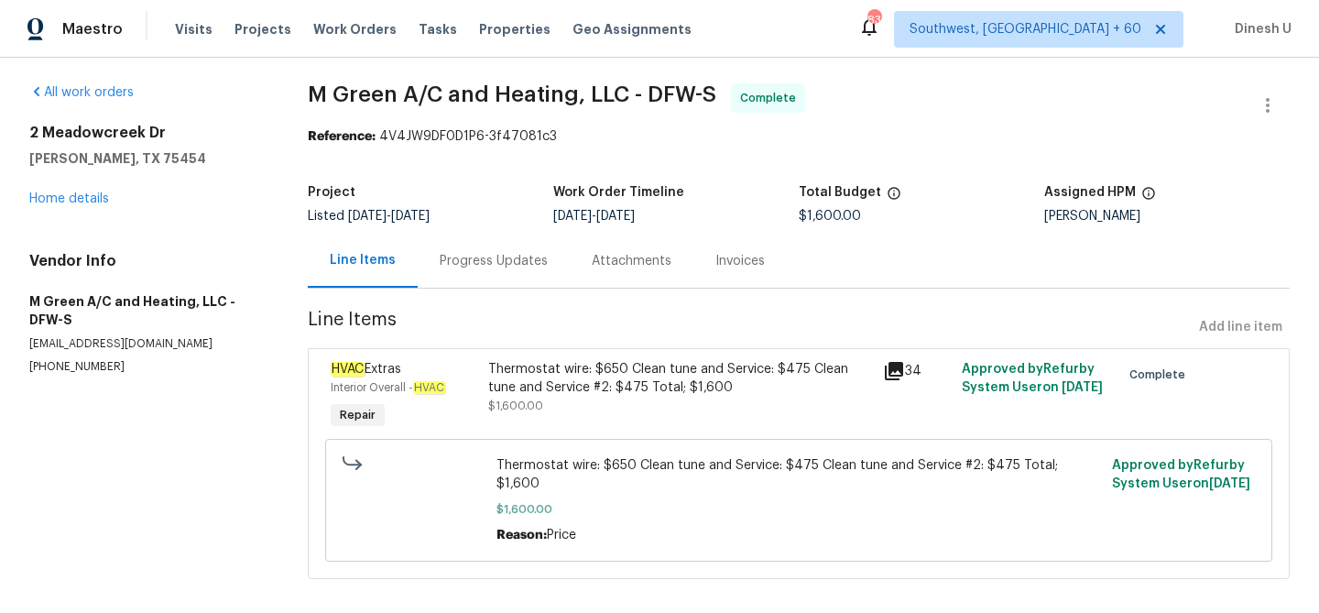
click at [481, 259] on div "Progress Updates" at bounding box center [494, 261] width 108 height 18
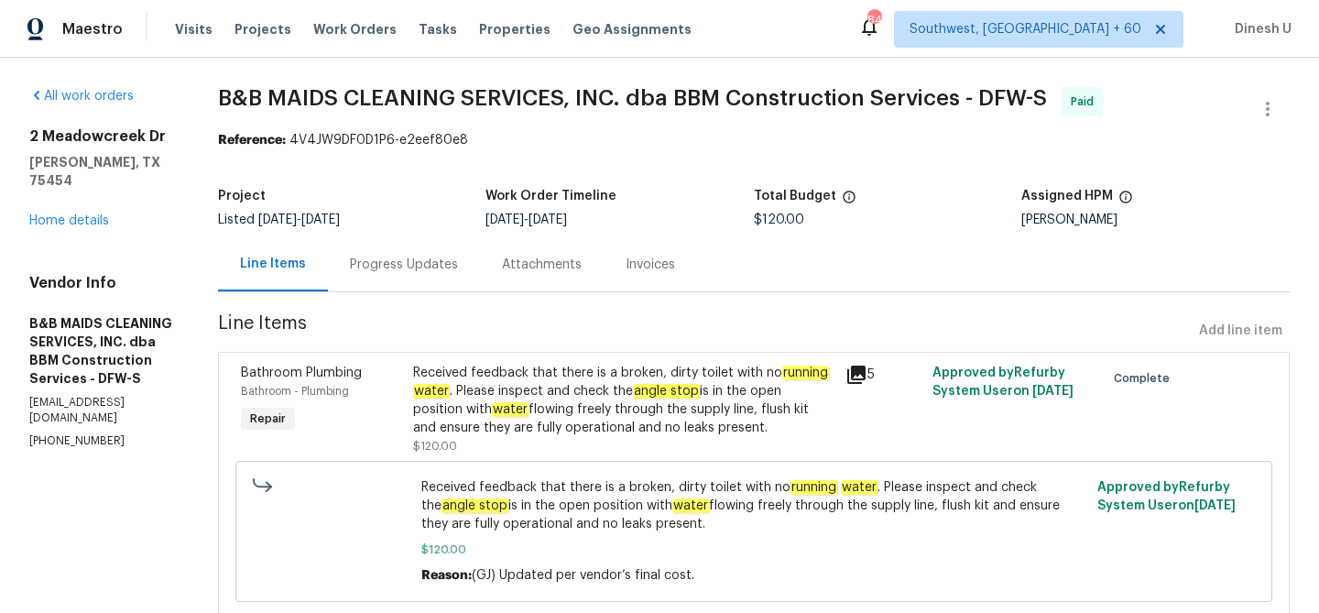
click at [478, 248] on div "Progress Updates" at bounding box center [404, 264] width 152 height 54
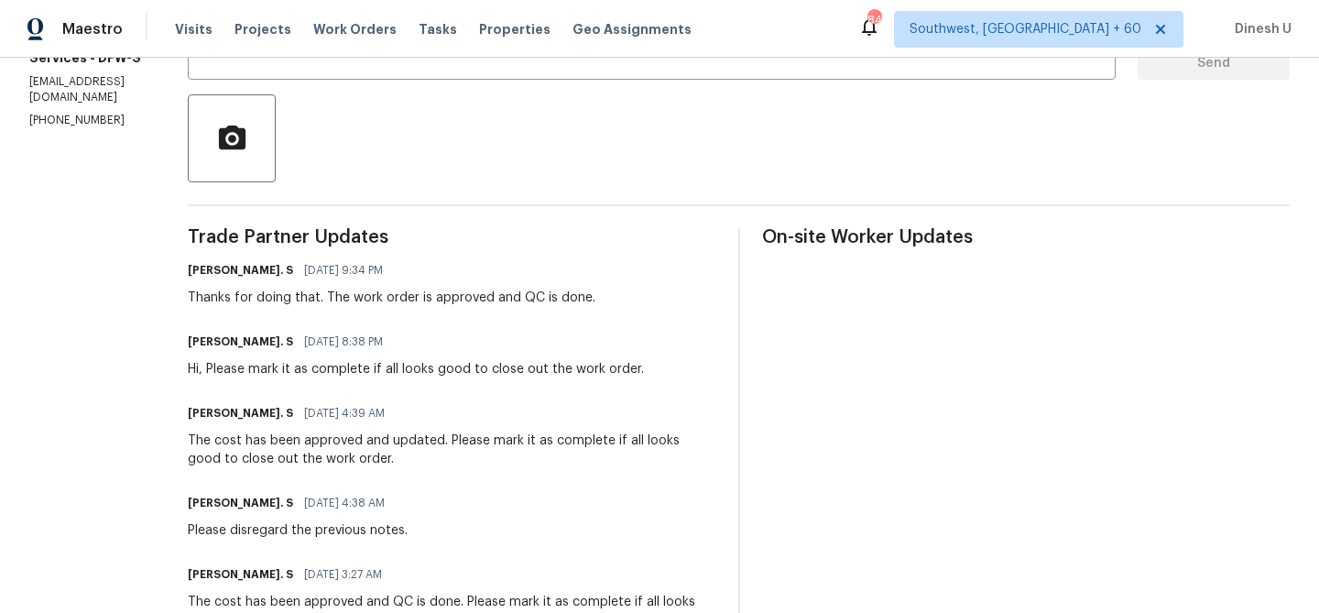
scroll to position [388, 0]
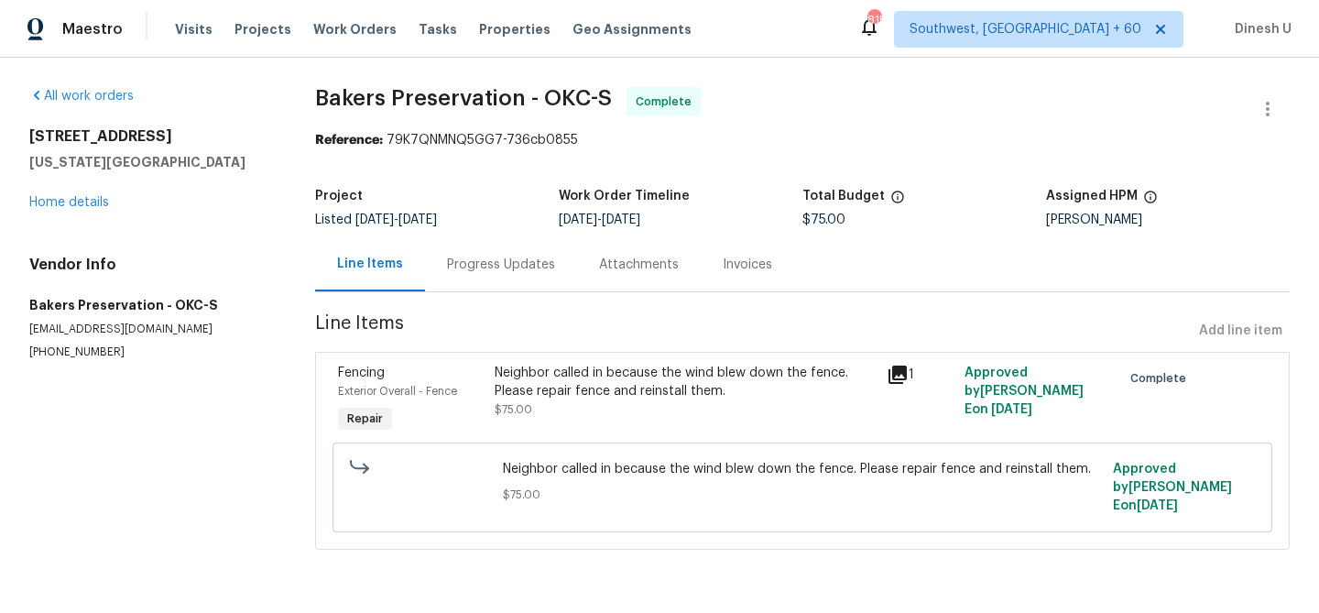
click at [500, 246] on div "Progress Updates" at bounding box center [501, 264] width 152 height 54
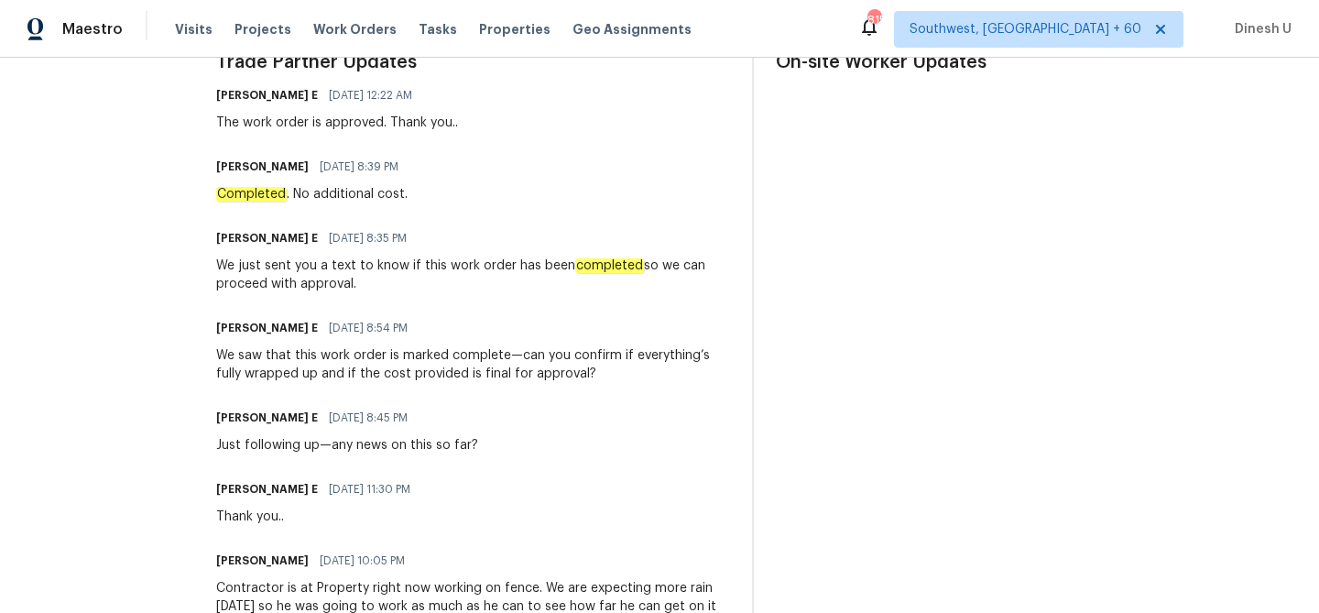
scroll to position [564, 0]
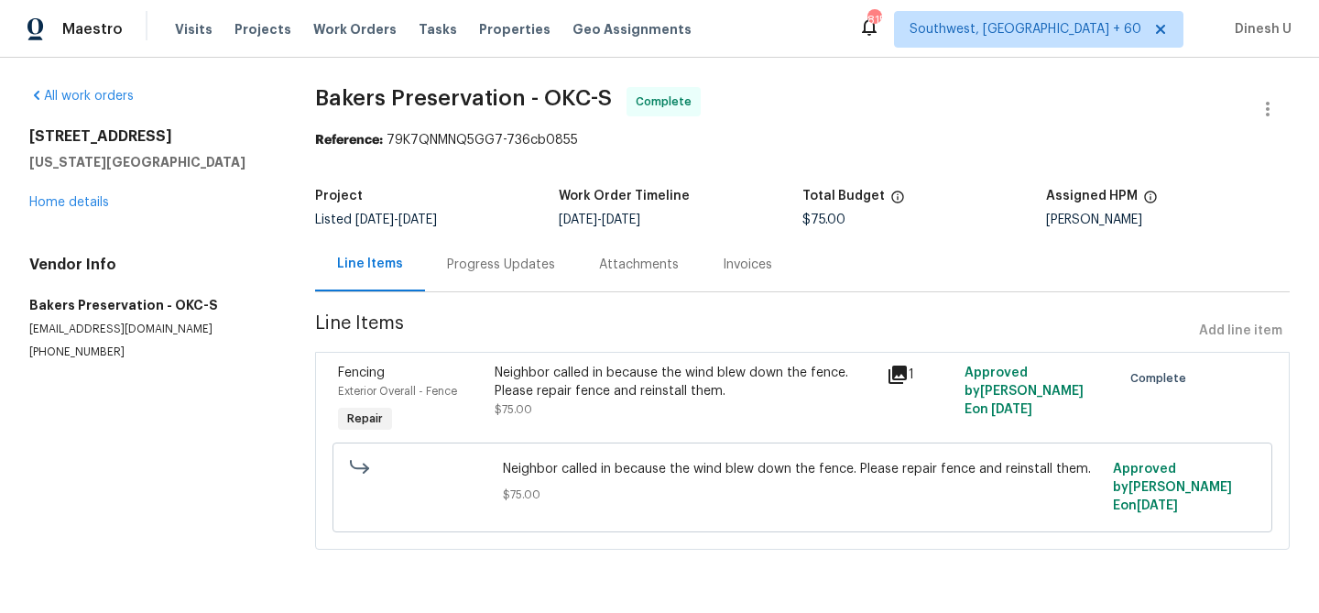
click at [501, 271] on div "Progress Updates" at bounding box center [501, 265] width 108 height 18
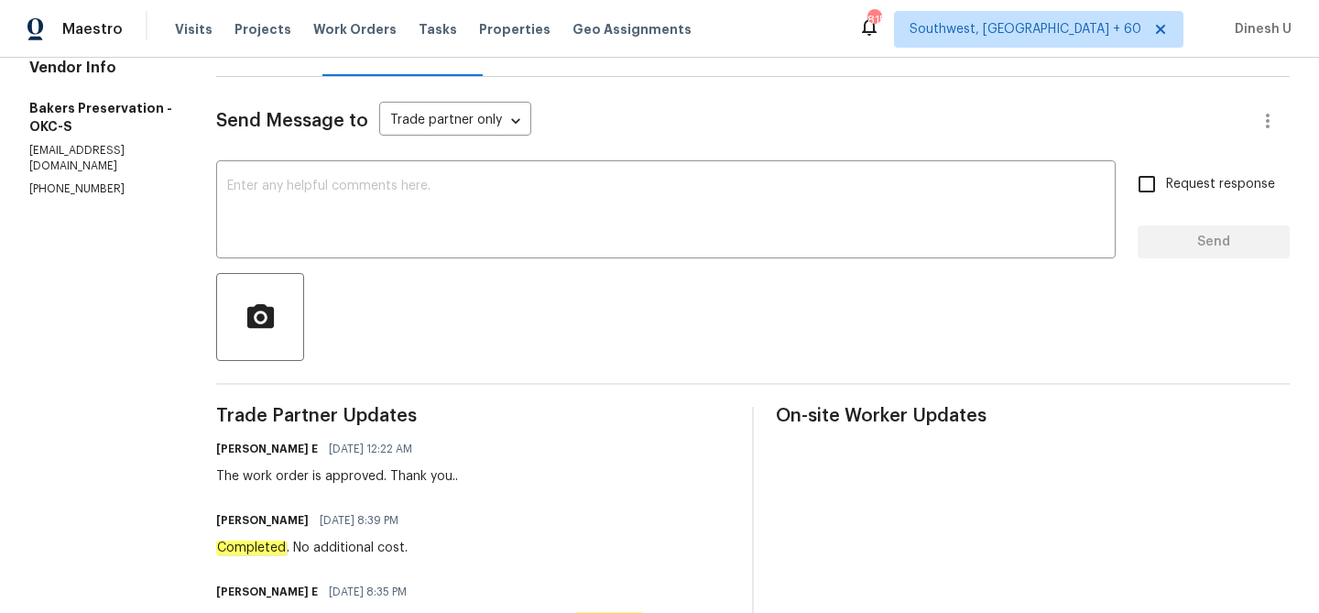
scroll to position [133, 0]
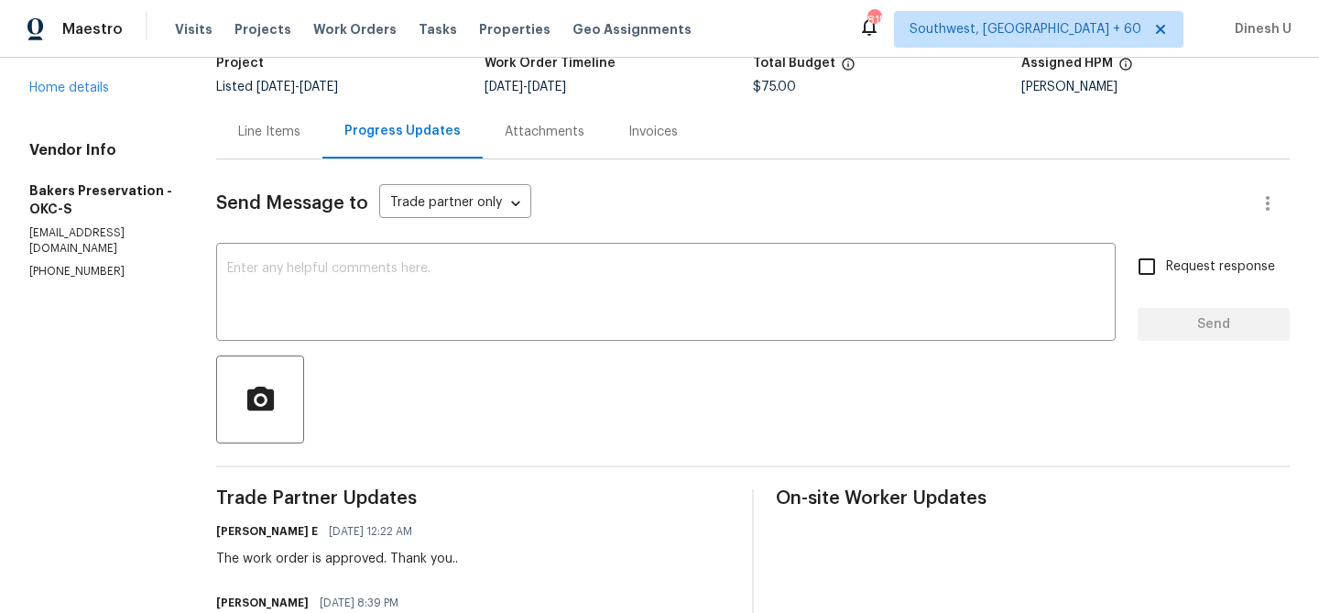
click at [289, 117] on div "Line Items" at bounding box center [269, 131] width 106 height 54
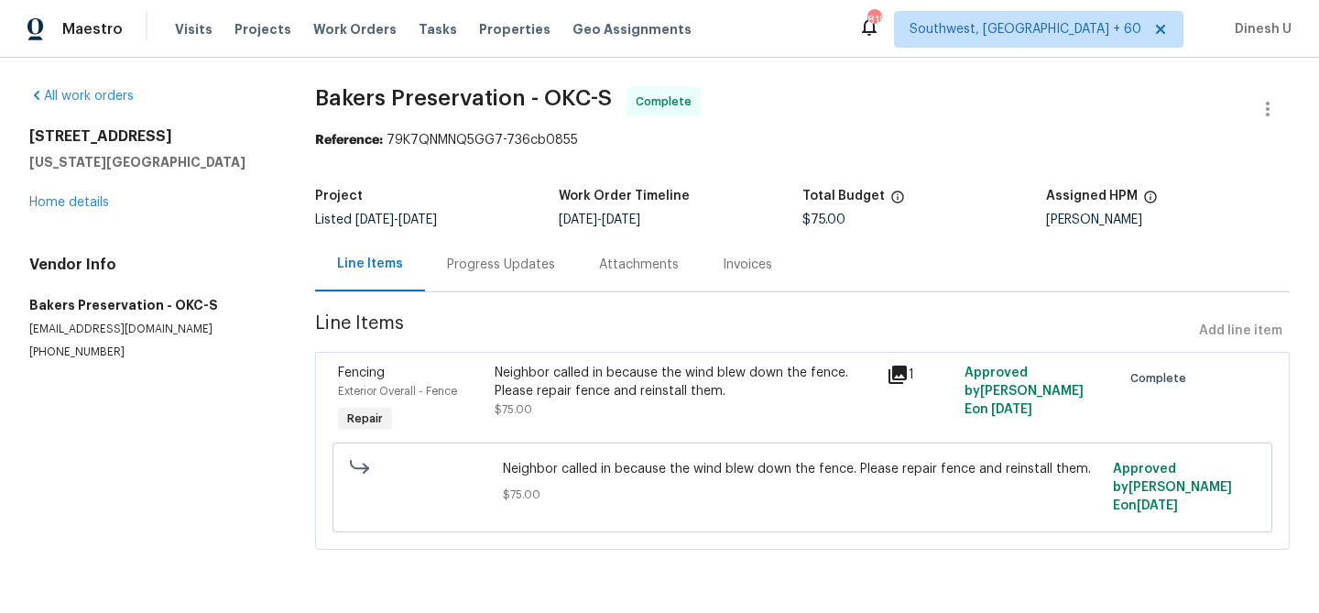
click at [909, 367] on icon at bounding box center [898, 375] width 22 height 22
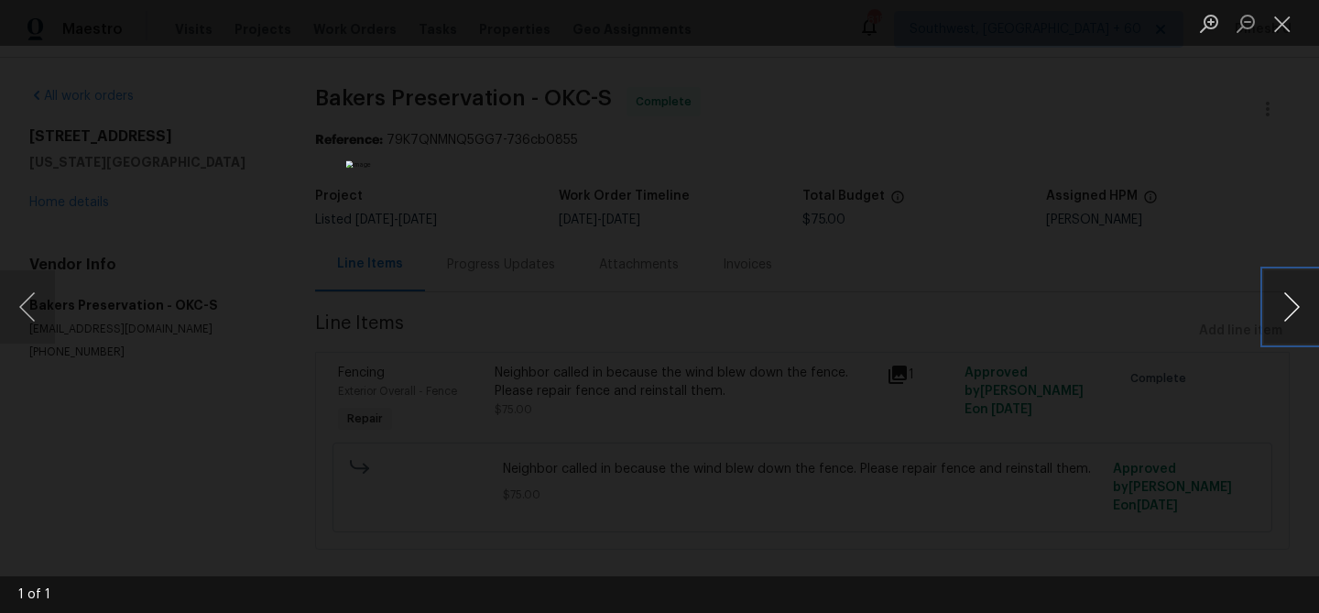
click at [1300, 299] on button "Next image" at bounding box center [1291, 306] width 55 height 73
